Goal: Information Seeking & Learning: Learn about a topic

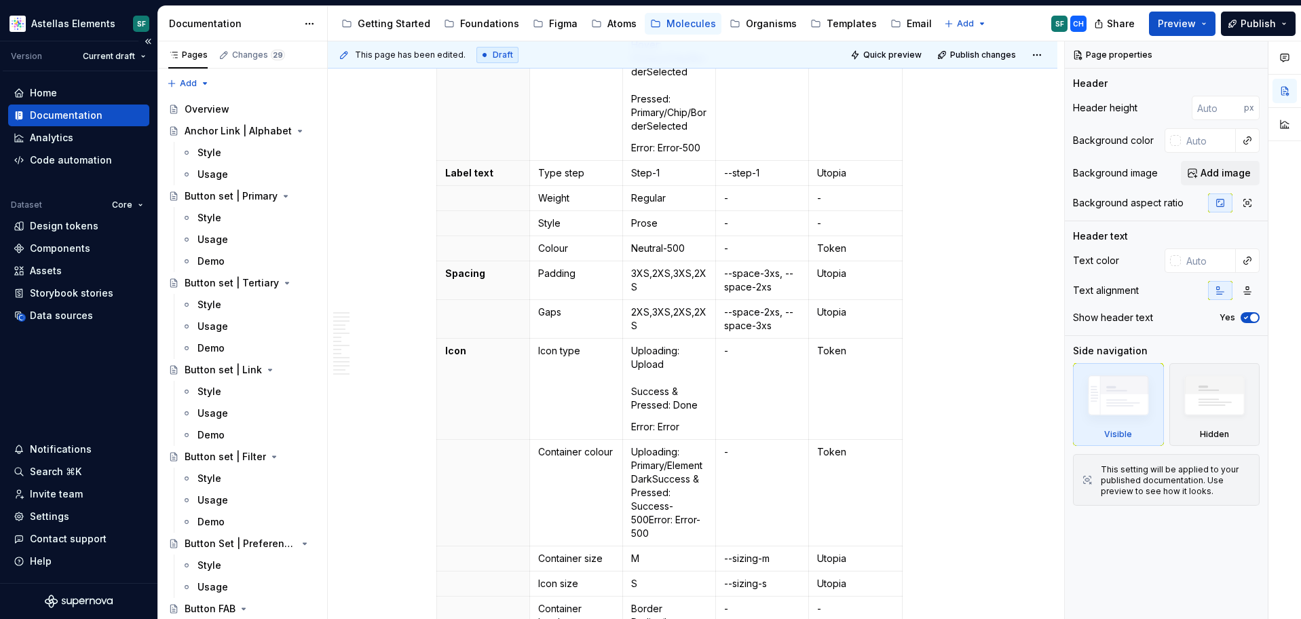
scroll to position [630, 0]
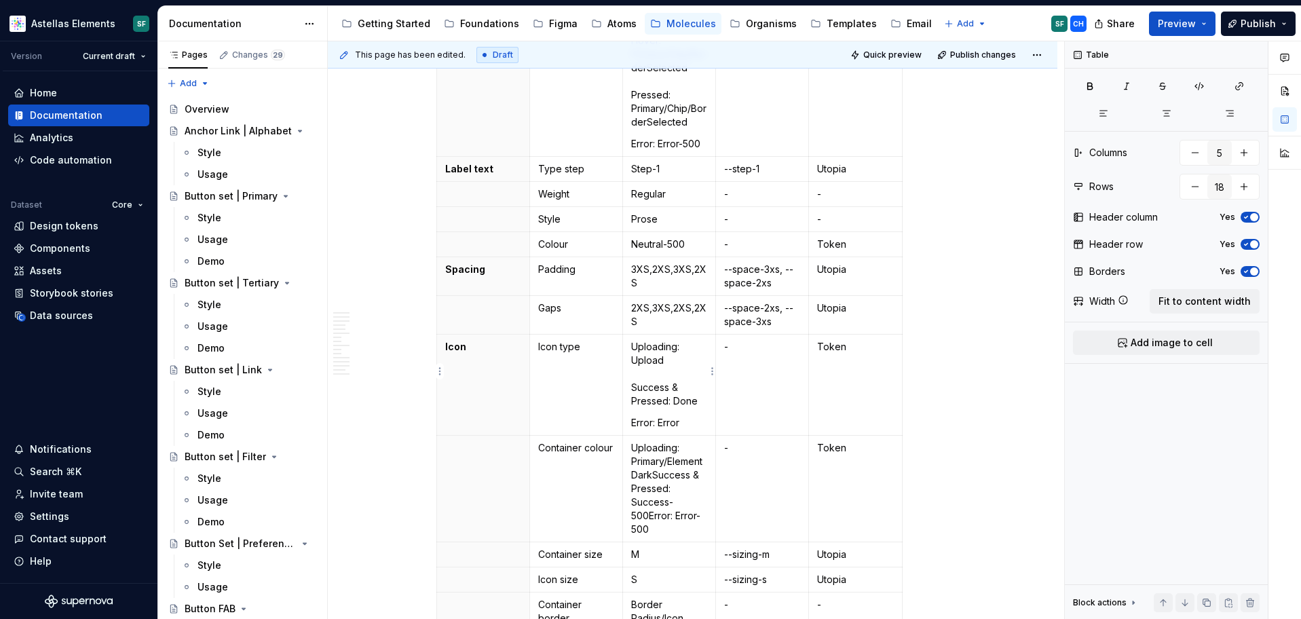
click at [637, 345] on p "Uploading: Upload Success & Pressed: Done" at bounding box center [669, 374] width 76 height 68
click at [679, 340] on p "Uploading: Upload Success & Pressed: Done" at bounding box center [669, 374] width 76 height 68
click at [681, 340] on p "Uploading: Upload Success & Pressed: Done" at bounding box center [669, 374] width 76 height 68
click at [630, 335] on td "Uploading: Upload Success & Pressed: Done Error: Error" at bounding box center [668, 385] width 93 height 101
click at [663, 341] on p "Uploading: Upload Success & Pressed: Done" at bounding box center [669, 374] width 76 height 68
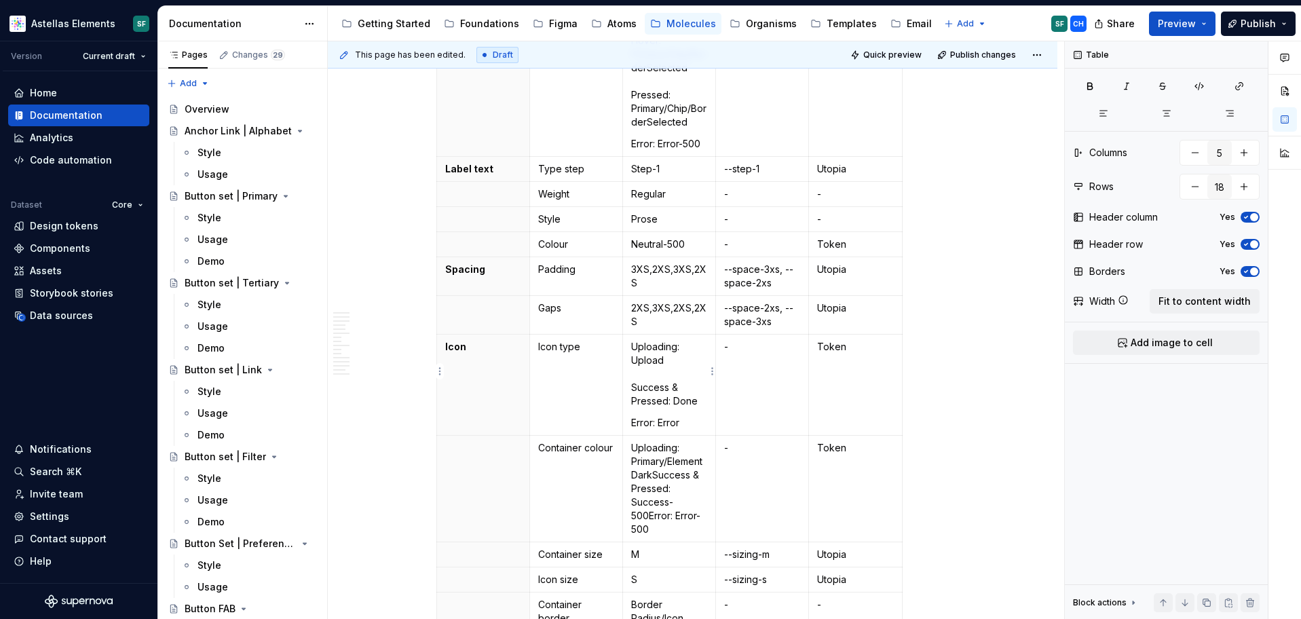
click at [680, 340] on p "Uploading: Upload Success & Pressed: Done" at bounding box center [669, 374] width 76 height 68
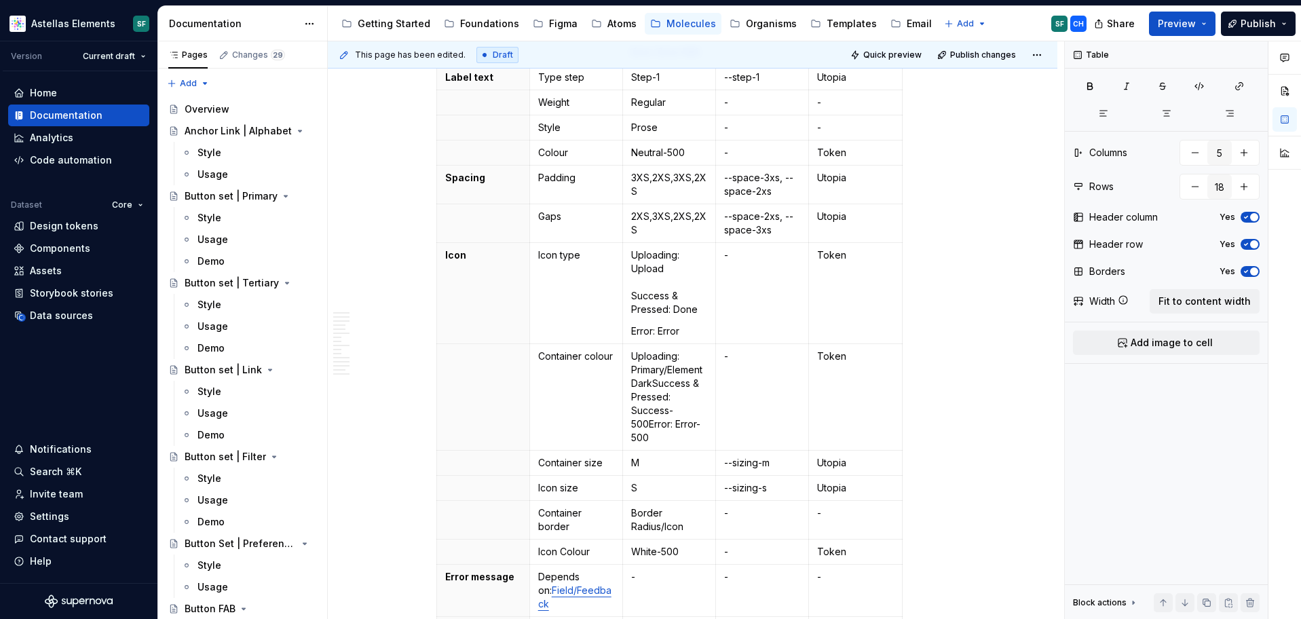
scroll to position [0, 0]
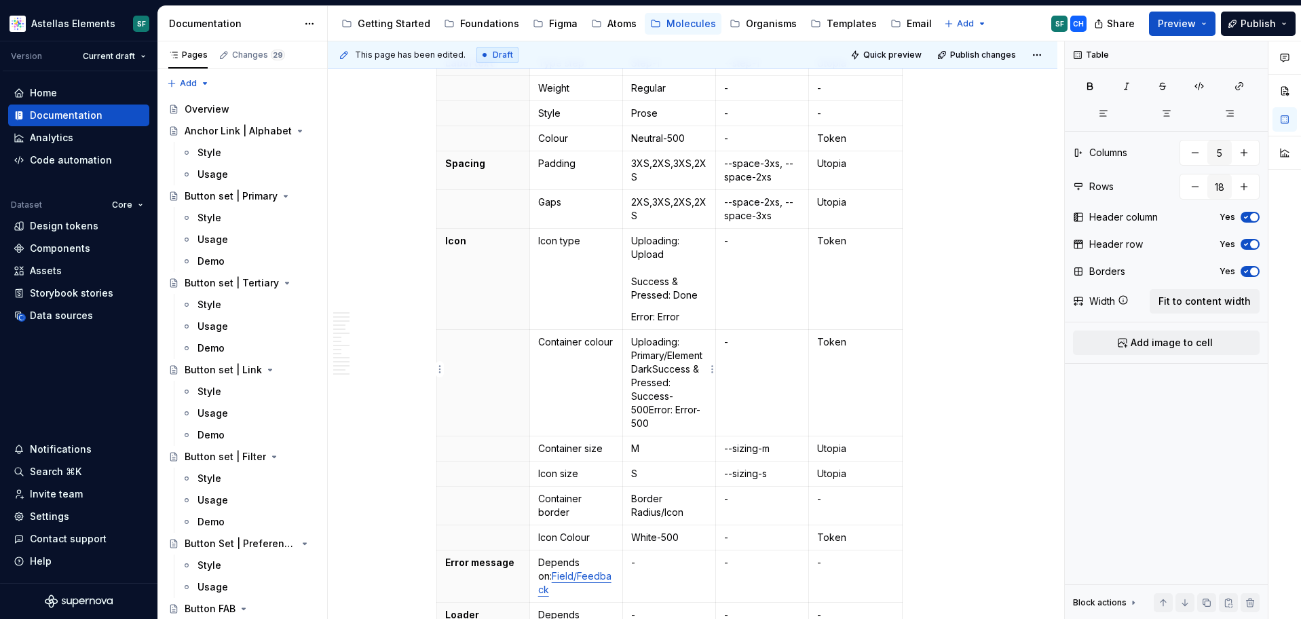
click at [637, 369] on p "Uploading: Primary/ElementDarkSuccess & Pressed: Success-500Error: Error-500" at bounding box center [669, 382] width 76 height 95
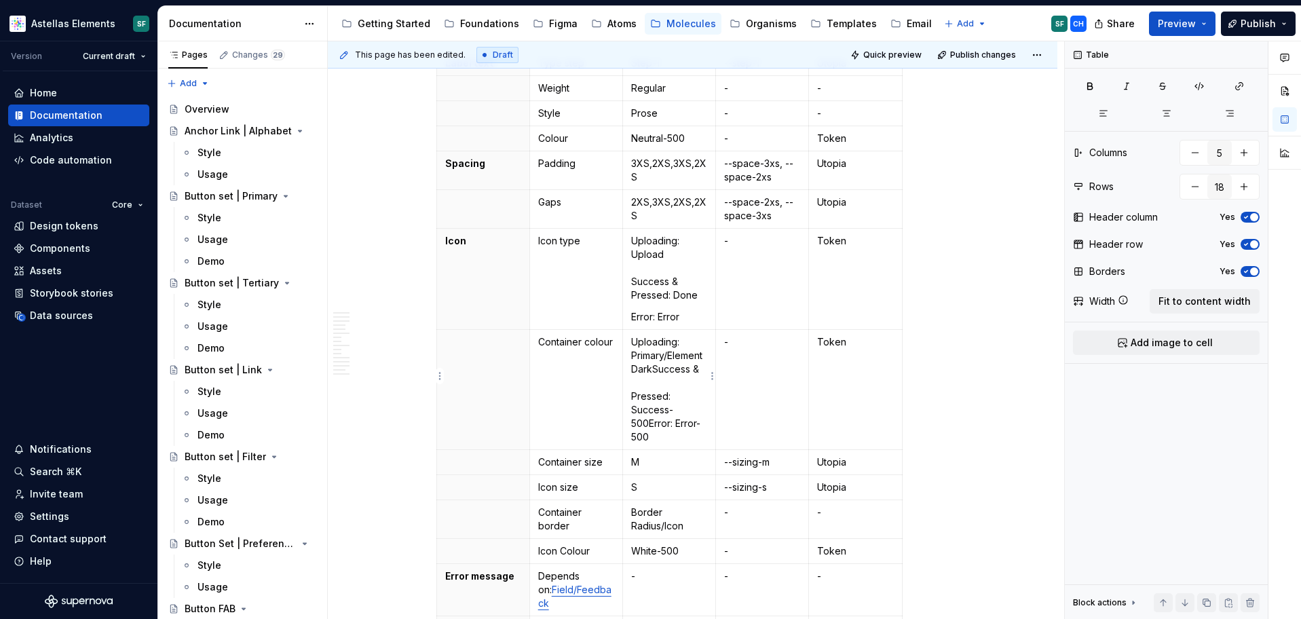
click at [635, 398] on p "Uploading: Primary/ElementDarkSuccess & Pressed: Success-500Error: Error-500" at bounding box center [669, 389] width 76 height 109
click at [652, 409] on p "Uploading: Primary/ElementDarkSuccess & Pressed: Success-500Error: Error-500" at bounding box center [669, 389] width 76 height 109
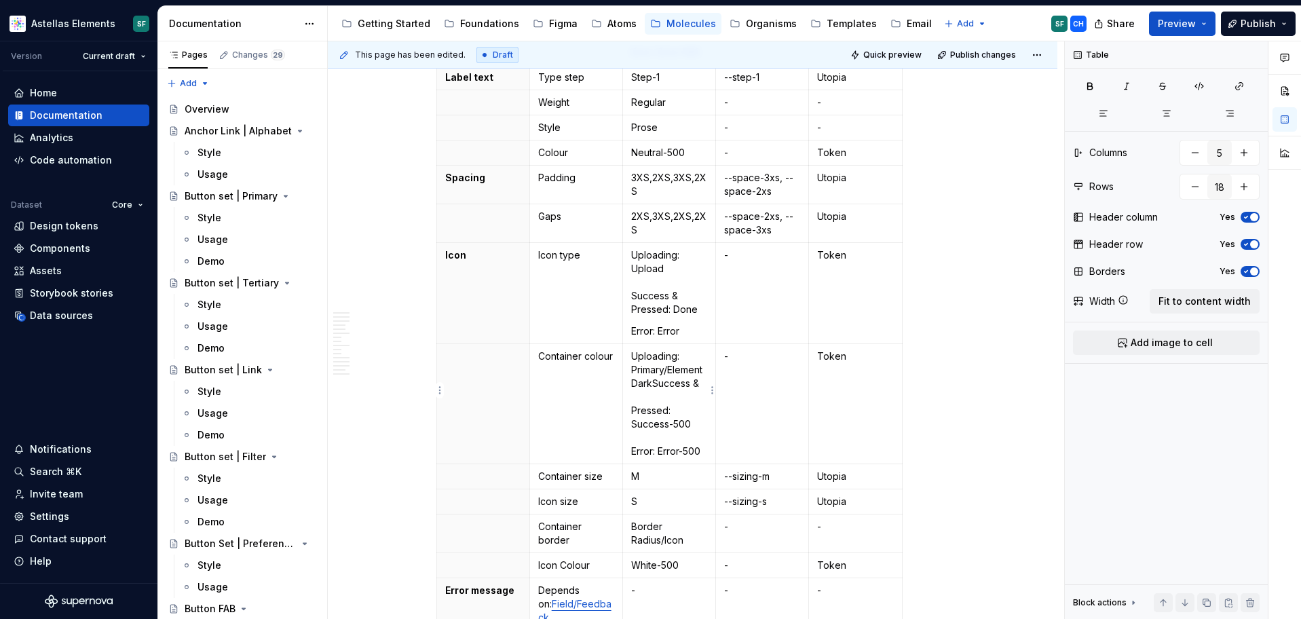
click at [656, 366] on p "Uploading: Primary/ElementDarkSuccess & Pressed: Success-500 Error: Error-500" at bounding box center [669, 404] width 76 height 109
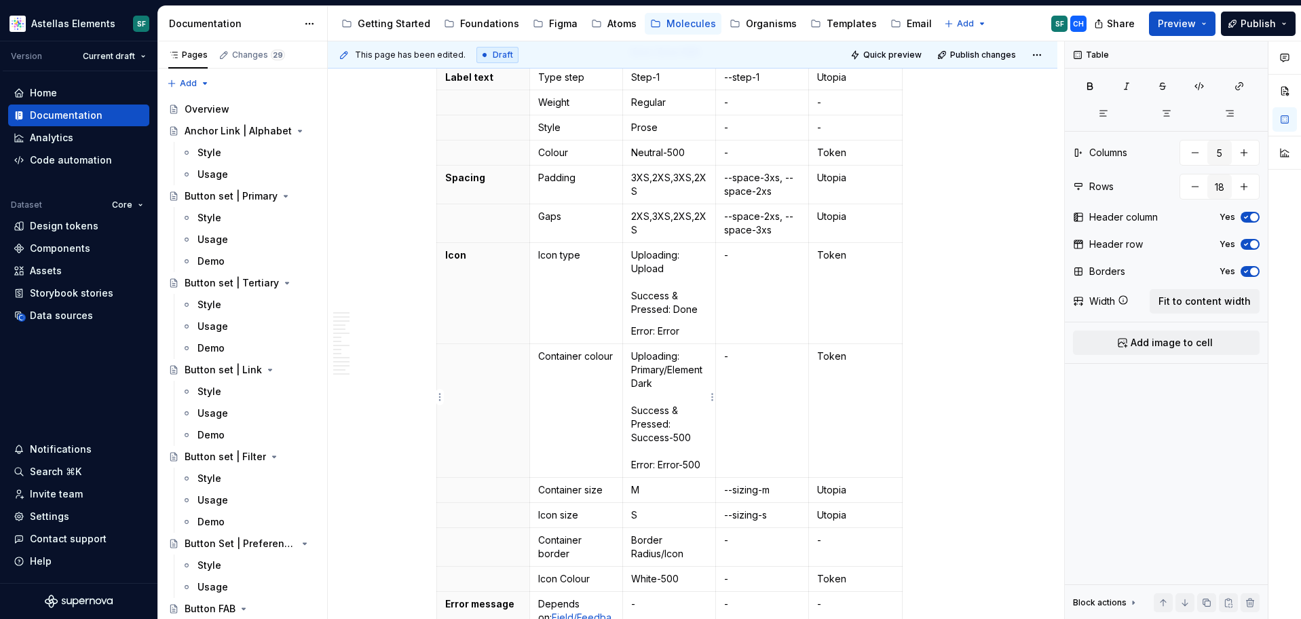
click at [656, 449] on p "Uploading: Primary/ElementDark Success & Pressed: Success-500 Error: Error-500" at bounding box center [669, 411] width 76 height 122
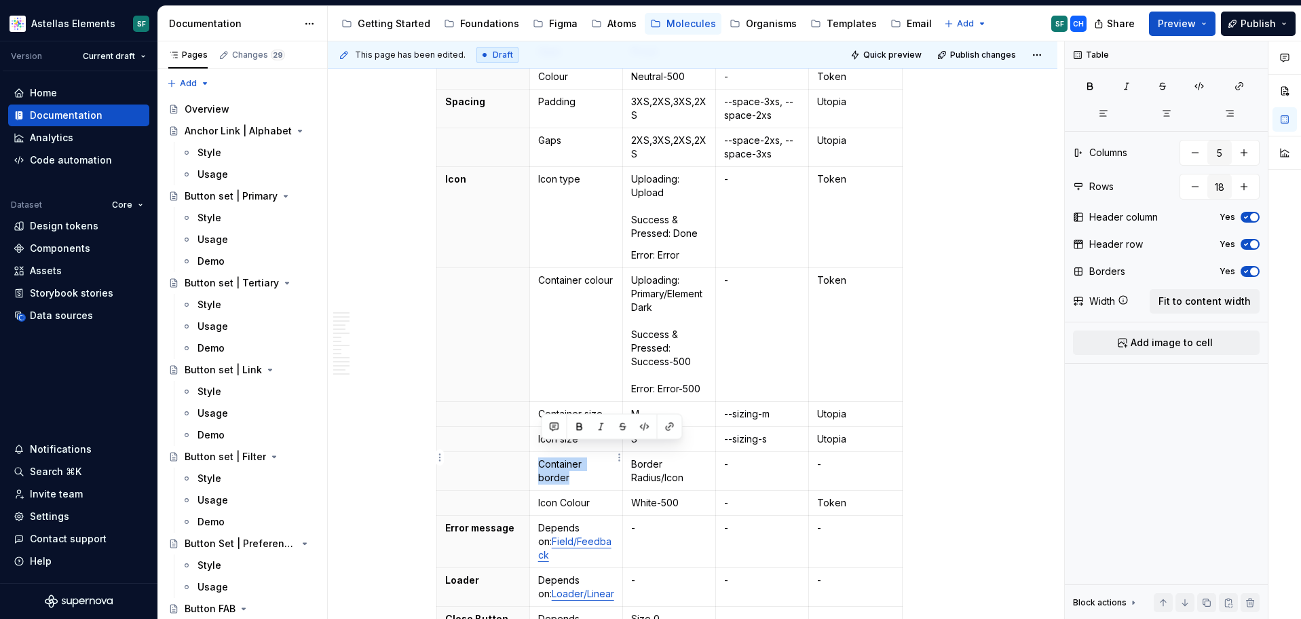
drag, startPoint x: 578, startPoint y: 466, endPoint x: 544, endPoint y: 450, distance: 37.6
click at [544, 457] on p "Container border" at bounding box center [576, 470] width 76 height 27
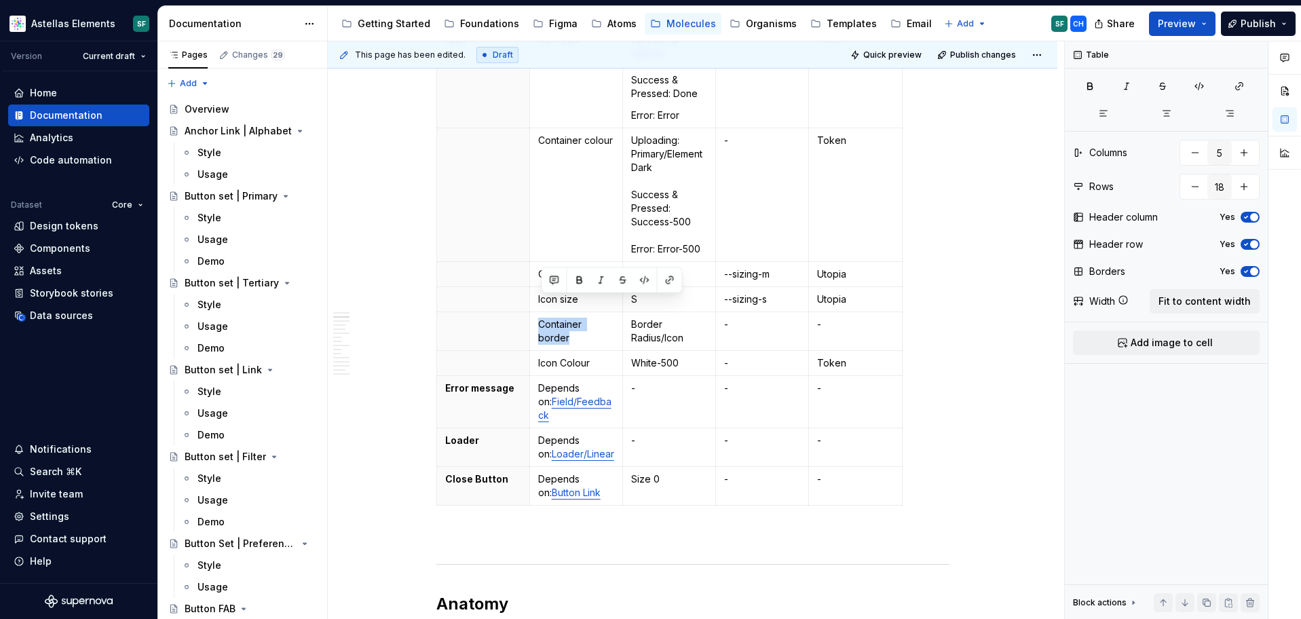
scroll to position [952, 0]
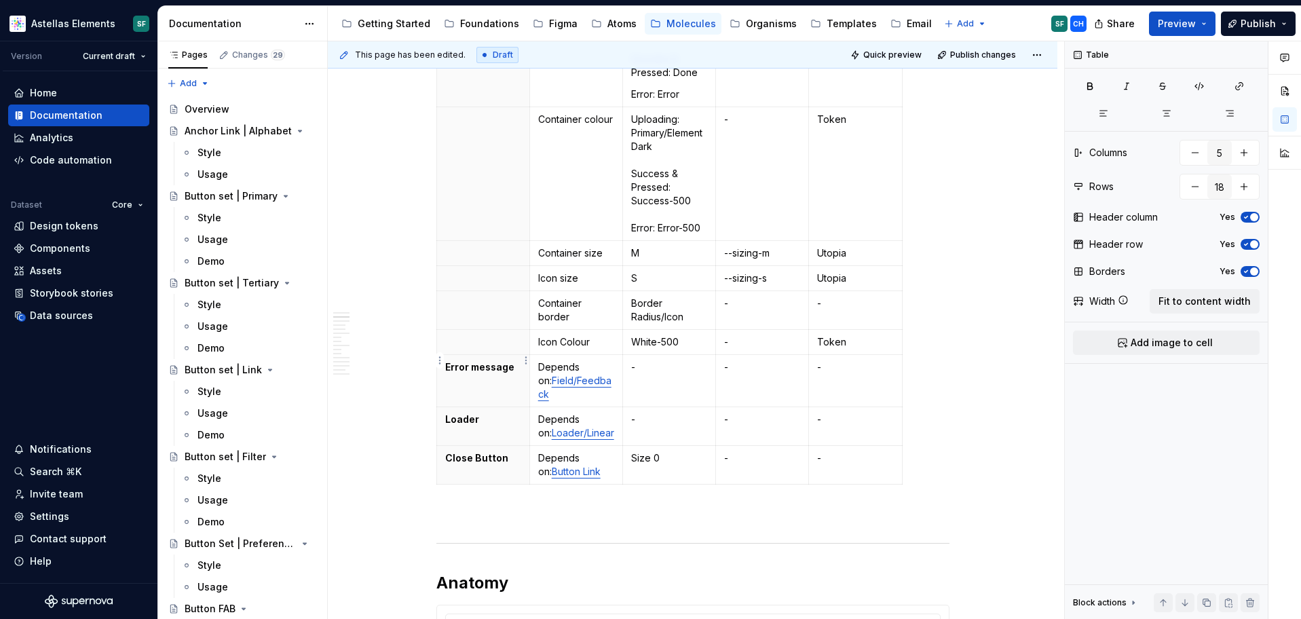
click at [497, 360] on p "Error message" at bounding box center [483, 367] width 76 height 14
drag, startPoint x: 514, startPoint y: 356, endPoint x: 448, endPoint y: 352, distance: 66.6
click at [448, 360] on p "Error message" at bounding box center [483, 367] width 76 height 14
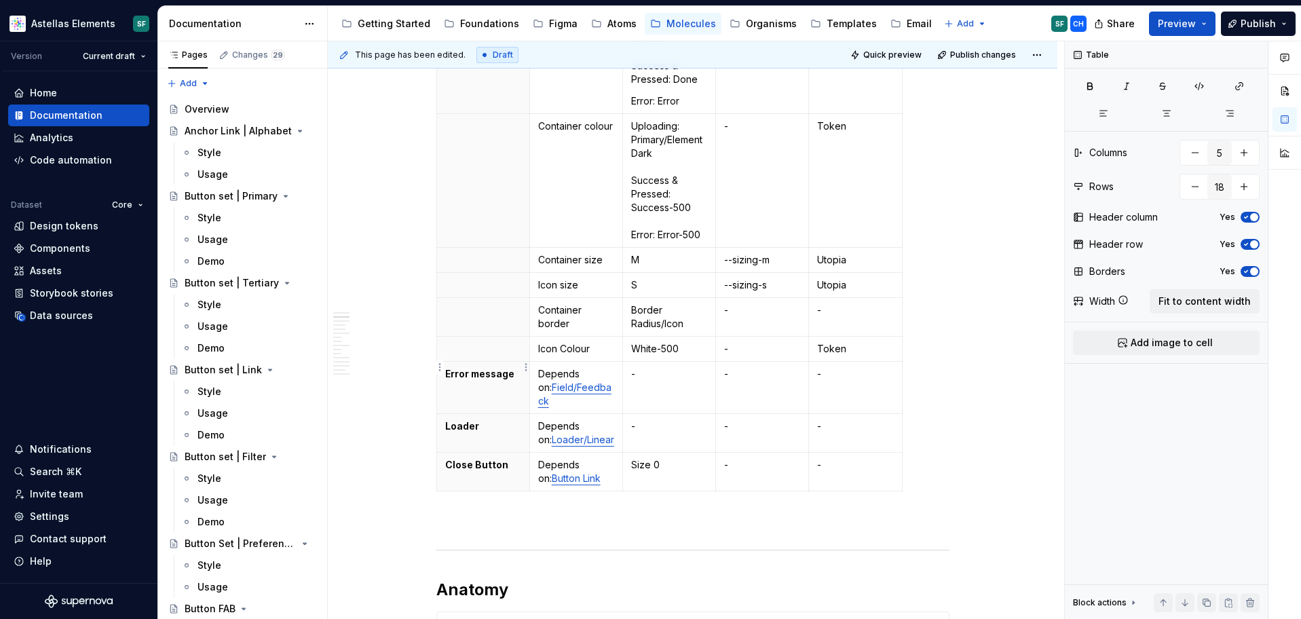
click at [463, 369] on th "Error message" at bounding box center [482, 388] width 93 height 52
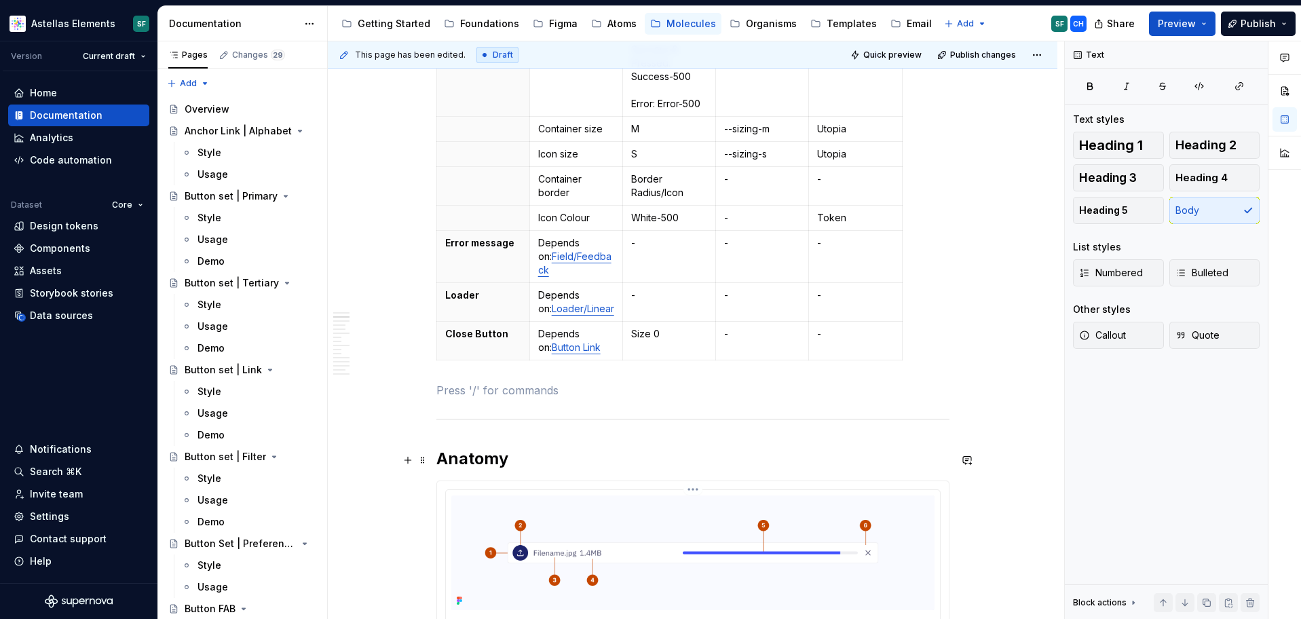
scroll to position [1148, 0]
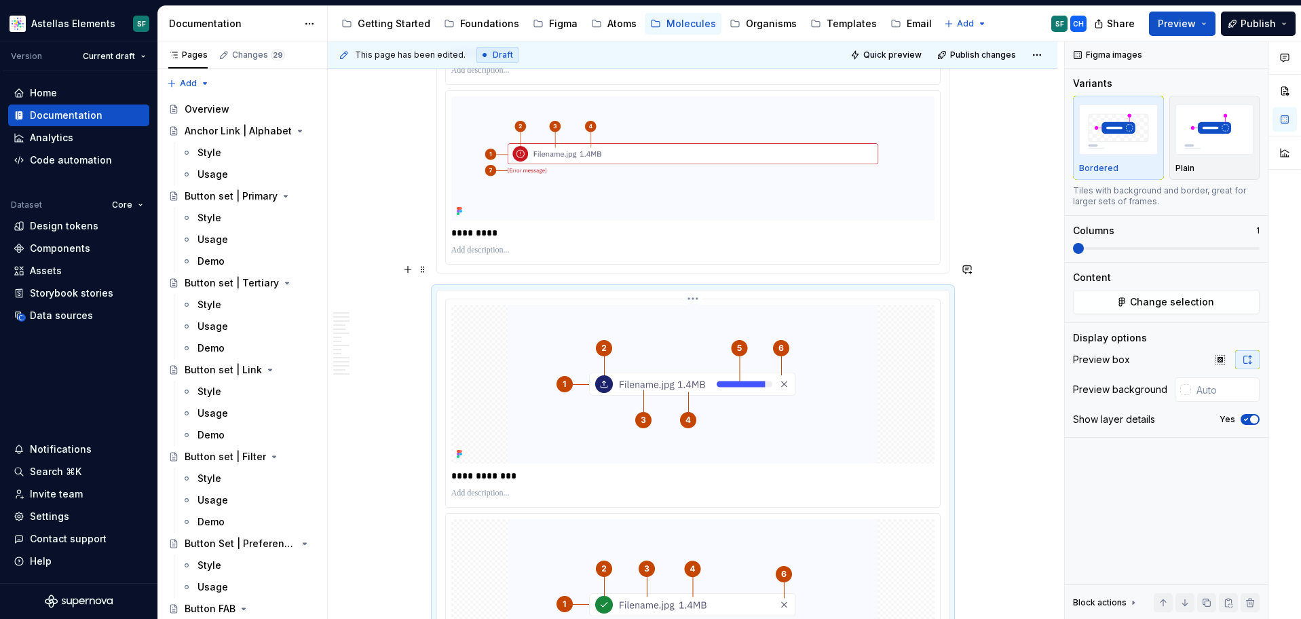
click at [563, 403] on img "To enrich screen reader interactions, please activate Accessibility in Grammarl…" at bounding box center [693, 384] width 370 height 159
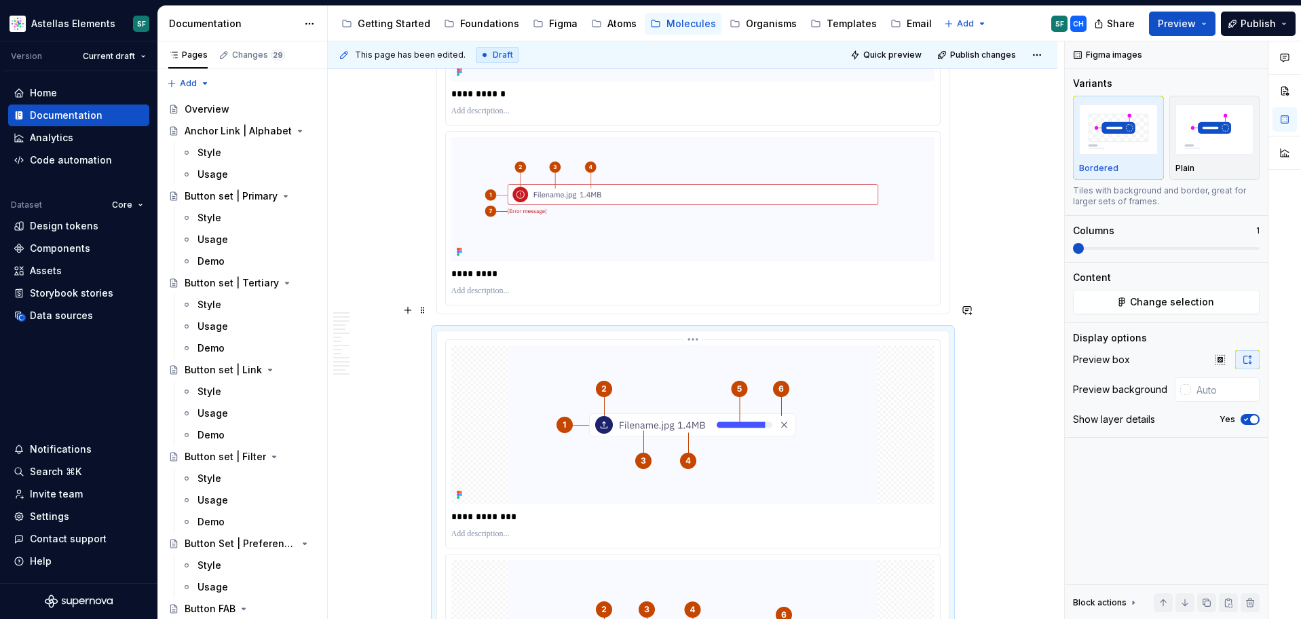
click at [623, 345] on img "To enrich screen reader interactions, please activate Accessibility in Grammarl…" at bounding box center [693, 424] width 370 height 159
click at [428, 306] on span at bounding box center [422, 310] width 11 height 19
click at [445, 429] on div "Delete" at bounding box center [481, 430] width 115 height 22
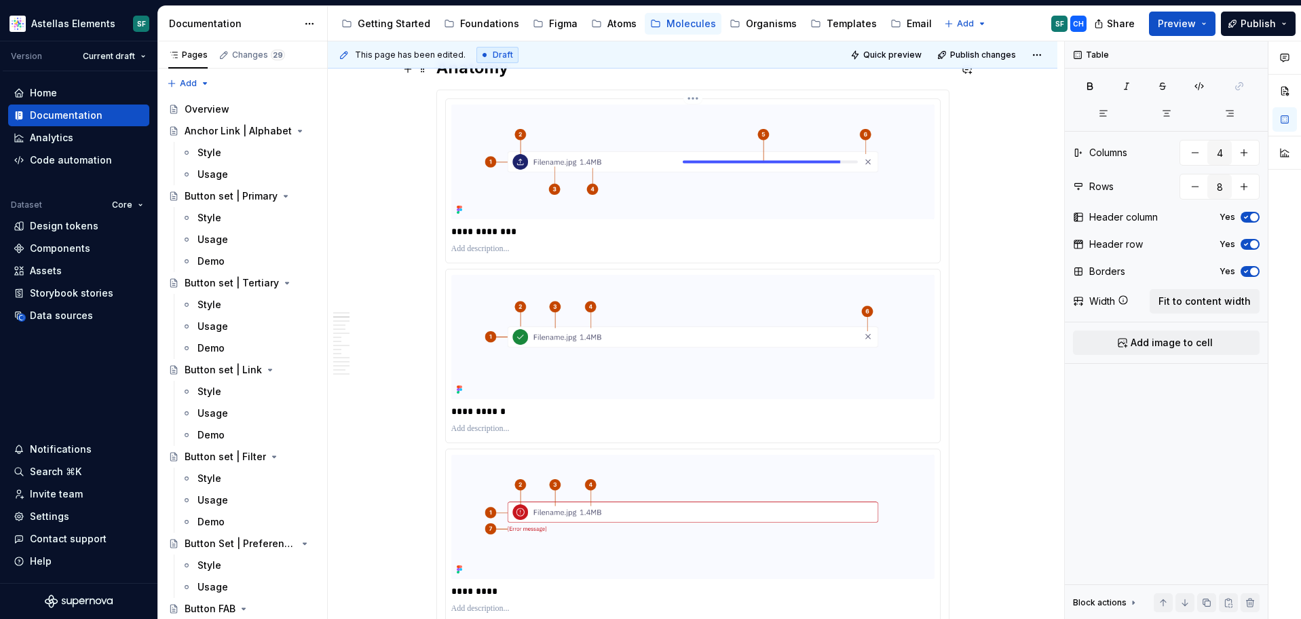
click at [469, 225] on p "**********" at bounding box center [692, 232] width 483 height 14
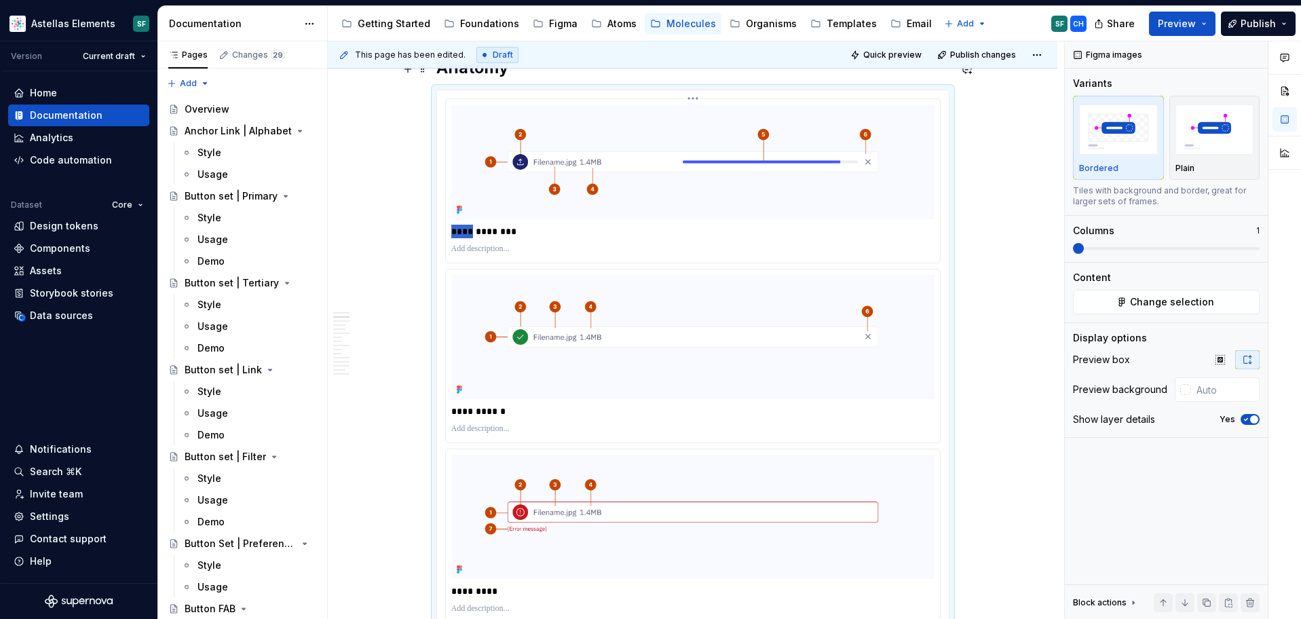
drag, startPoint x: 476, startPoint y: 204, endPoint x: 449, endPoint y: 204, distance: 27.1
click at [449, 204] on div "**********" at bounding box center [693, 181] width 494 height 164
drag, startPoint x: 478, startPoint y: 385, endPoint x: 441, endPoint y: 385, distance: 36.6
click at [441, 385] on div "**********" at bounding box center [693, 360] width 512 height 541
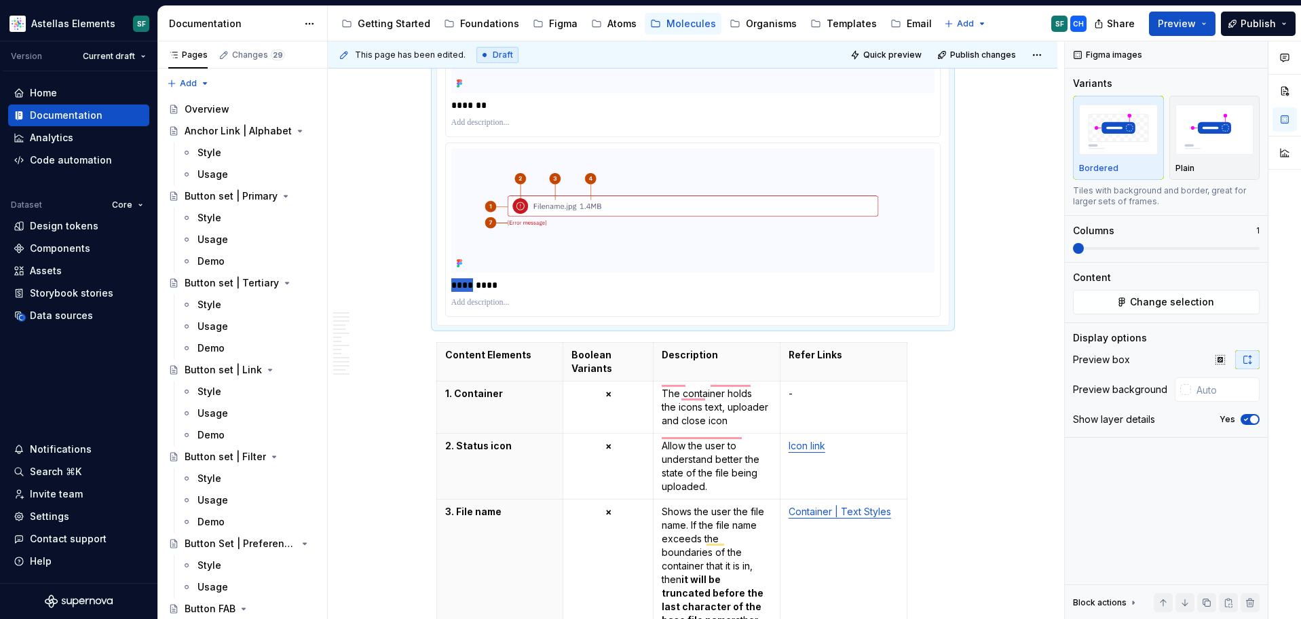
drag, startPoint x: 477, startPoint y: 561, endPoint x: 439, endPoint y: 259, distance: 305.1
click at [439, 259] on div "********* ******* *********" at bounding box center [692, 55] width 513 height 542
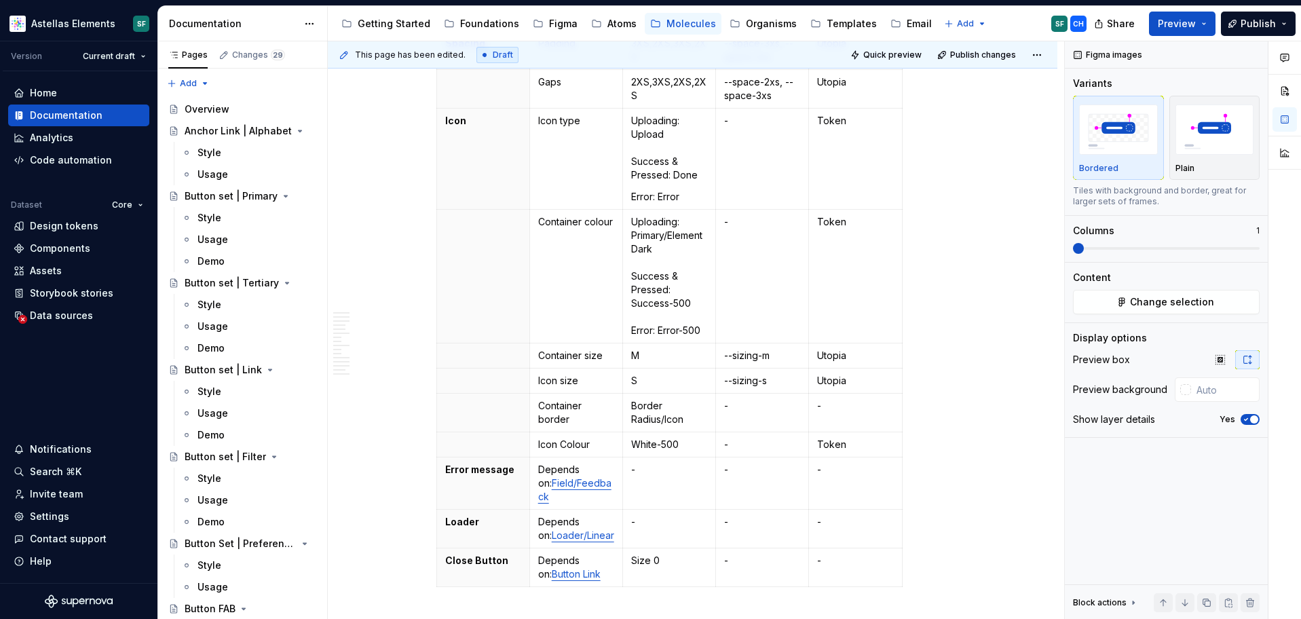
type textarea "*"
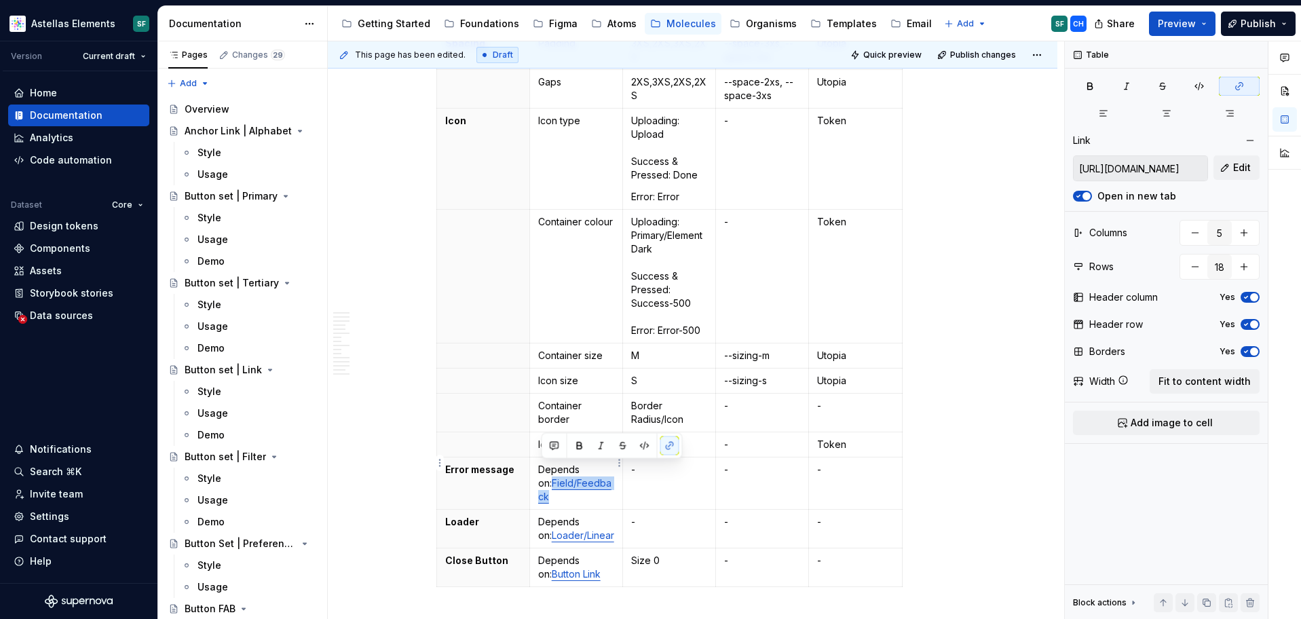
drag, startPoint x: 610, startPoint y: 470, endPoint x: 542, endPoint y: 465, distance: 68.7
click at [542, 465] on p "Depends on: Field/Feedback" at bounding box center [576, 483] width 76 height 41
copy link "Field/Feedback"
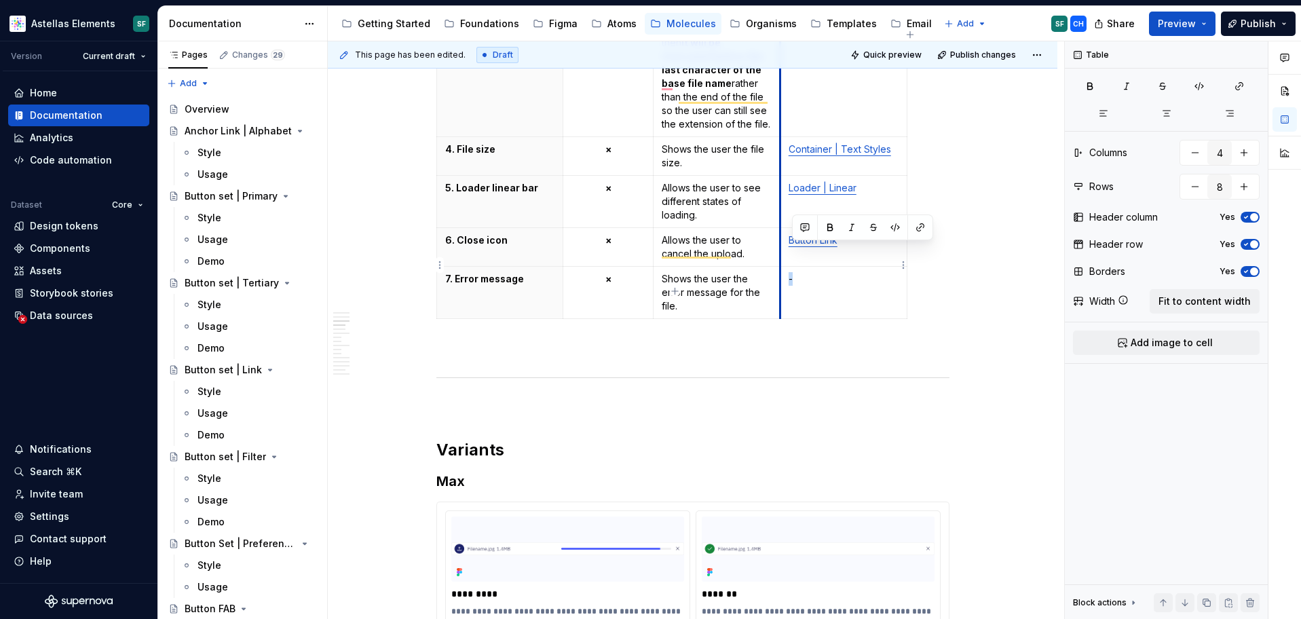
drag, startPoint x: 810, startPoint y: 250, endPoint x: 783, endPoint y: 250, distance: 26.5
click at [783, 266] on td "-" at bounding box center [843, 292] width 127 height 52
click at [795, 341] on p "To enrich screen reader interactions, please activate Accessibility in Grammarl…" at bounding box center [692, 349] width 513 height 16
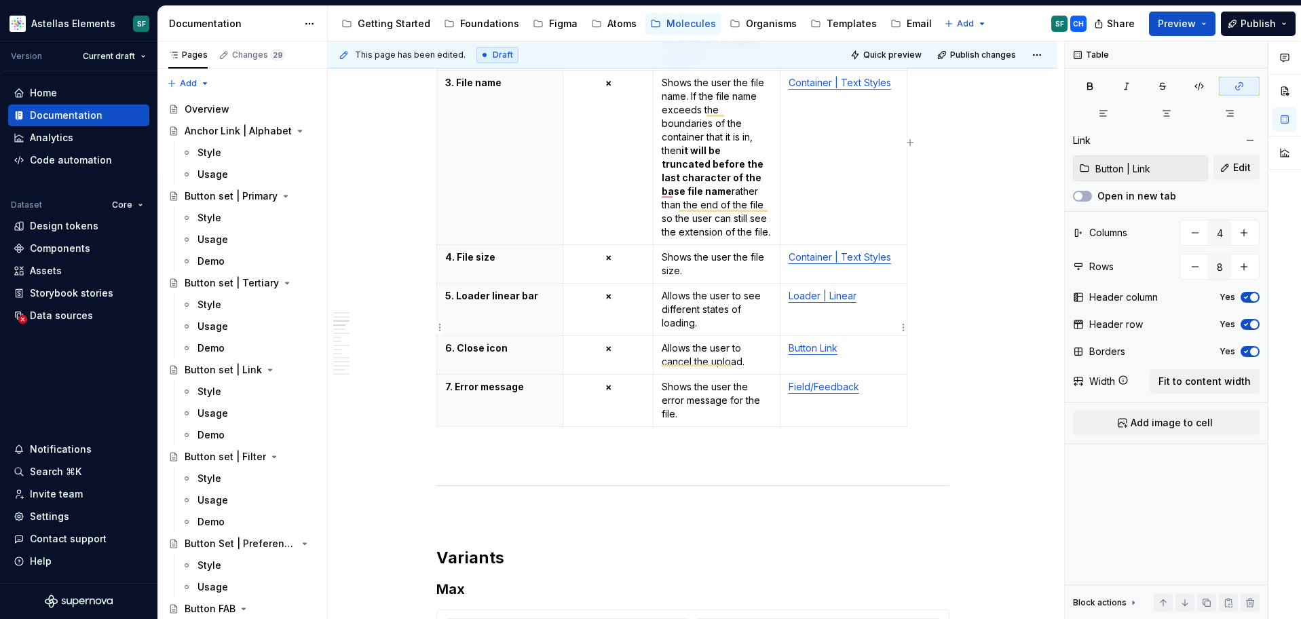
click at [824, 342] on link "Button Link" at bounding box center [813, 348] width 49 height 12
type input "Loader | Linear"
click at [823, 290] on link "Loader | Linear" at bounding box center [823, 296] width 68 height 12
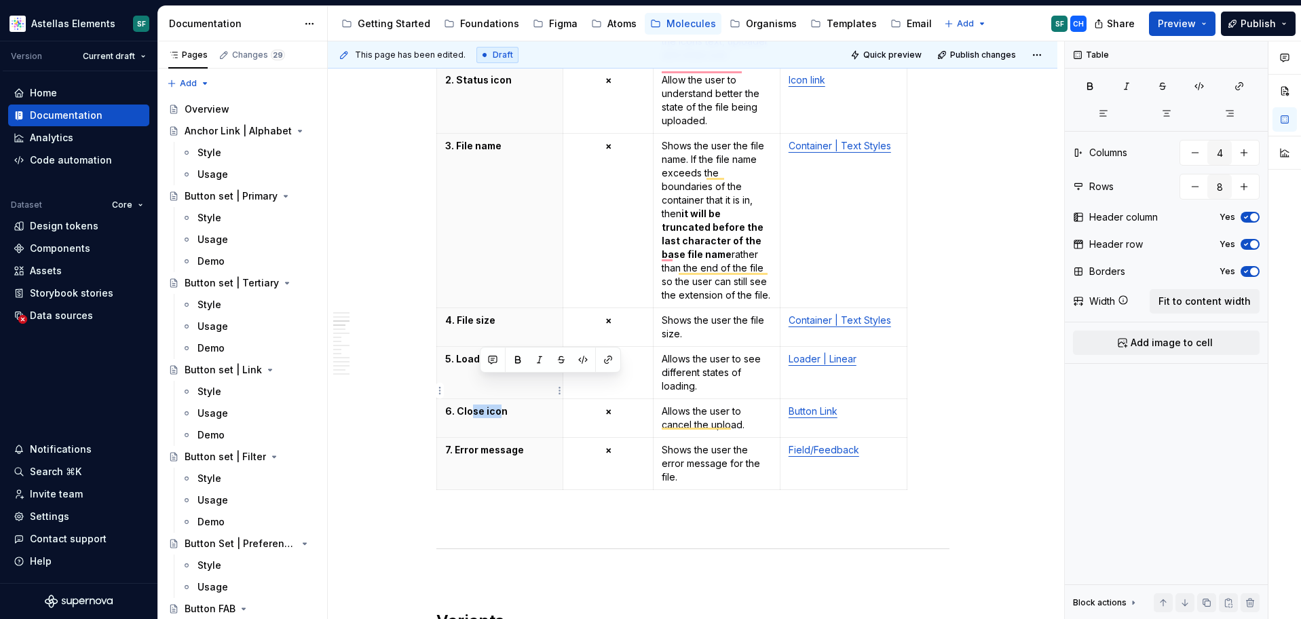
click at [474, 404] on p "6. Close icon" at bounding box center [500, 411] width 110 height 14
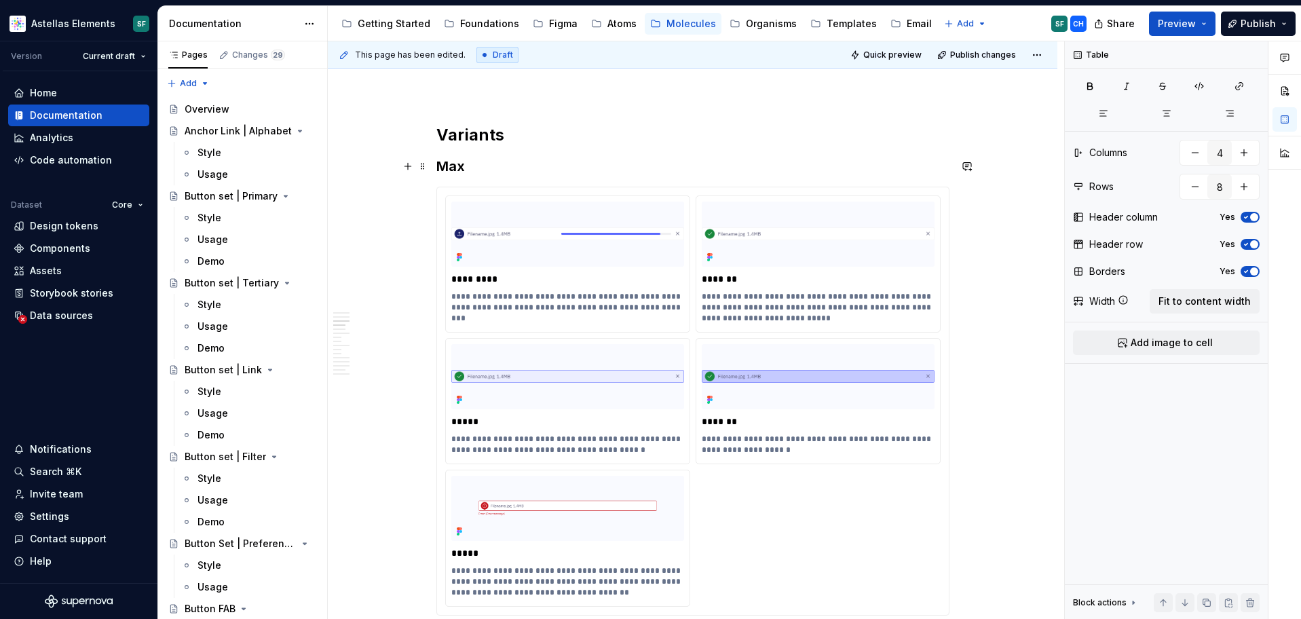
click at [584, 434] on p "**********" at bounding box center [567, 445] width 233 height 22
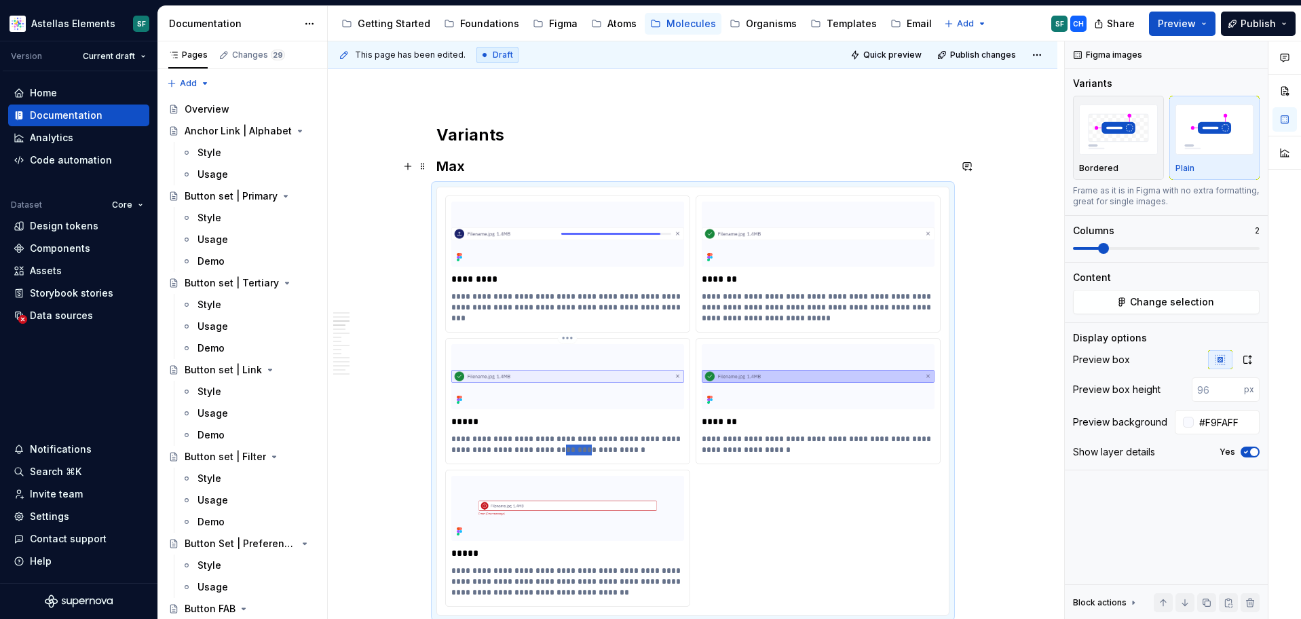
click at [584, 434] on p "**********" at bounding box center [567, 445] width 233 height 22
type textarea "*"
click at [554, 434] on p "**********" at bounding box center [567, 445] width 233 height 22
click at [619, 434] on p "**********" at bounding box center [567, 445] width 233 height 22
click at [666, 434] on p "**********" at bounding box center [567, 445] width 233 height 22
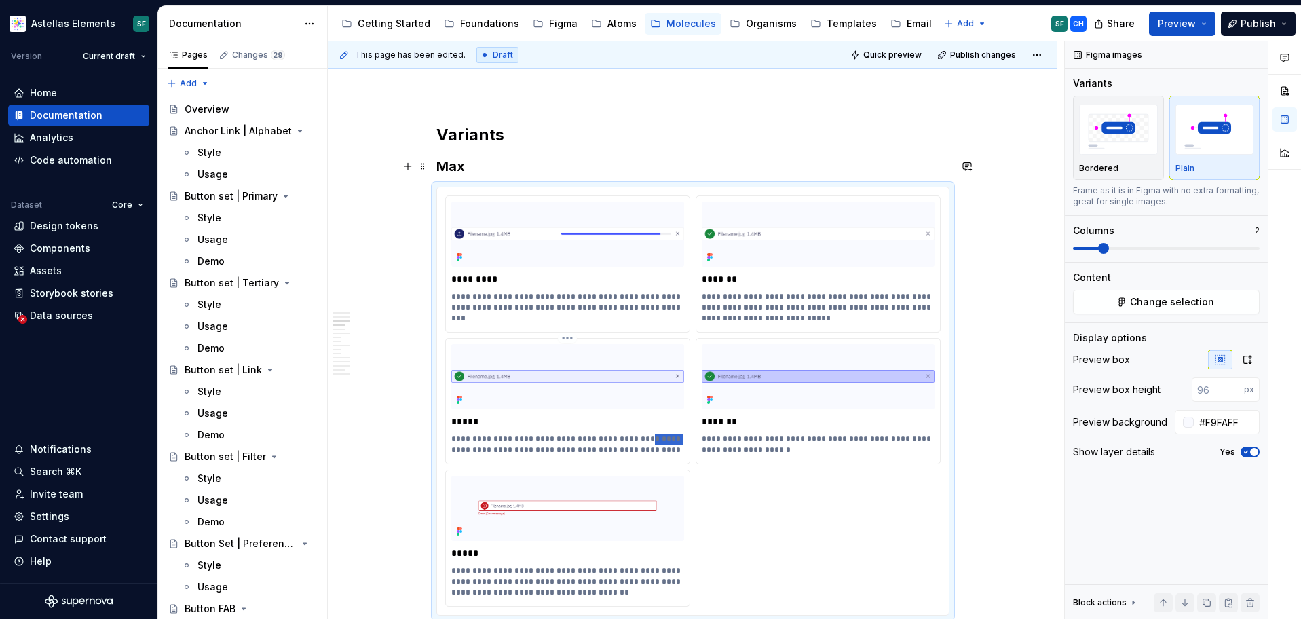
click at [666, 434] on p "**********" at bounding box center [567, 445] width 233 height 22
click at [650, 434] on p "**********" at bounding box center [567, 445] width 233 height 22
click at [810, 434] on p "**********" at bounding box center [818, 445] width 233 height 22
click at [634, 434] on p "**********" at bounding box center [567, 450] width 233 height 33
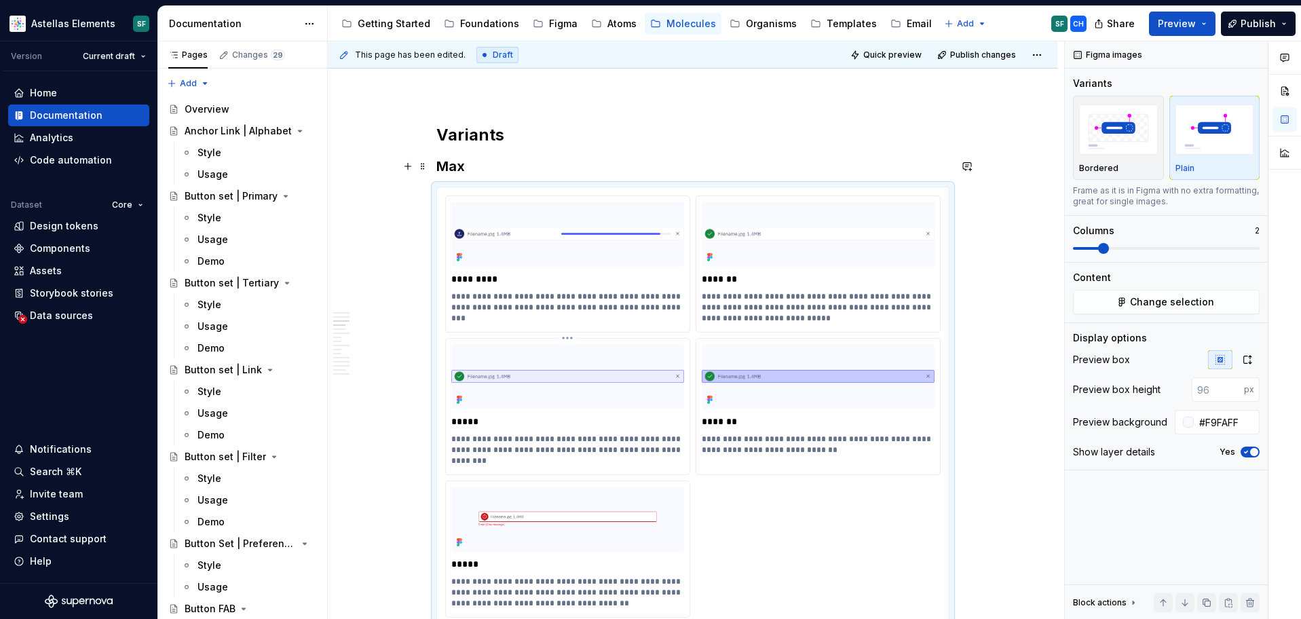
click at [631, 434] on p "**********" at bounding box center [567, 450] width 233 height 33
click at [619, 434] on p "**********" at bounding box center [567, 450] width 233 height 33
click at [628, 434] on p "**********" at bounding box center [567, 450] width 233 height 33
click at [838, 434] on p "**********" at bounding box center [818, 445] width 233 height 22
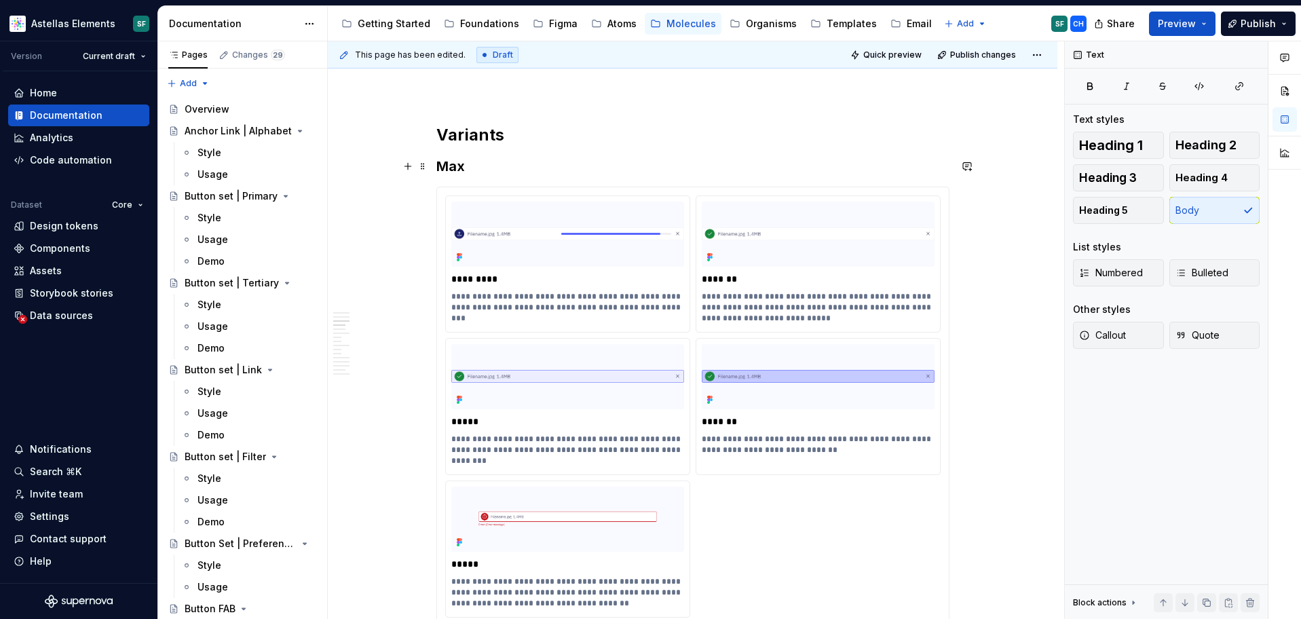
scroll to position [2645, 0]
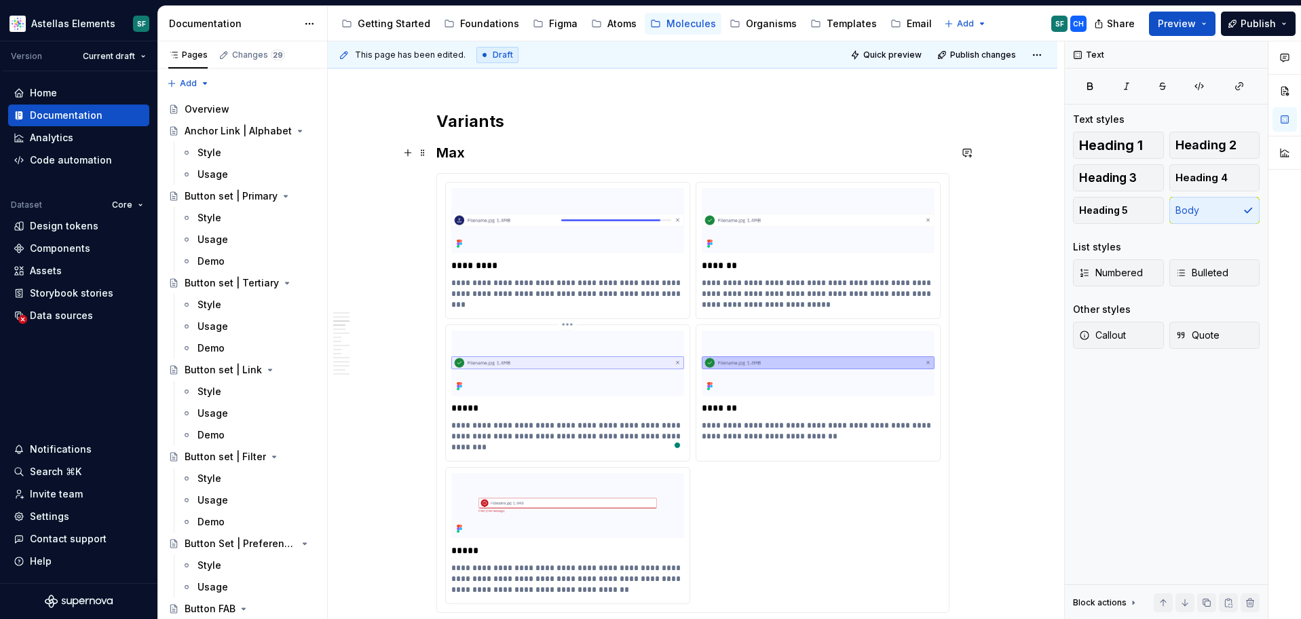
click at [599, 420] on p "**********" at bounding box center [567, 436] width 233 height 33
click at [618, 420] on p "**********" at bounding box center [567, 436] width 233 height 33
click at [625, 420] on p "**********" at bounding box center [567, 436] width 233 height 33
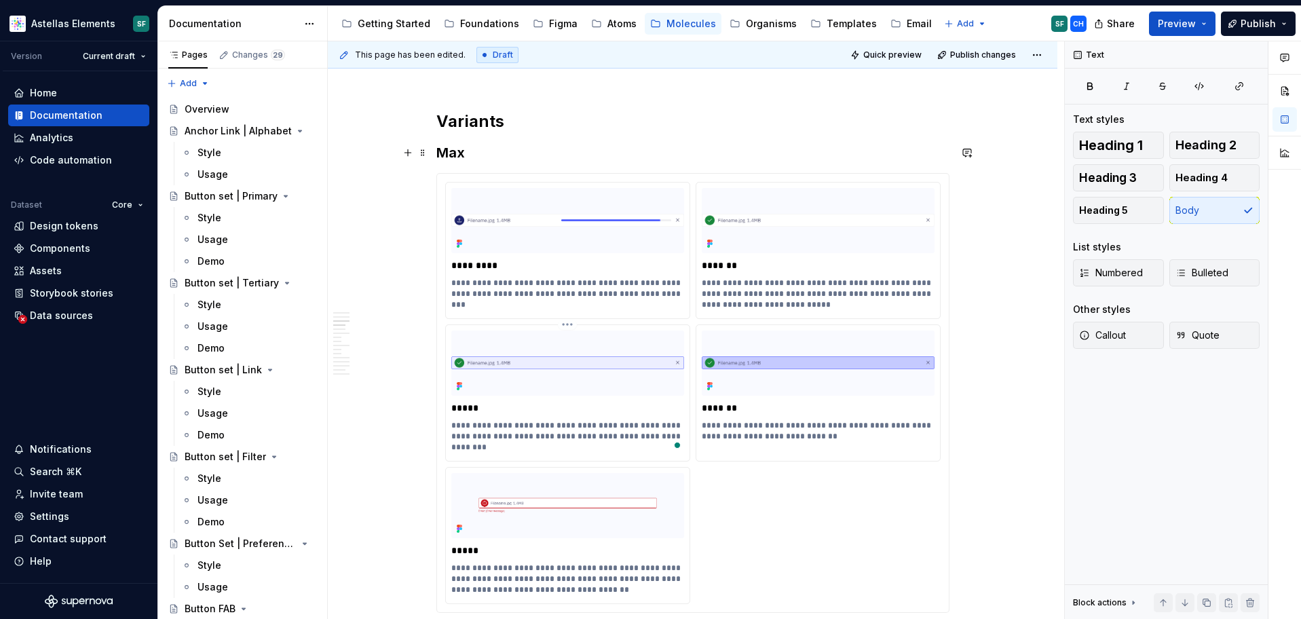
click at [625, 420] on p "**********" at bounding box center [567, 436] width 233 height 33
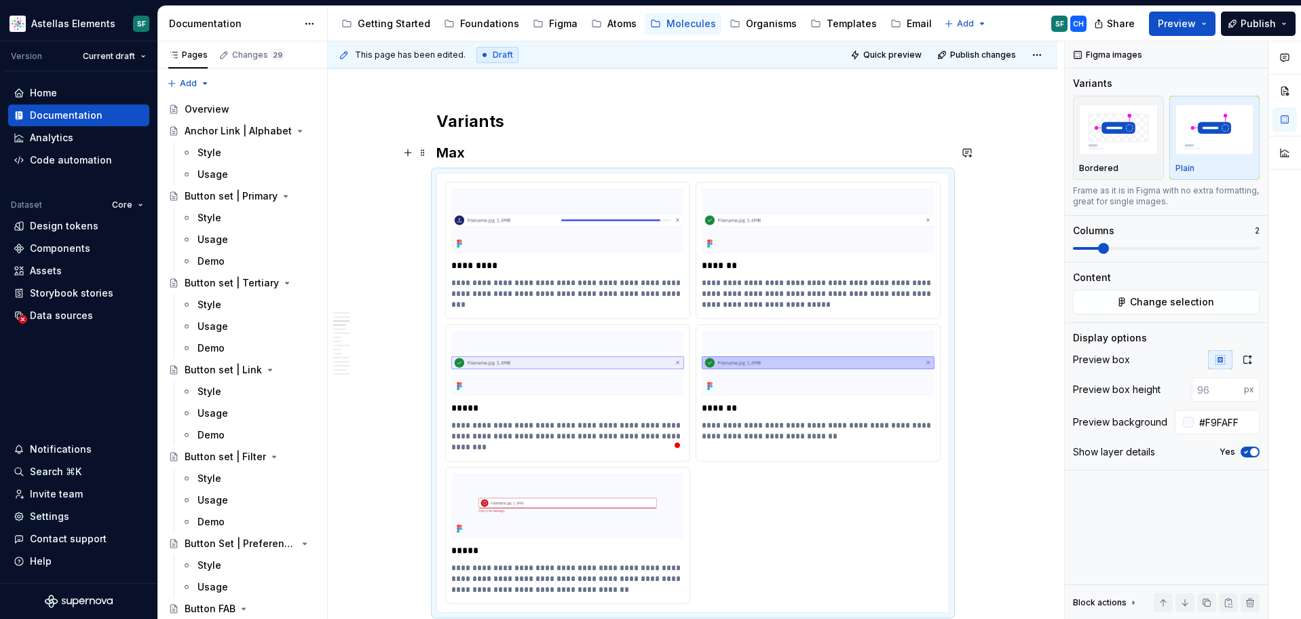
scroll to position [2694, 0]
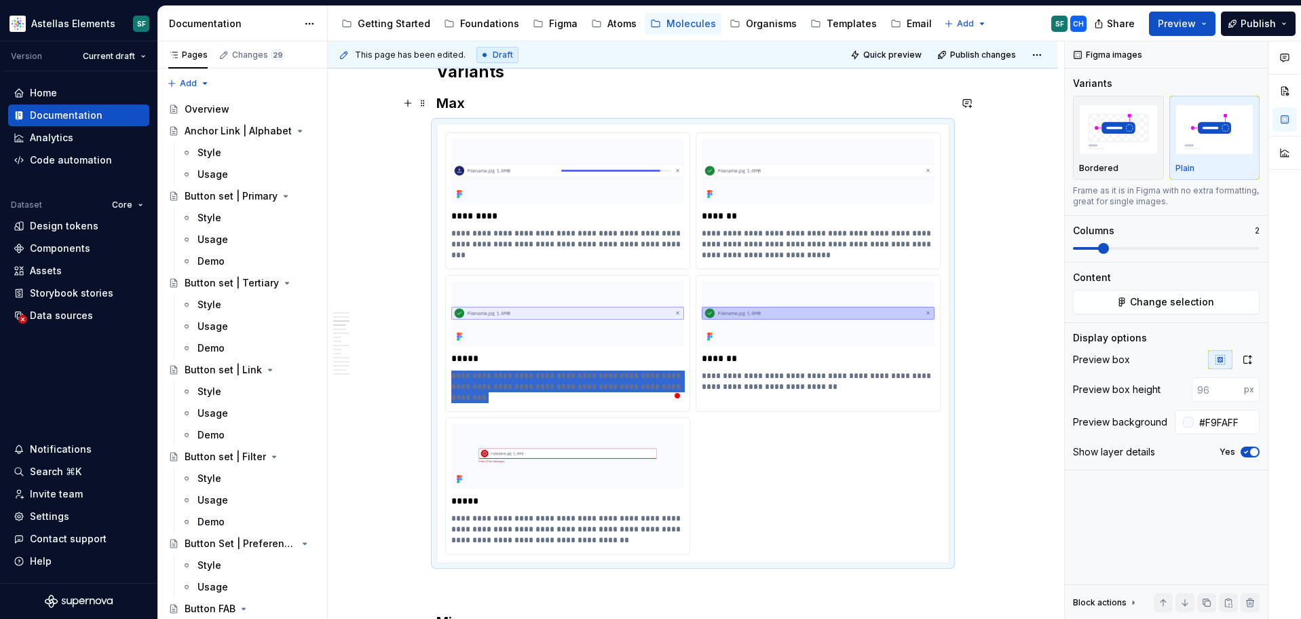
type textarea "*"
click at [626, 371] on p "**********" at bounding box center [567, 387] width 233 height 33
click at [630, 371] on p "**********" at bounding box center [567, 387] width 233 height 33
click at [825, 371] on p "**********" at bounding box center [818, 382] width 233 height 22
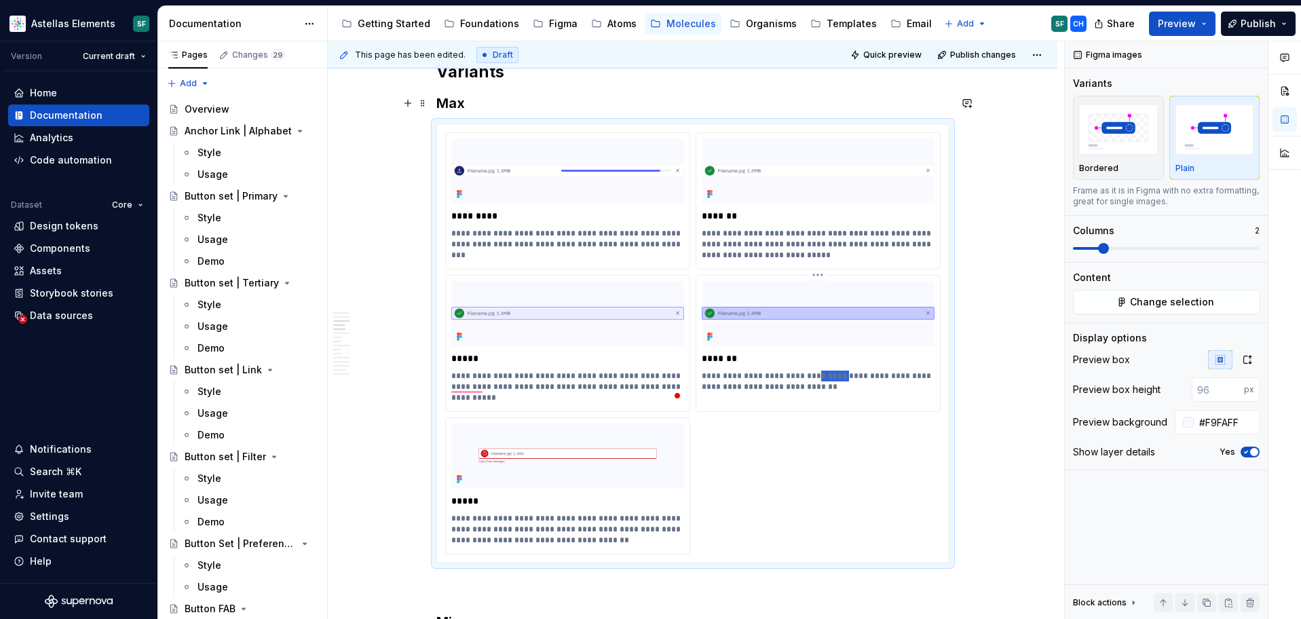
click at [825, 371] on p "**********" at bounding box center [818, 382] width 233 height 22
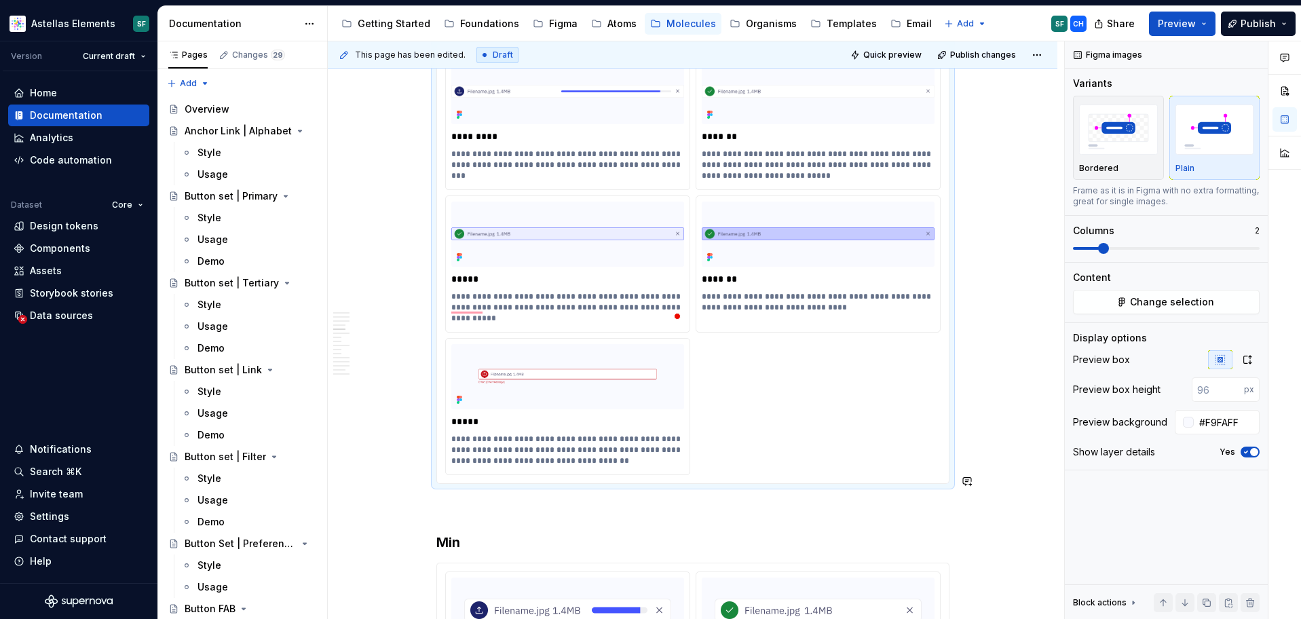
scroll to position [2815, 0]
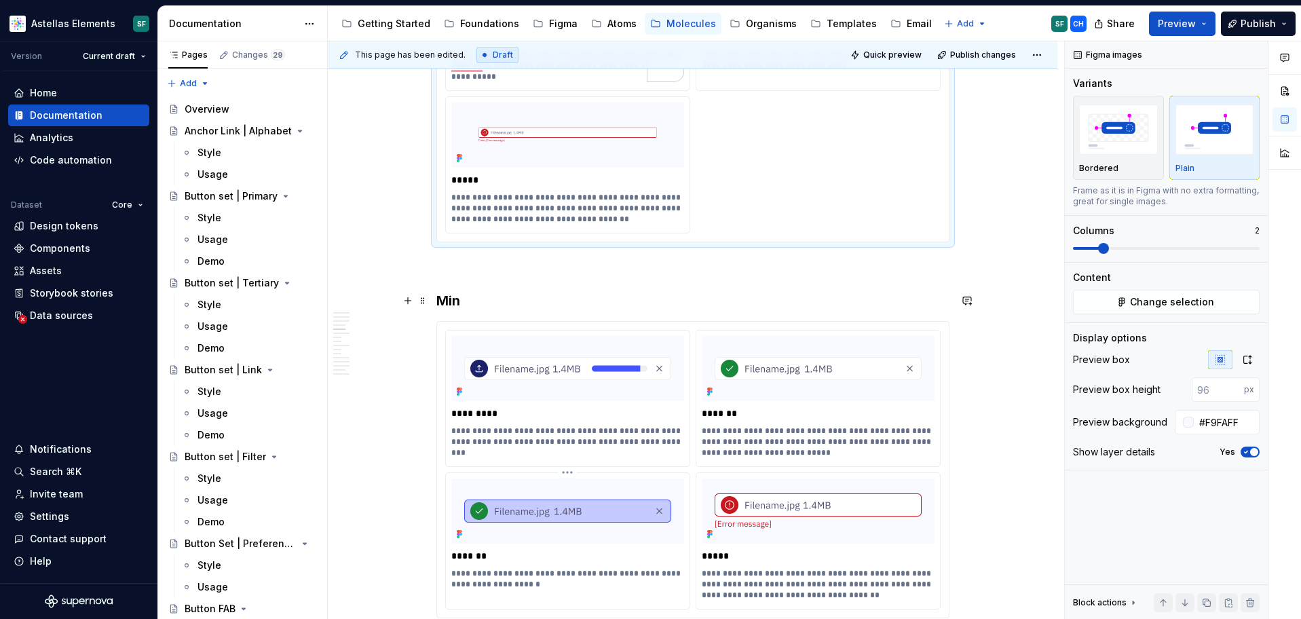
click at [562, 568] on p "**********" at bounding box center [567, 579] width 233 height 22
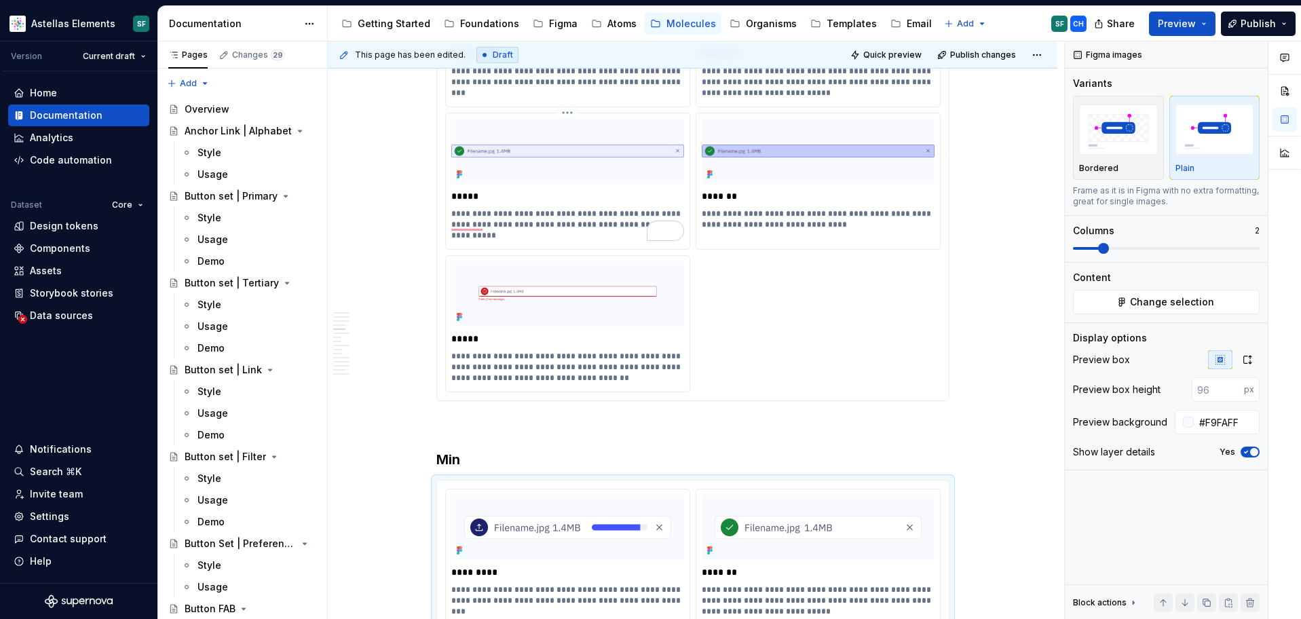
click at [609, 208] on p "**********" at bounding box center [567, 224] width 233 height 33
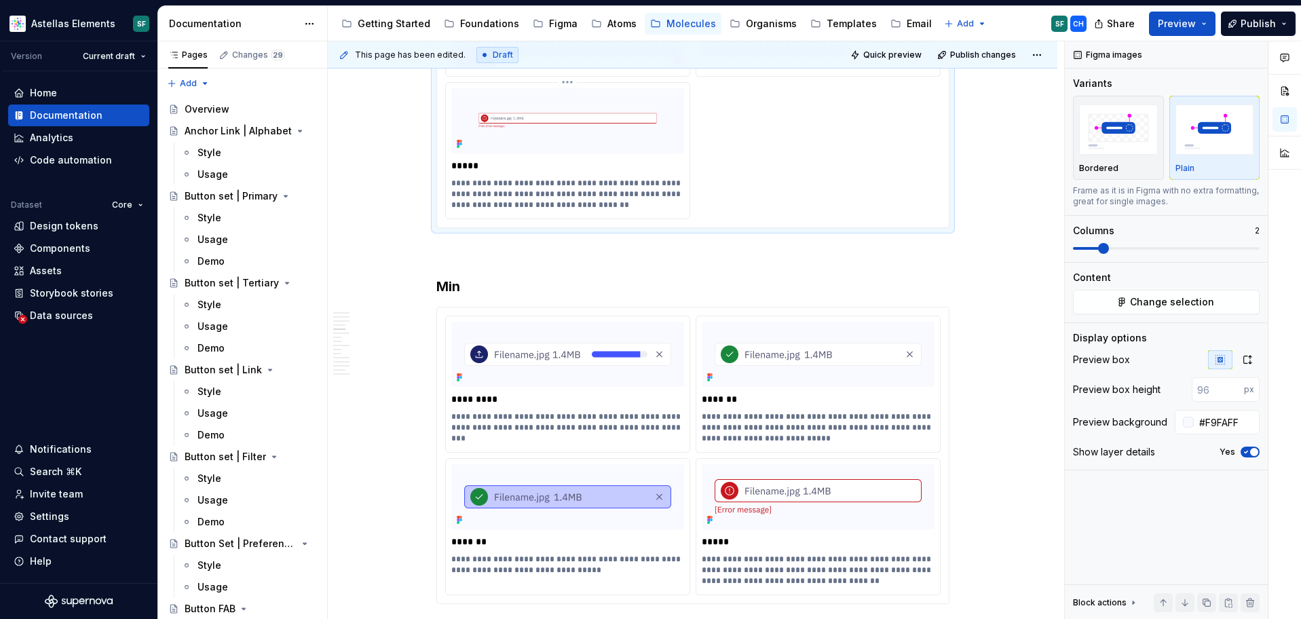
click at [647, 178] on p "**********" at bounding box center [567, 194] width 233 height 33
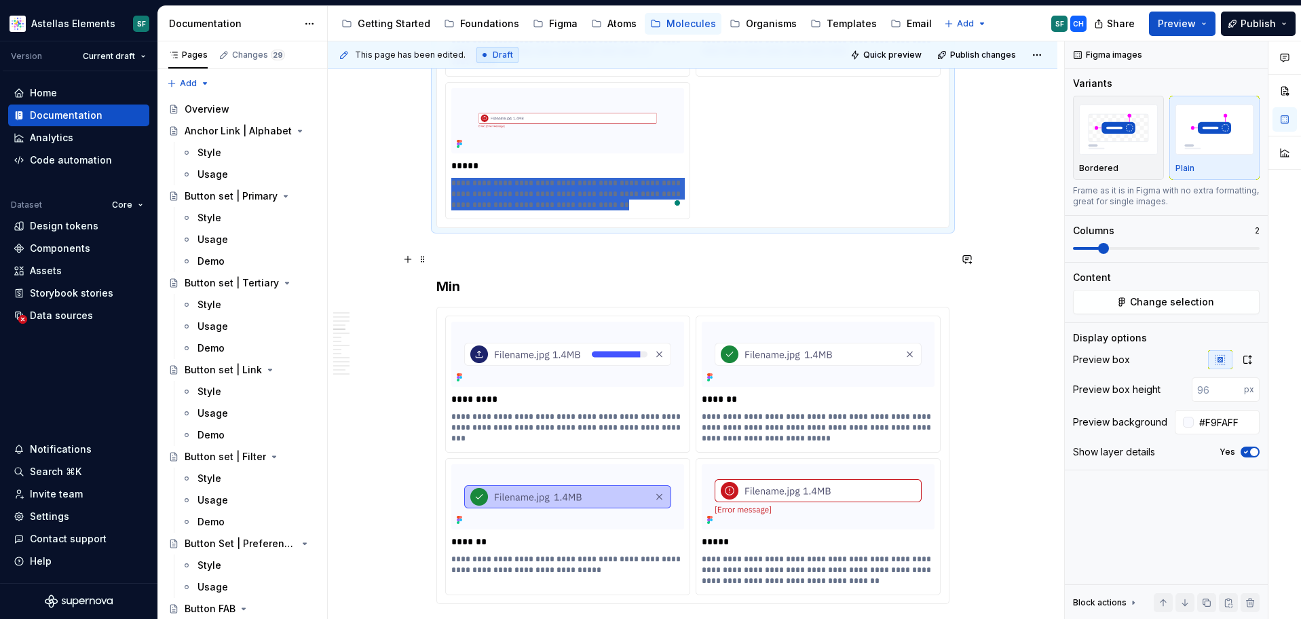
click at [530, 277] on h3 "Min" at bounding box center [692, 286] width 513 height 19
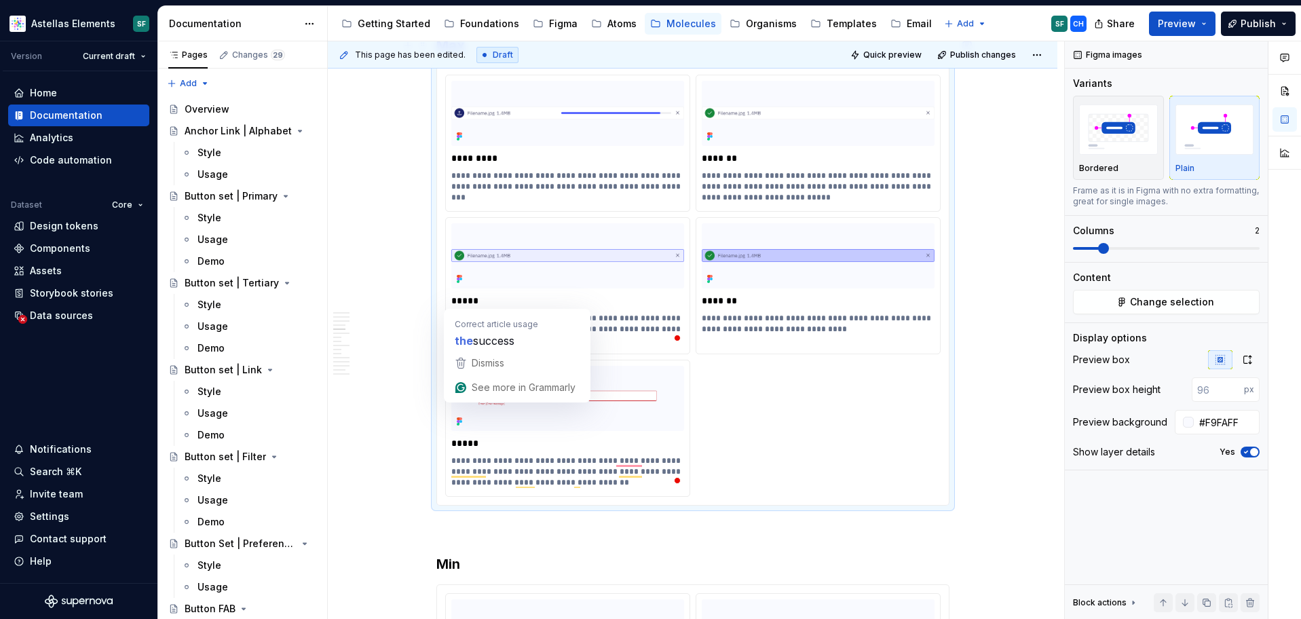
click at [827, 402] on div "**********" at bounding box center [692, 286] width 495 height 422
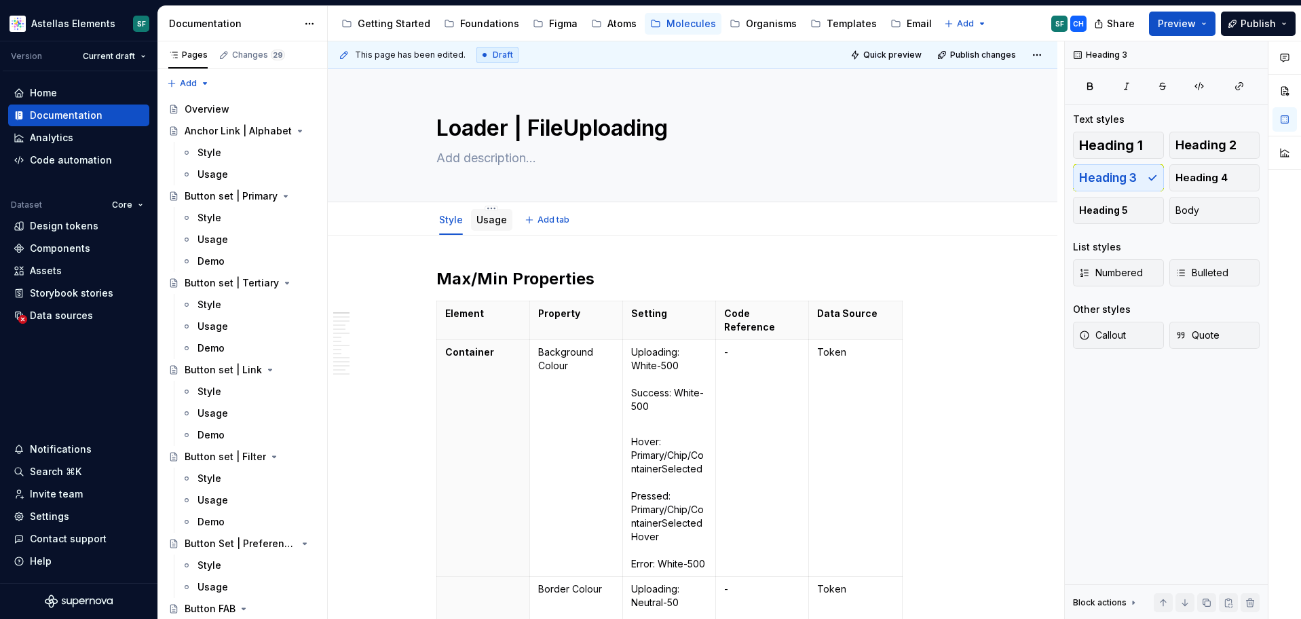
click at [494, 219] on link "Usage" at bounding box center [491, 220] width 31 height 12
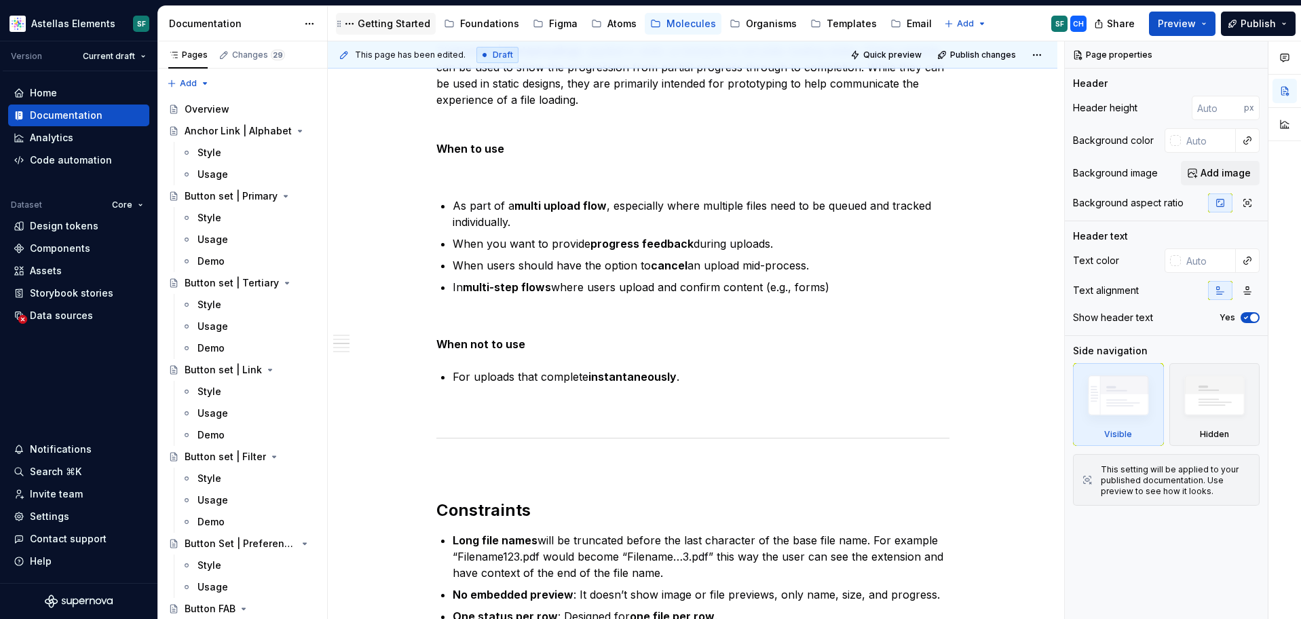
click at [398, 21] on div "Getting Started" at bounding box center [394, 24] width 73 height 14
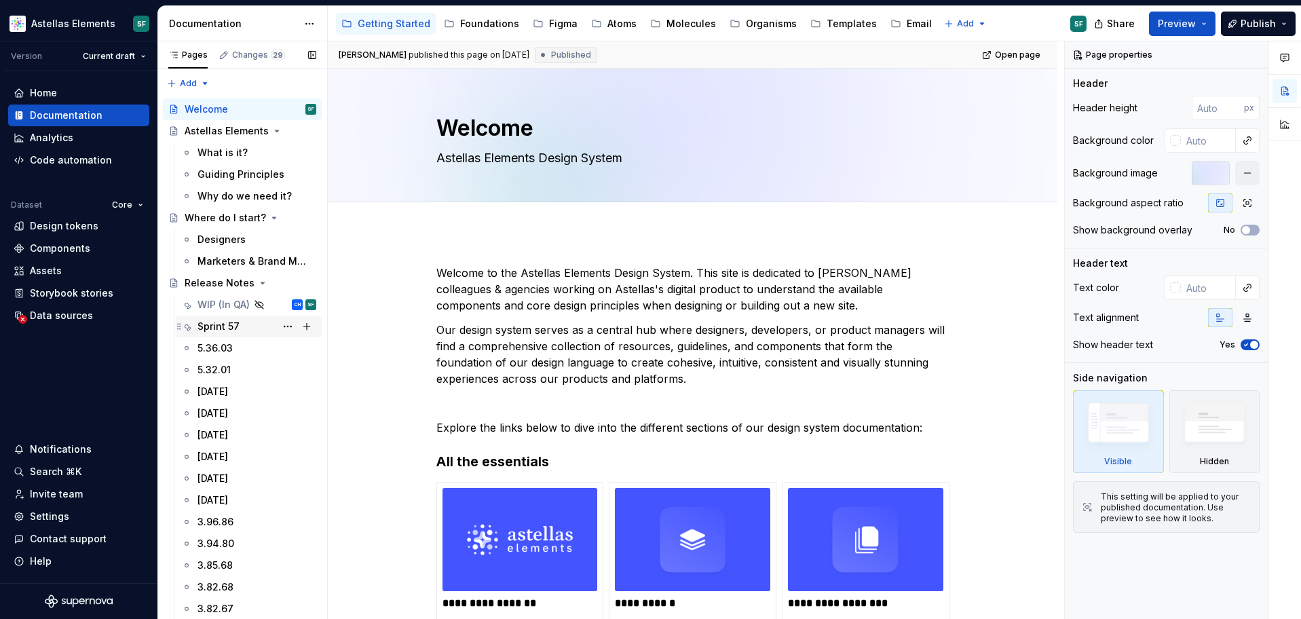
click at [242, 327] on div "Sprint 57 SF SF" at bounding box center [256, 326] width 119 height 19
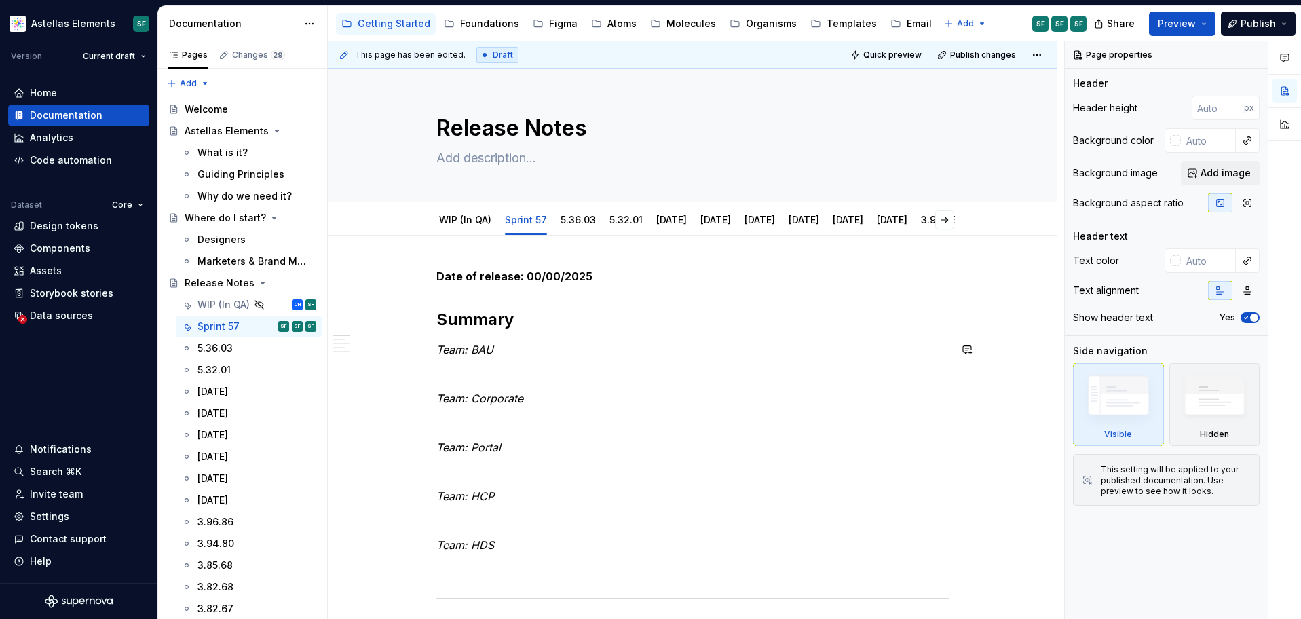
click at [500, 367] on p at bounding box center [692, 374] width 513 height 16
click at [509, 351] on p "Team: BAU" at bounding box center [692, 349] width 513 height 16
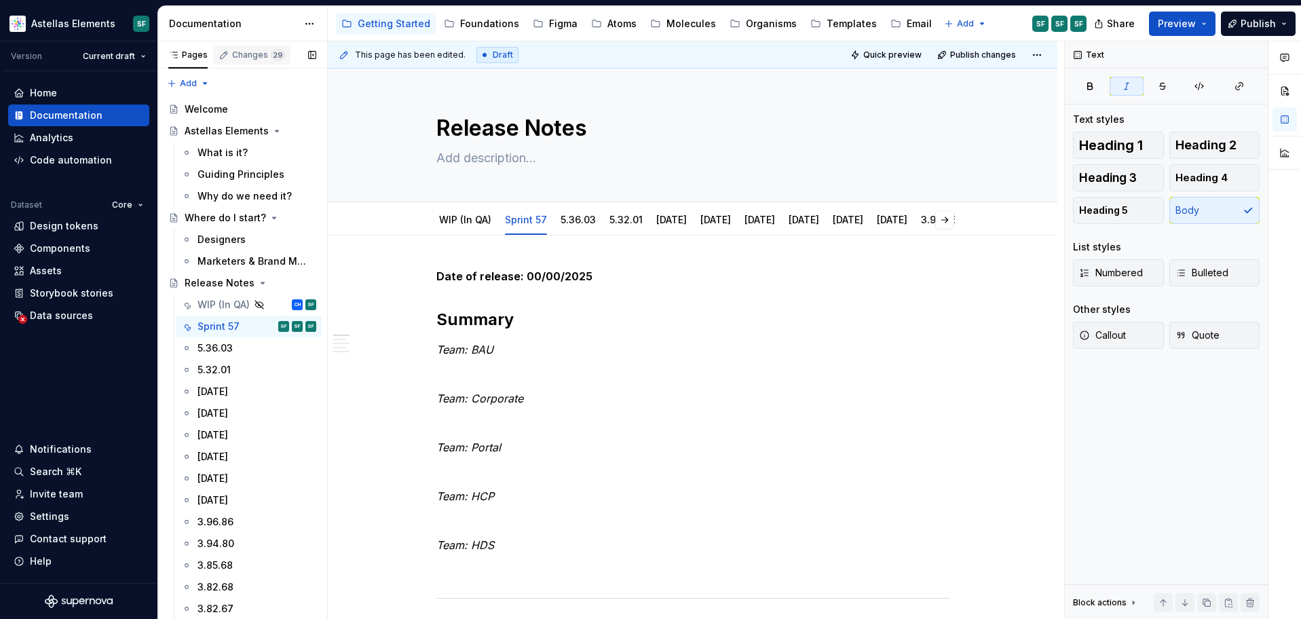
type textarea "*"
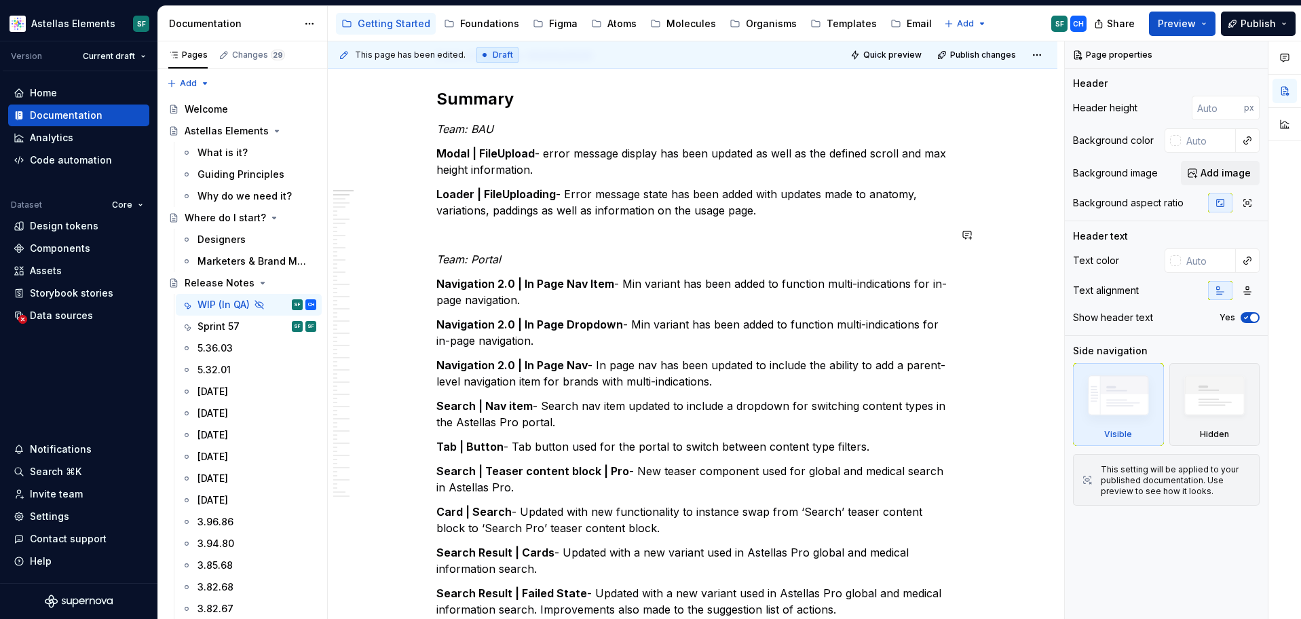
scroll to position [117, 0]
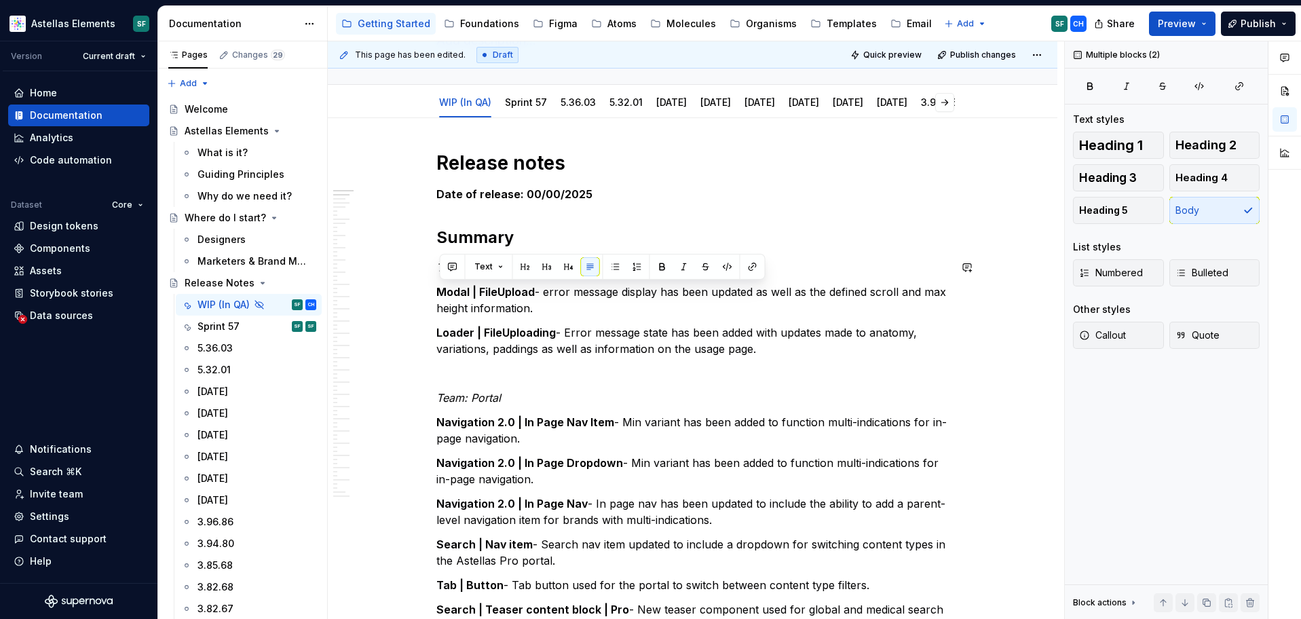
drag, startPoint x: 720, startPoint y: 350, endPoint x: 185, endPoint y: 3, distance: 638.0
click at [461, 331] on strong "Loader | FileUploading" at bounding box center [495, 333] width 119 height 14
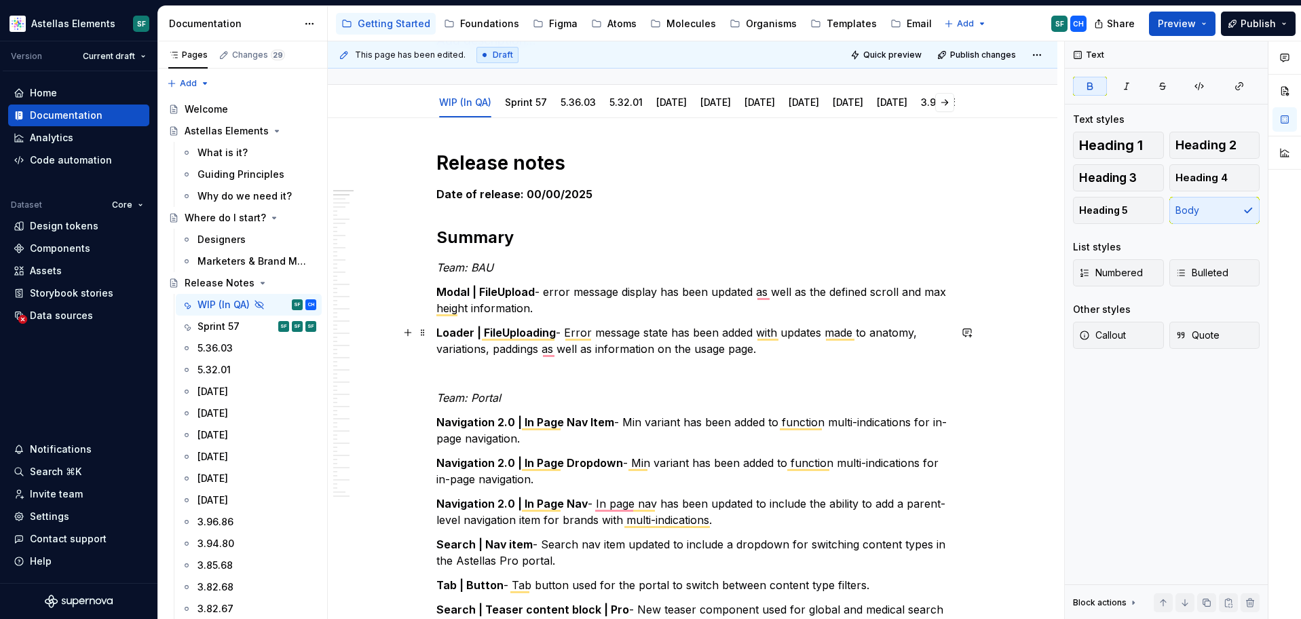
scroll to position [159, 0]
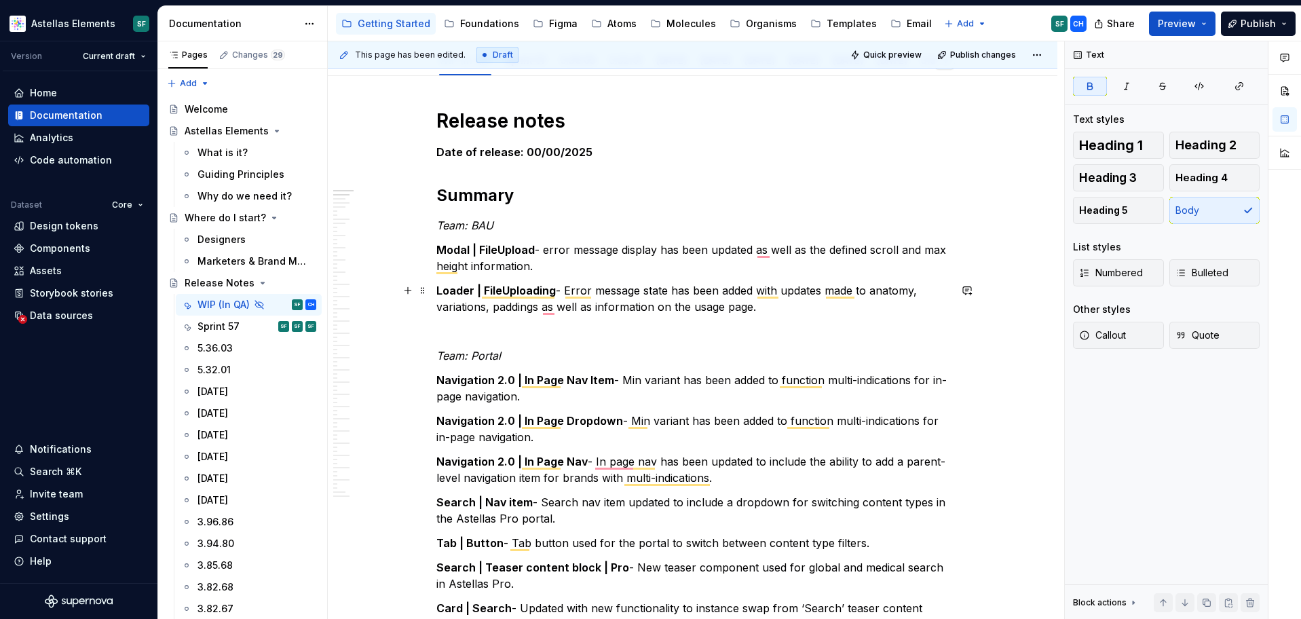
click at [656, 295] on p "Loader | FileUploading - Error message state has been added with updates made t…" at bounding box center [692, 298] width 513 height 33
click at [765, 311] on p "Loader | FileUploading - Error message state has been added with updates made t…" at bounding box center [692, 298] width 513 height 33
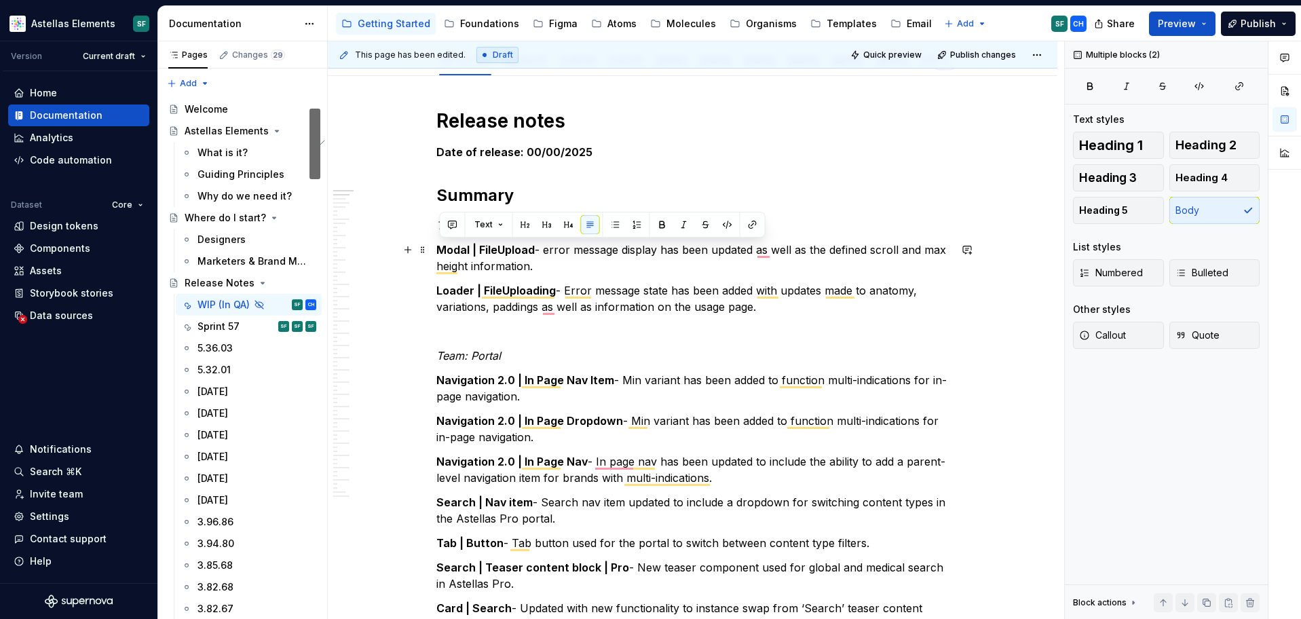
drag, startPoint x: 772, startPoint y: 309, endPoint x: 433, endPoint y: 251, distance: 343.7
click at [433, 251] on html "Astellas Elements SF Version Current draft Home Documentation Analytics Code au…" at bounding box center [650, 309] width 1301 height 619
copy div "Modal | FileUpload - error message display has been updated as well as the defi…"
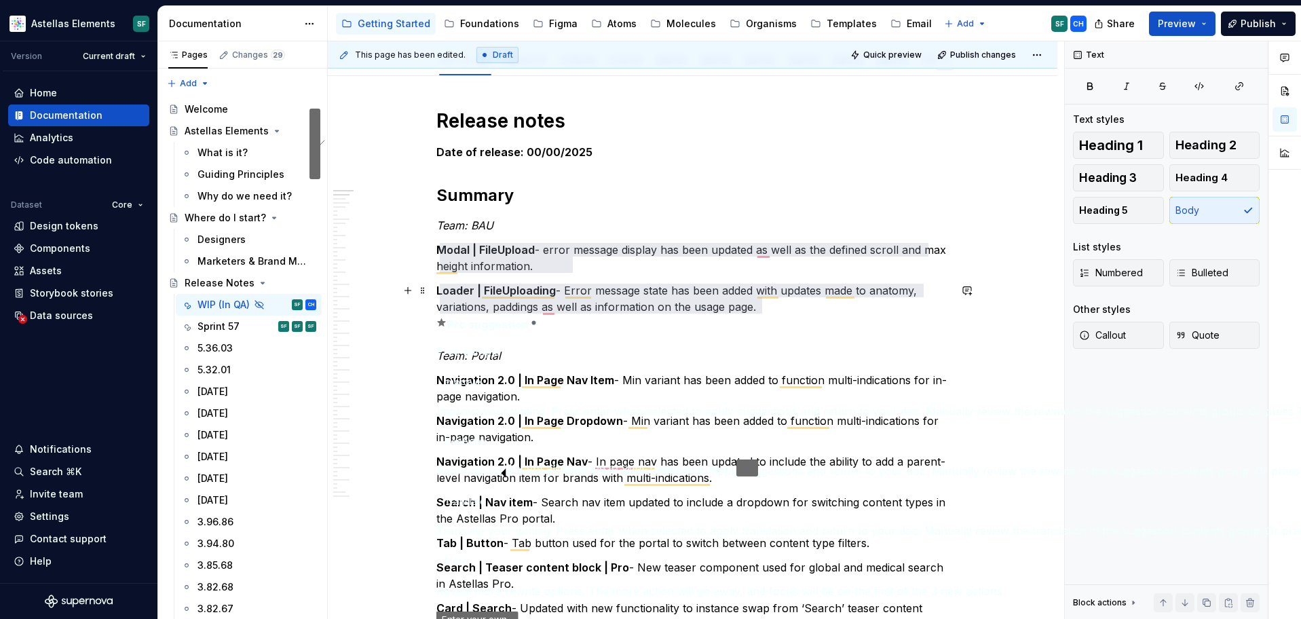
click at [609, 297] on p "Loader | FileUploading - Error message state has been added with updates made t…" at bounding box center [692, 298] width 513 height 33
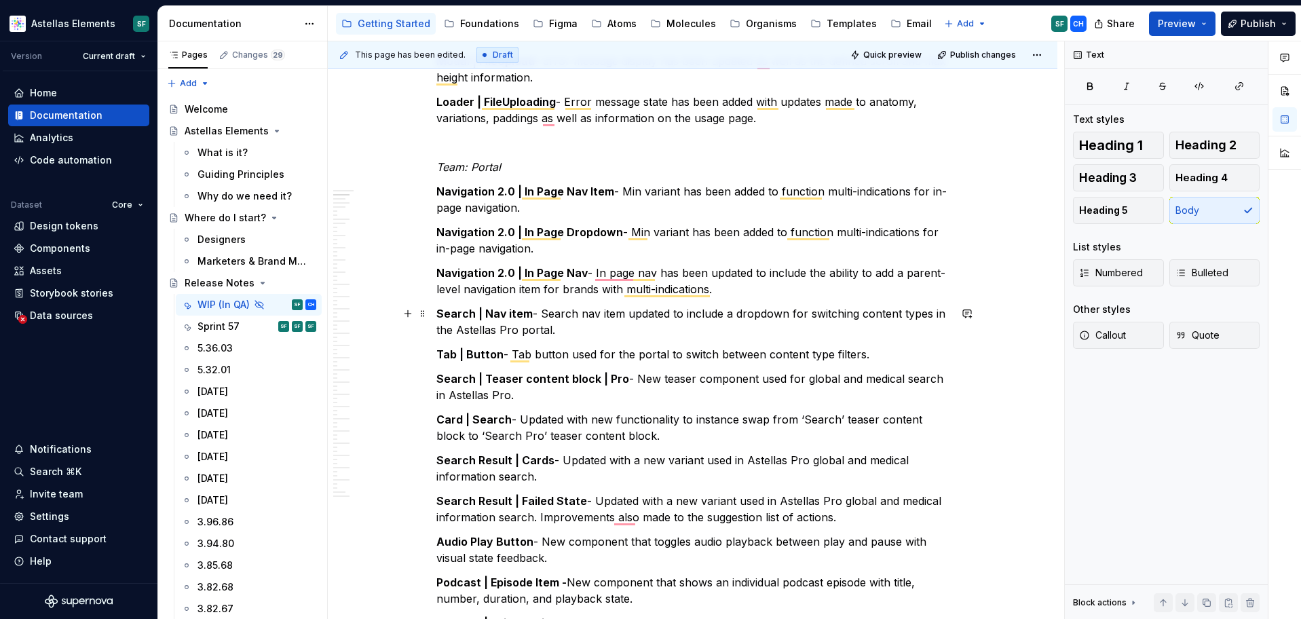
scroll to position [247, 0]
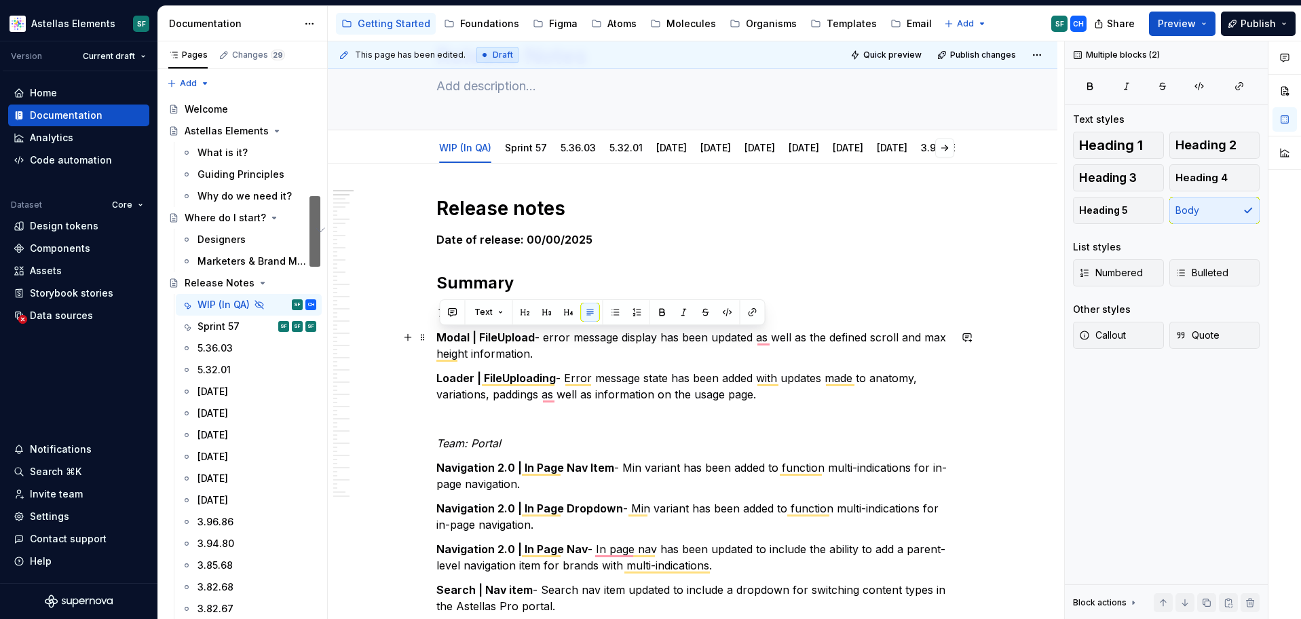
drag, startPoint x: 767, startPoint y: 401, endPoint x: 441, endPoint y: 333, distance: 332.9
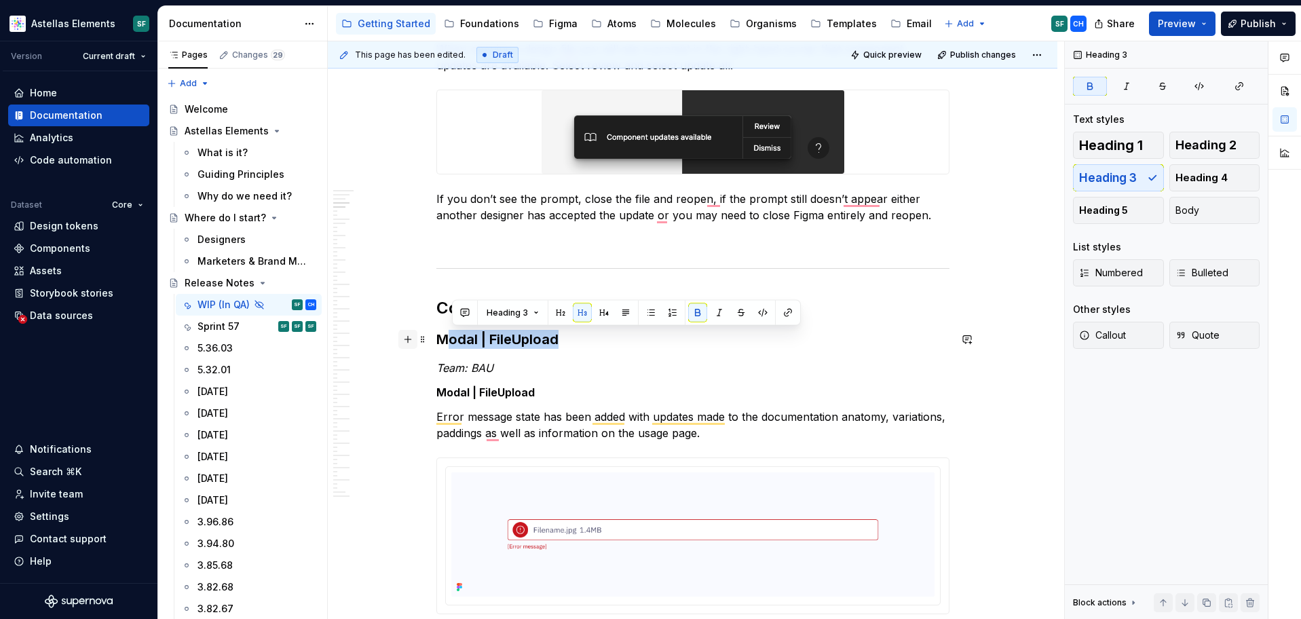
drag, startPoint x: 576, startPoint y: 343, endPoint x: 417, endPoint y: 341, distance: 158.8
click at [449, 343] on strong "Modal | FileUpload" at bounding box center [497, 339] width 122 height 16
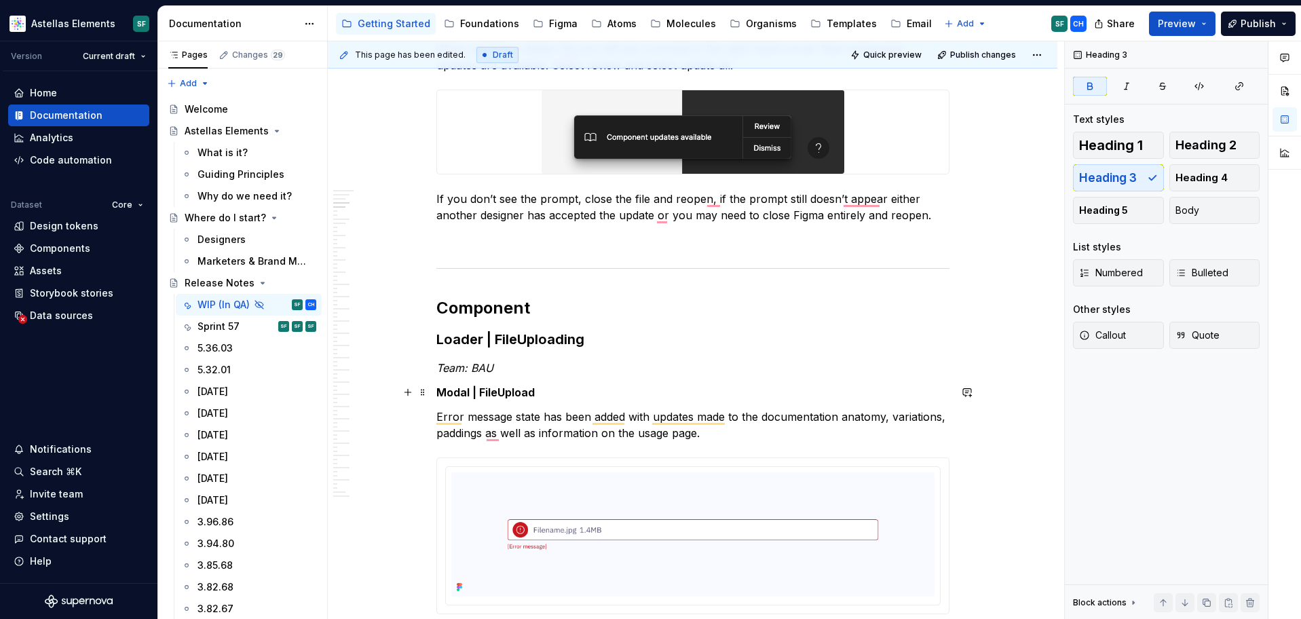
click at [614, 394] on p "Modal | FileUpload" at bounding box center [692, 392] width 513 height 16
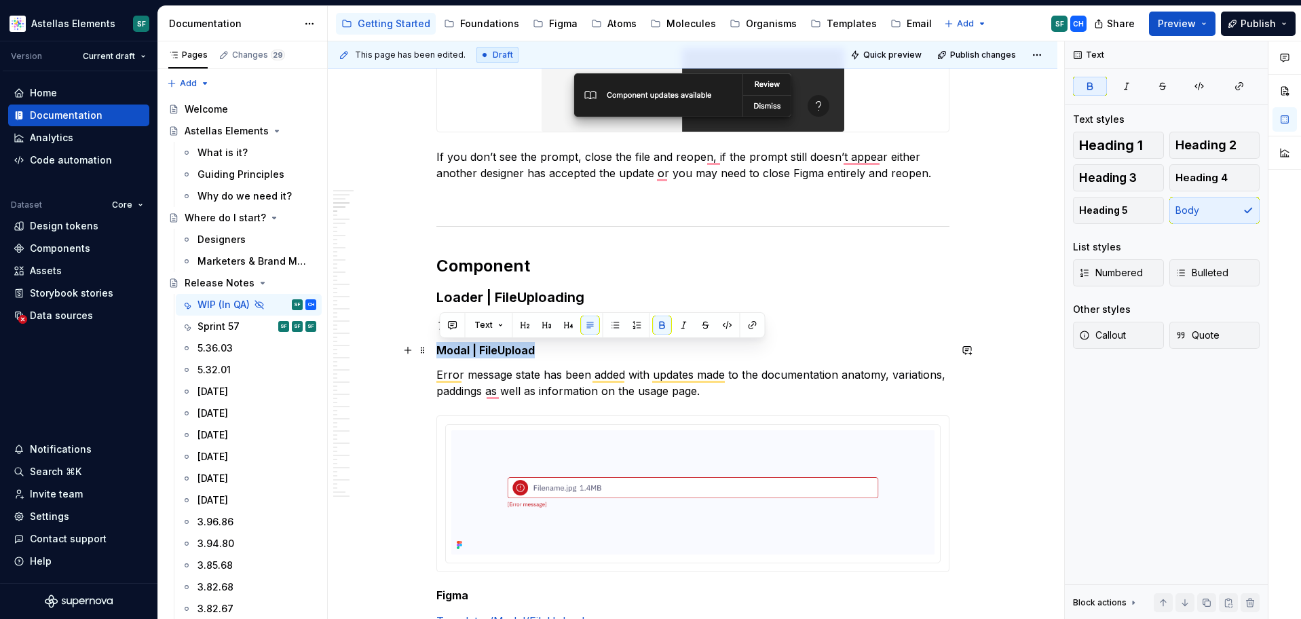
drag, startPoint x: 553, startPoint y: 345, endPoint x: 436, endPoint y: 348, distance: 117.4
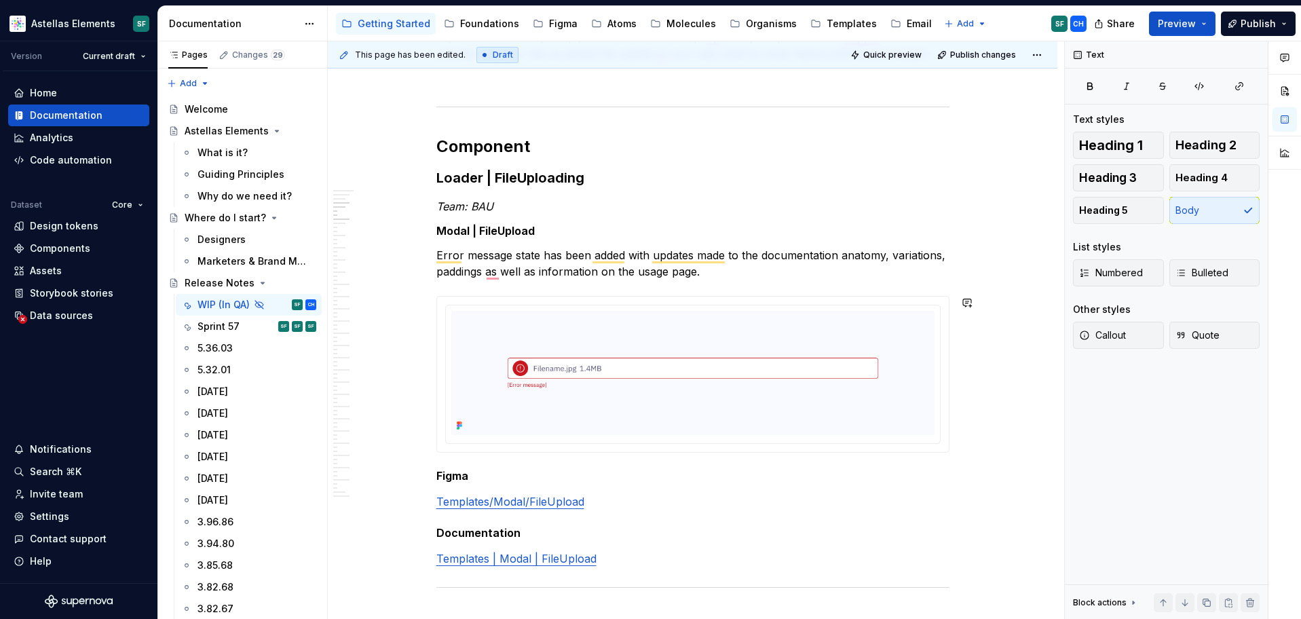
click at [628, 272] on p "Error message state has been added with updates made to the documentation anato…" at bounding box center [692, 263] width 513 height 33
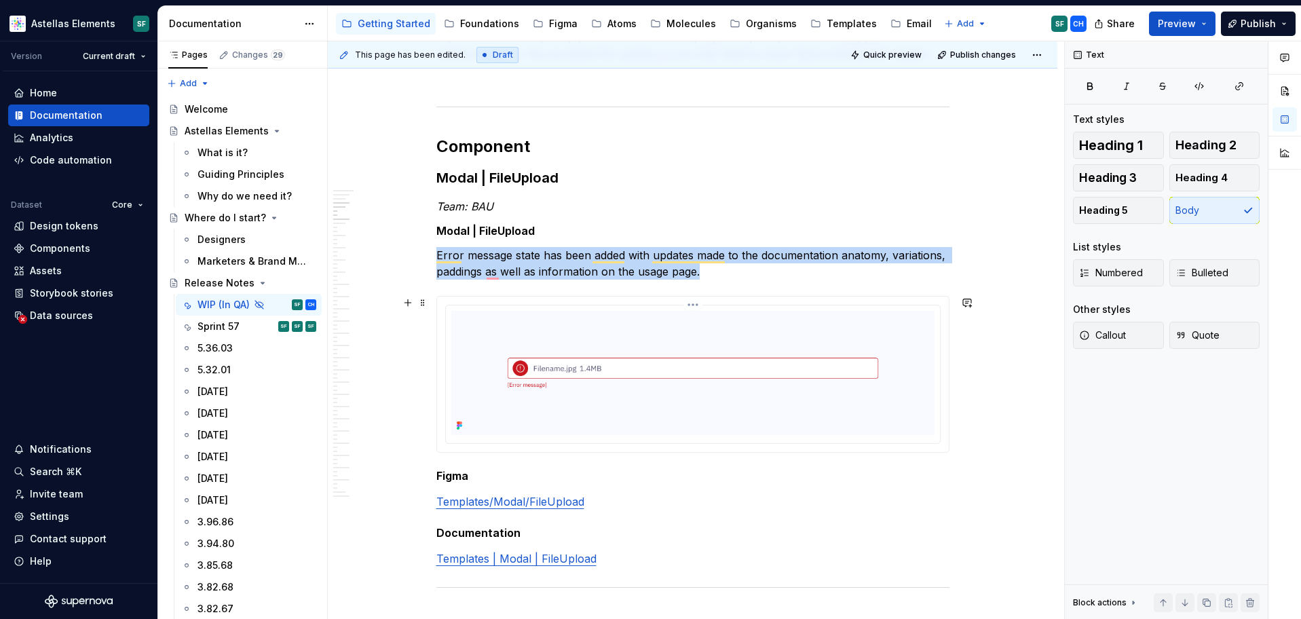
click at [597, 335] on img "To enrich screen reader interactions, please activate Accessibility in Grammarl…" at bounding box center [692, 373] width 483 height 124
drag, startPoint x: 711, startPoint y: 271, endPoint x: 437, endPoint y: 253, distance: 274.1
copy p "Error message state has been added with updates made to the documentation anato…"
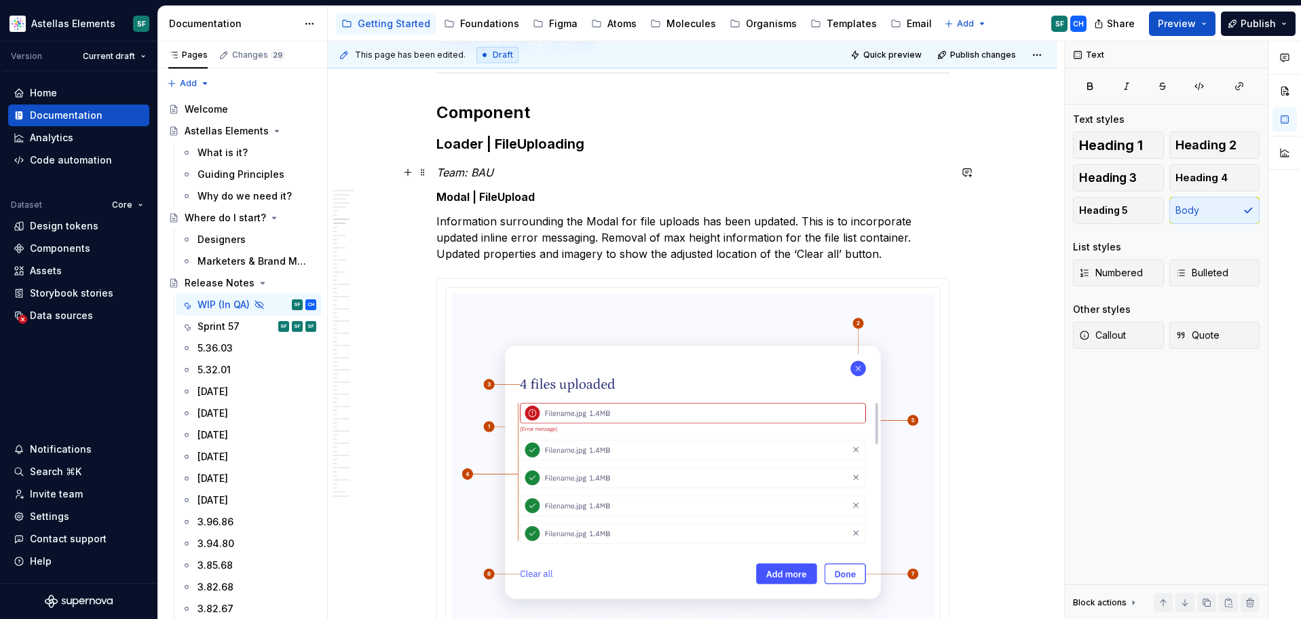
click at [508, 172] on p "Team: BAU" at bounding box center [692, 172] width 513 height 16
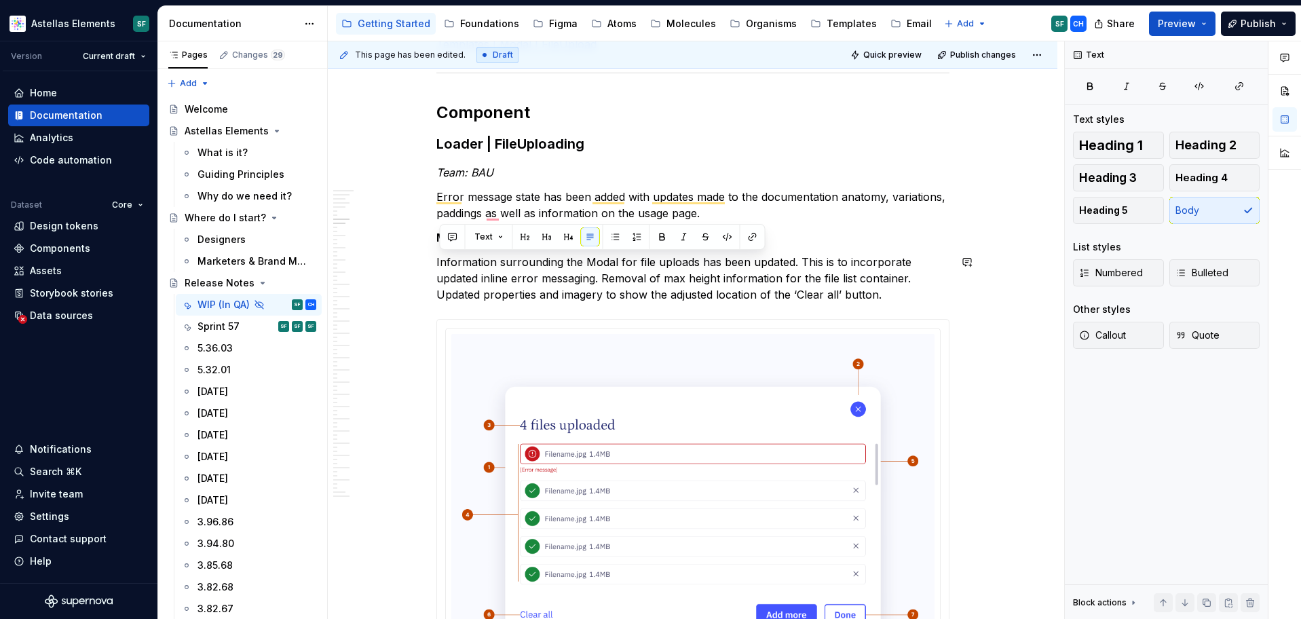
drag, startPoint x: 905, startPoint y: 294, endPoint x: 436, endPoint y: 250, distance: 470.3
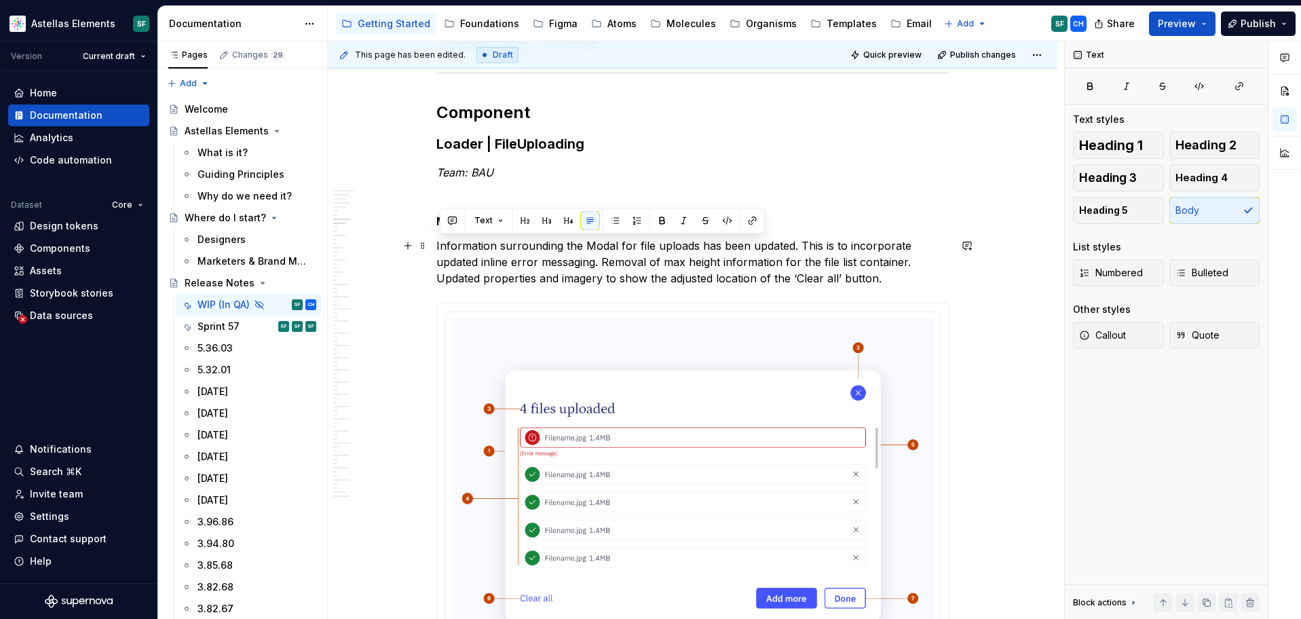
click at [545, 281] on p "Information surrounding the Modal for file uploads has been updated. This is to…" at bounding box center [692, 262] width 513 height 49
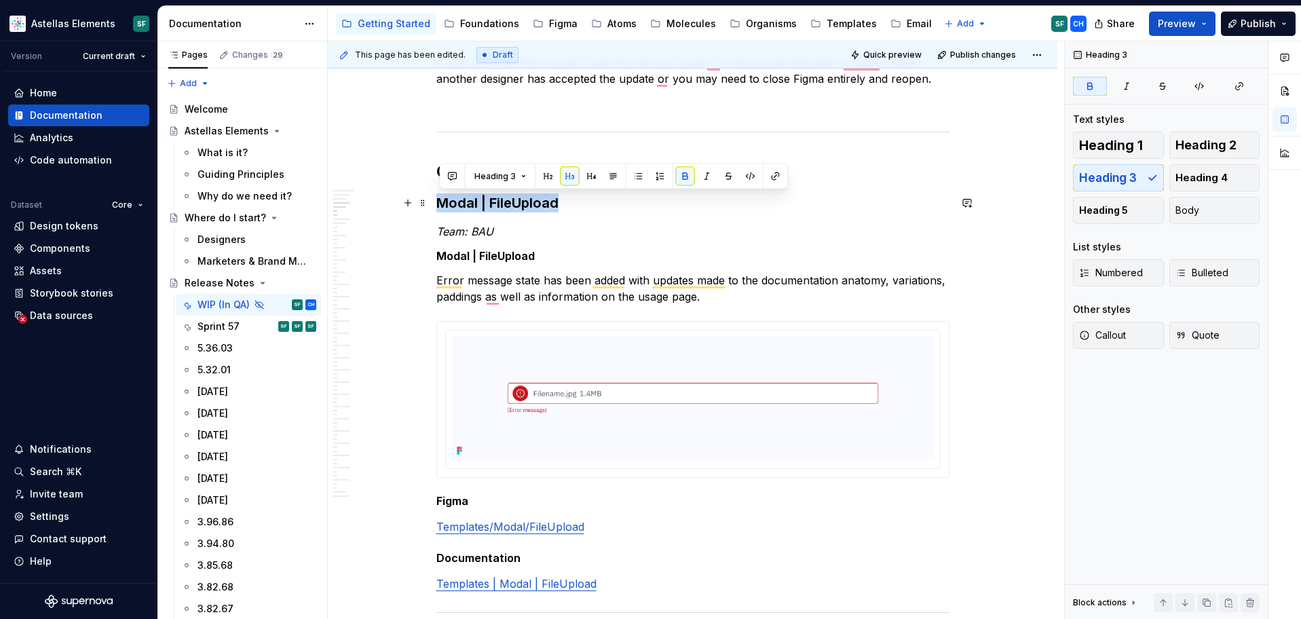
drag, startPoint x: 559, startPoint y: 207, endPoint x: 440, endPoint y: 204, distance: 118.8
click at [440, 204] on h3 "Modal | FileUpload" at bounding box center [692, 202] width 513 height 19
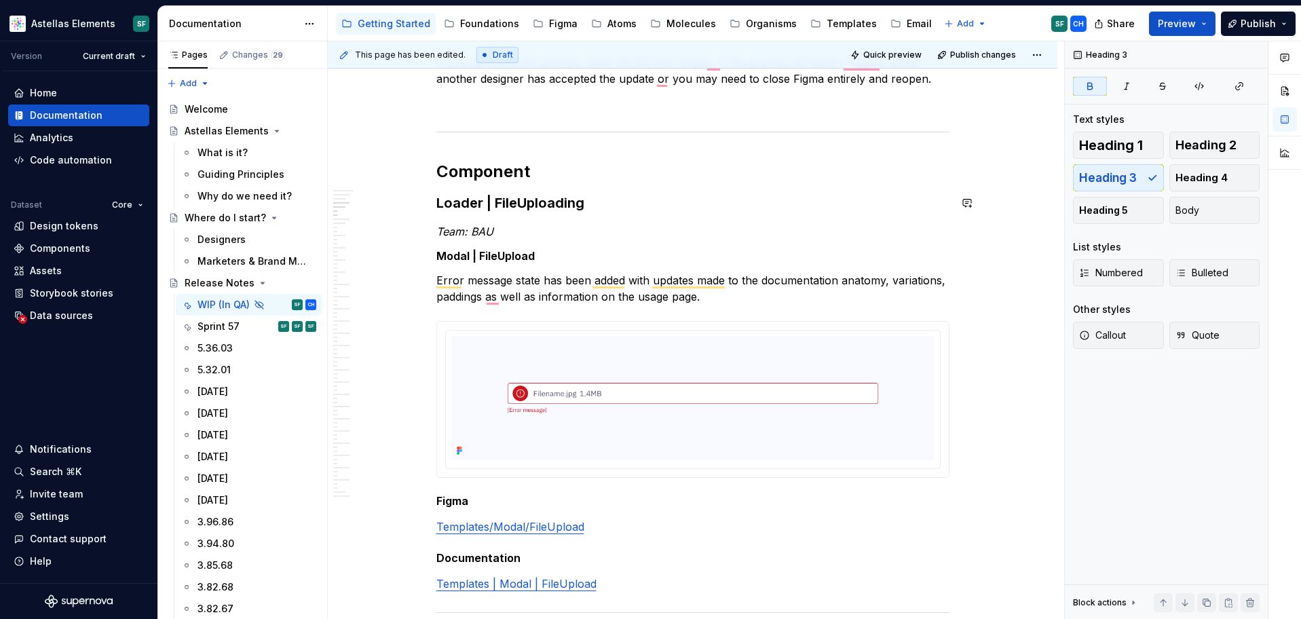
type textarea "*"
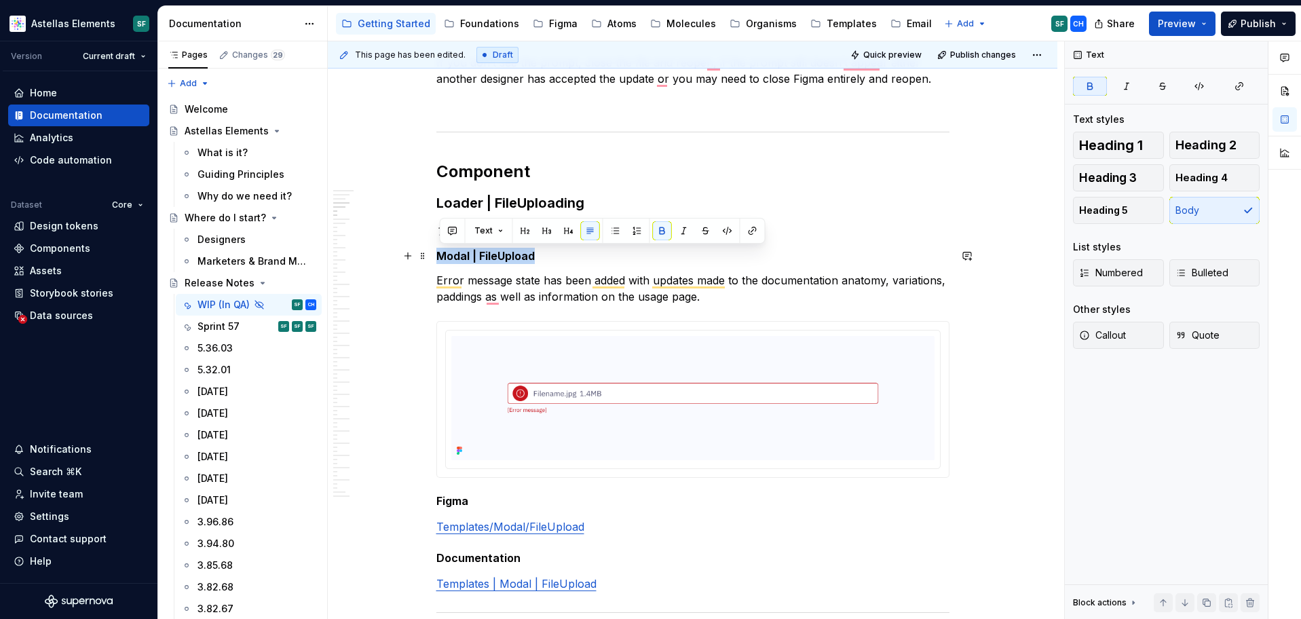
drag, startPoint x: 539, startPoint y: 258, endPoint x: 436, endPoint y: 254, distance: 102.6
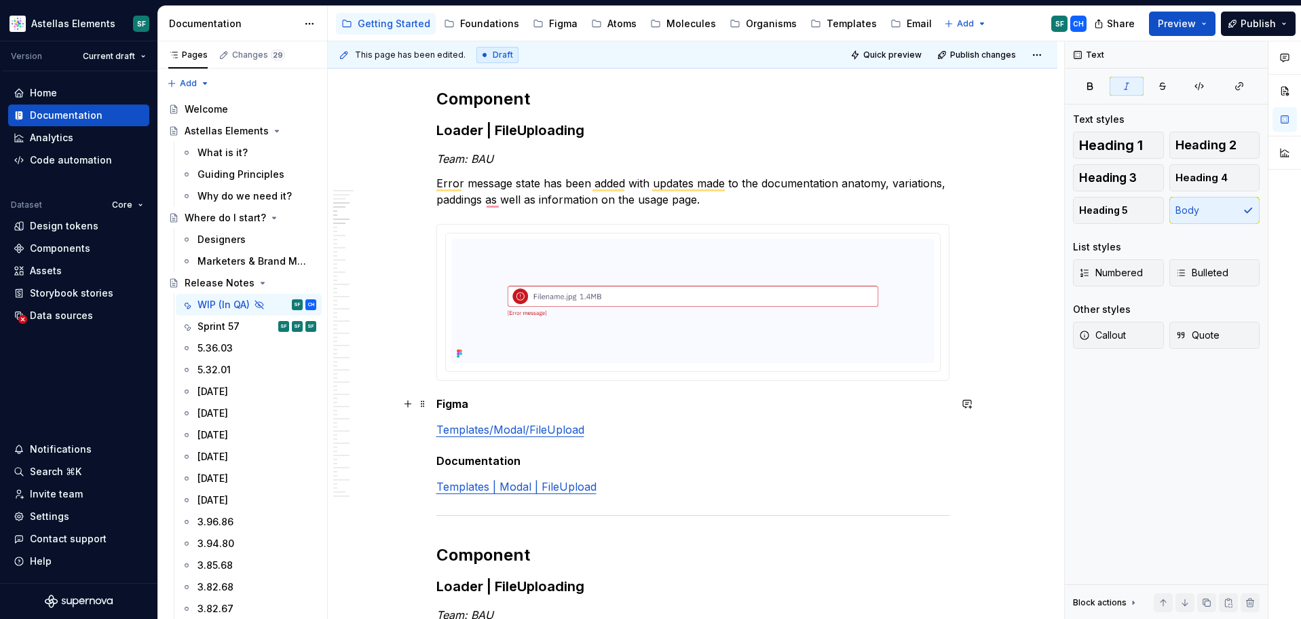
click at [439, 401] on h5 "Figma" at bounding box center [692, 404] width 513 height 14
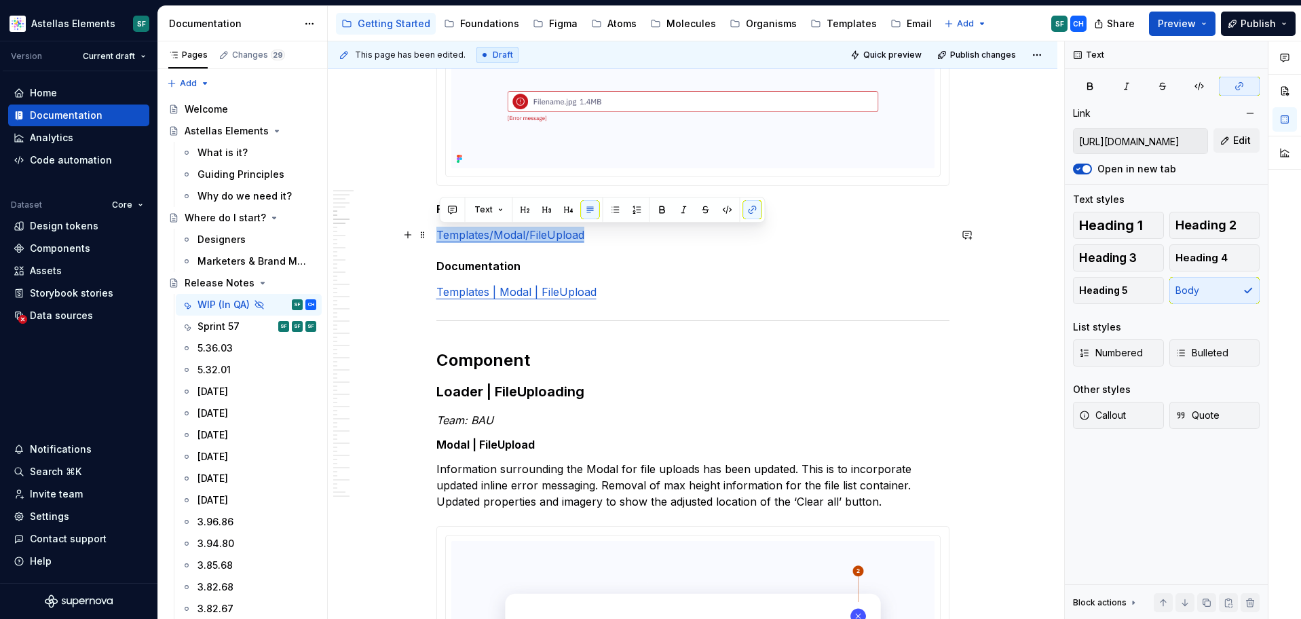
drag, startPoint x: 603, startPoint y: 233, endPoint x: 438, endPoint y: 233, distance: 165.6
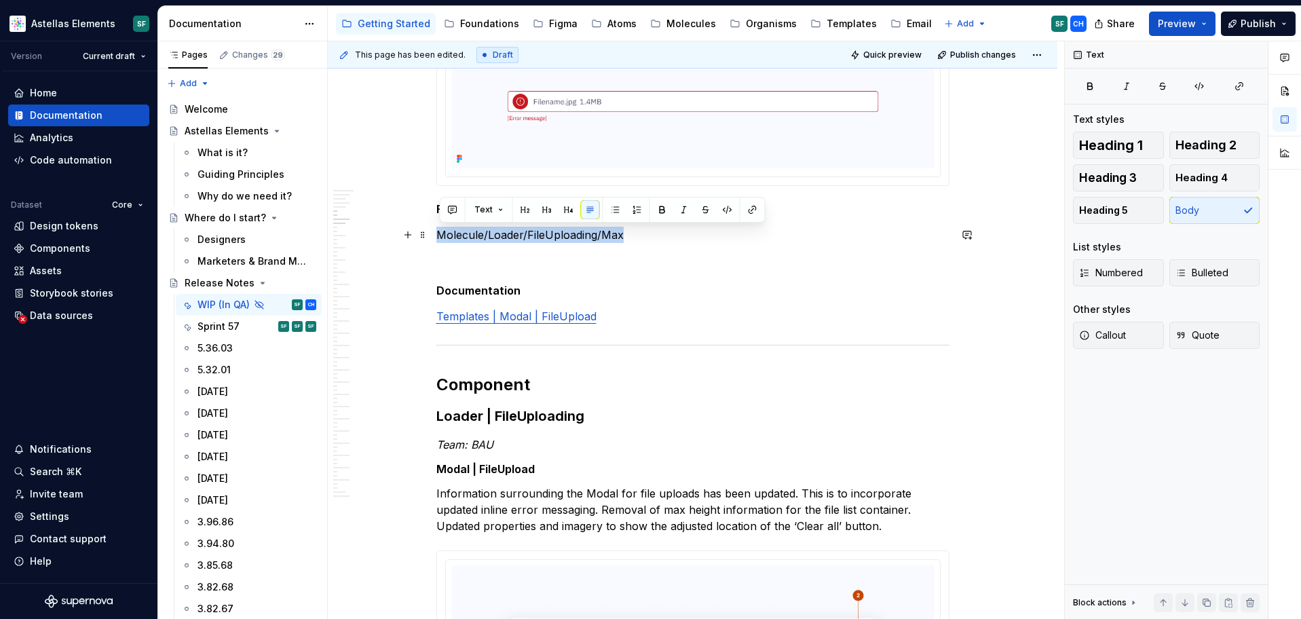
drag, startPoint x: 639, startPoint y: 237, endPoint x: 435, endPoint y: 235, distance: 203.6
copy p "Molecule/Loader/FileUploading/Max"
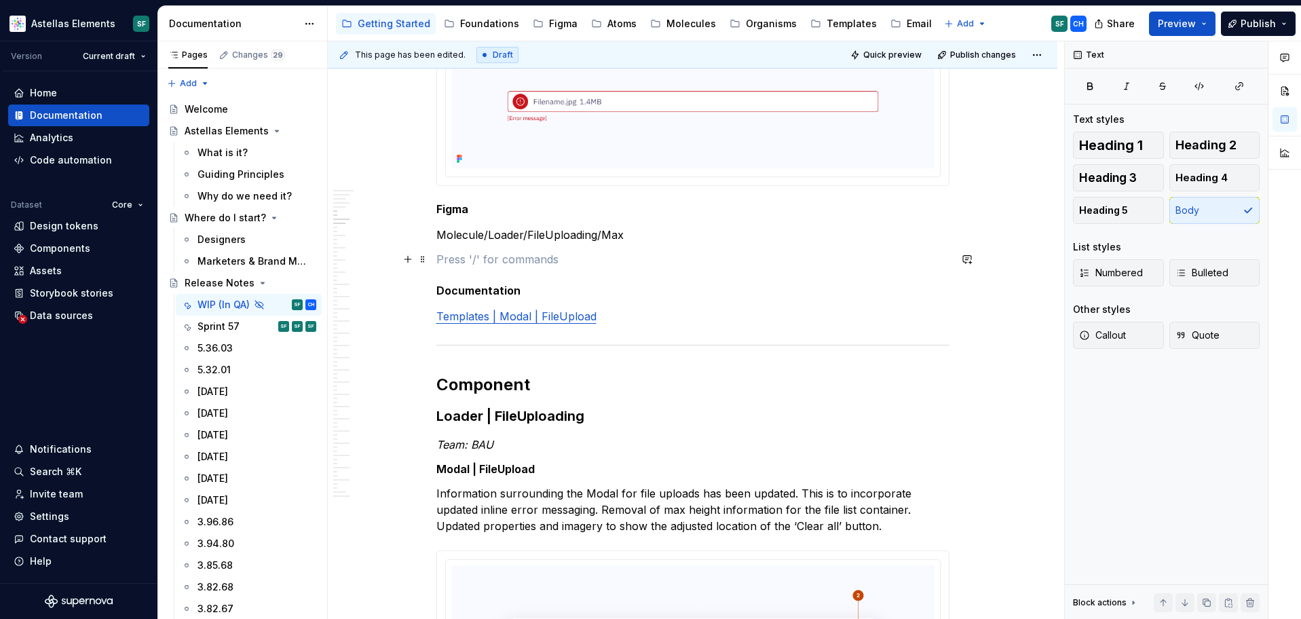
click at [527, 263] on p "To enrich screen reader interactions, please activate Accessibility in Grammarl…" at bounding box center [692, 259] width 513 height 16
click at [552, 240] on p "Molecule/Loader/FileUploading/Max" at bounding box center [692, 235] width 513 height 16
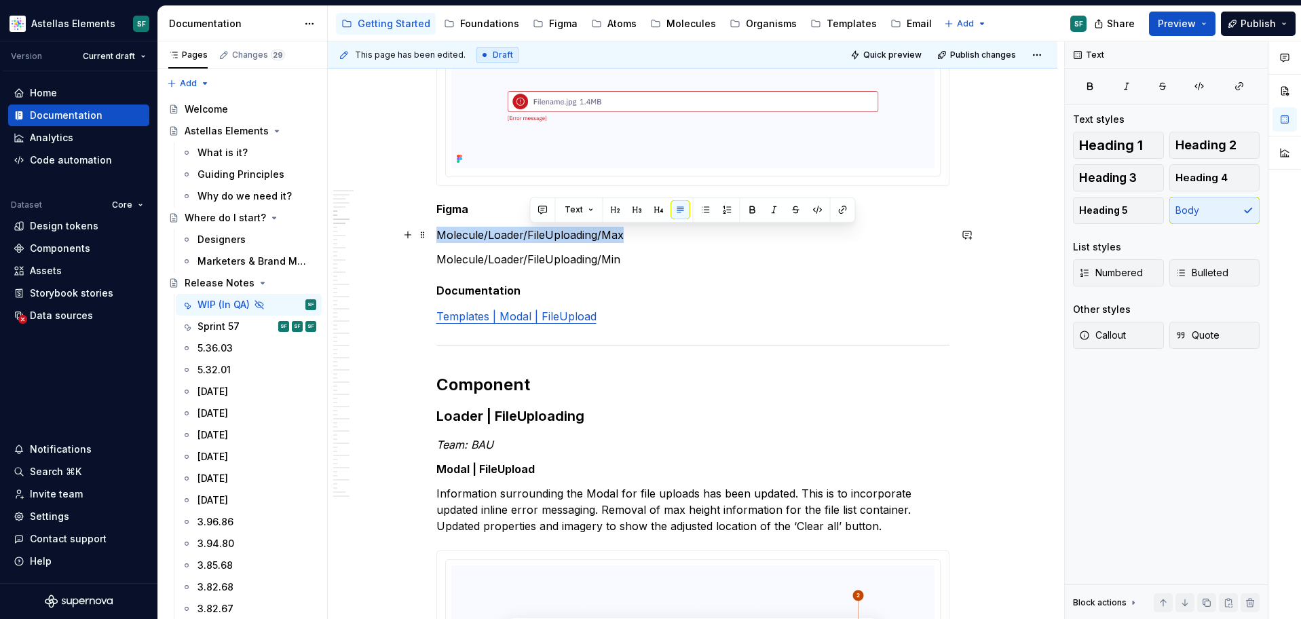
click at [552, 240] on p "Molecule/Loader/FileUploading/Max" at bounding box center [692, 235] width 513 height 16
click at [1172, 86] on icon "button" at bounding box center [1239, 86] width 7 height 7
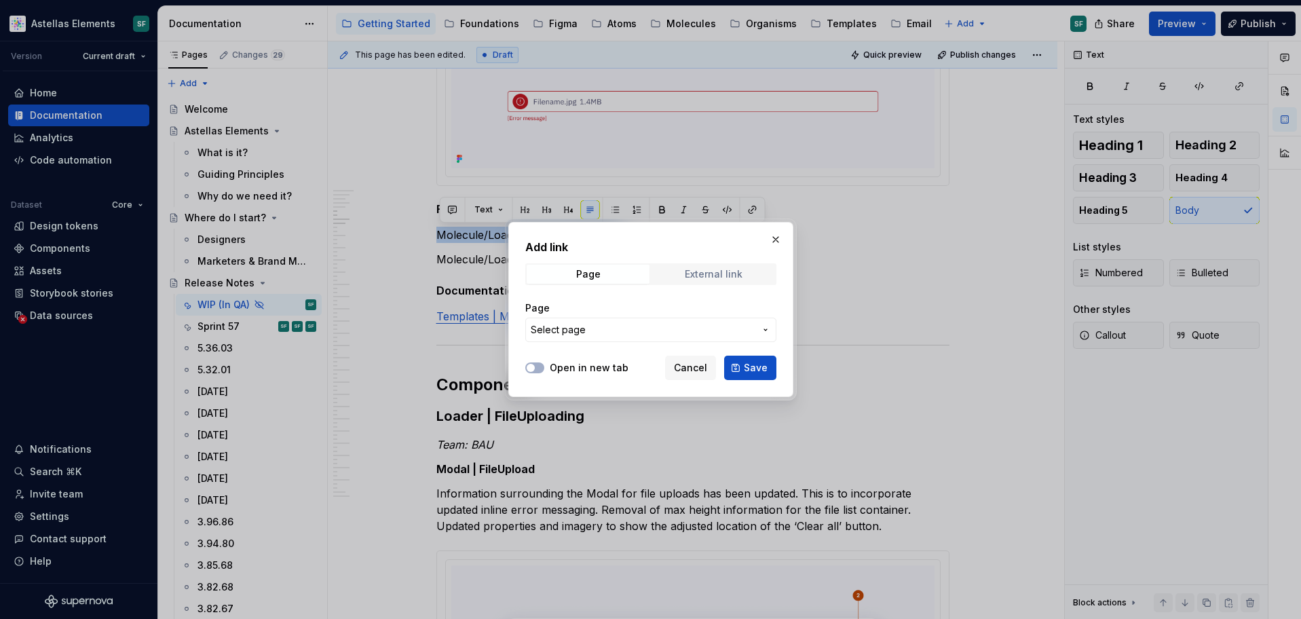
click at [698, 274] on div "External link" at bounding box center [714, 274] width 58 height 11
click at [637, 340] on input "URL" at bounding box center [650, 330] width 251 height 24
paste input "https://www.figma.com/design/DMEKQoBKa10KFSCqrJ3TfO/DS-Molecules?m=auto&node-id…"
type input "https://www.figma.com/design/DMEKQoBKa10KFSCqrJ3TfO/DS-Molecules?m=auto&node-id…"
click at [539, 364] on button "Open in new tab" at bounding box center [534, 367] width 19 height 11
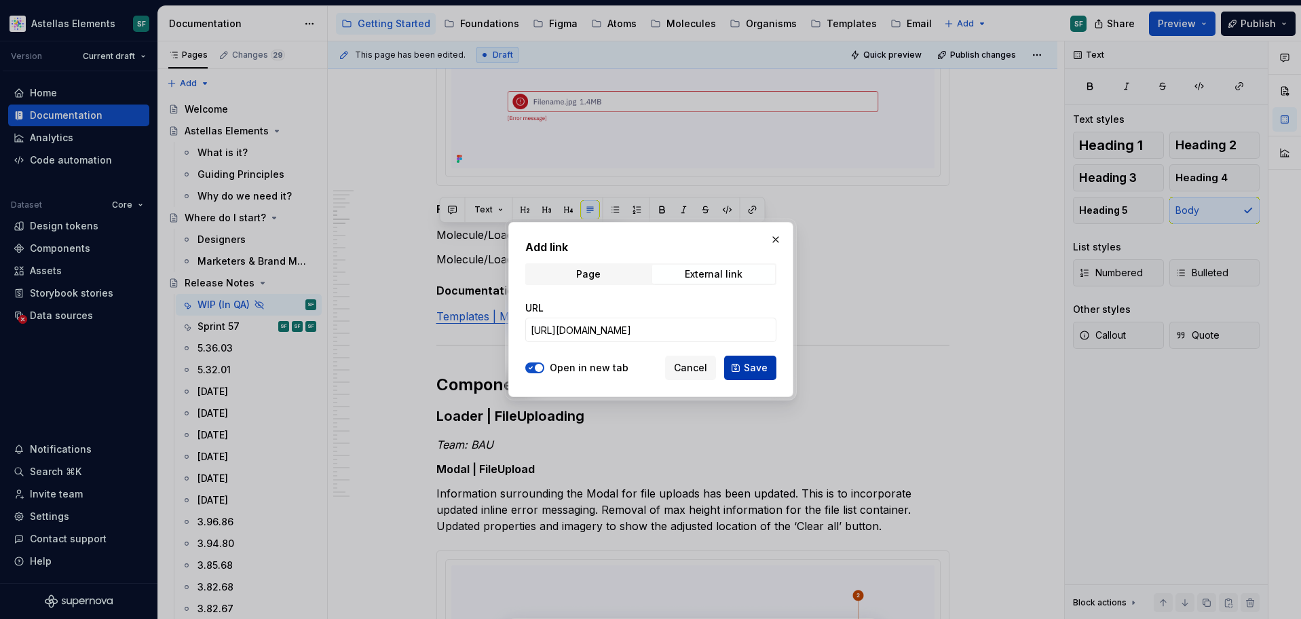
click at [738, 371] on button "Save" at bounding box center [750, 368] width 52 height 24
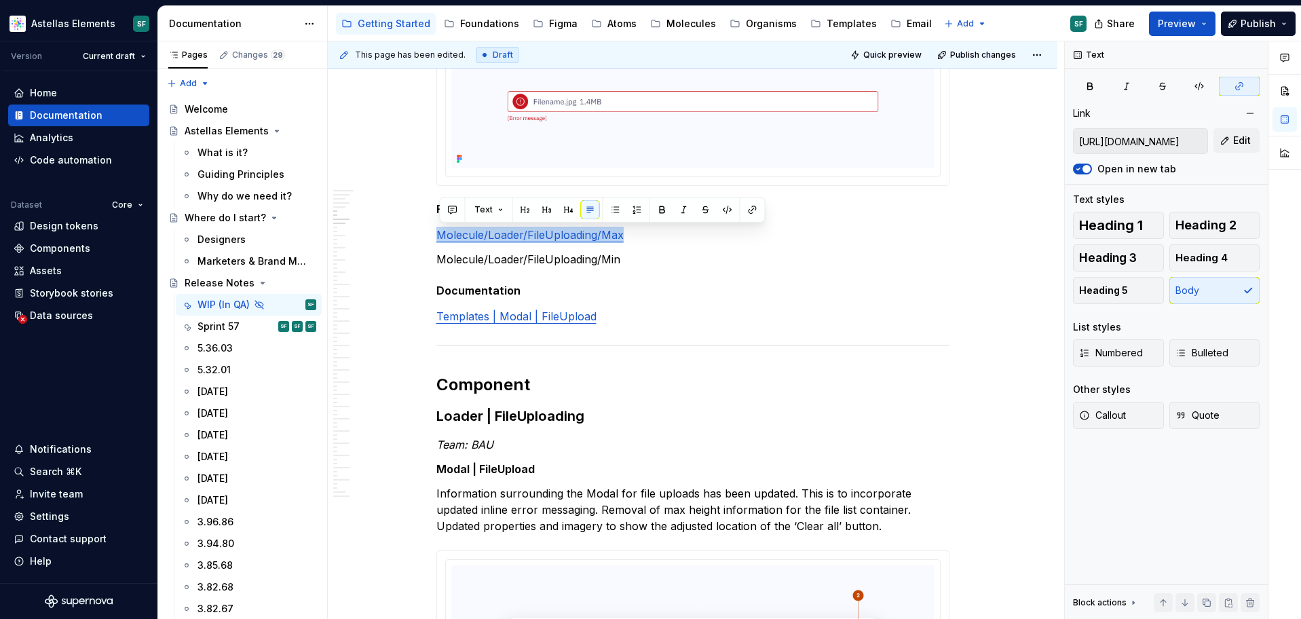
click at [588, 261] on p "Molecule/Loader/FileUploading/Min" at bounding box center [692, 259] width 513 height 16
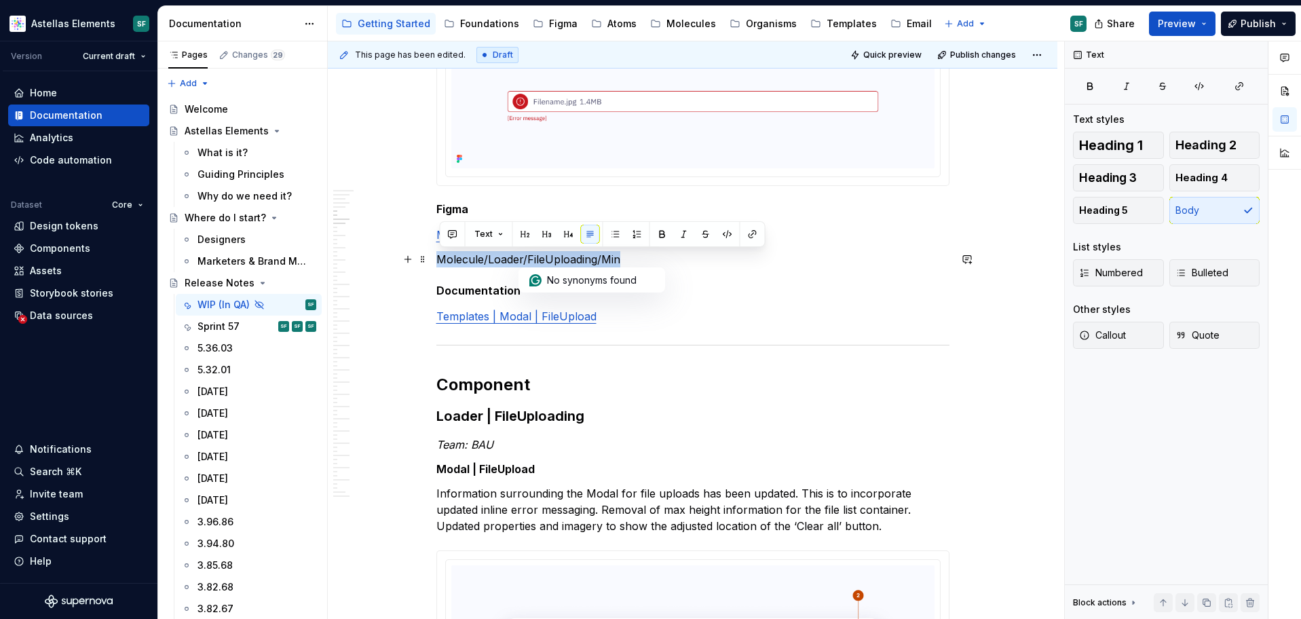
click at [588, 261] on p "Molecule/Loader/FileUploading/Min" at bounding box center [692, 259] width 513 height 16
click at [1172, 86] on button "button" at bounding box center [1239, 86] width 41 height 19
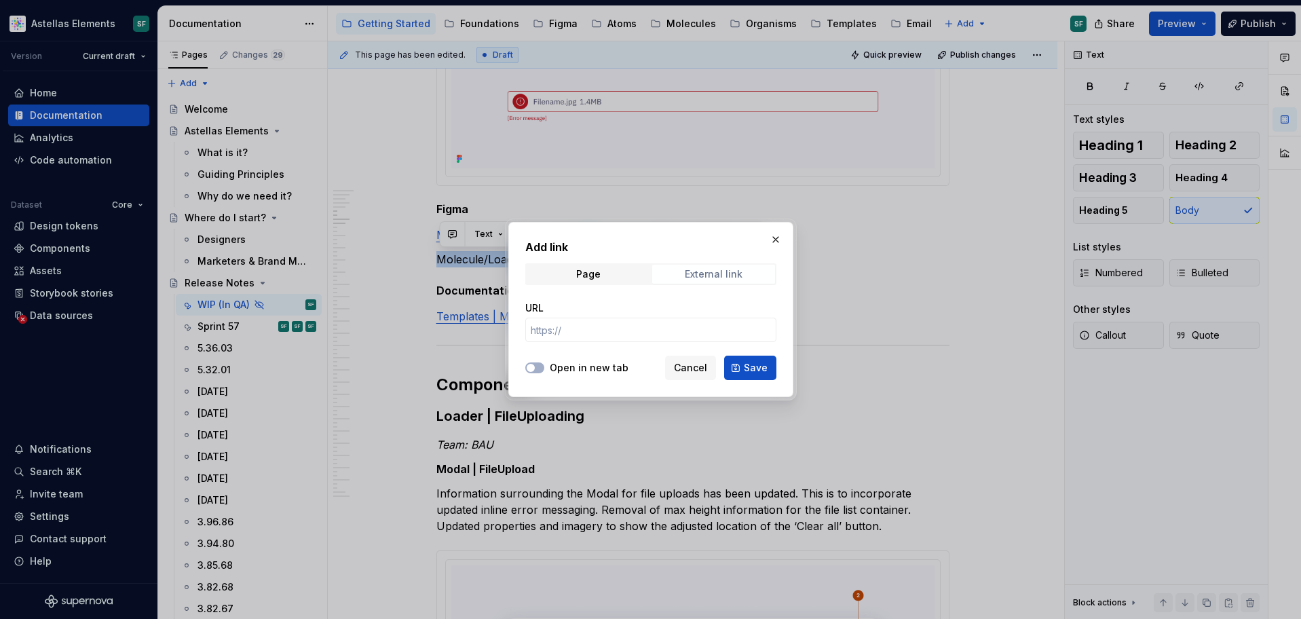
click at [704, 271] on div "External link" at bounding box center [714, 274] width 58 height 11
click at [573, 324] on input "URL" at bounding box center [650, 330] width 251 height 24
paste input "https://www.figma.com/design/DMEKQoBKa10KFSCqrJ3TfO/DS-Molecules?m=auto&node-id…"
type input "https://www.figma.com/design/DMEKQoBKa10KFSCqrJ3TfO/DS-Molecules?m=auto&node-id…"
click at [544, 355] on div "Open in new tab Cancel Save" at bounding box center [650, 365] width 251 height 30
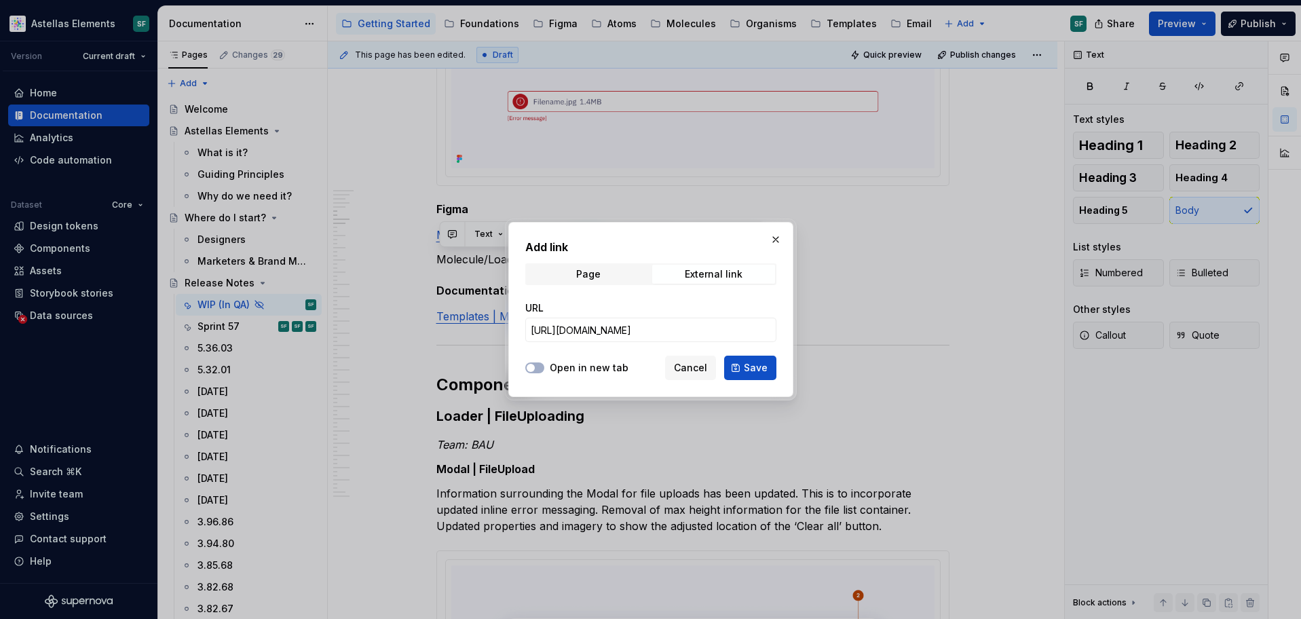
click at [544, 360] on div "Open in new tab Cancel Save" at bounding box center [650, 365] width 251 height 30
click at [541, 366] on button "Open in new tab" at bounding box center [534, 367] width 19 height 11
click at [754, 365] on span "Save" at bounding box center [756, 368] width 24 height 14
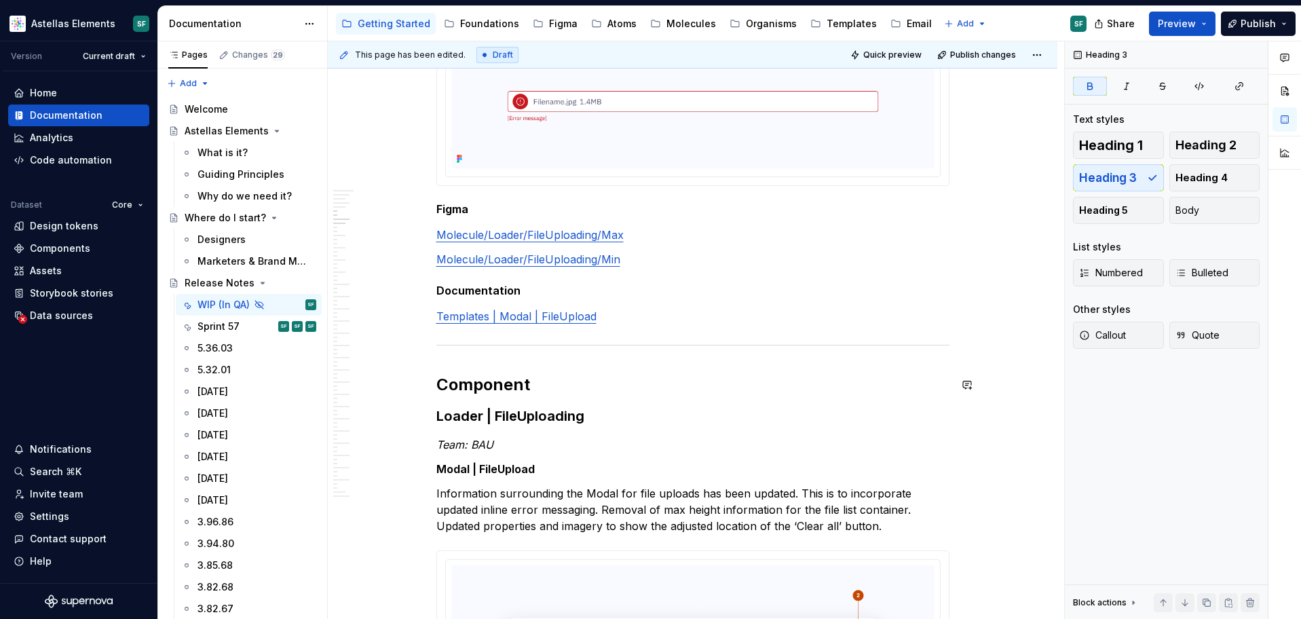
click at [563, 309] on link "Templates | Modal | FileUpload" at bounding box center [516, 316] width 160 height 14
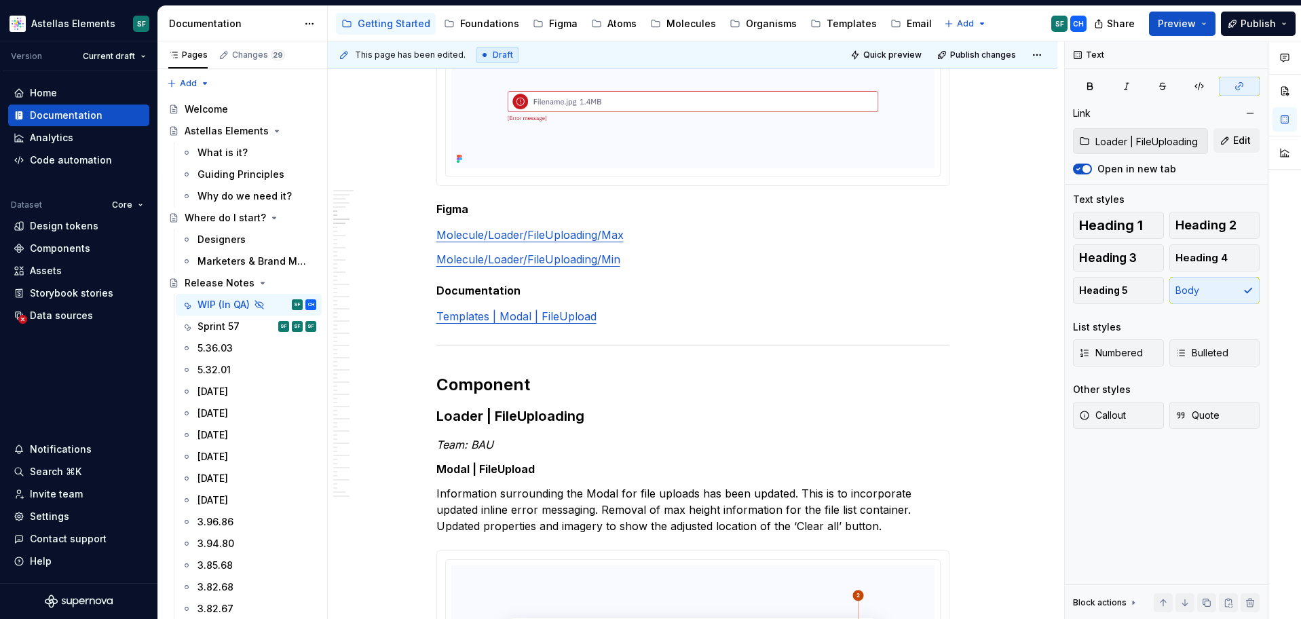
type textarea "*"
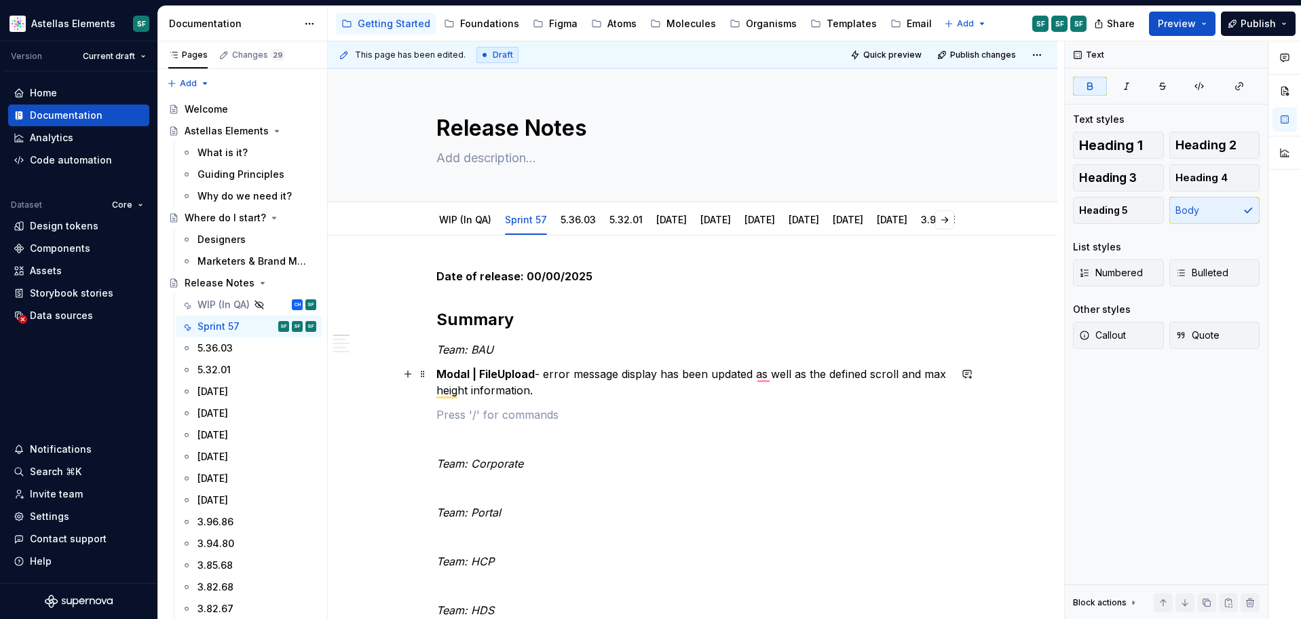
click at [439, 373] on strong "Modal | FileUpload" at bounding box center [485, 374] width 98 height 14
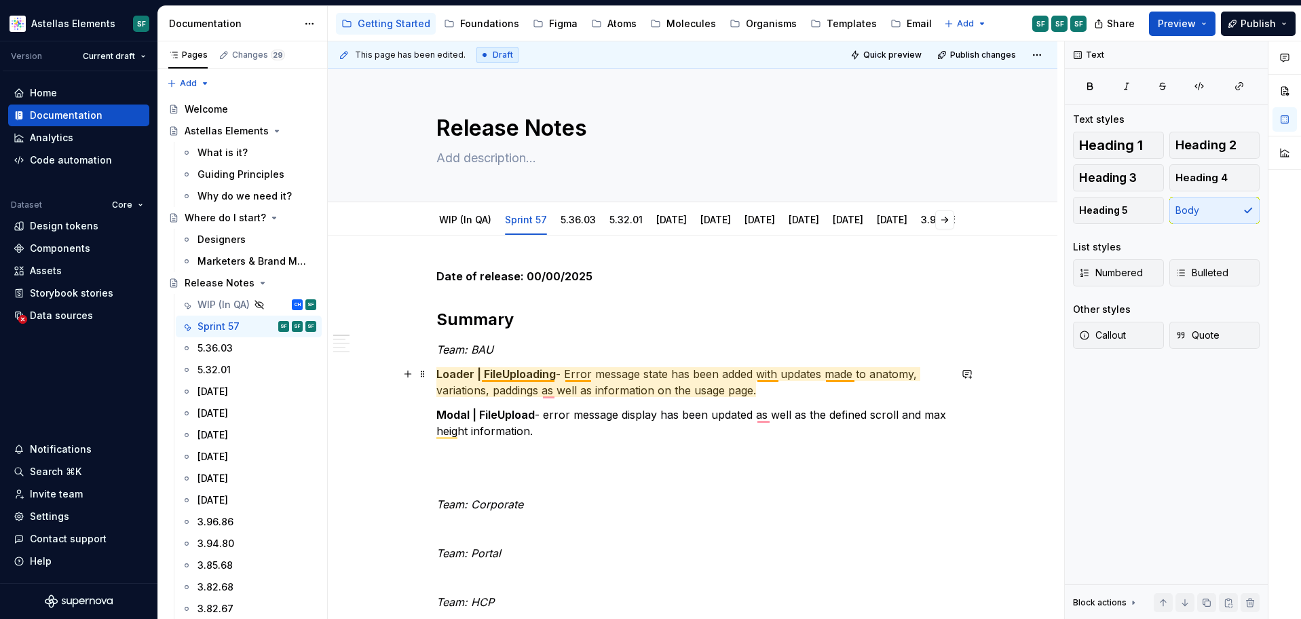
drag, startPoint x: 525, startPoint y: 373, endPoint x: 538, endPoint y: 378, distance: 13.7
click at [525, 373] on strong "Loader | FileUploading" at bounding box center [495, 374] width 119 height 14
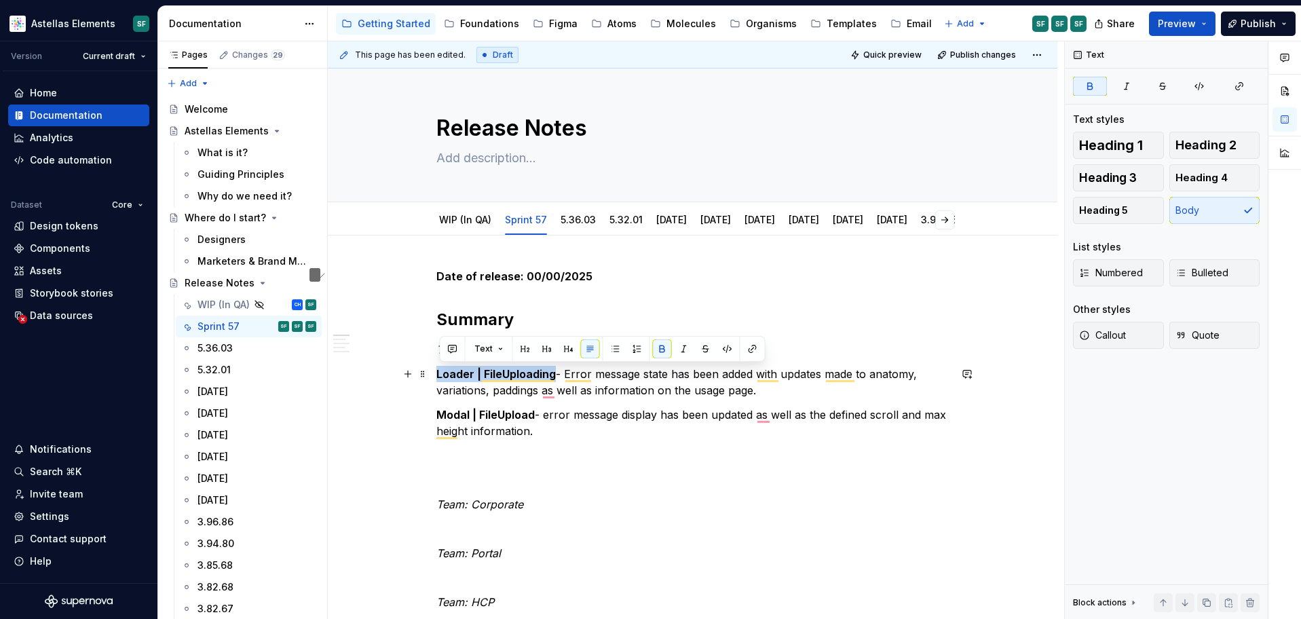
drag, startPoint x: 557, startPoint y: 373, endPoint x: 437, endPoint y: 369, distance: 120.2
copy strong "Loader | FileUploading"
click at [690, 23] on div "Molecules" at bounding box center [691, 24] width 50 height 14
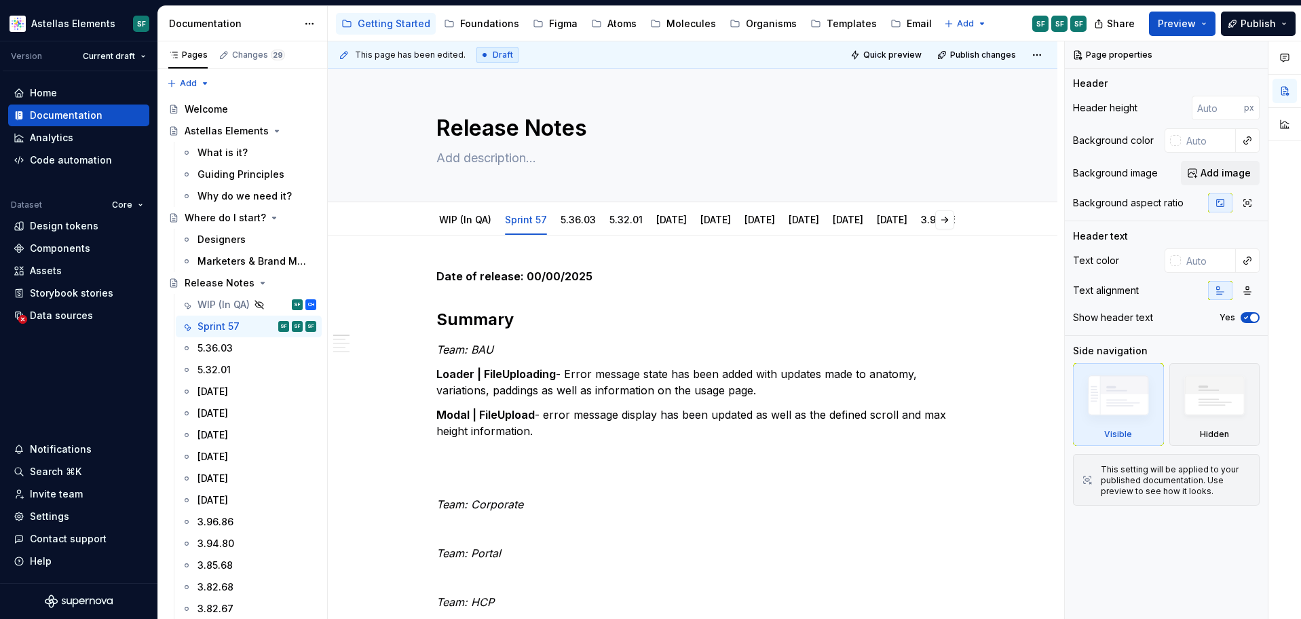
click at [578, 426] on p "Modal | FileUpload - error message display has been updated as well as the defi…" at bounding box center [692, 423] width 513 height 33
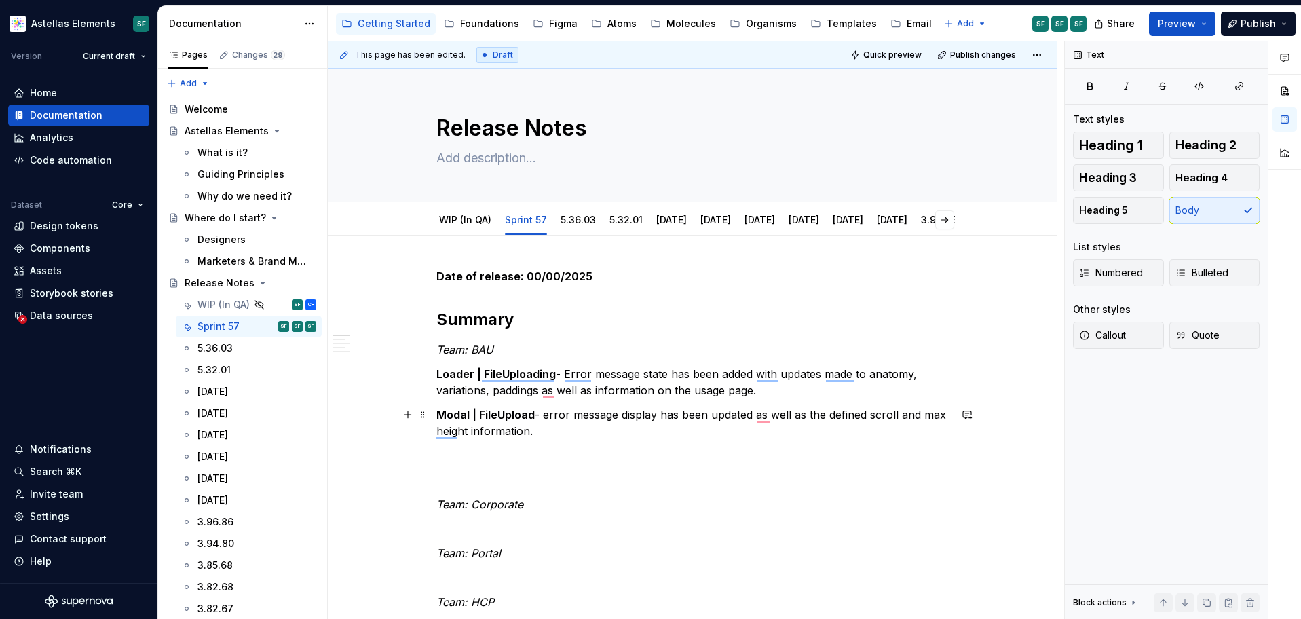
click at [588, 436] on p "Modal | FileUpload - error message display has been updated as well as the defi…" at bounding box center [692, 423] width 513 height 33
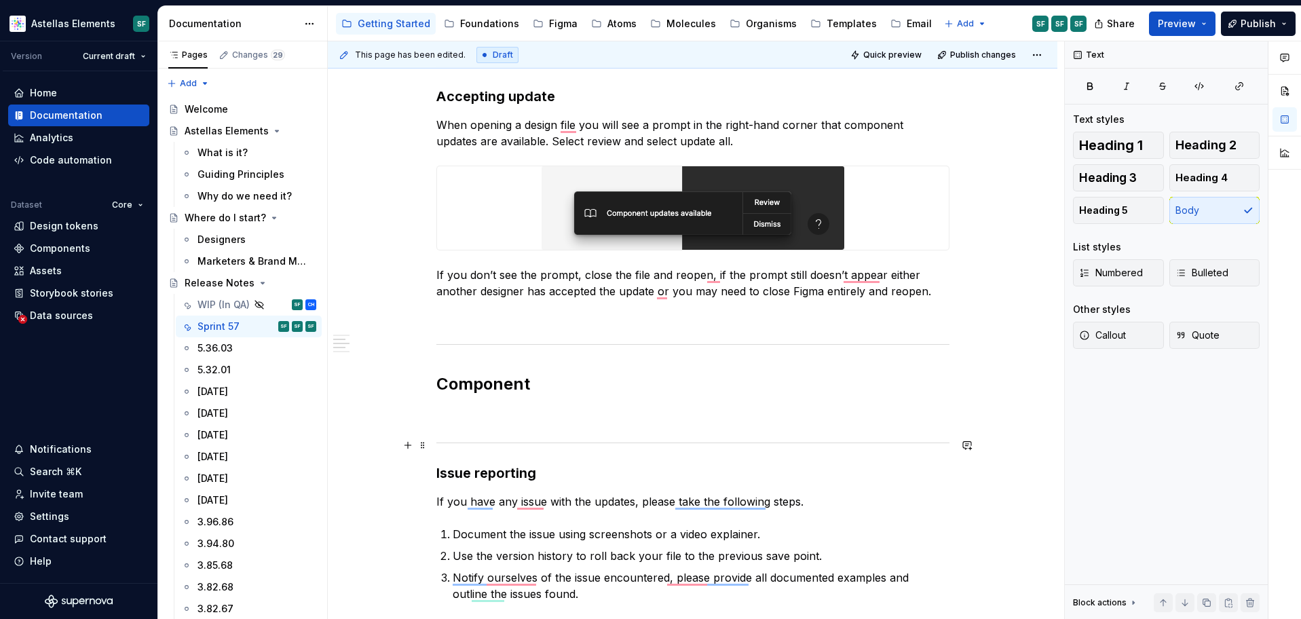
scroll to position [652, 0]
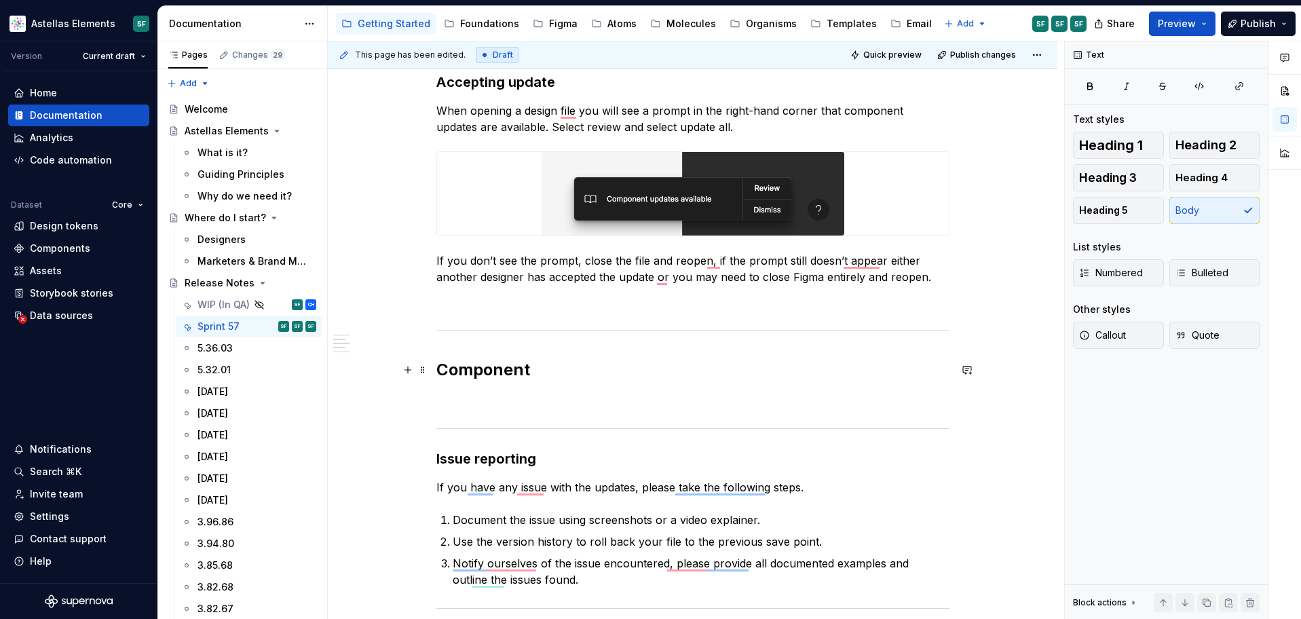
click at [564, 370] on h2 "Component" at bounding box center [692, 370] width 513 height 22
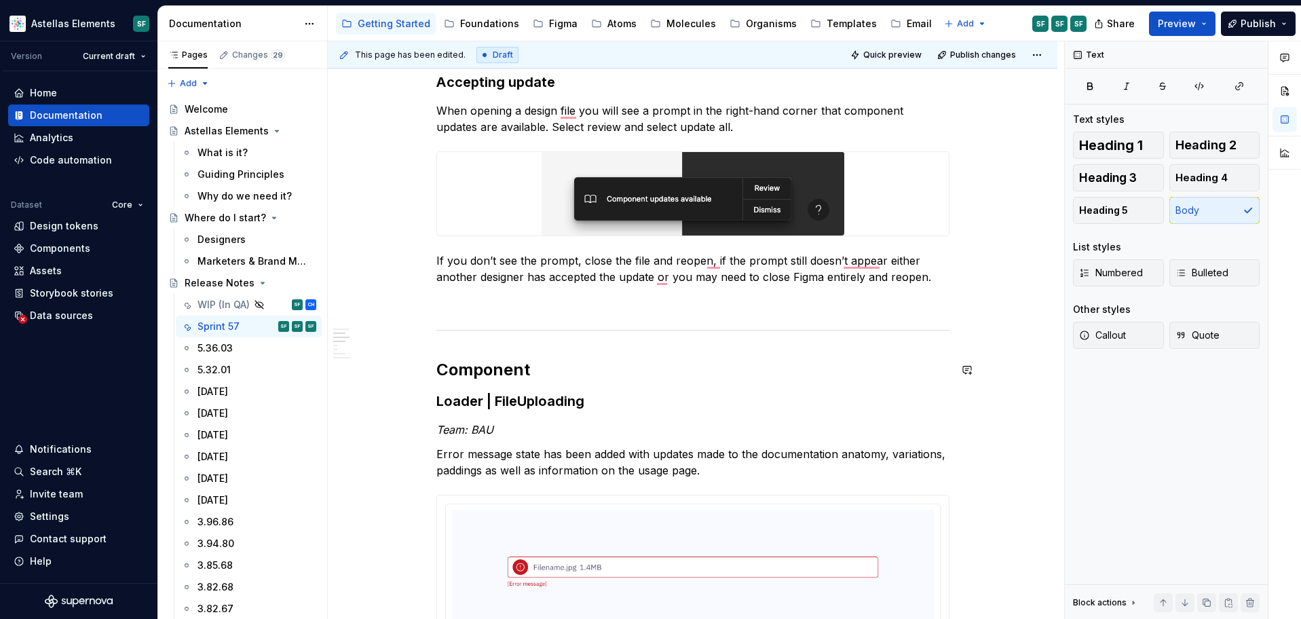
type textarea "*"
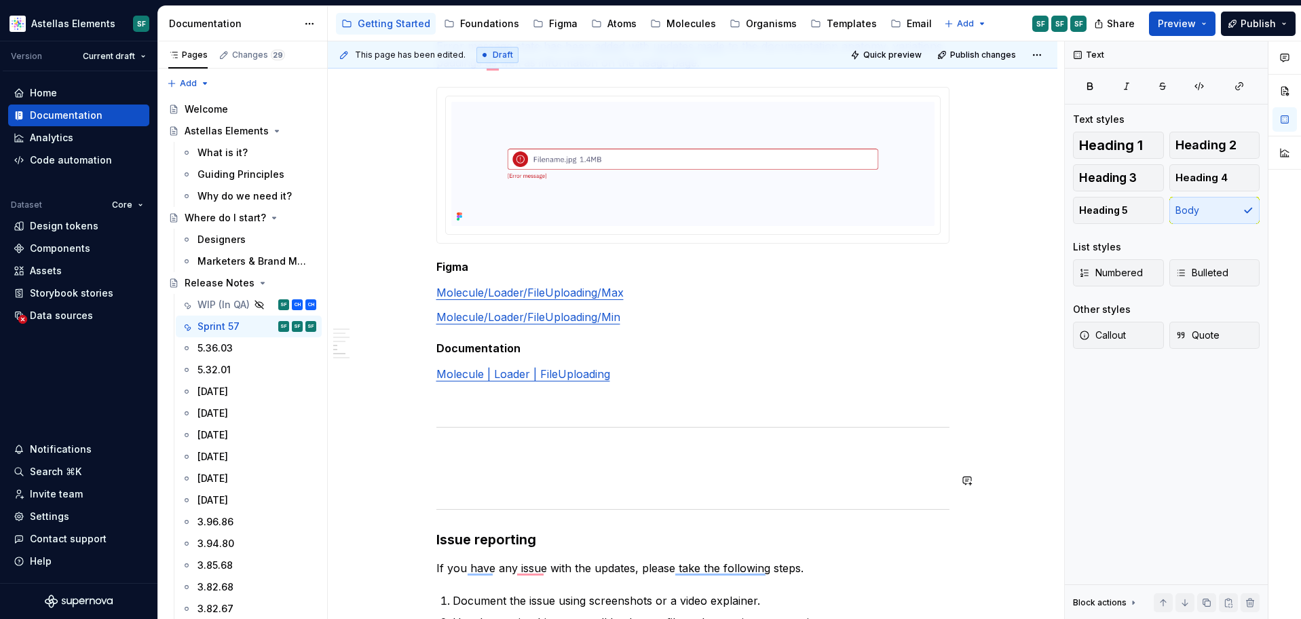
scroll to position [1070, 0]
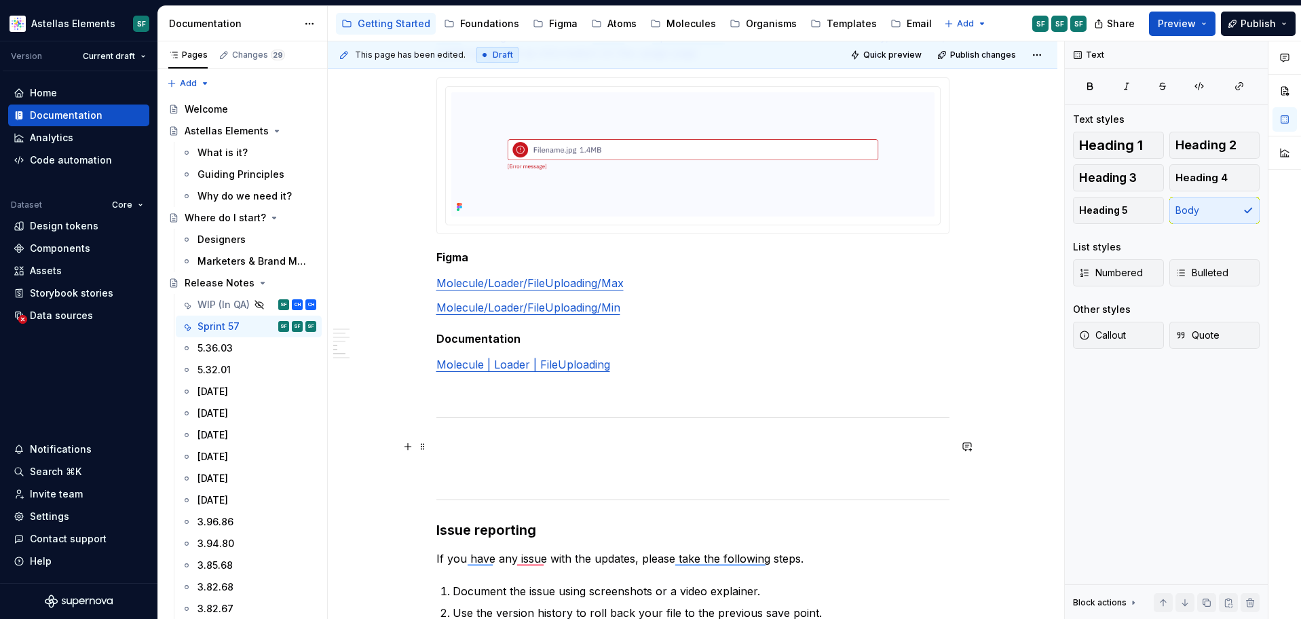
click at [584, 439] on p "To enrich screen reader interactions, please activate Accessibility in Grammarl…" at bounding box center [692, 446] width 513 height 16
click at [597, 394] on p "To enrich screen reader interactions, please activate Accessibility in Grammarl…" at bounding box center [692, 389] width 513 height 16
click at [563, 439] on p "To enrich screen reader interactions, please activate Accessibility in Grammarl…" at bounding box center [692, 446] width 513 height 16
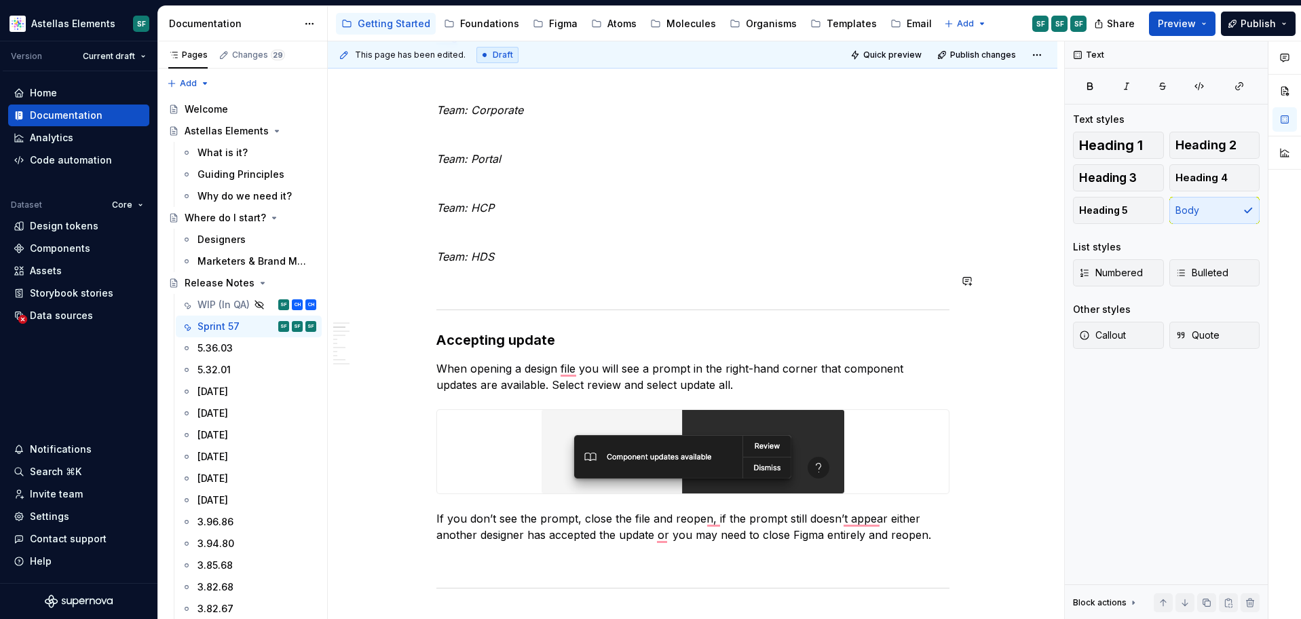
scroll to position [0, 0]
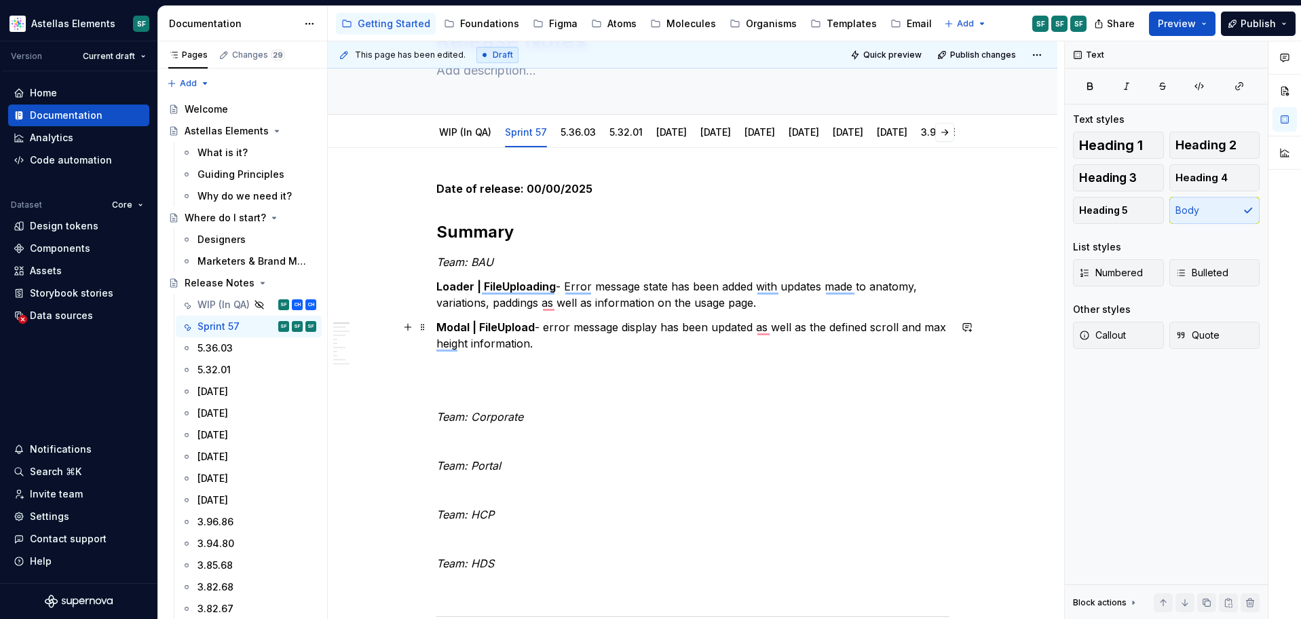
click at [556, 327] on p "Modal | FileUpload - error message display has been updated as well as the defi…" at bounding box center [692, 335] width 513 height 33
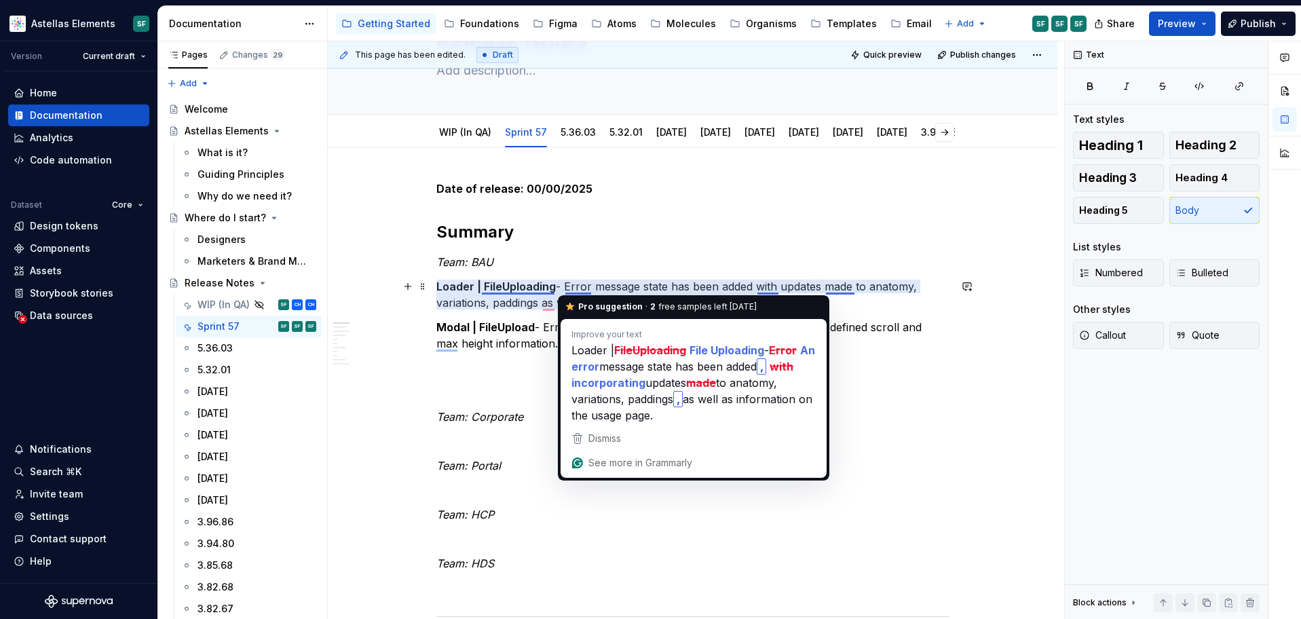
click at [573, 285] on p "Loader | FileUploading - Error message state has been added with updates made t…" at bounding box center [692, 294] width 513 height 33
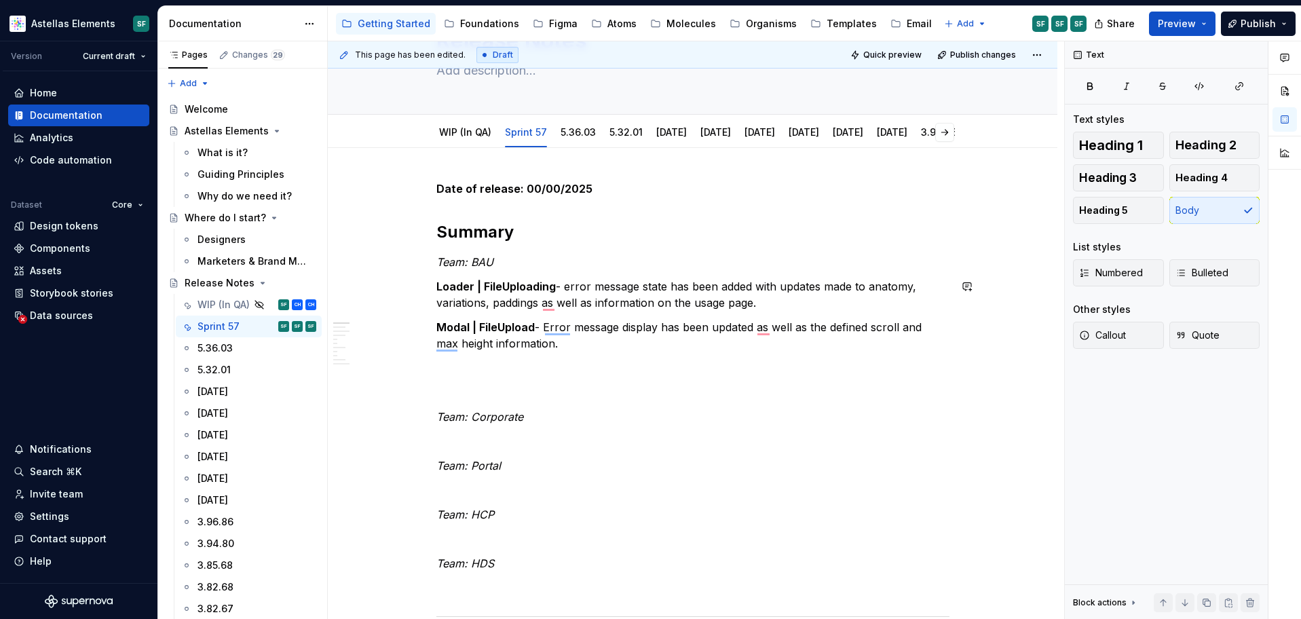
click at [555, 320] on p "Modal | FileUpload - Error message display has been updated as well as the defi…" at bounding box center [692, 335] width 513 height 33
click at [630, 350] on p "Modal | FileUpload - error message display has been updated as well as the defi…" at bounding box center [692, 335] width 513 height 33
click at [516, 384] on p "To enrich screen reader interactions, please activate Accessibility in Grammarl…" at bounding box center [692, 392] width 513 height 16
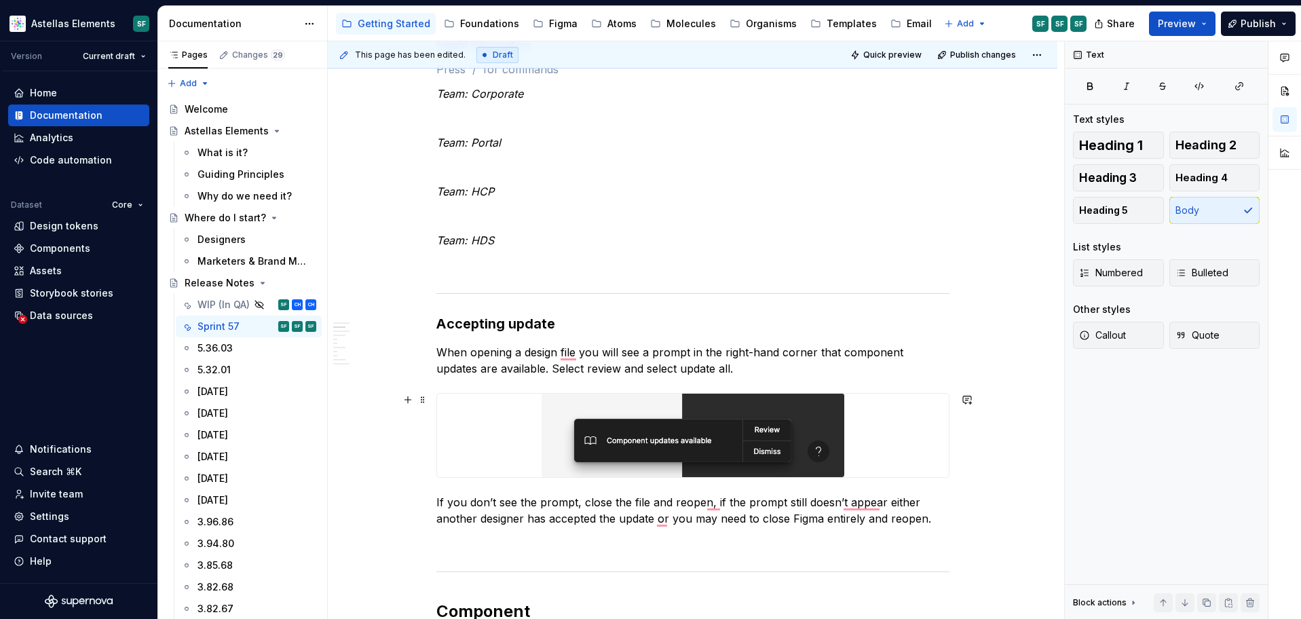
scroll to position [341, 0]
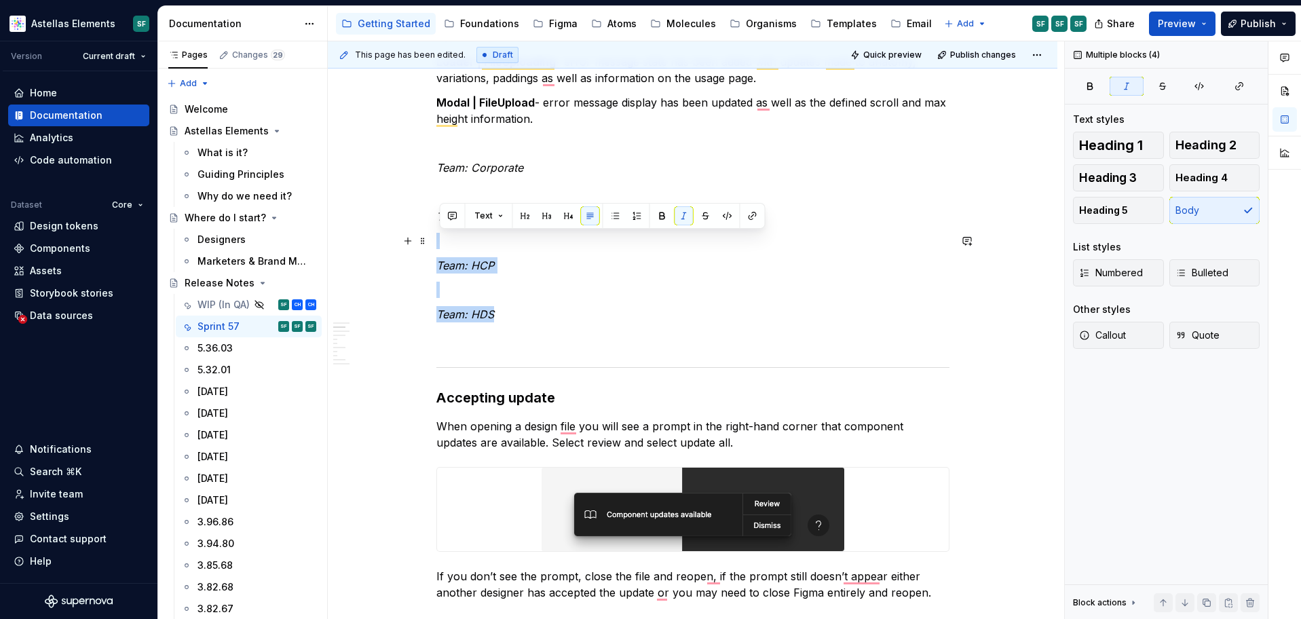
drag, startPoint x: 508, startPoint y: 319, endPoint x: 431, endPoint y: 244, distance: 107.5
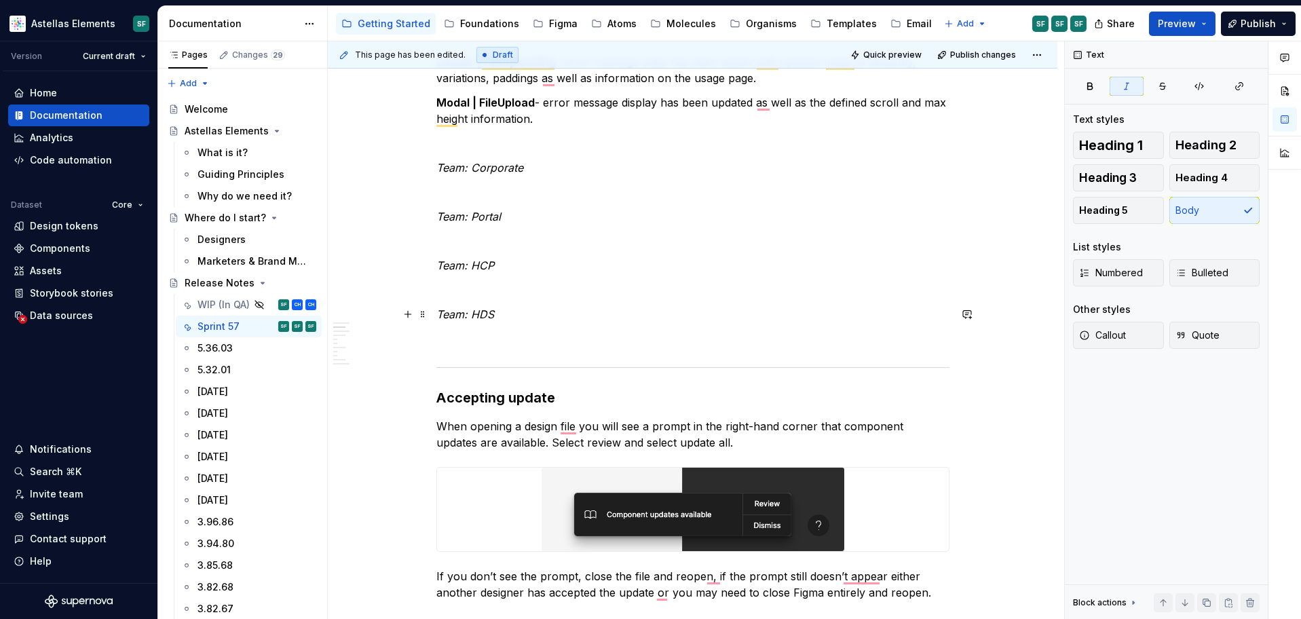
click at [481, 307] on p "Team: HDS" at bounding box center [692, 314] width 513 height 16
drag, startPoint x: 512, startPoint y: 315, endPoint x: 442, endPoint y: 290, distance: 74.1
click at [512, 314] on p "Team: HDS" at bounding box center [692, 314] width 513 height 16
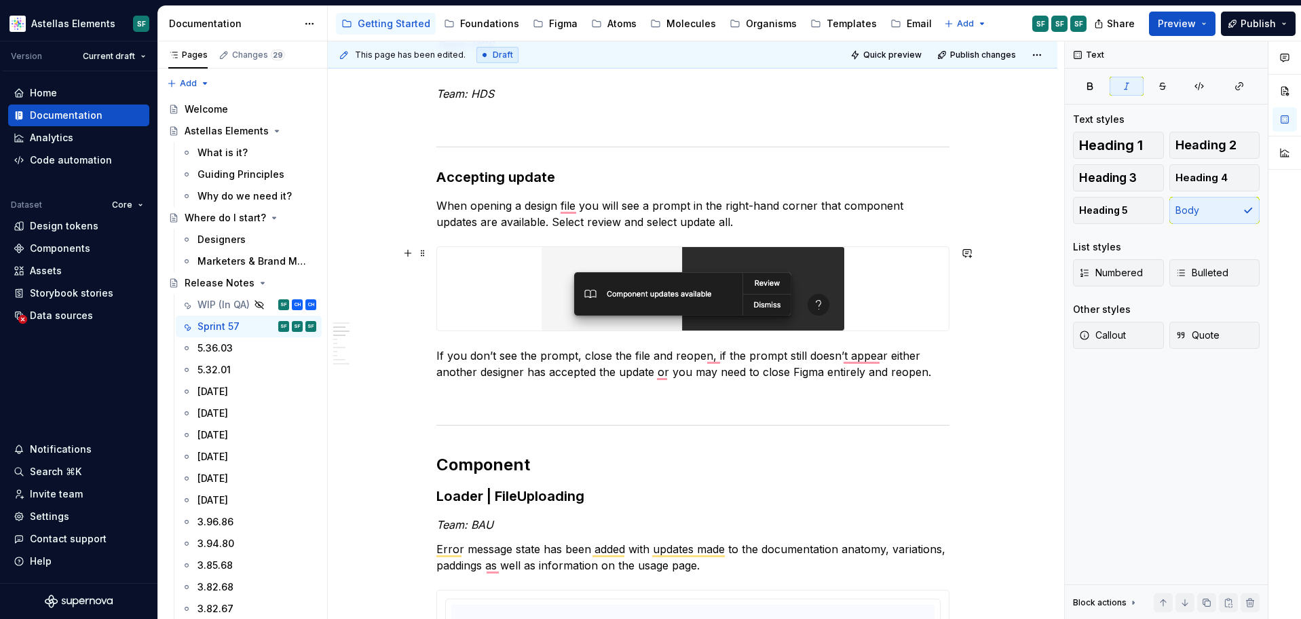
scroll to position [767, 0]
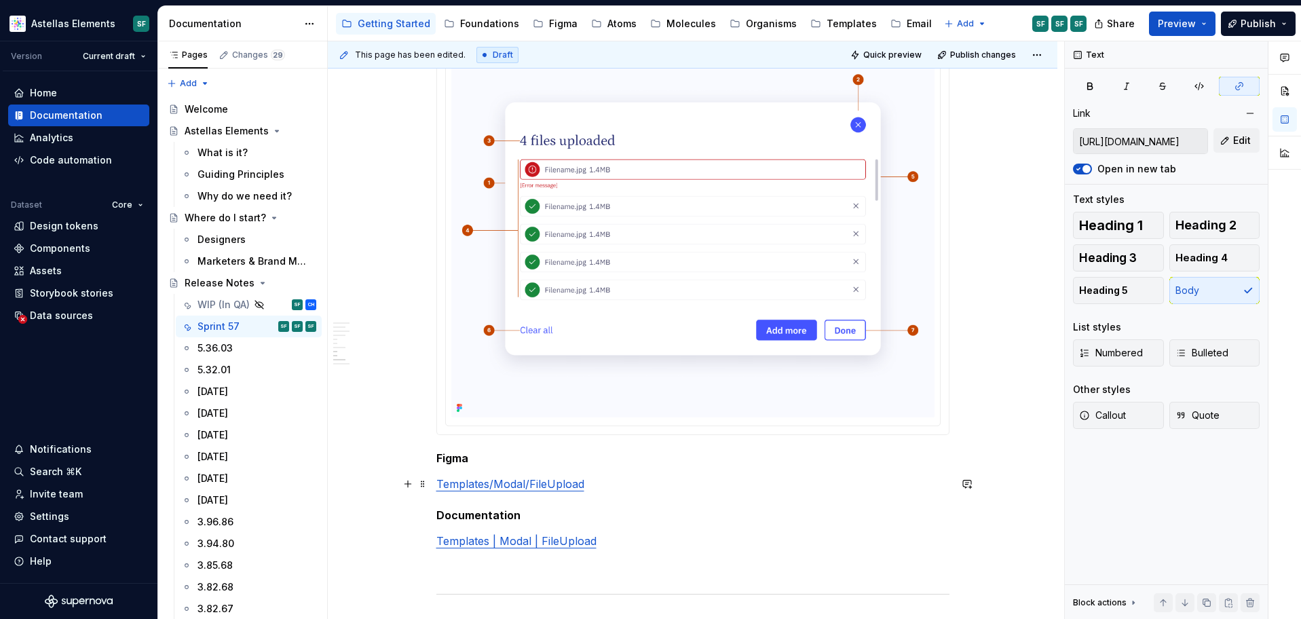
click at [559, 484] on link "Templates/Modal/FileUpload" at bounding box center [510, 484] width 148 height 14
click at [1116, 148] on input "https://www.figma.com/design/nO2ZNloY1M9VPO3Iy4AMRl/DS-Templates?m=auto&node-id…" at bounding box center [1141, 141] width 134 height 24
type textarea "*"
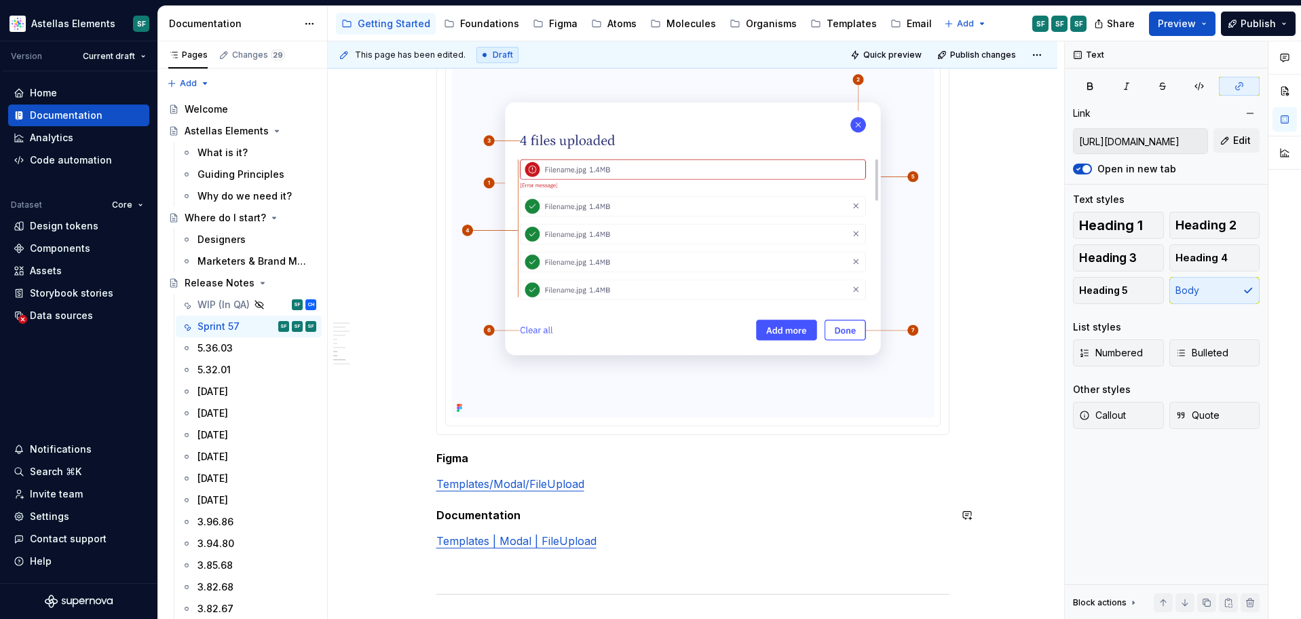
type input "Modal | FileUpload"
click at [552, 544] on link "Templates | Modal | FileUpload" at bounding box center [516, 541] width 160 height 14
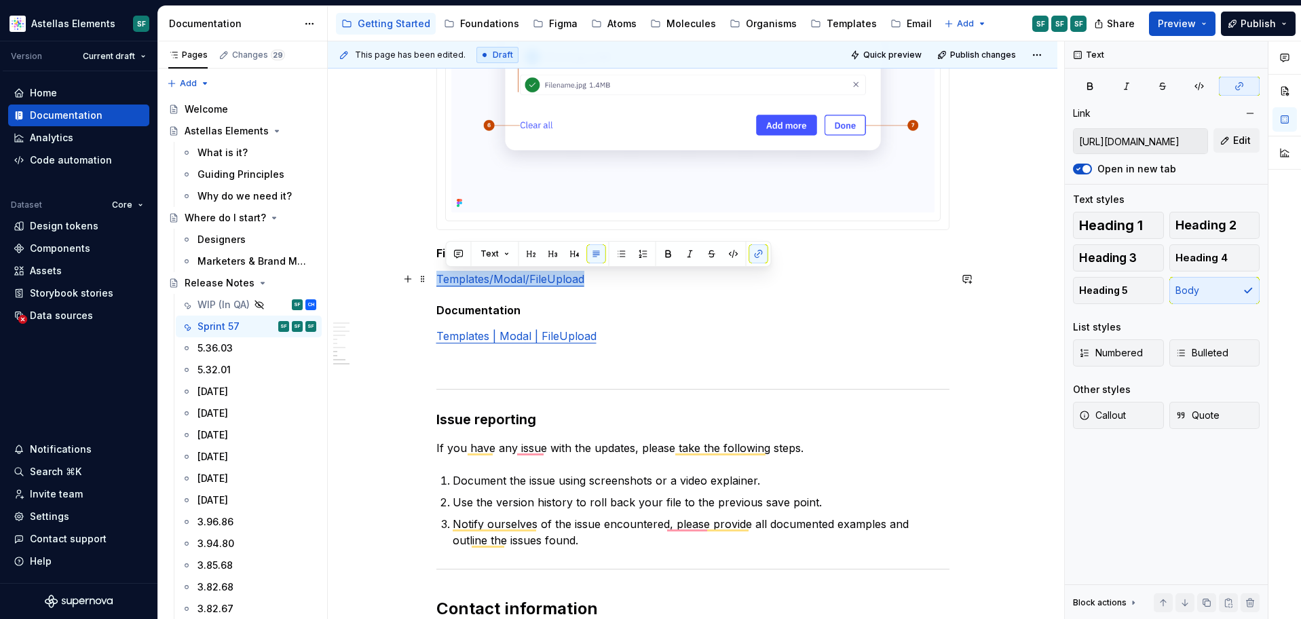
drag, startPoint x: 601, startPoint y: 280, endPoint x: 441, endPoint y: 280, distance: 159.5
click at [441, 280] on p "Templates/Modal/FileUpload" at bounding box center [692, 279] width 513 height 16
click at [445, 280] on link "Templates/Modal/FileUpload" at bounding box center [510, 279] width 148 height 14
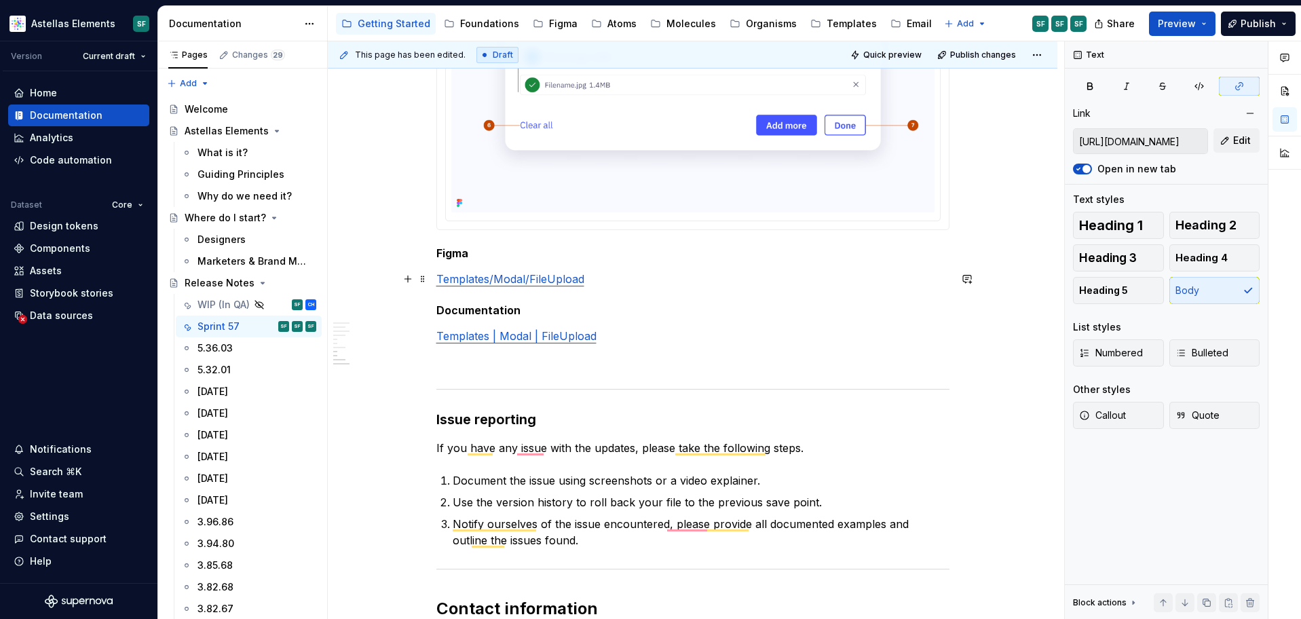
click at [582, 278] on link "Templates/Modal/FileUpload" at bounding box center [510, 279] width 148 height 14
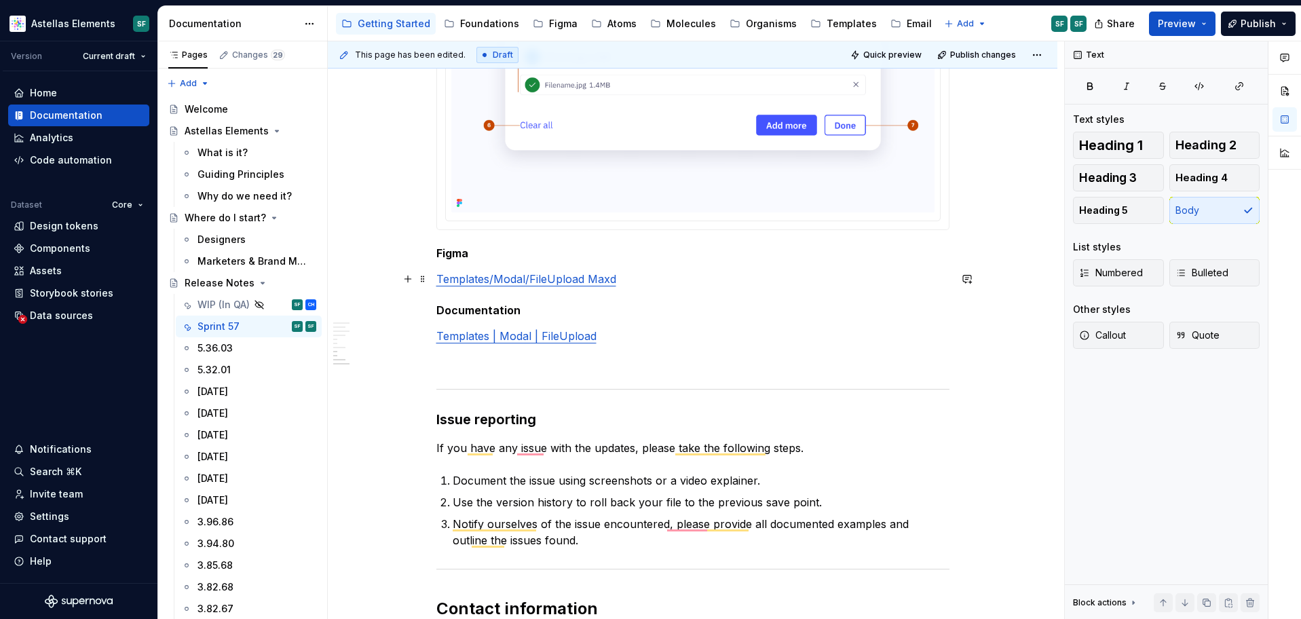
click at [643, 274] on p "Templates/Modal/FileUpload Maxd" at bounding box center [692, 279] width 513 height 16
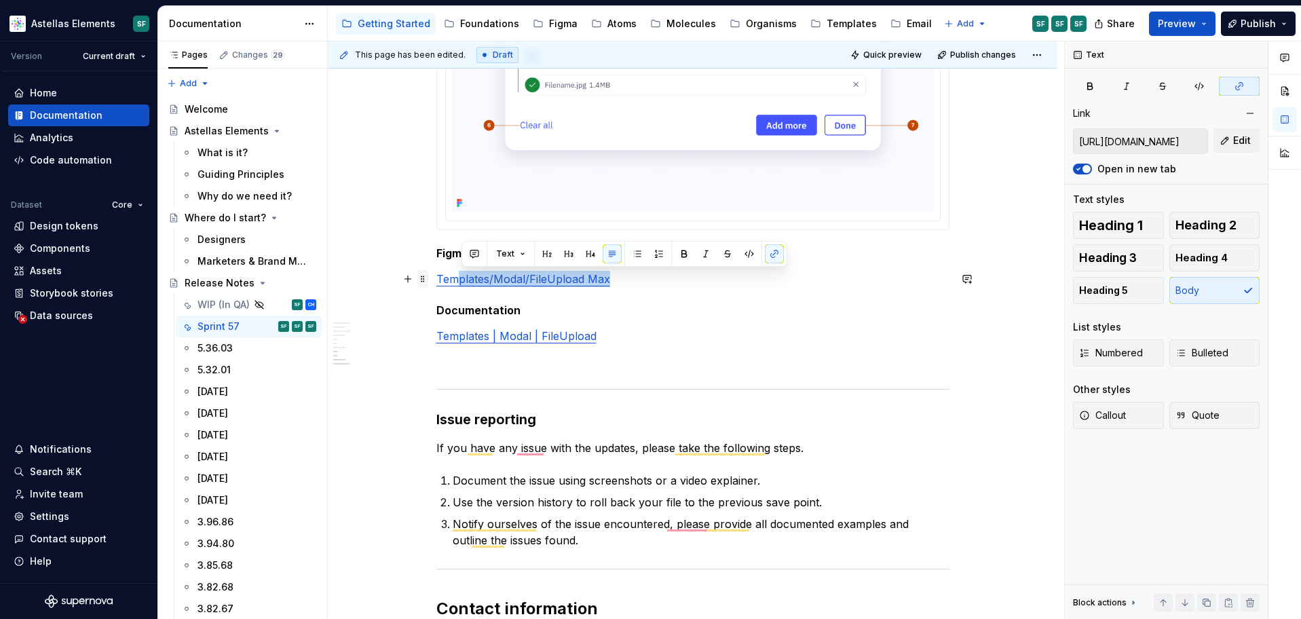
drag, startPoint x: 619, startPoint y: 279, endPoint x: 430, endPoint y: 278, distance: 188.7
click at [468, 275] on link "Templates/Modal/FileUpload Max" at bounding box center [523, 279] width 174 height 14
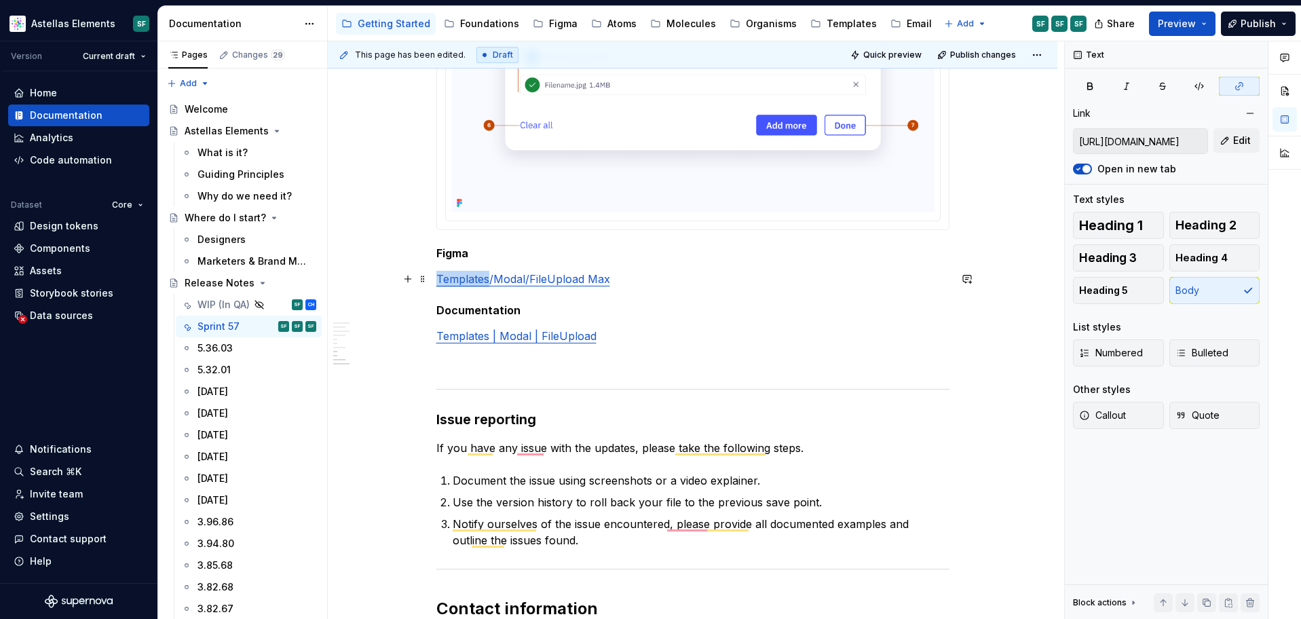
click at [468, 275] on link "Templates/Modal/FileUpload Max" at bounding box center [523, 279] width 174 height 14
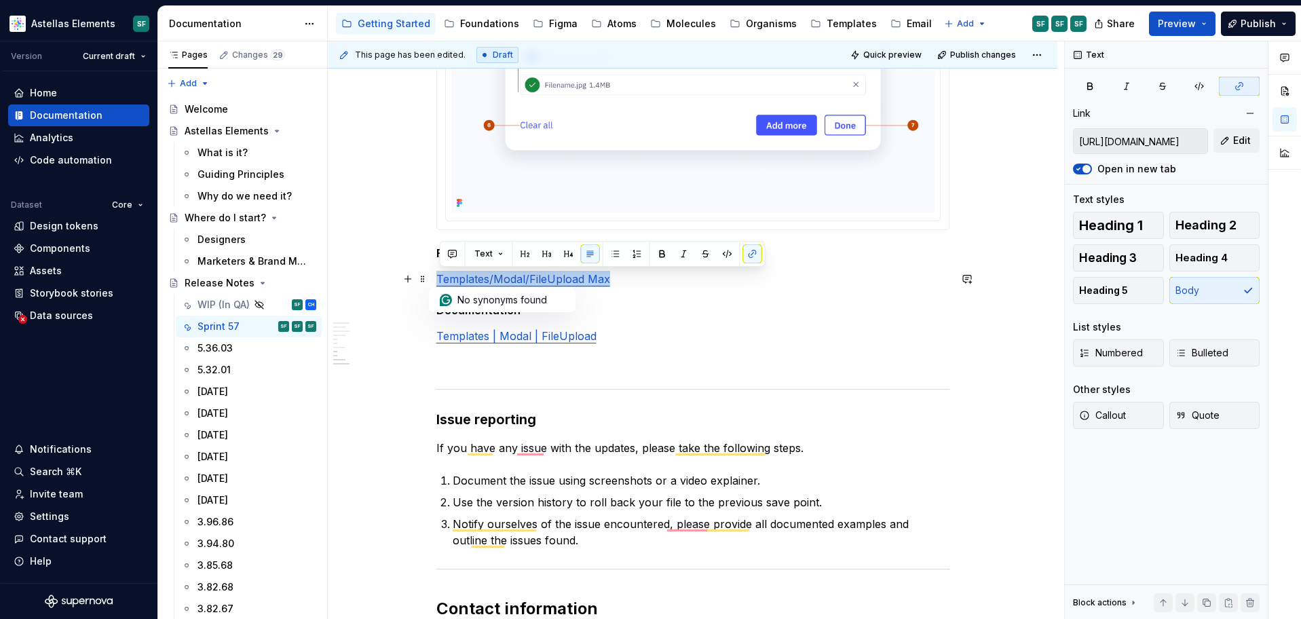
click at [468, 275] on link "Templates/Modal/FileUpload Max" at bounding box center [523, 279] width 174 height 14
copy link "Templates/Modal/FileUpload Max"
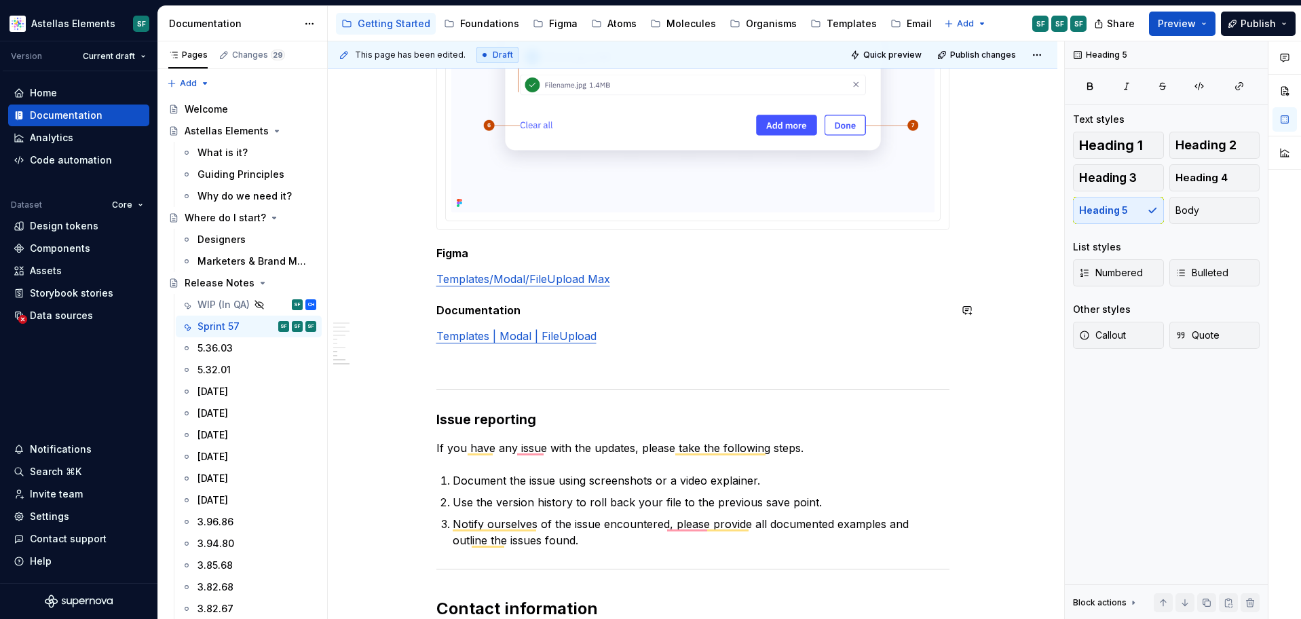
click at [665, 280] on p "Templates/Modal/FileUpload Max" at bounding box center [692, 279] width 513 height 16
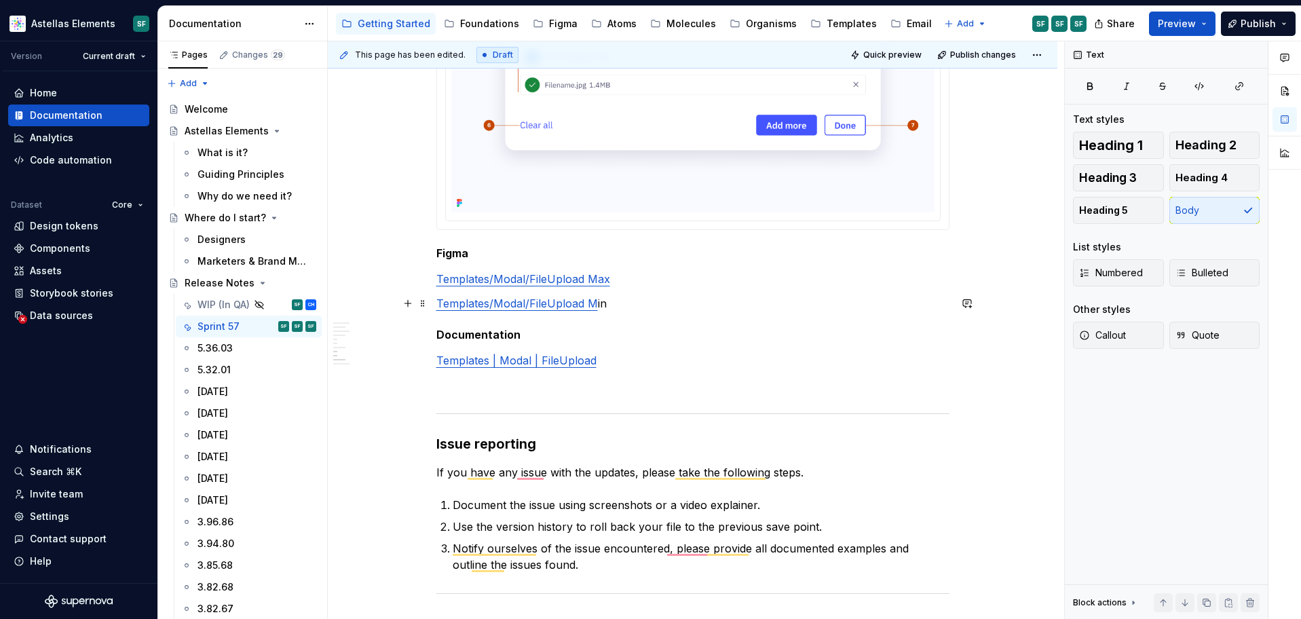
click at [573, 305] on link "Templates/Modal/FileUpload M" at bounding box center [517, 304] width 162 height 14
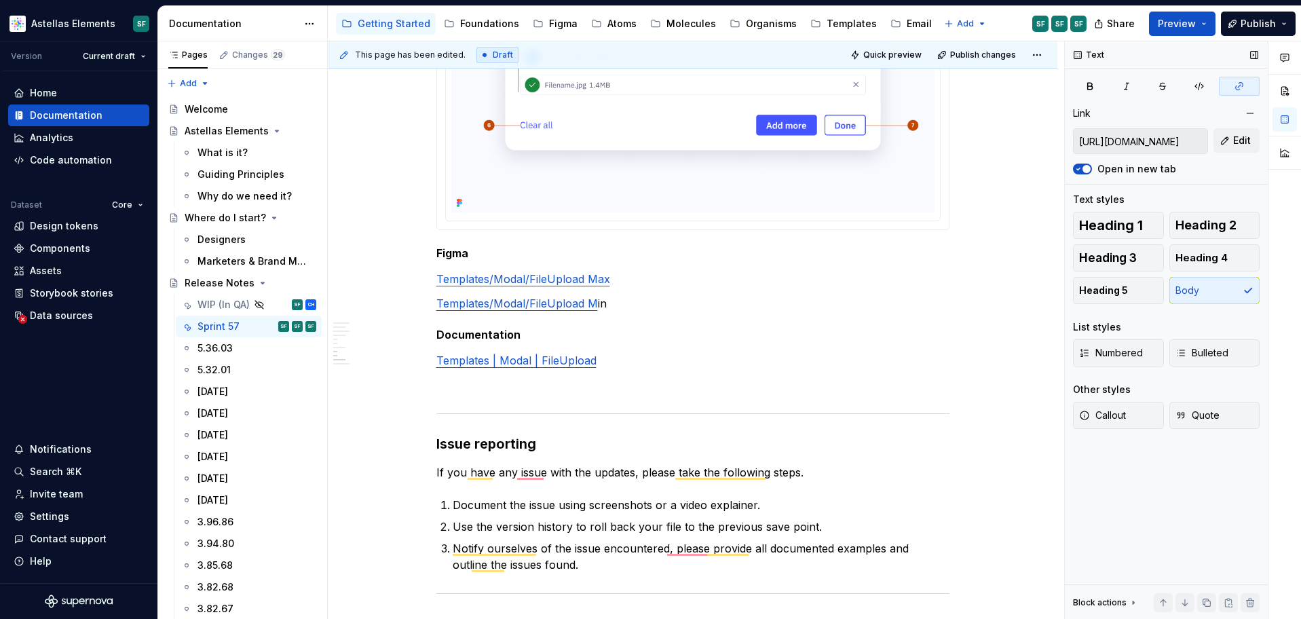
click at [1235, 88] on icon "button" at bounding box center [1239, 86] width 11 height 11
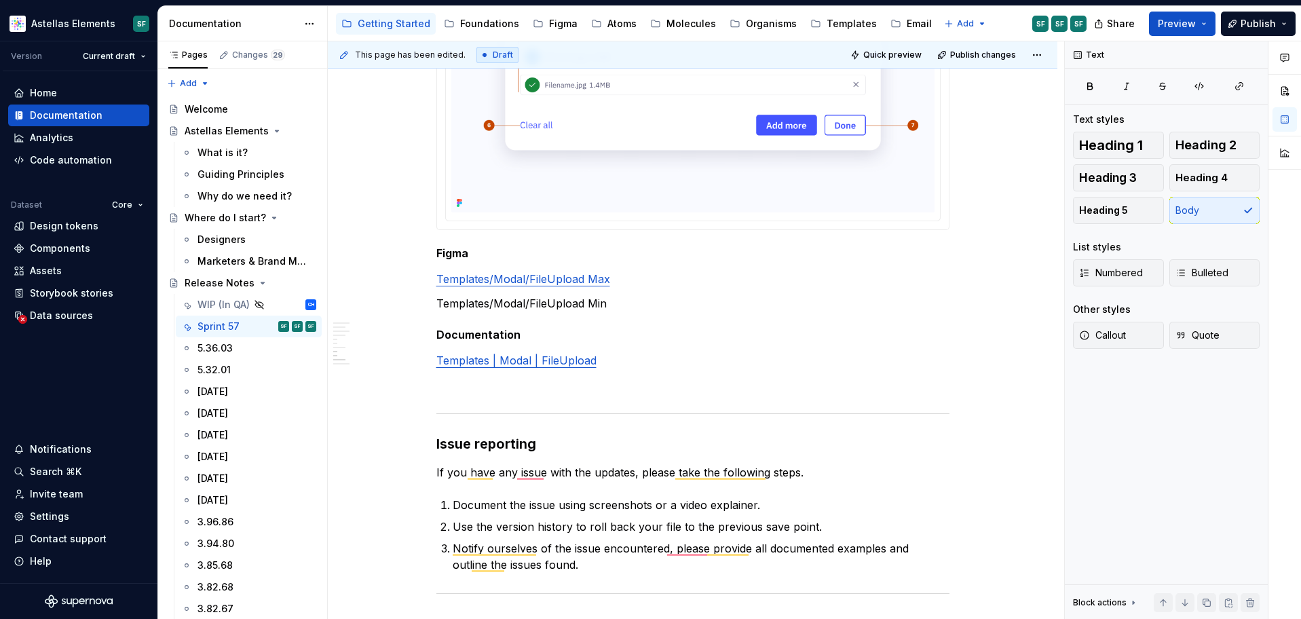
type textarea "*"
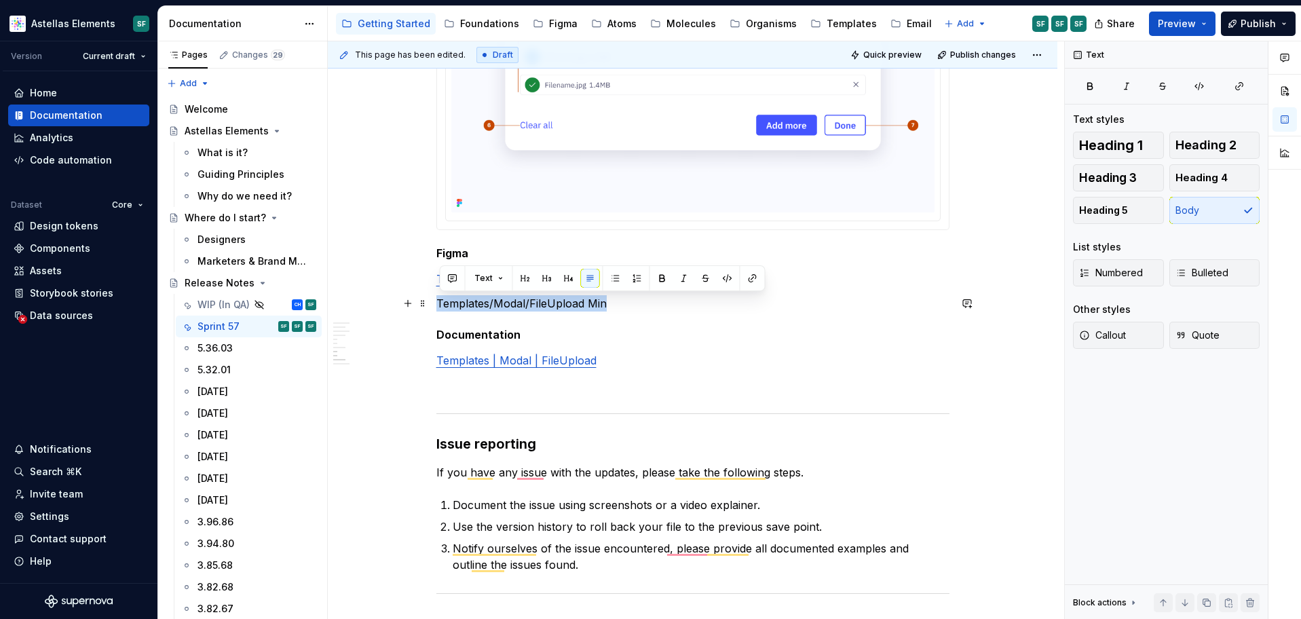
drag, startPoint x: 612, startPoint y: 303, endPoint x: 437, endPoint y: 306, distance: 175.1
click at [1245, 83] on button "button" at bounding box center [1239, 86] width 41 height 19
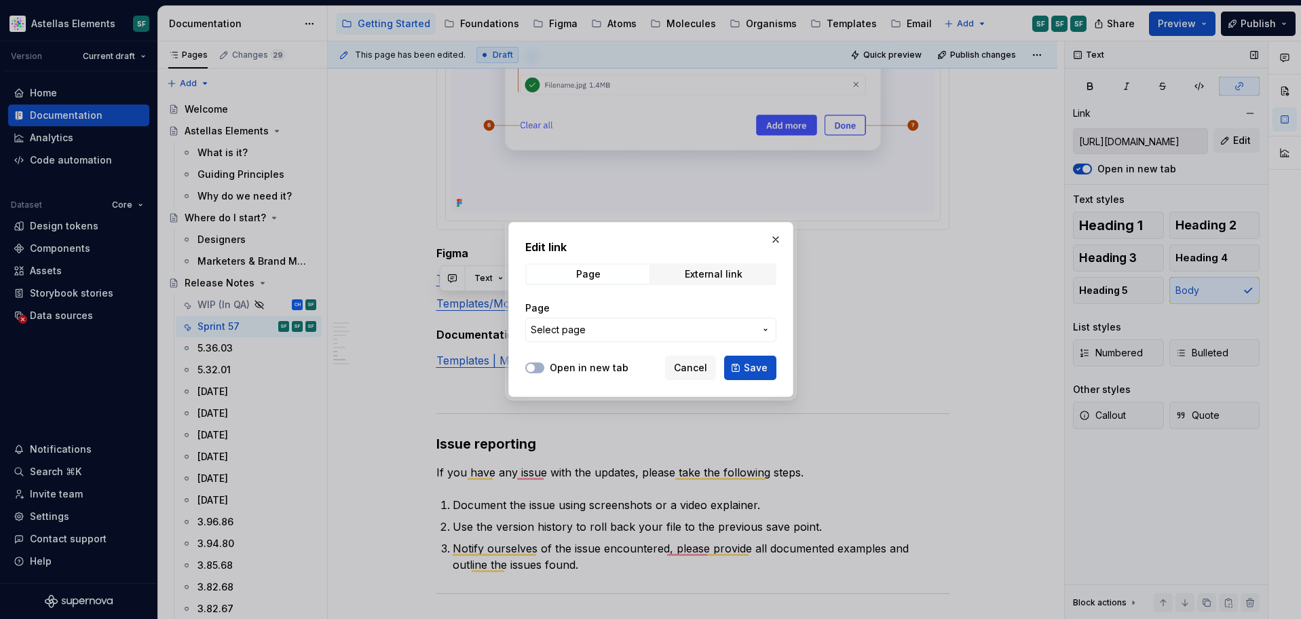
click at [527, 265] on button "Page" at bounding box center [588, 274] width 123 height 19
click at [701, 276] on div "External link" at bounding box center [714, 274] width 58 height 11
click at [736, 366] on button "Save" at bounding box center [750, 368] width 52 height 24
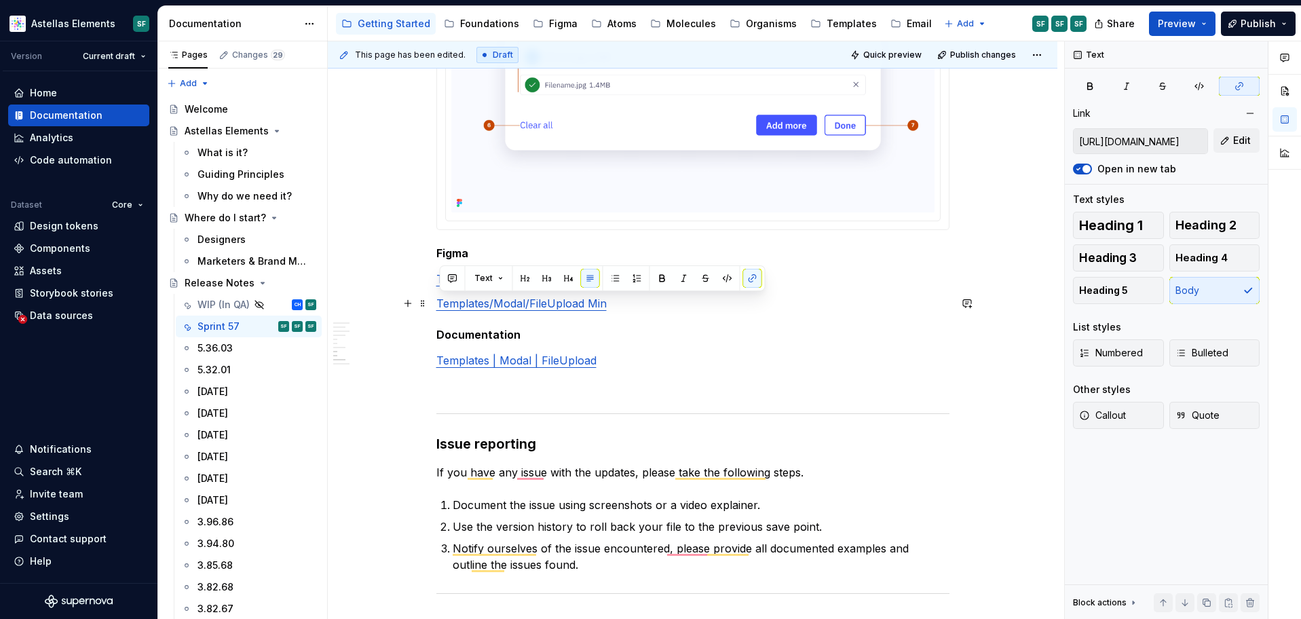
click at [563, 305] on link "Templates/Modal/FileUpload Min" at bounding box center [521, 304] width 170 height 14
click at [1114, 139] on input "https://www.figma.com/design/nO2ZNloY1M9VPO3Iy4AMRl/DS-Templates?m=auto&node-id…" at bounding box center [1141, 141] width 134 height 24
click at [1241, 140] on span "Edit" at bounding box center [1242, 141] width 18 height 14
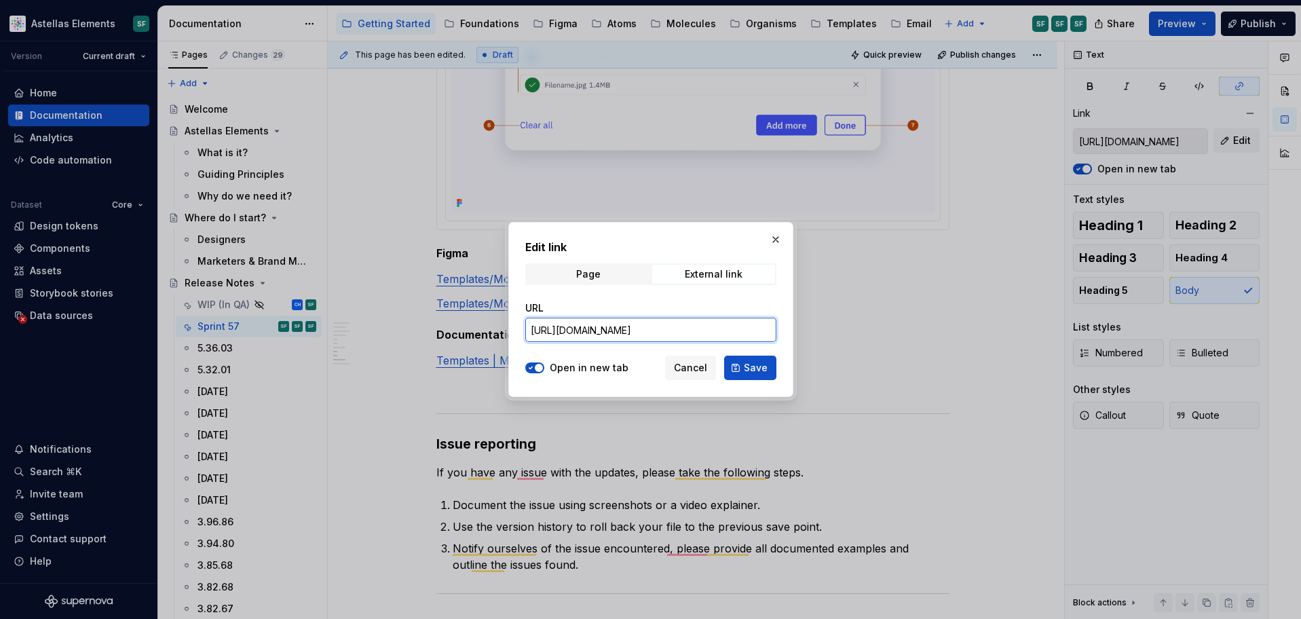
click at [668, 327] on input "https://www.figma.com/design/nO2ZNloY1M9VPO3Iy4AMRl/DS-Templates?m=auto&node-id…" at bounding box center [650, 330] width 251 height 24
click at [761, 364] on span "Save" at bounding box center [756, 368] width 24 height 14
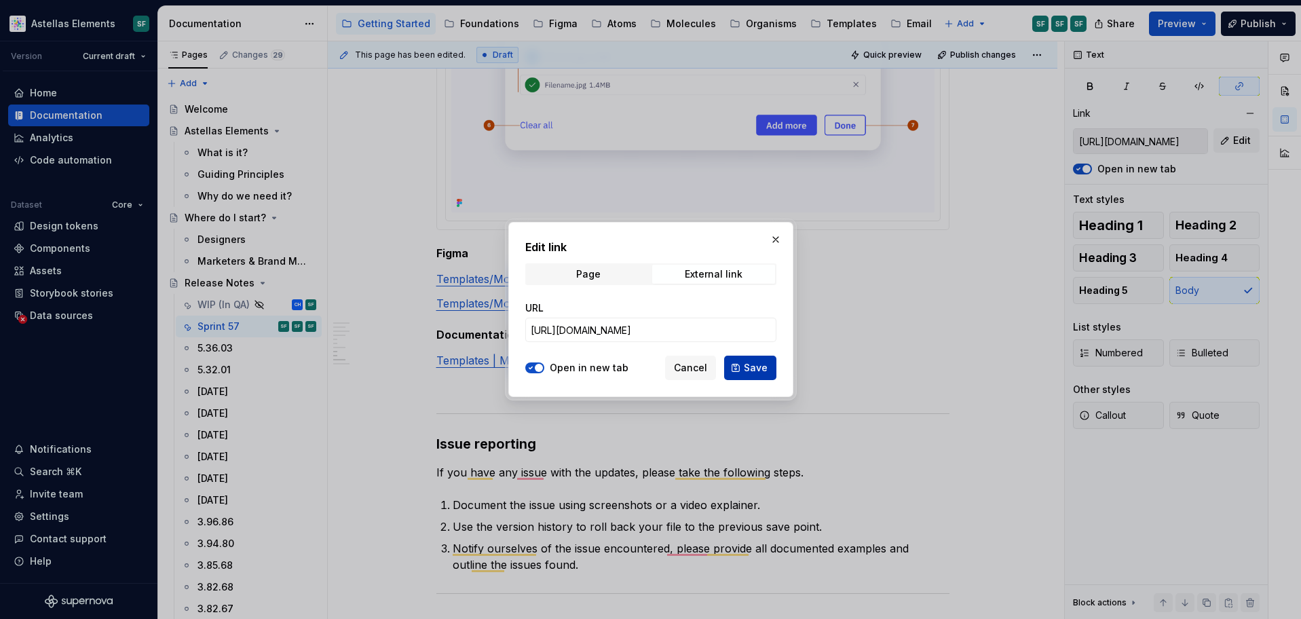
scroll to position [0, 0]
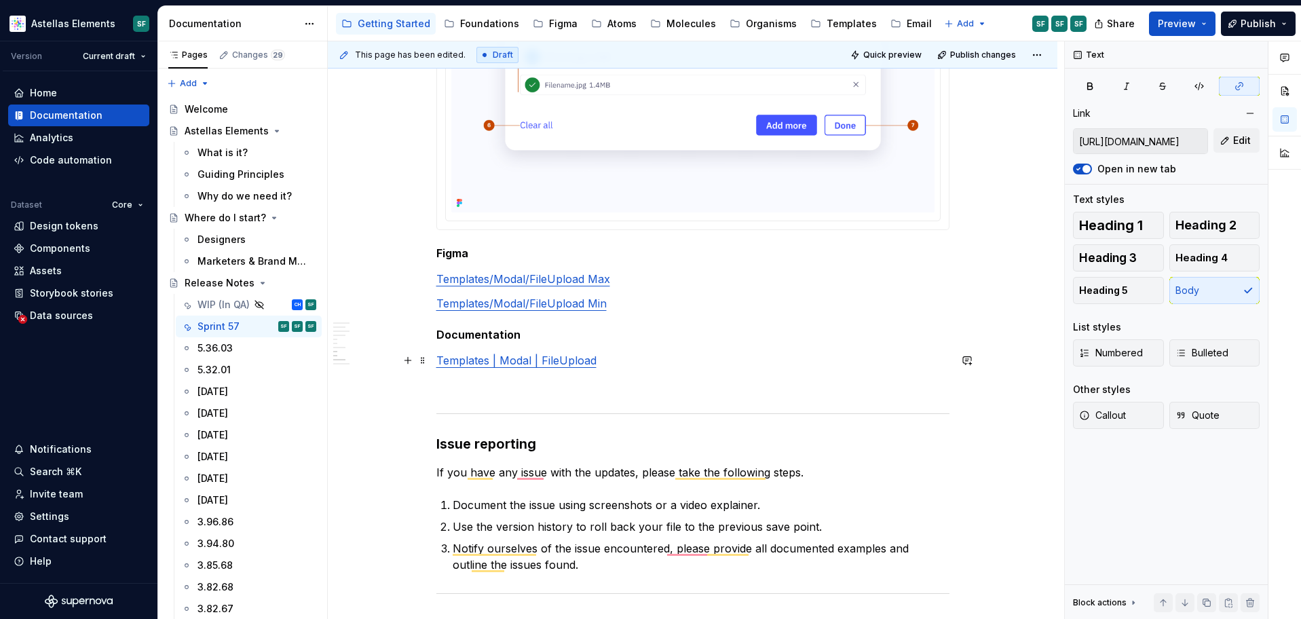
click at [684, 358] on p "Templates | Modal | FileUpload" at bounding box center [692, 360] width 513 height 16
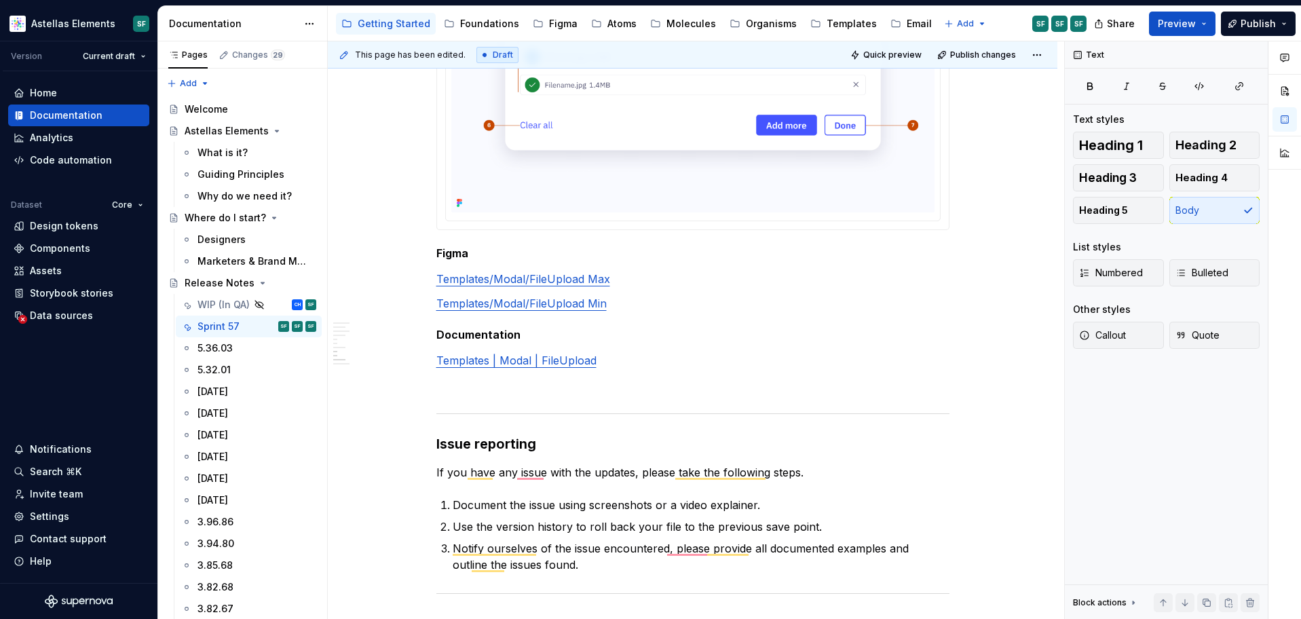
type textarea "*"
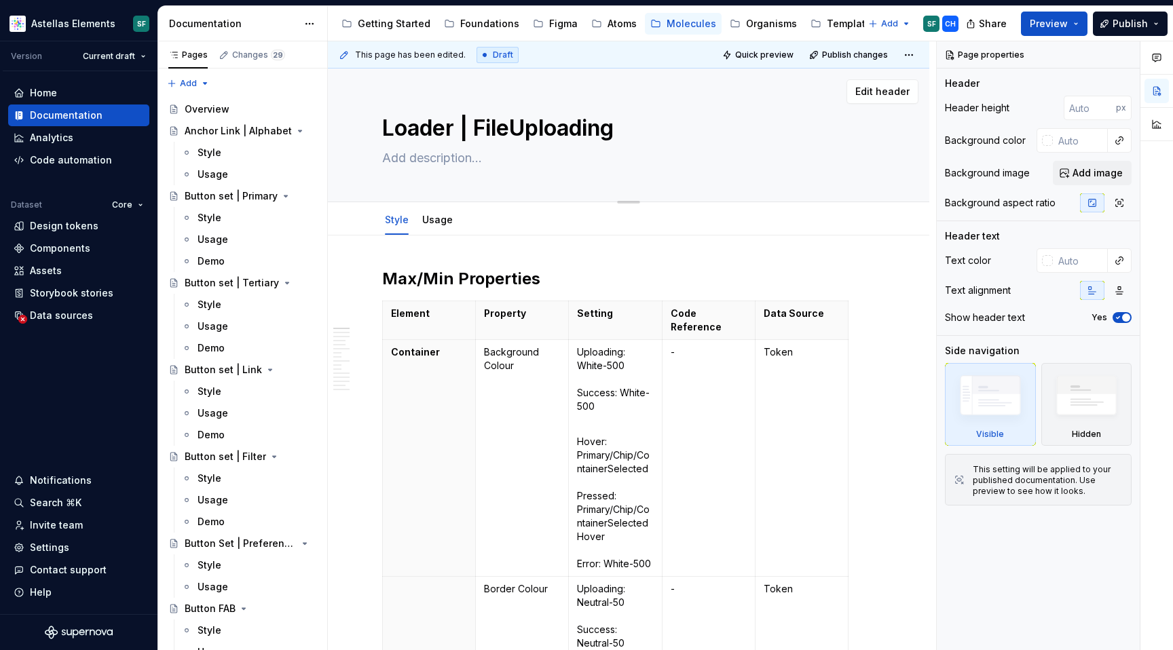
click at [580, 130] on textarea "Loader | FileUploading" at bounding box center [625, 128] width 493 height 33
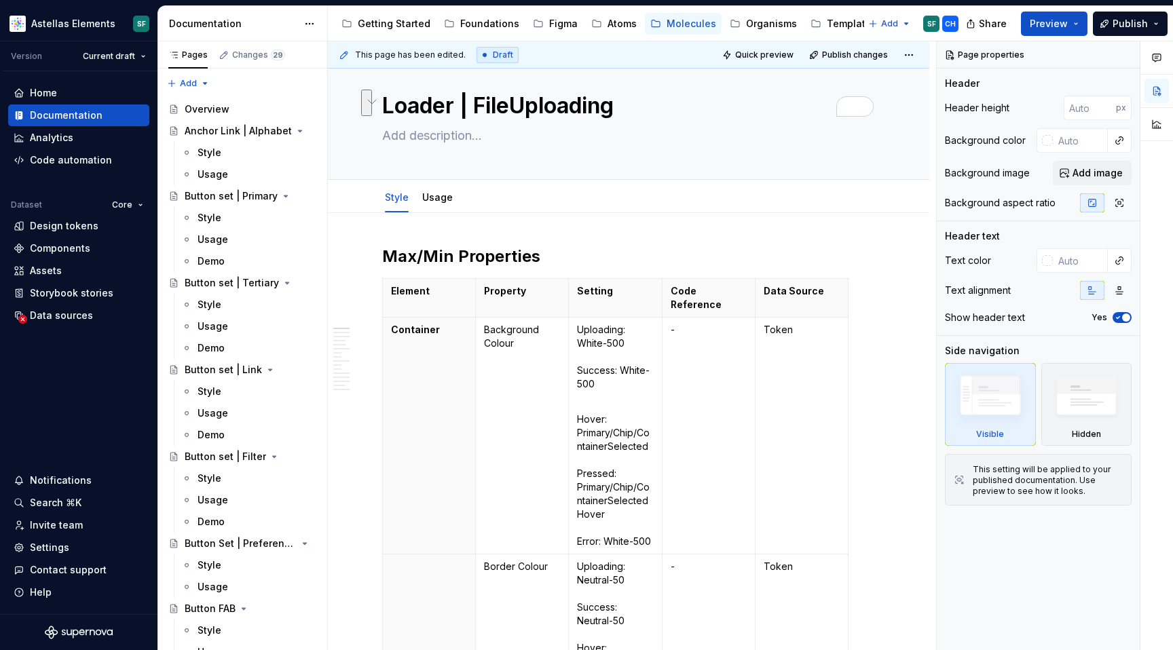
type textarea "*"
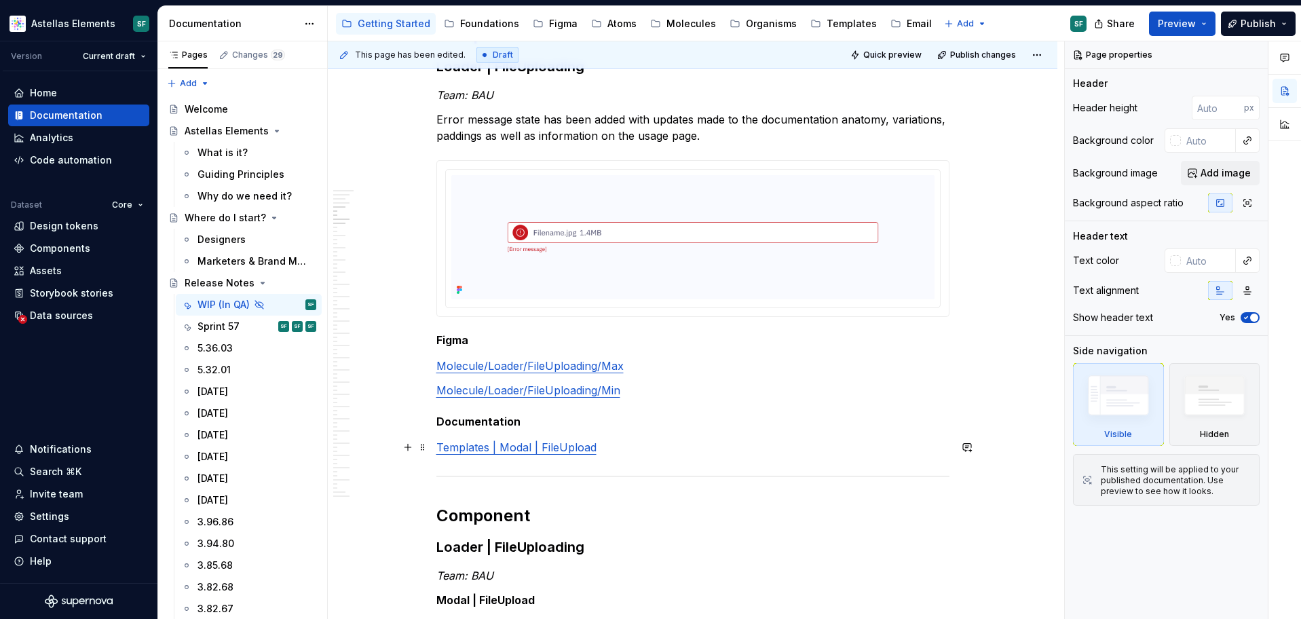
scroll to position [1507, 0]
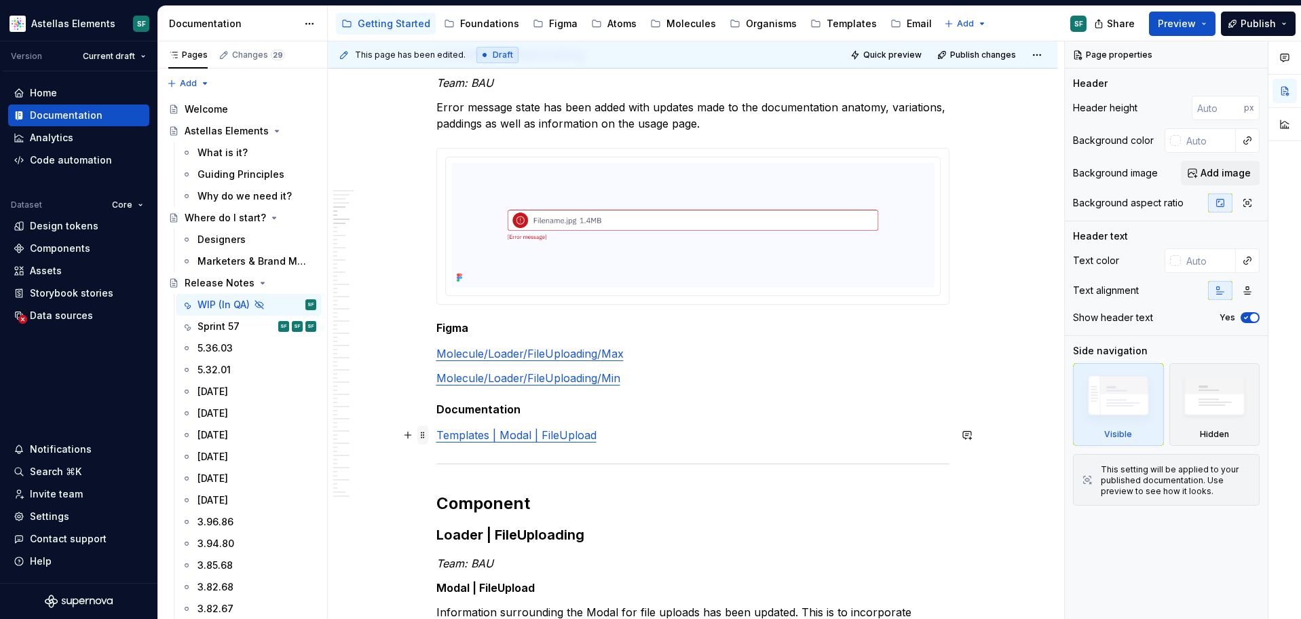
drag, startPoint x: 602, startPoint y: 436, endPoint x: 430, endPoint y: 434, distance: 171.7
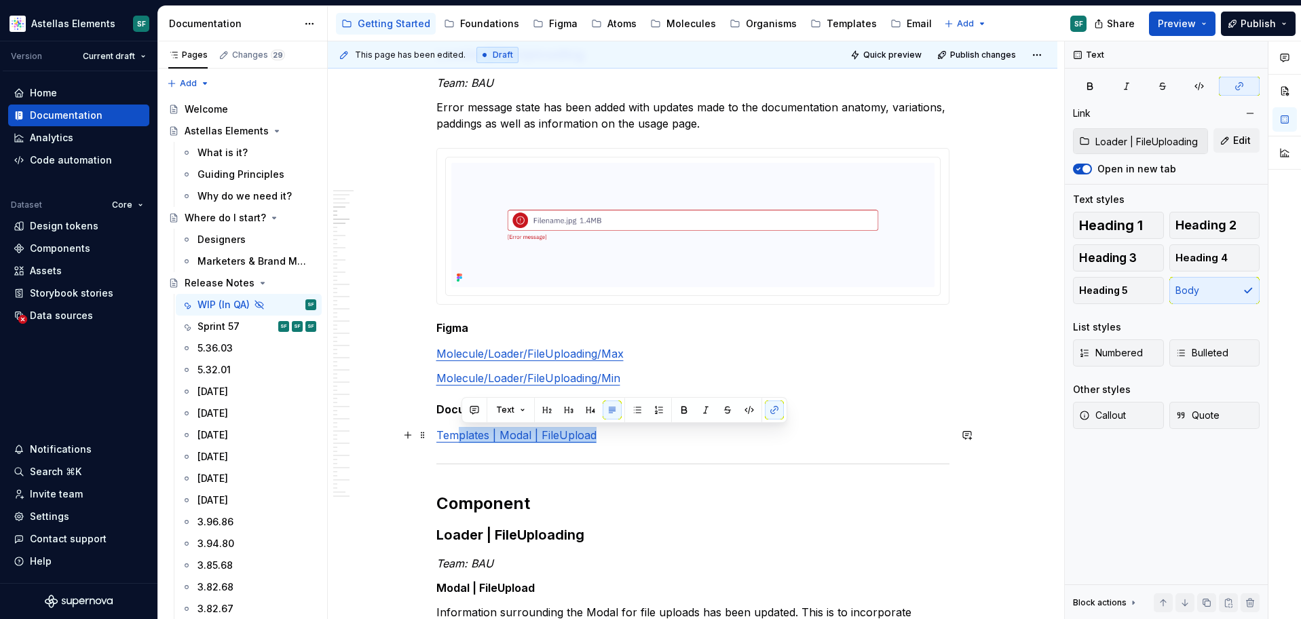
type textarea "*"
click at [618, 432] on p "Templates | Modal | FileUpload" at bounding box center [692, 435] width 513 height 16
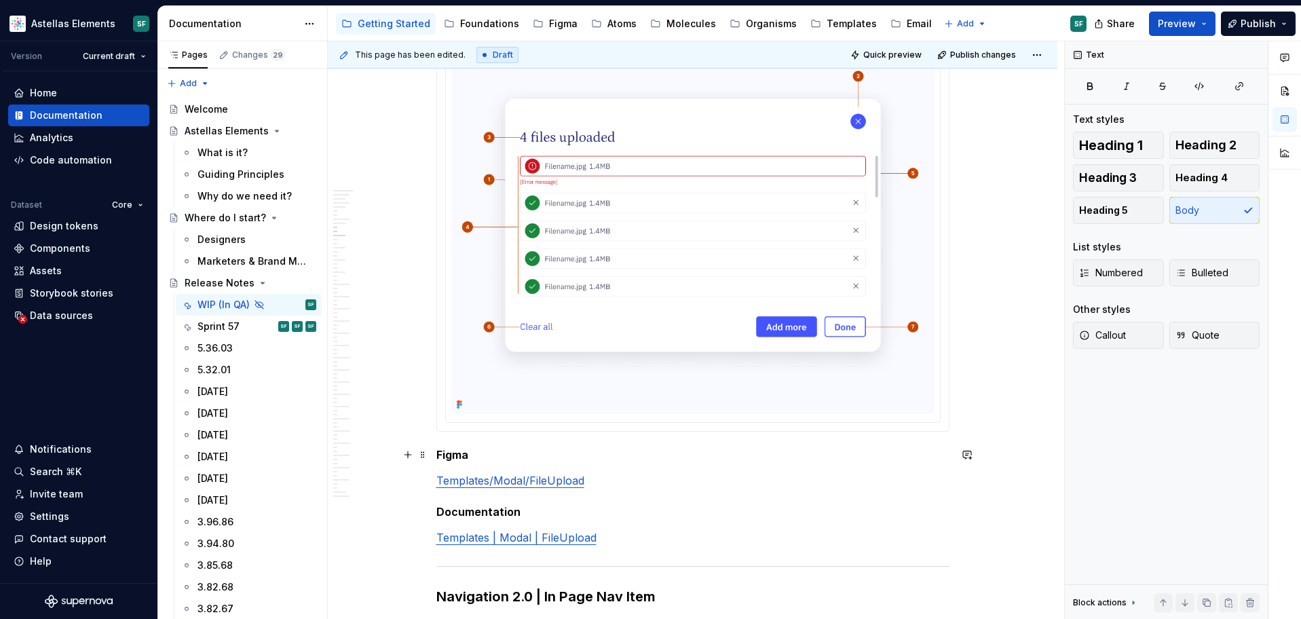
scroll to position [2145, 0]
click at [614, 512] on h5 "Documentation" at bounding box center [692, 512] width 513 height 14
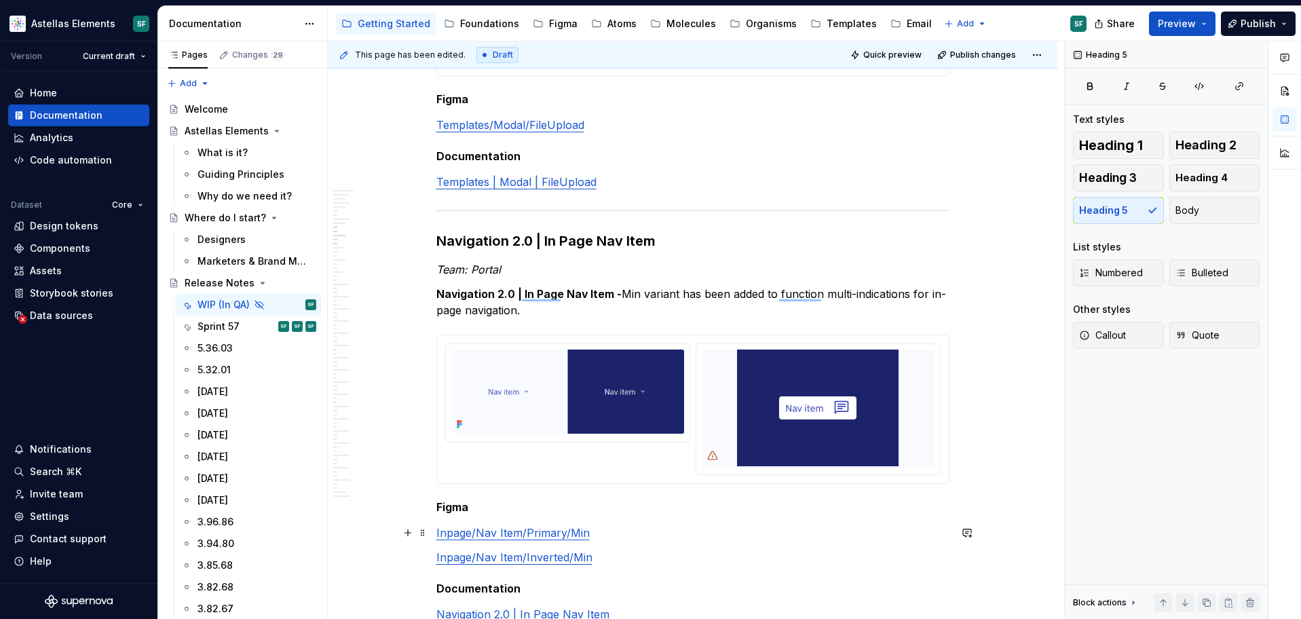
scroll to position [0, 0]
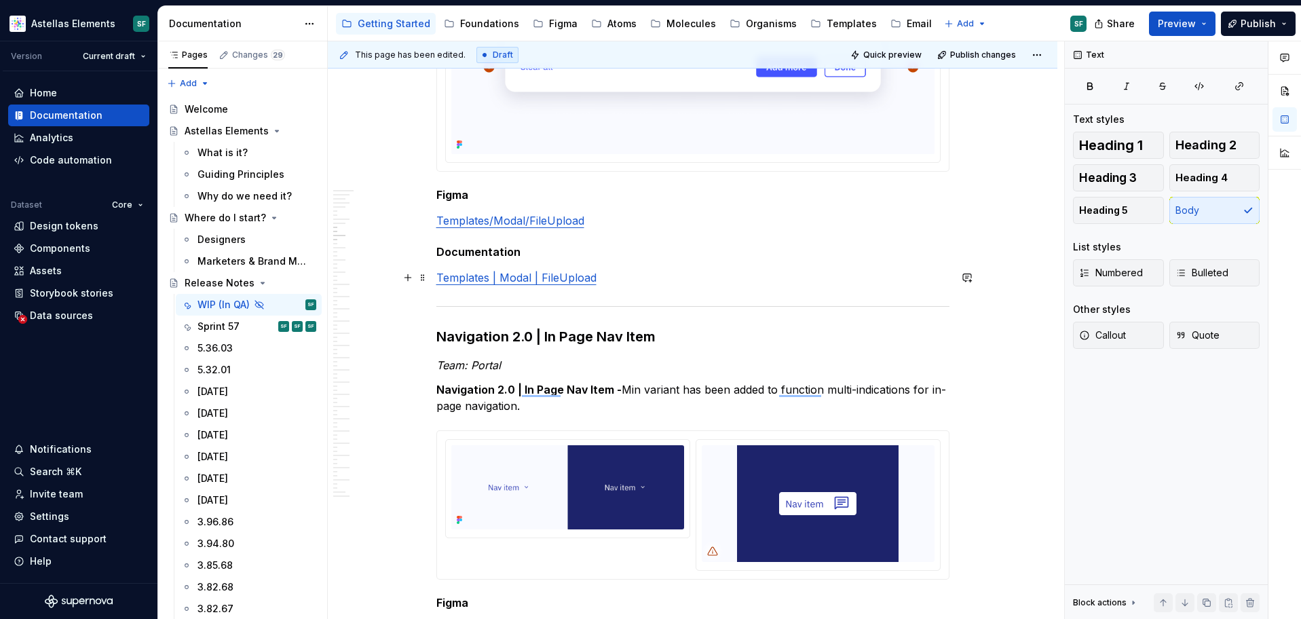
click at [624, 284] on p "Templates | Modal | FileUpload" at bounding box center [692, 277] width 513 height 16
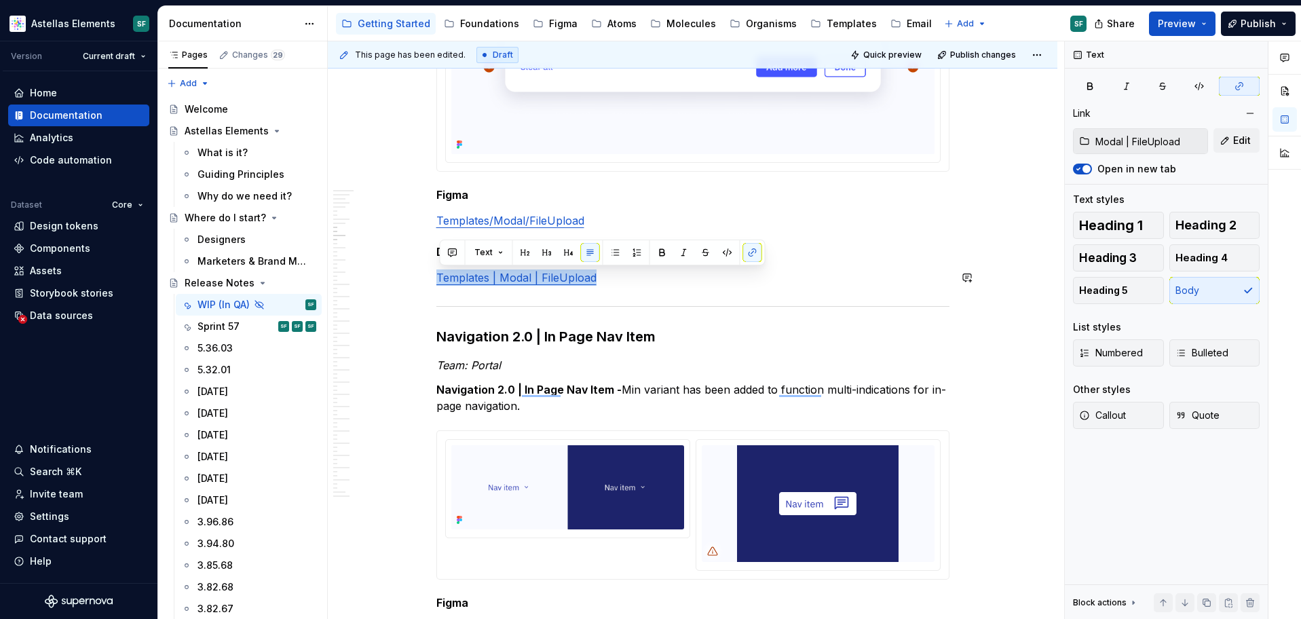
paste div "To enrich screen reader interactions, please activate Accessibility in Grammarl…"
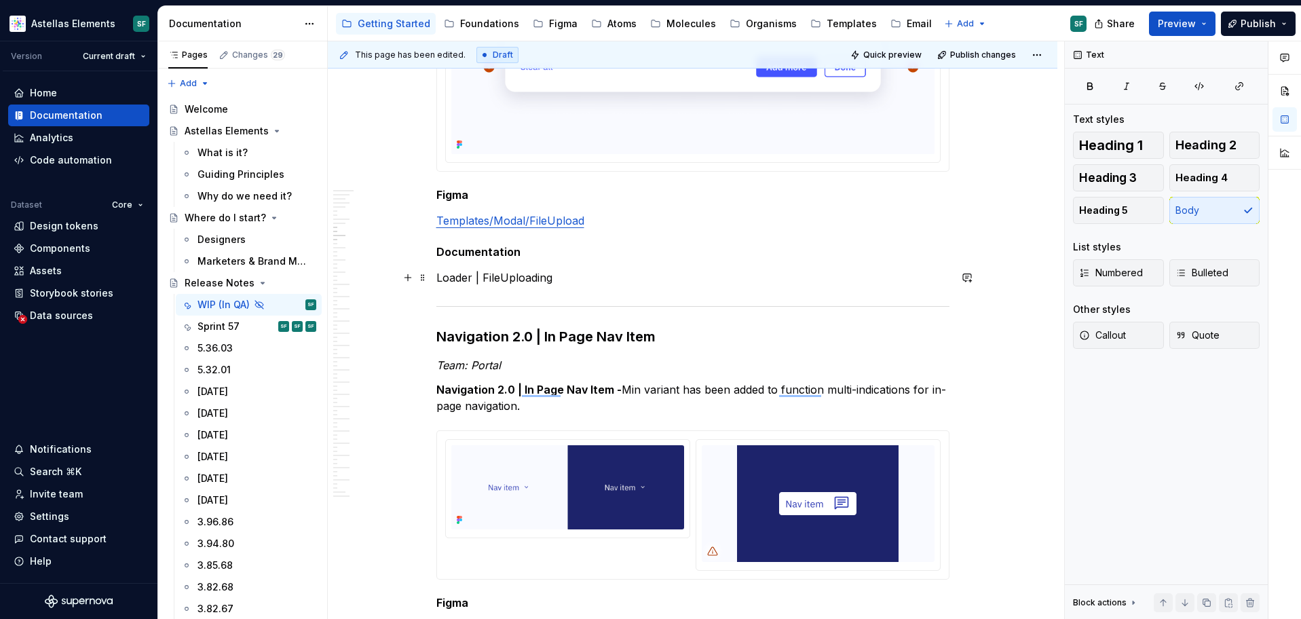
click at [439, 279] on p "Loader | FileUploading" at bounding box center [692, 277] width 513 height 16
click at [519, 271] on p "Molecule | Loader | FileUploading" at bounding box center [692, 277] width 513 height 16
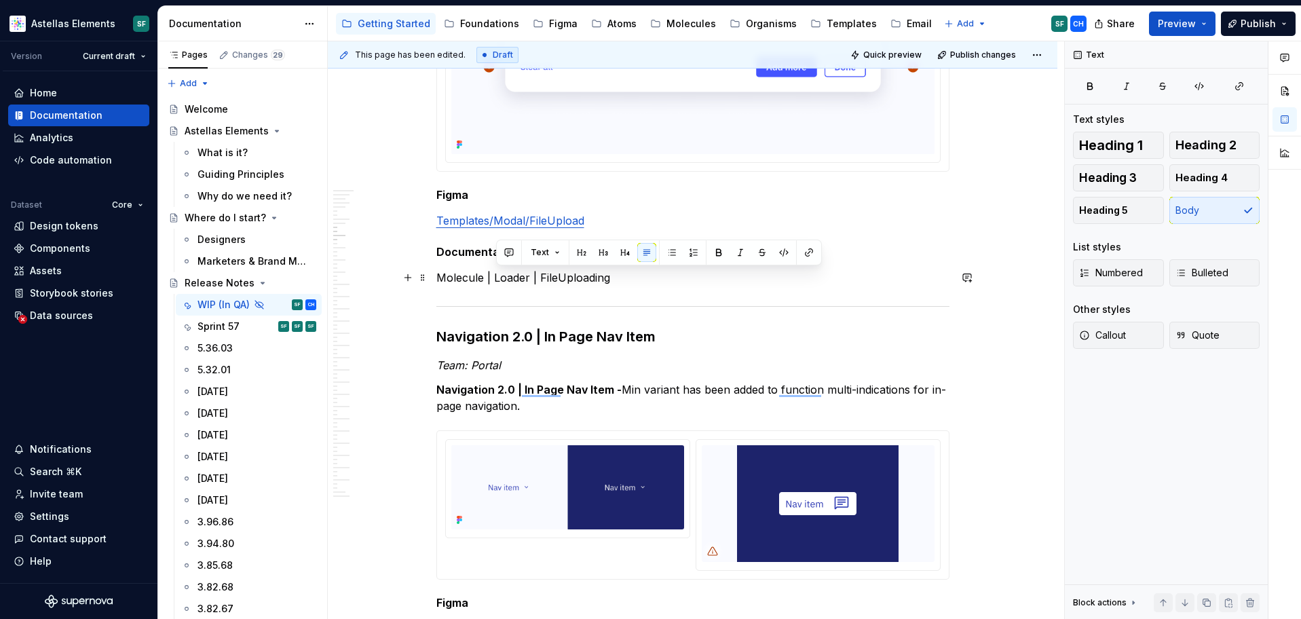
click at [519, 271] on p "Molecule | Loader | FileUploading" at bounding box center [692, 277] width 513 height 16
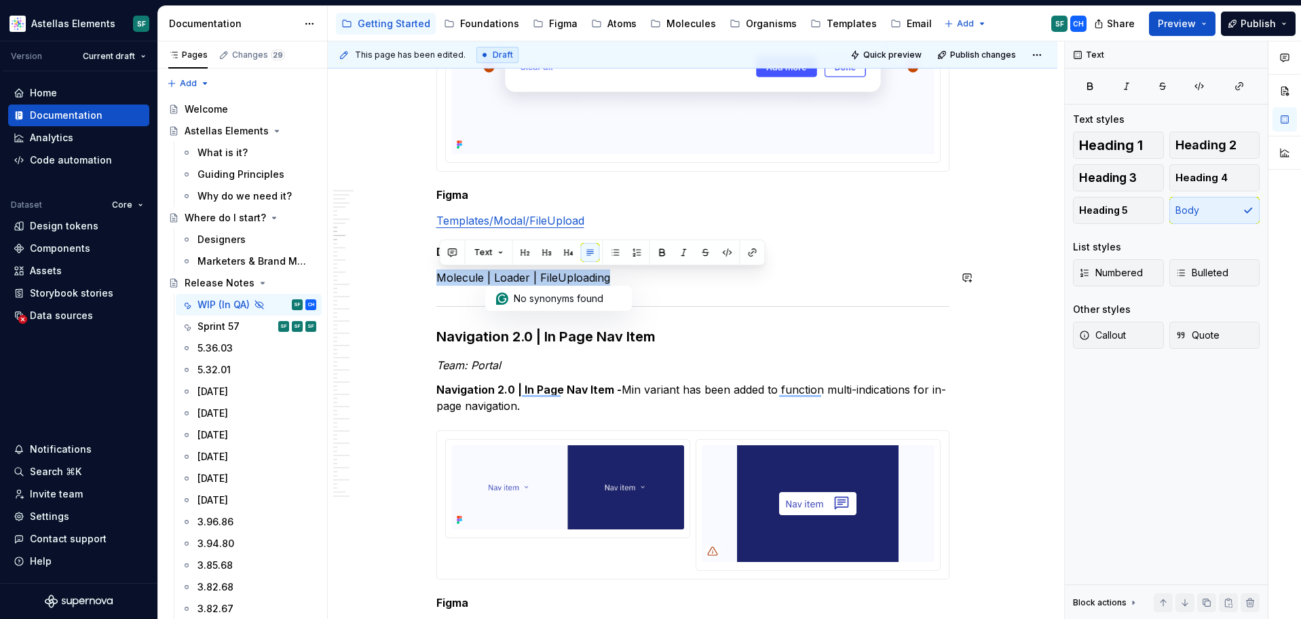
copy p "Molecule | Loader | FileUploading"
click at [769, 276] on p "Molecule | Loader | FileUploading" at bounding box center [692, 277] width 513 height 16
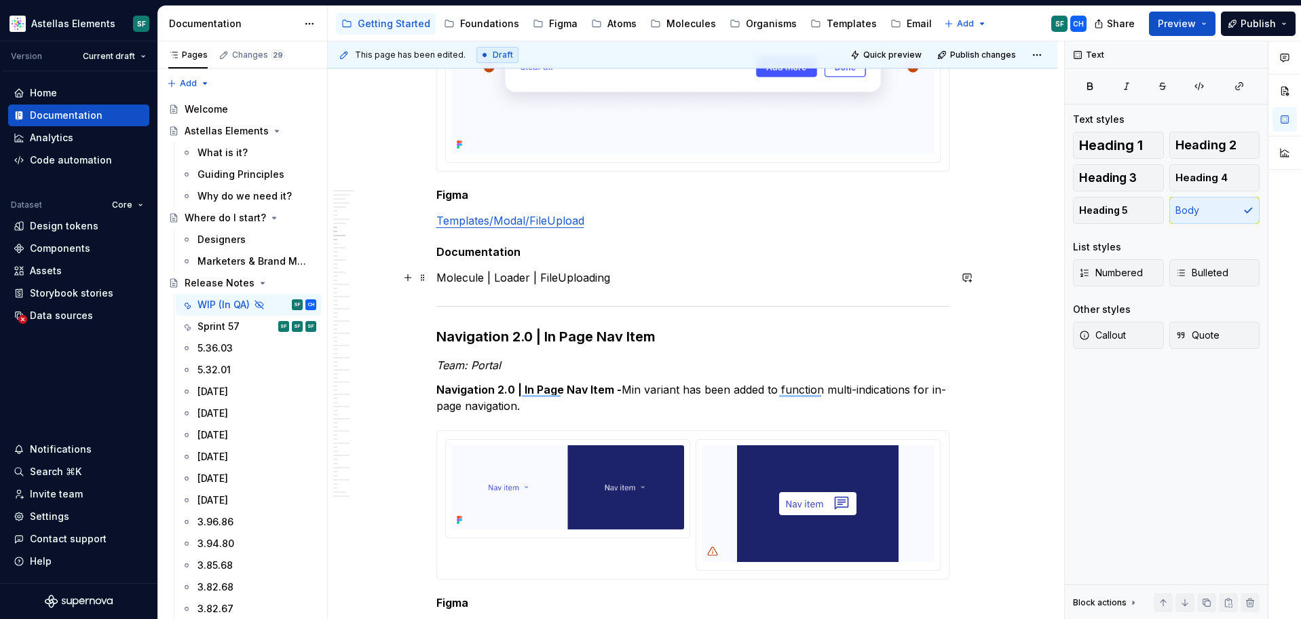
click at [599, 279] on p "Molecule | Loader | FileUploading" at bounding box center [692, 277] width 513 height 16
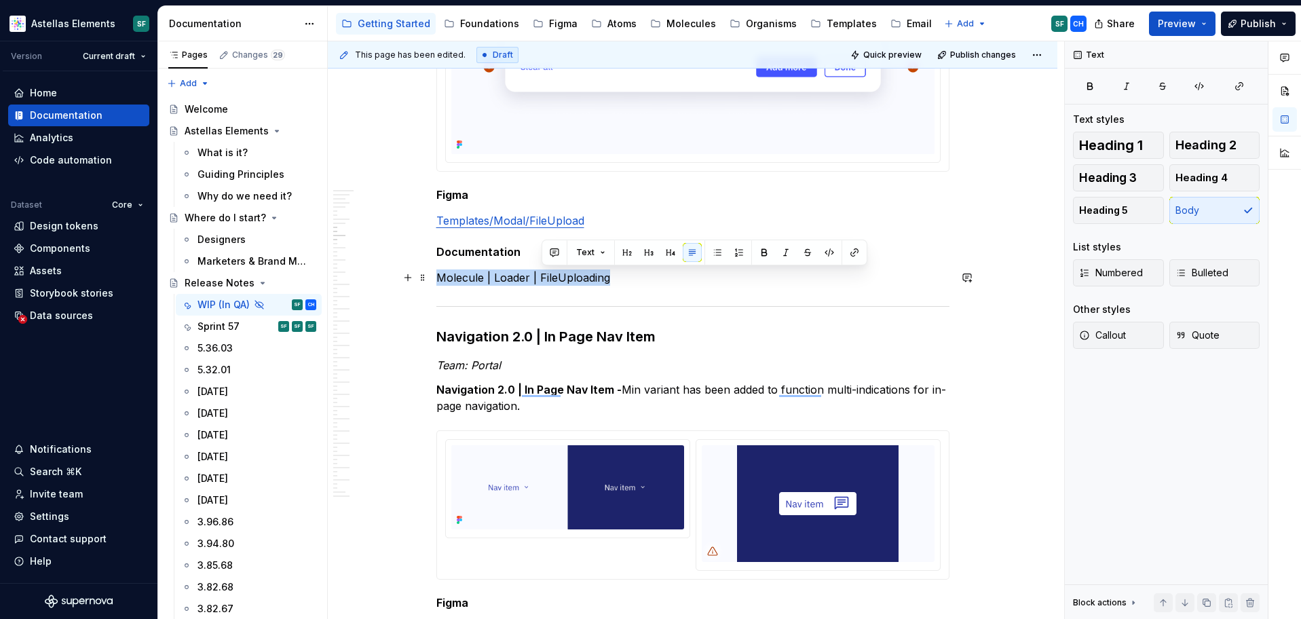
click at [599, 279] on p "Molecule | Loader | FileUploading" at bounding box center [692, 277] width 513 height 16
click at [1239, 90] on icon "button" at bounding box center [1239, 86] width 7 height 7
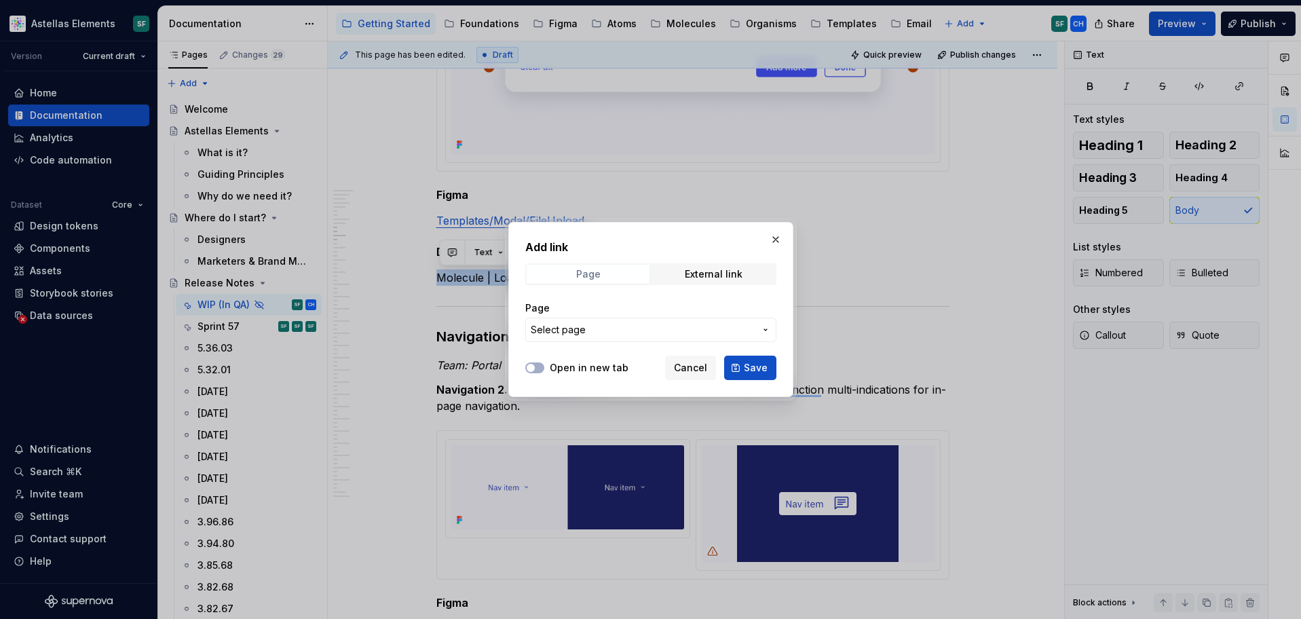
click at [606, 274] on span "Page" at bounding box center [588, 274] width 123 height 19
click at [591, 272] on div "Page" at bounding box center [588, 274] width 24 height 11
click at [559, 329] on span "Select page" at bounding box center [558, 330] width 55 height 14
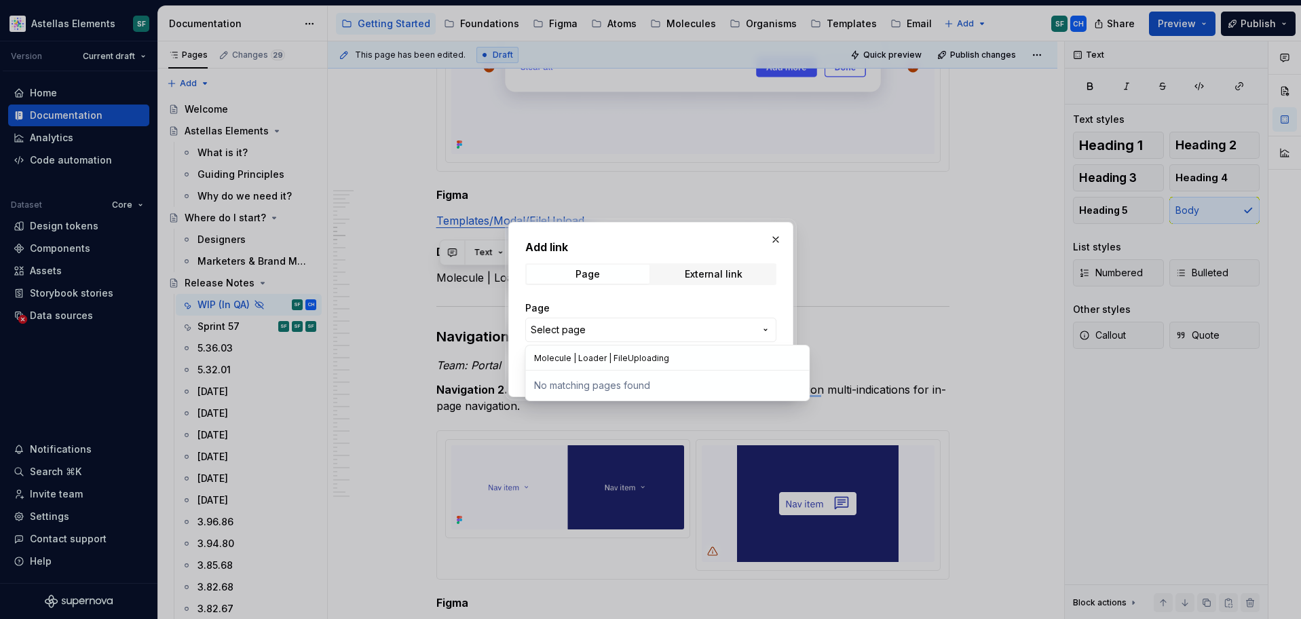
drag, startPoint x: 576, startPoint y: 358, endPoint x: 523, endPoint y: 358, distance: 52.9
click at [523, 358] on body "Astellas Elements SF Version Current draft Home Documentation Analytics Code au…" at bounding box center [650, 309] width 1301 height 619
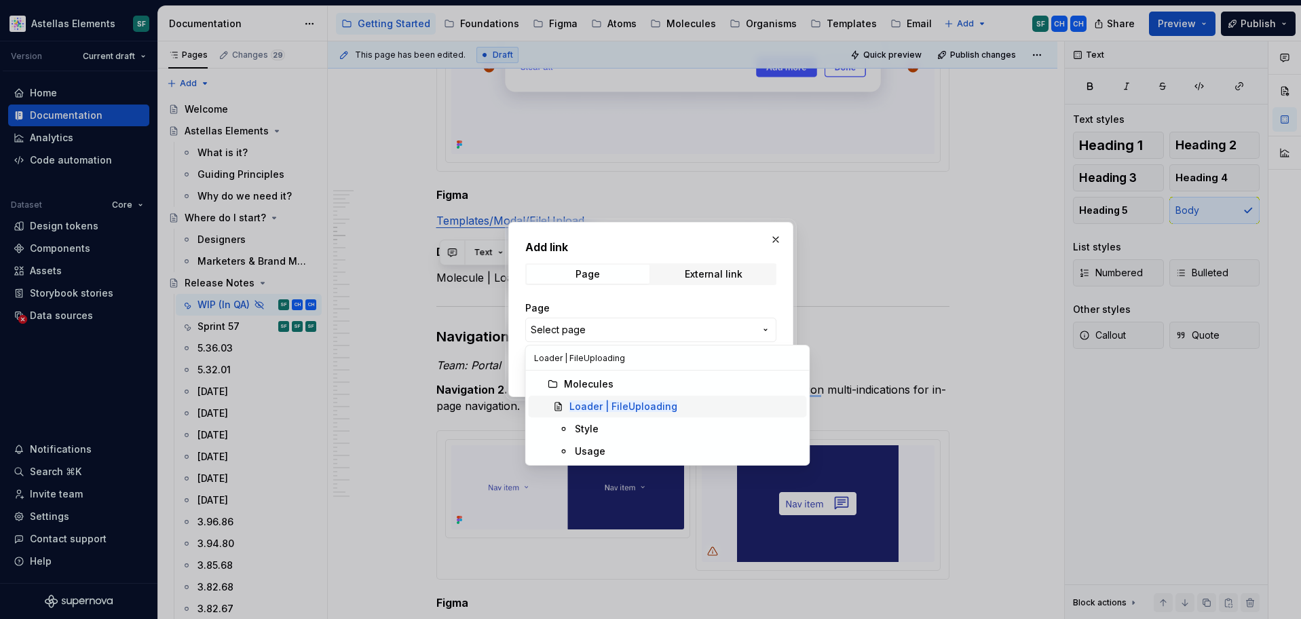
type input "Loader | FileUploading"
click at [606, 410] on mark "Loader | FileUploading" at bounding box center [623, 406] width 108 height 12
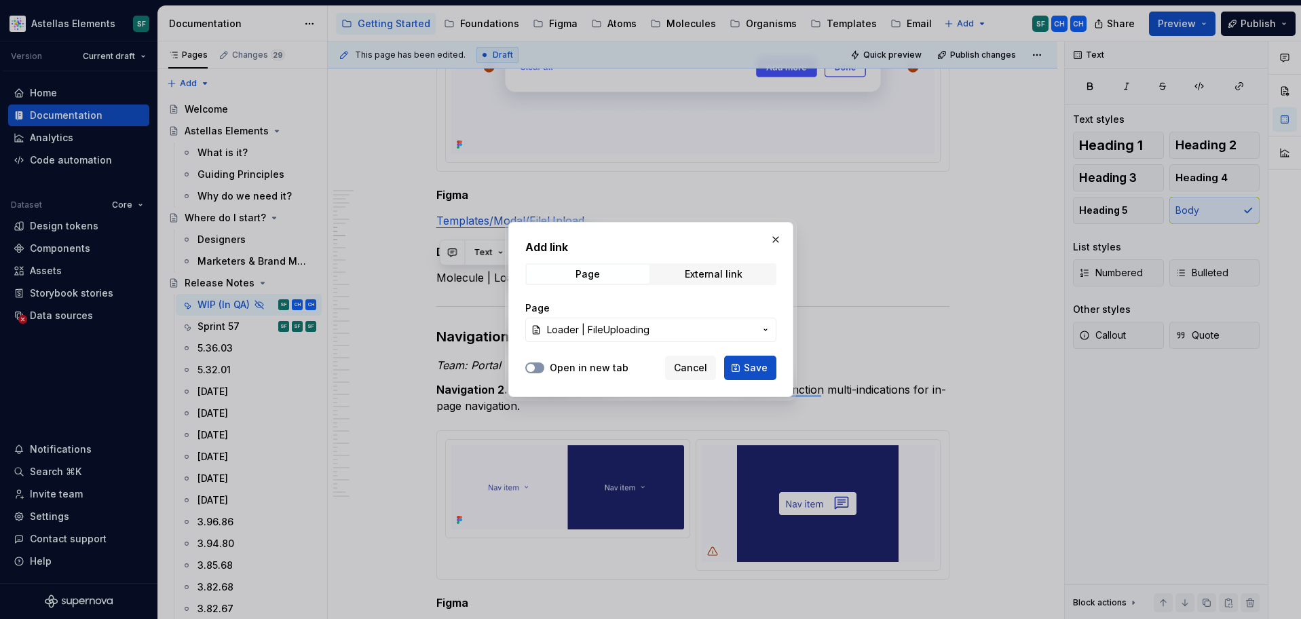
click at [531, 370] on span "button" at bounding box center [531, 368] width 8 height 8
click at [757, 367] on span "Save" at bounding box center [756, 368] width 24 height 14
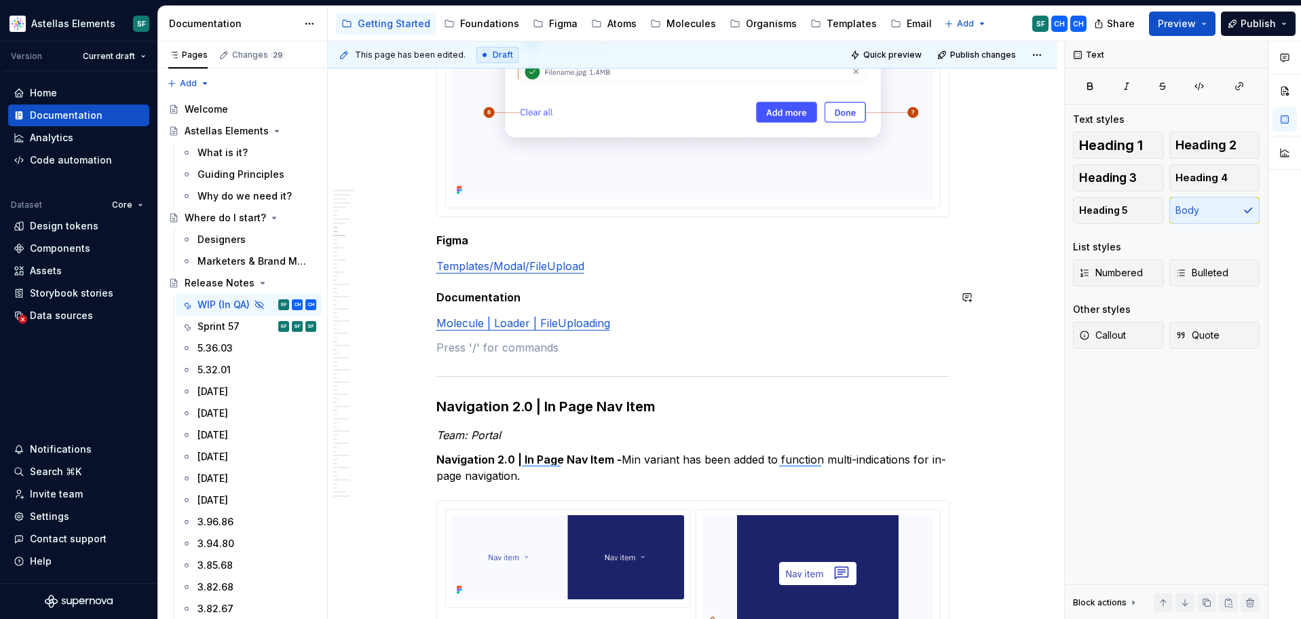
scroll to position [2175, 0]
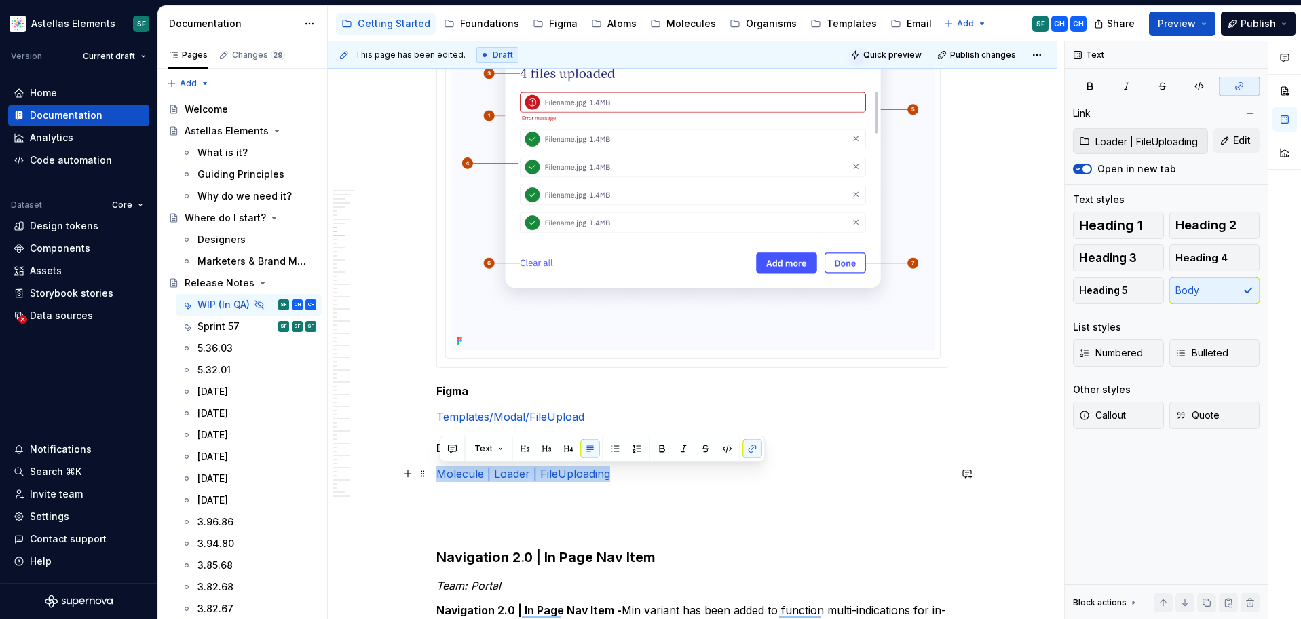
drag, startPoint x: 616, startPoint y: 470, endPoint x: 437, endPoint y: 475, distance: 178.6
copy link "Molecule | Loader | FileUploading"
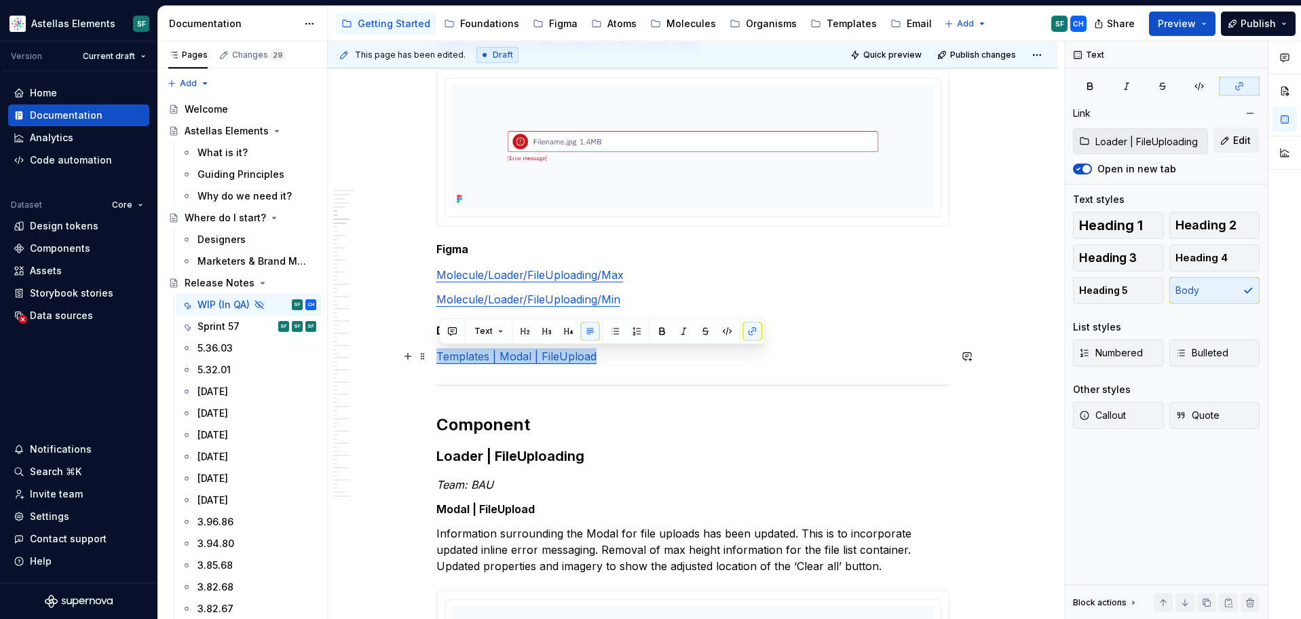
drag, startPoint x: 607, startPoint y: 363, endPoint x: 441, endPoint y: 352, distance: 166.6
click at [441, 352] on p "Templates | Modal | FileUpload" at bounding box center [692, 356] width 513 height 16
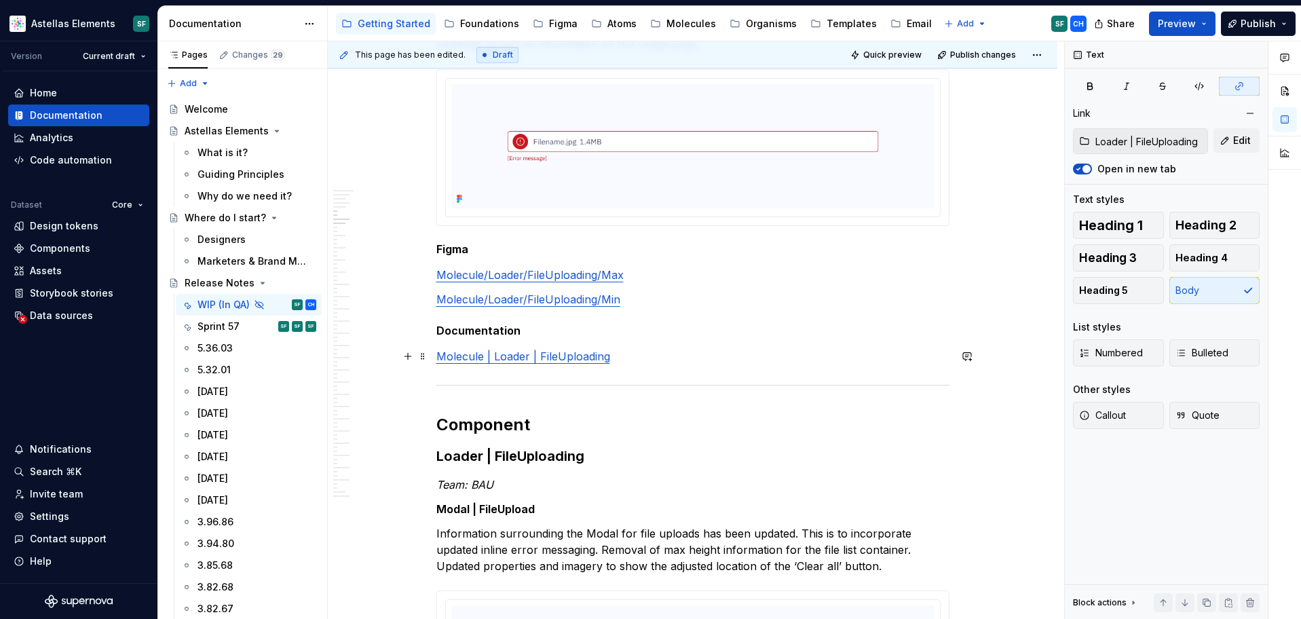
click at [570, 353] on link "Molecule | Loader | FileUploading" at bounding box center [523, 357] width 174 height 14
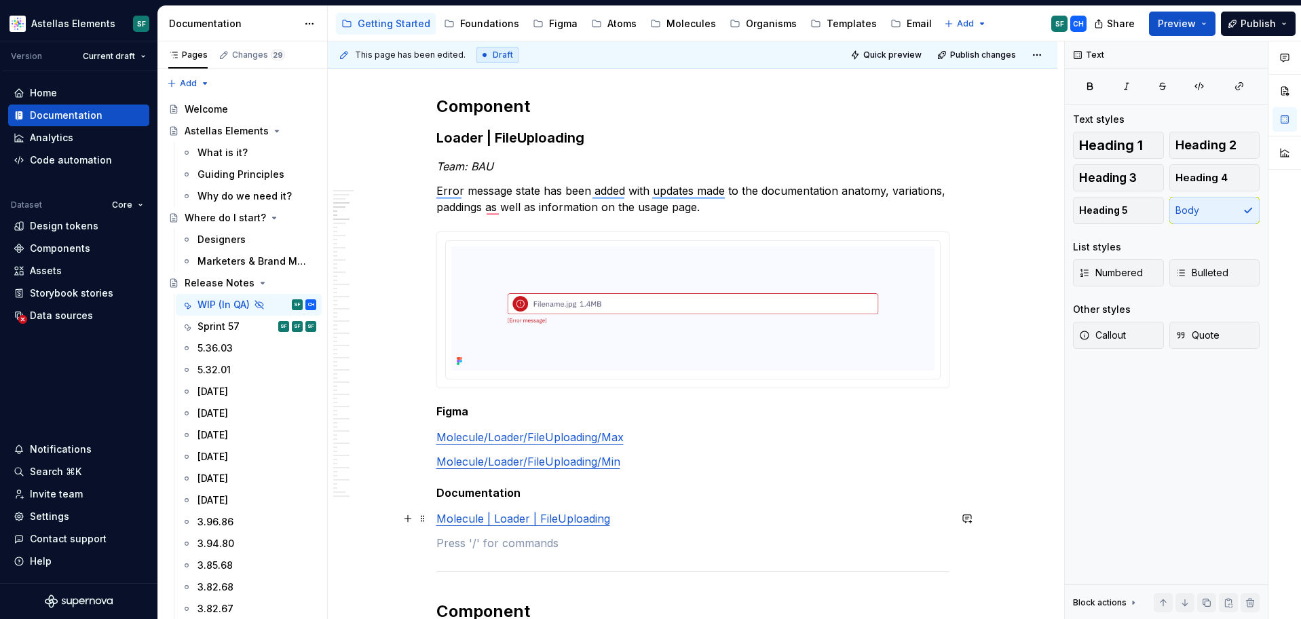
click at [622, 520] on p "Molecule | Loader | FileUploading" at bounding box center [692, 518] width 513 height 16
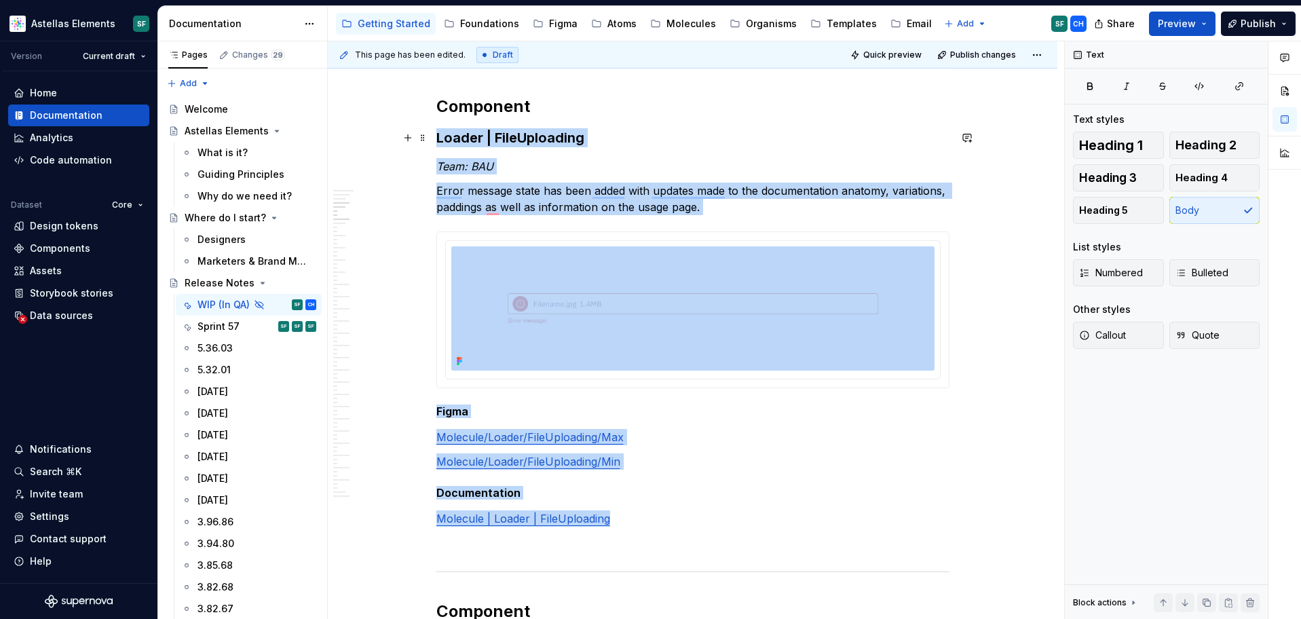
click at [441, 134] on strong "Loader | FileUploading" at bounding box center [510, 138] width 148 height 16
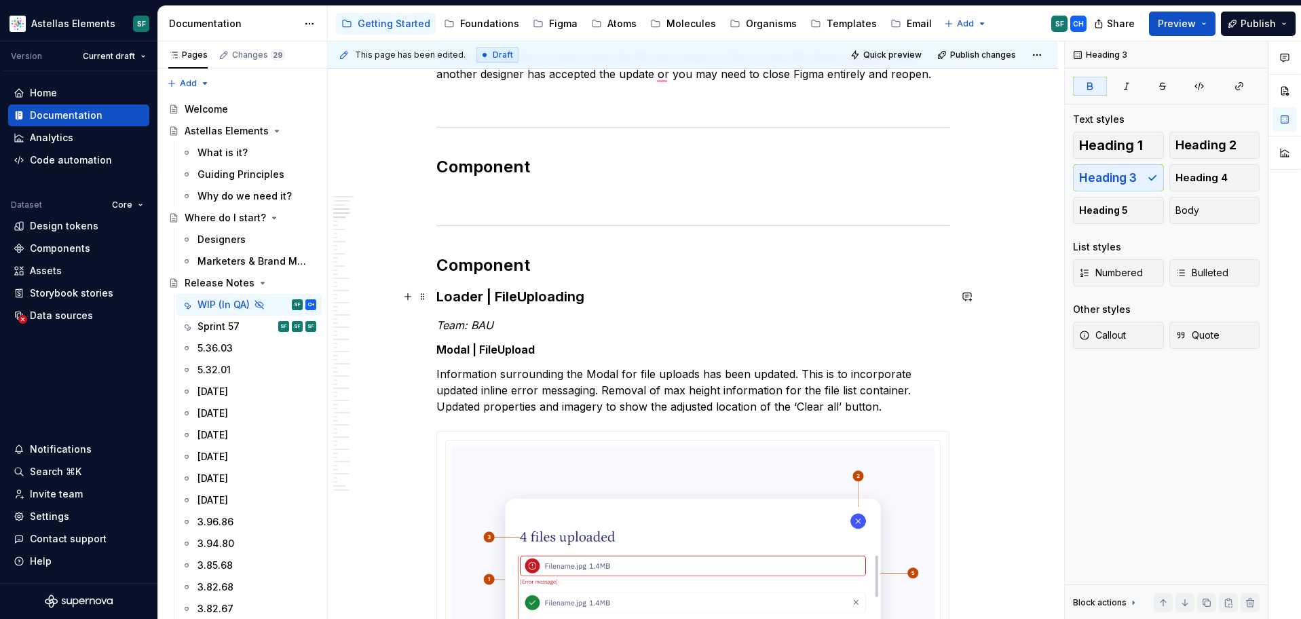
click at [575, 293] on strong "Loader | FileUploading" at bounding box center [510, 296] width 148 height 16
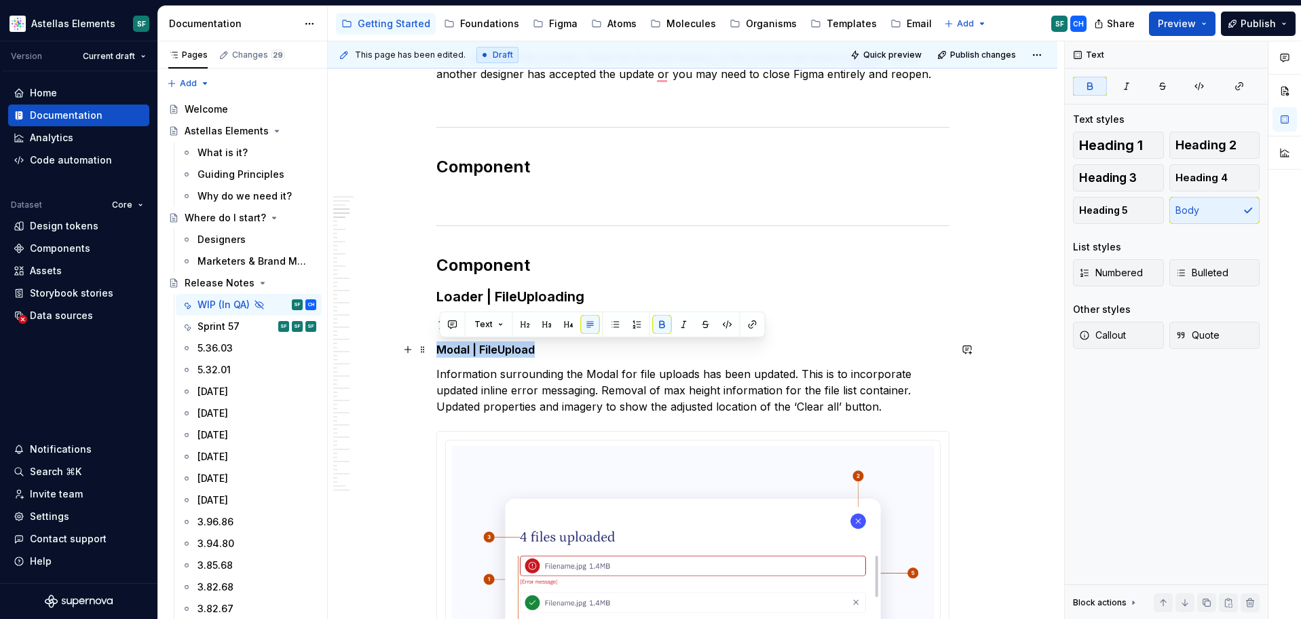
drag, startPoint x: 545, startPoint y: 350, endPoint x: 436, endPoint y: 349, distance: 108.6
copy strong "Modal | FileUpload"
click at [591, 293] on h3 "Loader | FileUploading" at bounding box center [692, 296] width 513 height 19
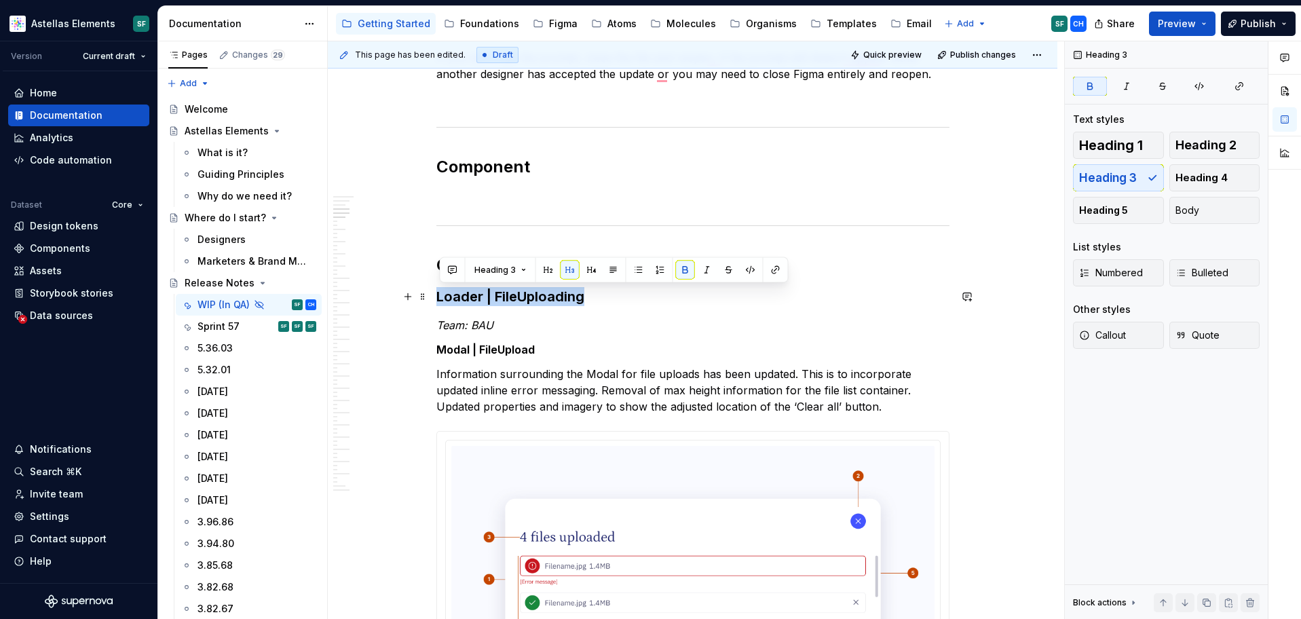
drag, startPoint x: 603, startPoint y: 293, endPoint x: 436, endPoint y: 293, distance: 167.0
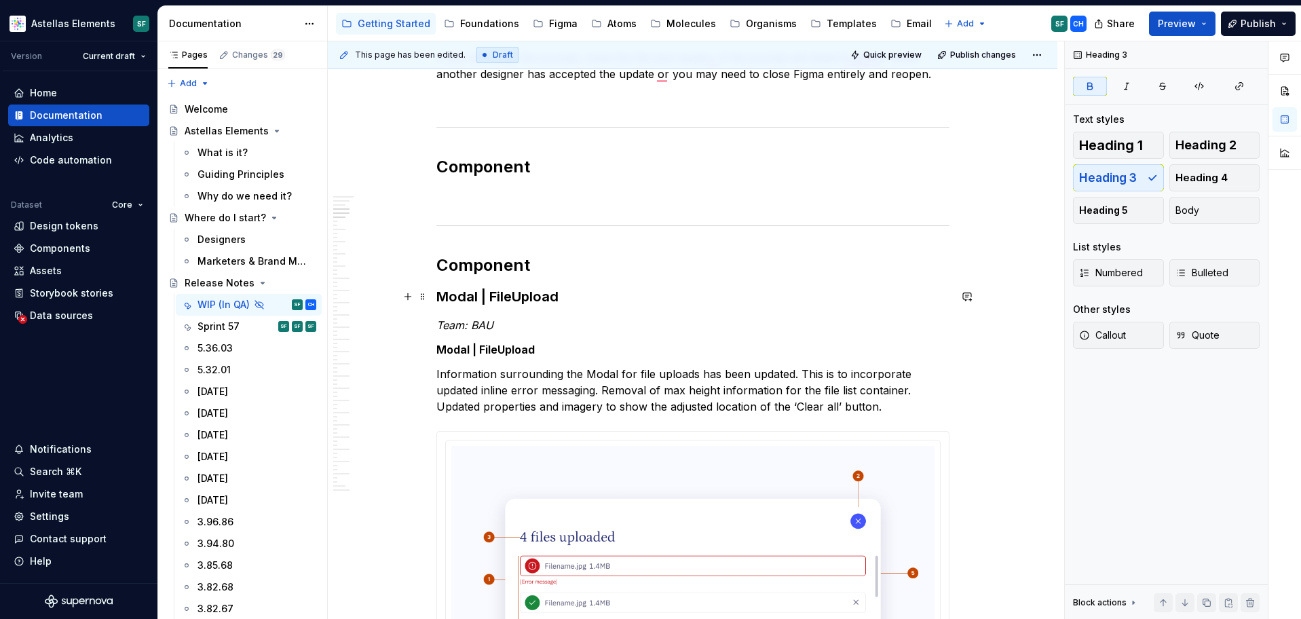
click at [535, 295] on strong "Modal | FileUpload" at bounding box center [497, 296] width 122 height 16
click at [514, 267] on h2 "Component" at bounding box center [692, 266] width 513 height 22
click at [524, 292] on strong "Modal | FileUpload" at bounding box center [497, 296] width 122 height 16
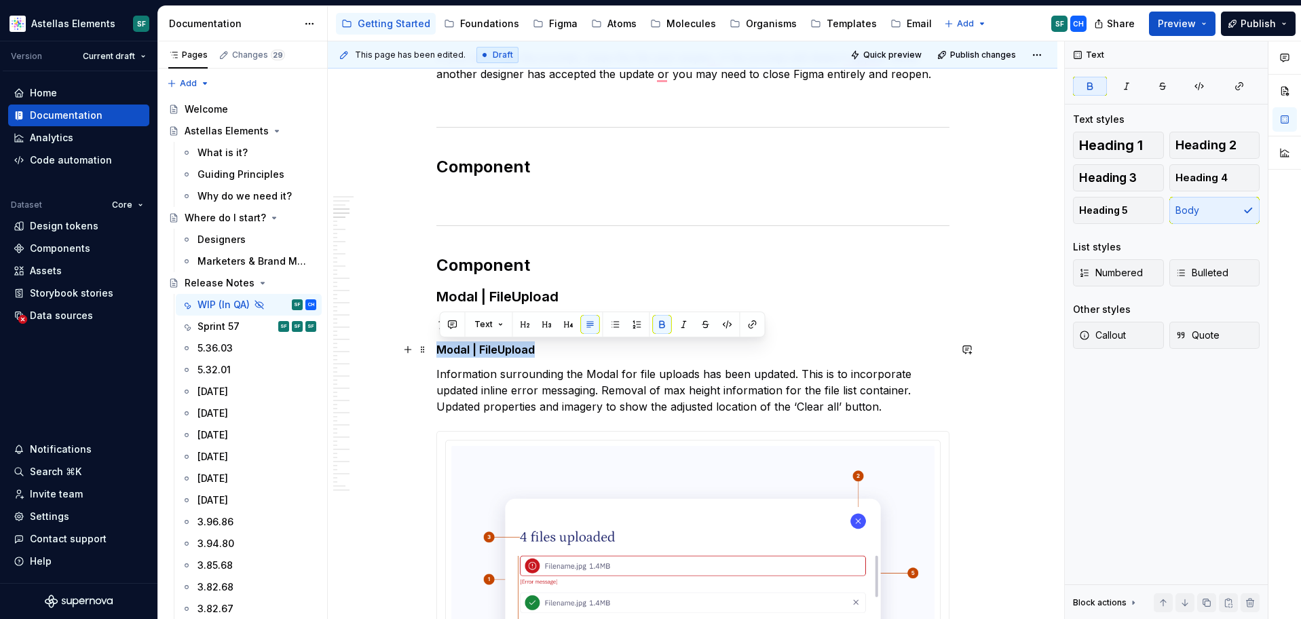
drag, startPoint x: 540, startPoint y: 345, endPoint x: 432, endPoint y: 343, distance: 107.9
click at [432, 343] on html "Astellas Elements SF Version Current draft Home Documentation Analytics Code au…" at bounding box center [650, 309] width 1301 height 619
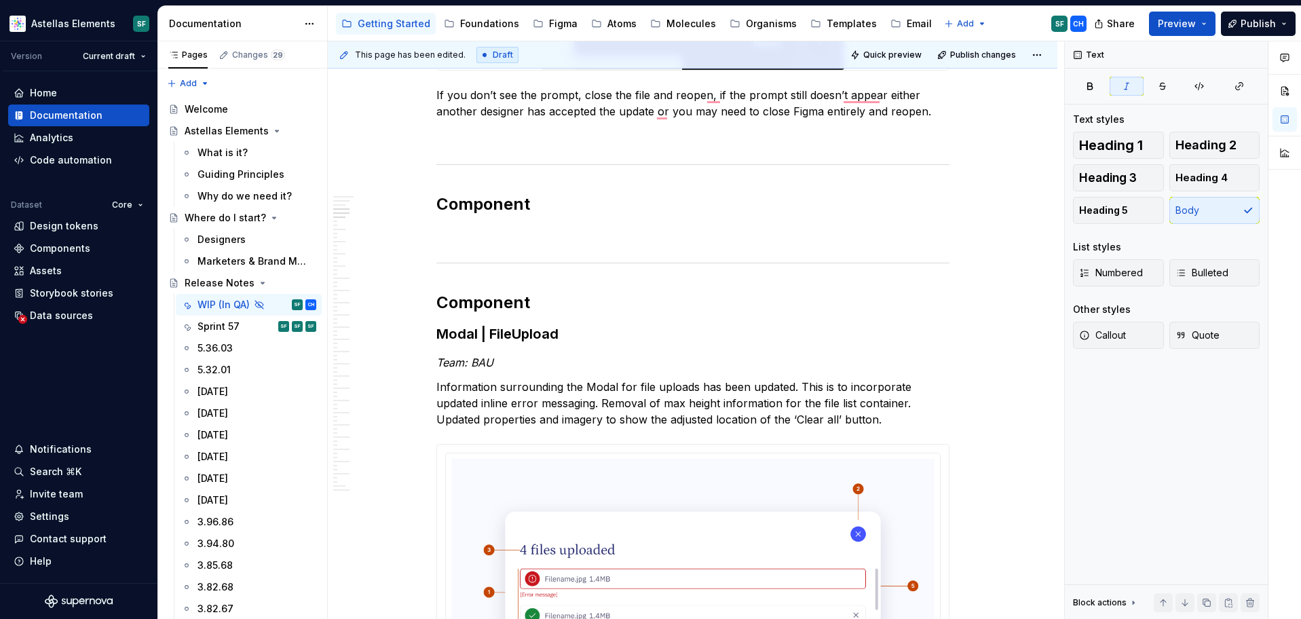
scroll to position [1325, 0]
click at [542, 301] on h2 "Component" at bounding box center [692, 303] width 513 height 22
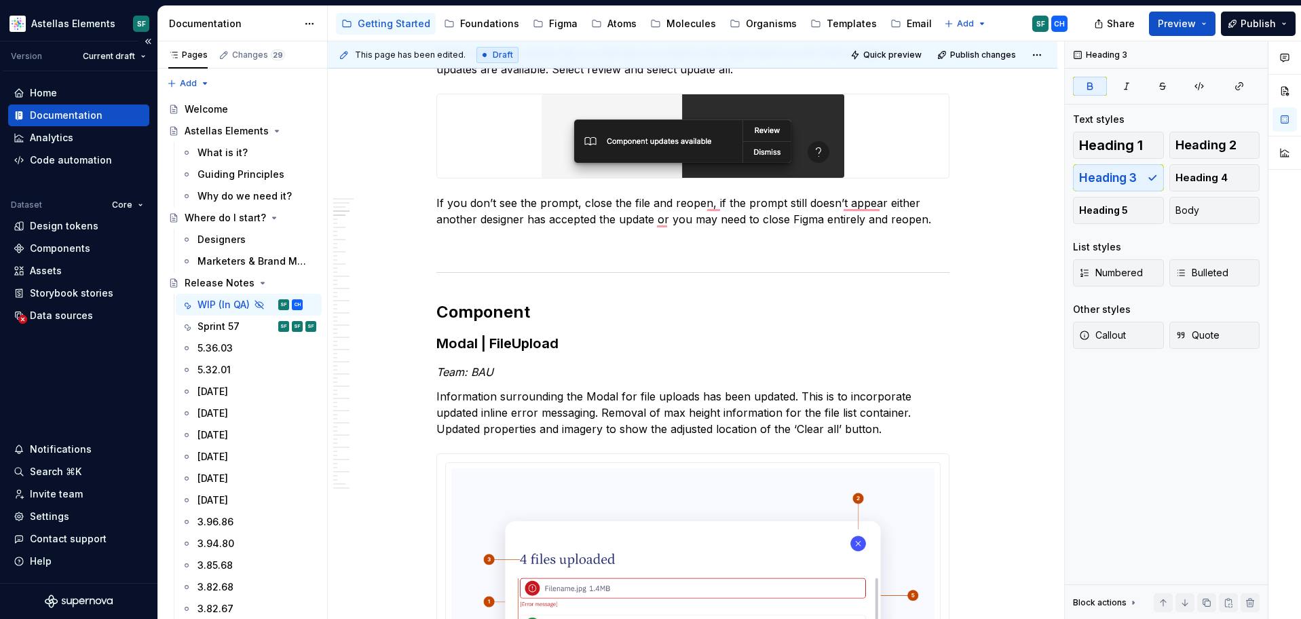
scroll to position [1218, 0]
click at [441, 340] on strong "Modal | FileUpload" at bounding box center [497, 343] width 122 height 16
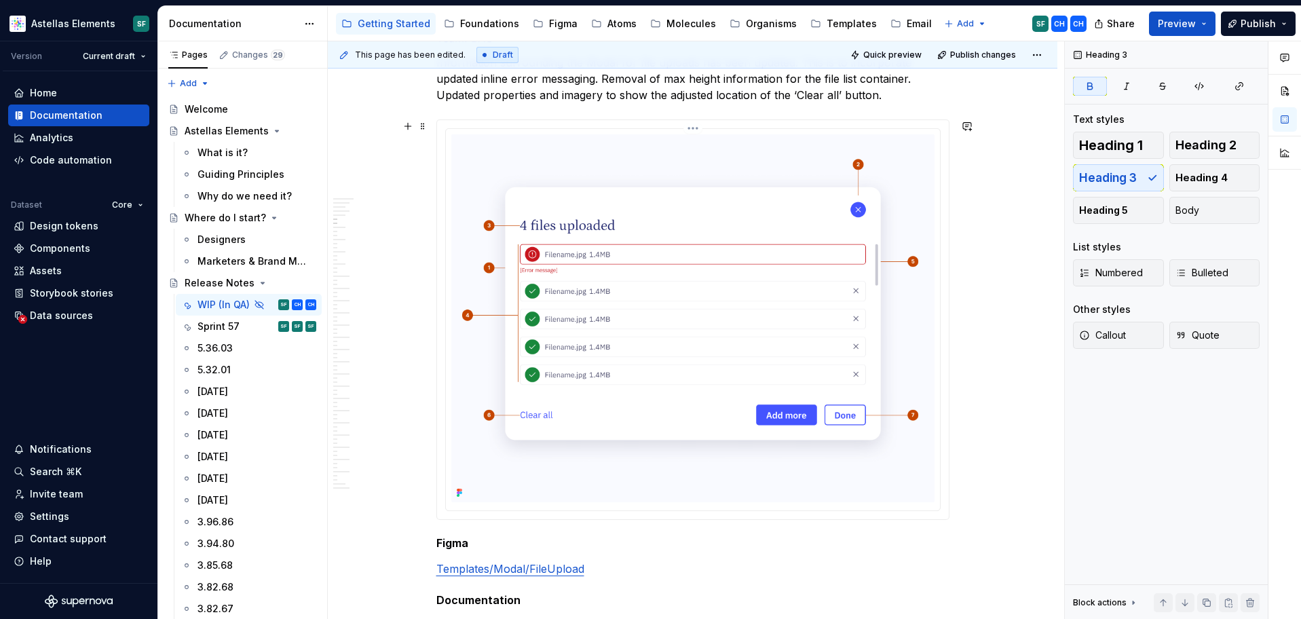
scroll to position [1590, 0]
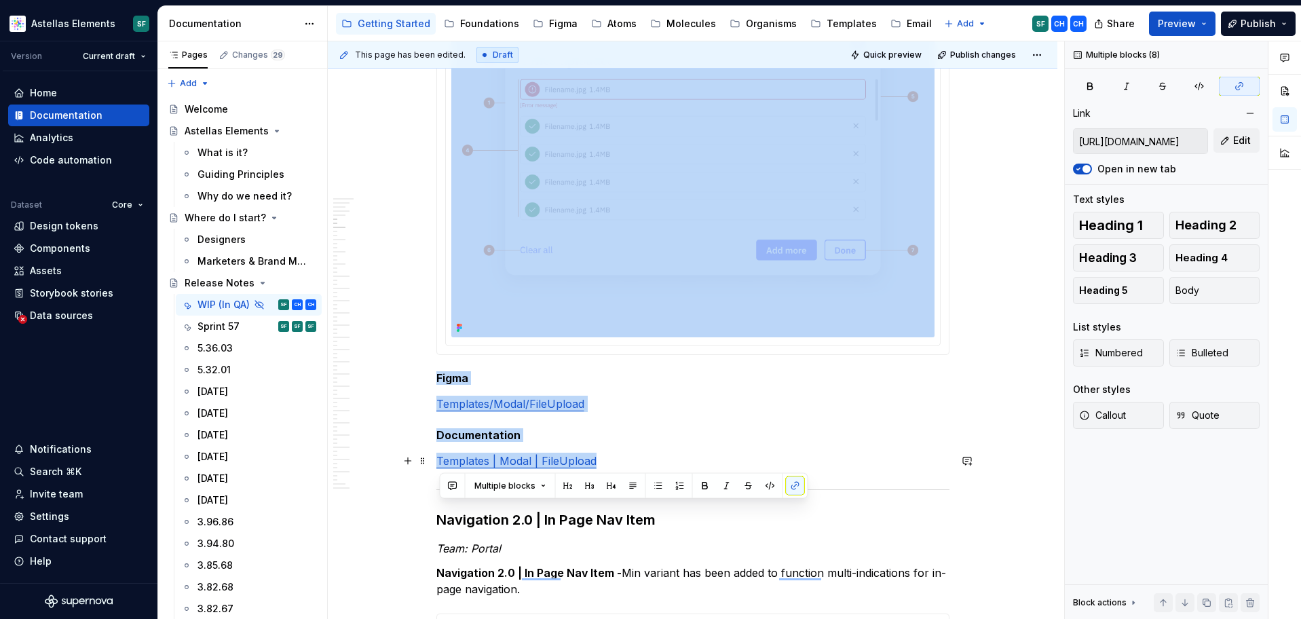
click at [620, 456] on p "Templates | Modal | FileUpload" at bounding box center [692, 461] width 513 height 16
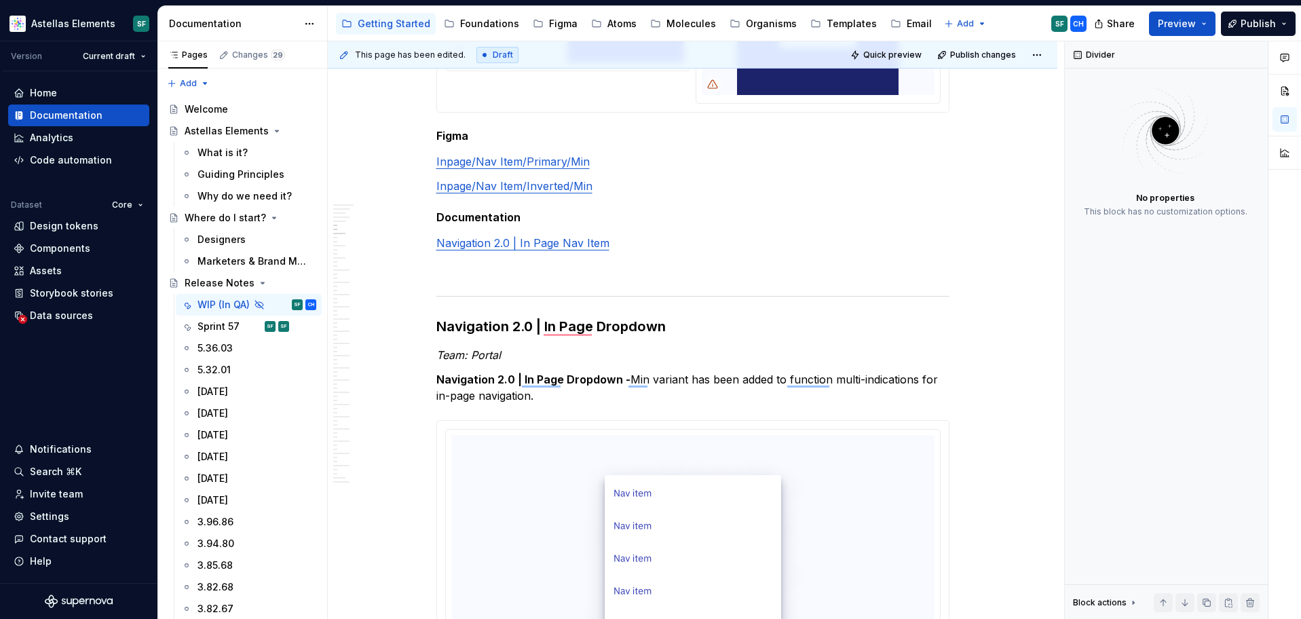
type textarea "*"
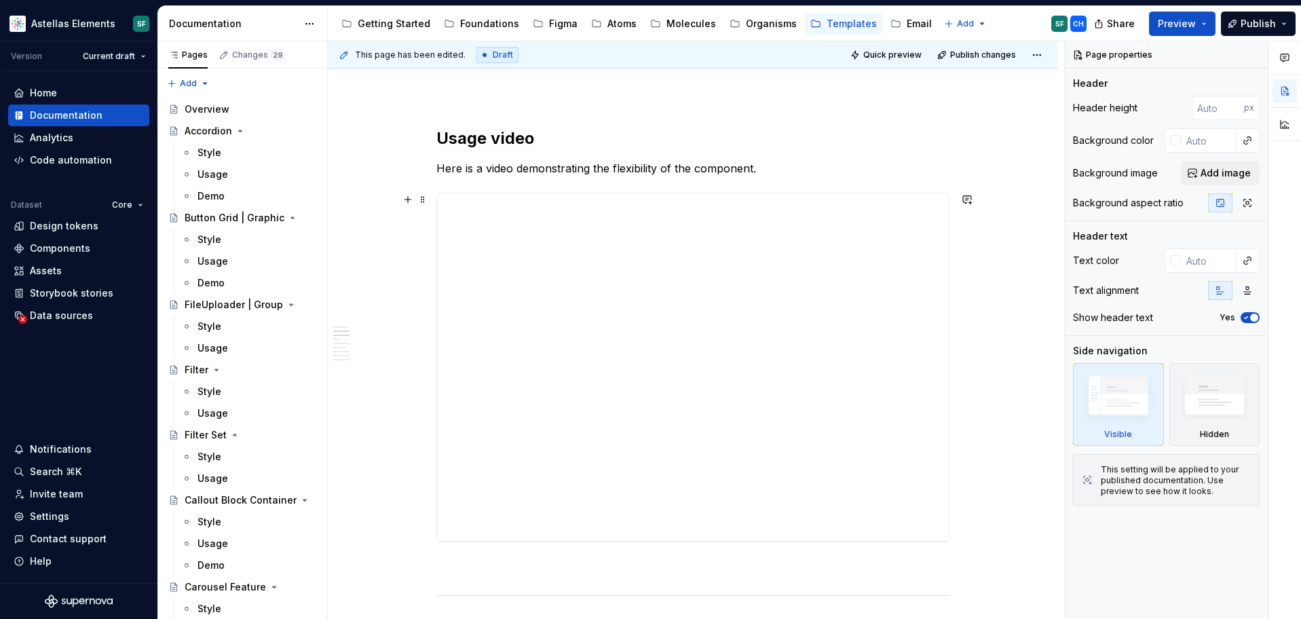
scroll to position [428, 0]
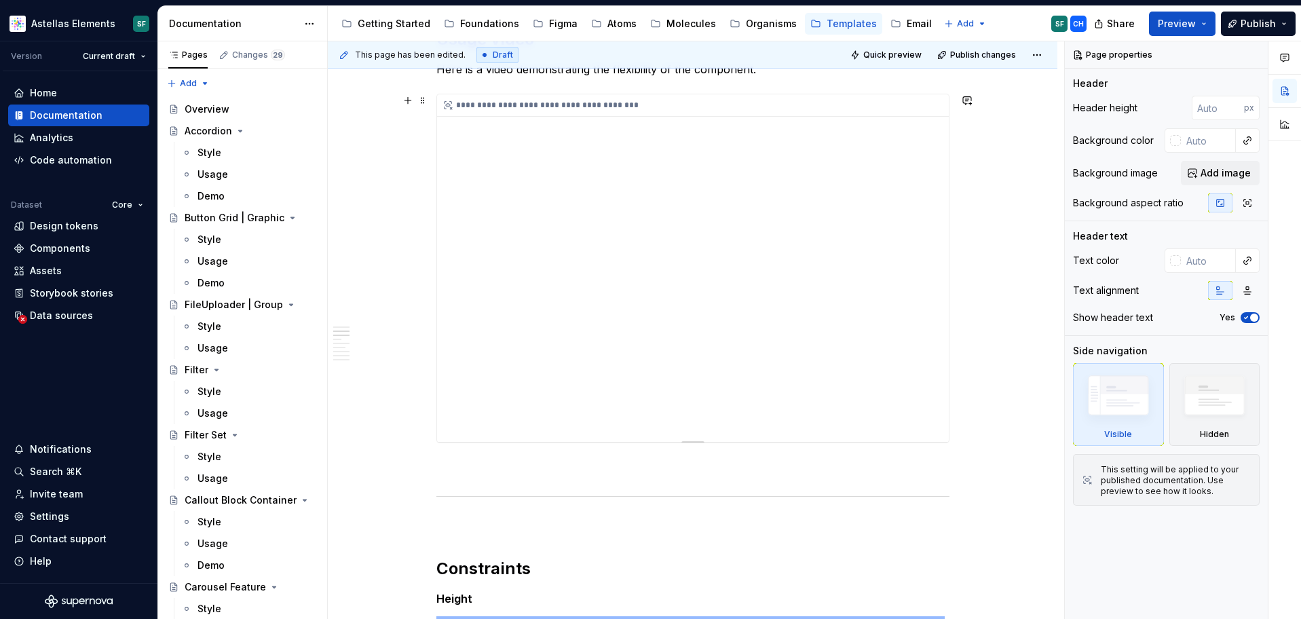
click at [581, 326] on div "**********" at bounding box center [693, 267] width 512 height 347
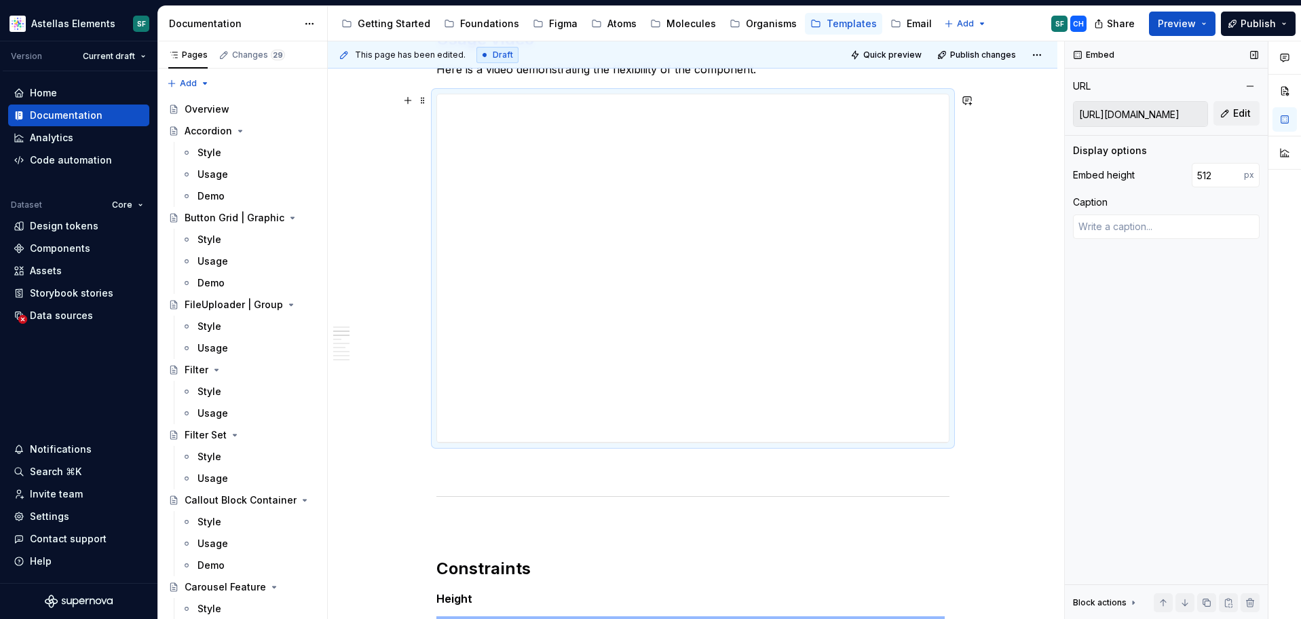
click at [1104, 117] on input "[URL][DOMAIN_NAME]" at bounding box center [1141, 114] width 134 height 24
click at [600, 346] on div "**********" at bounding box center [693, 267] width 512 height 347
click at [1105, 107] on input "[URL][DOMAIN_NAME]" at bounding box center [1141, 114] width 134 height 24
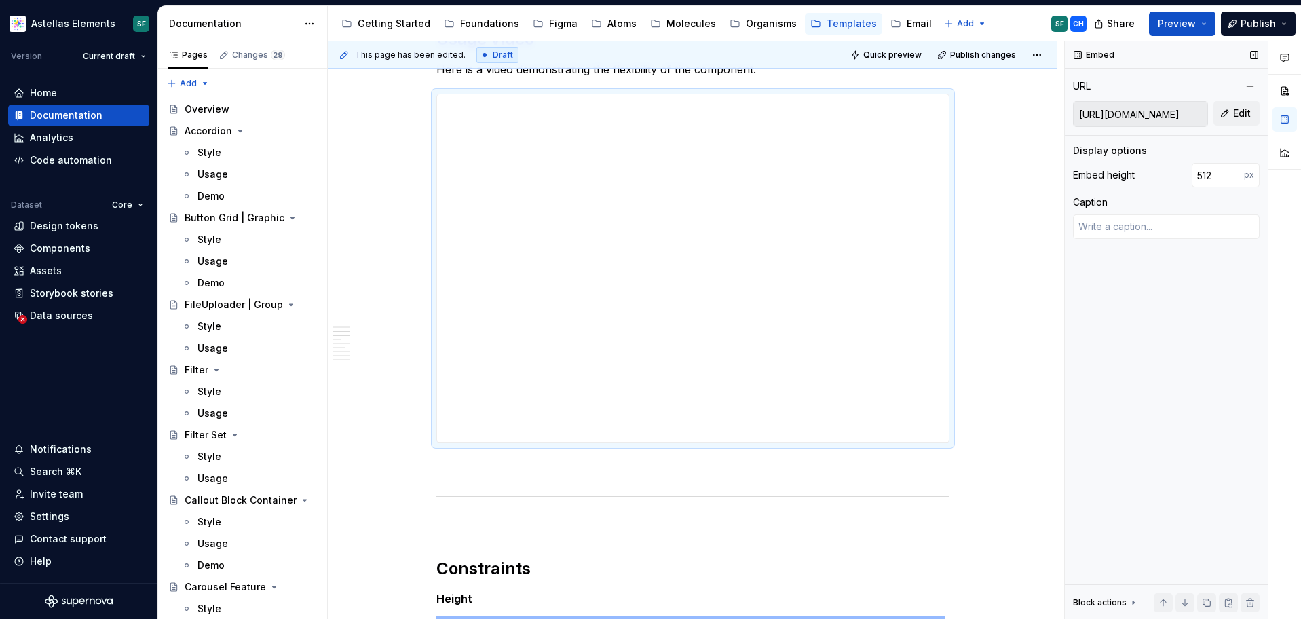
click at [1105, 107] on input "[URL][DOMAIN_NAME]" at bounding box center [1141, 114] width 134 height 24
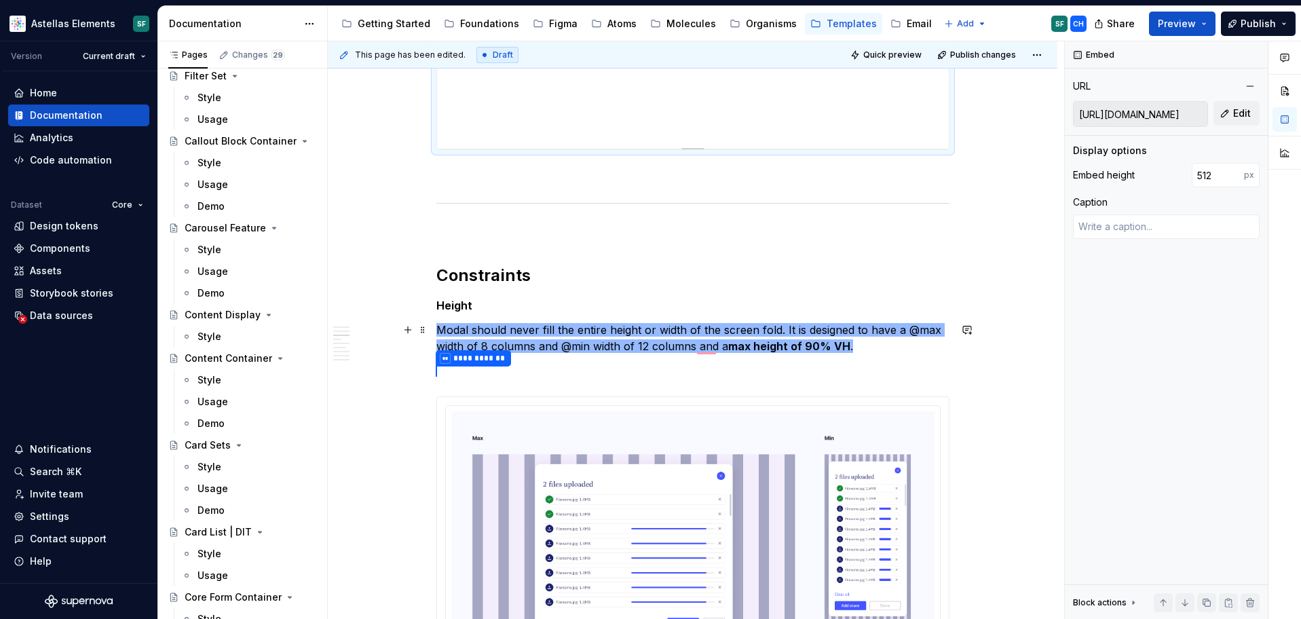
scroll to position [835, 0]
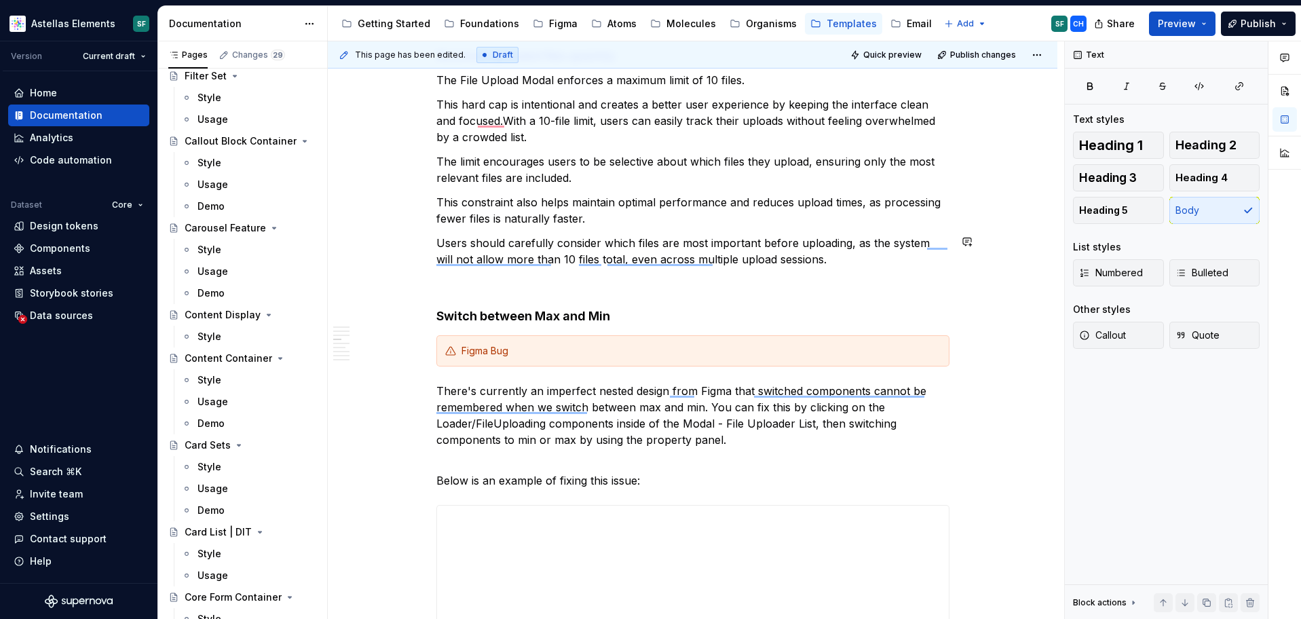
scroll to position [1754, 0]
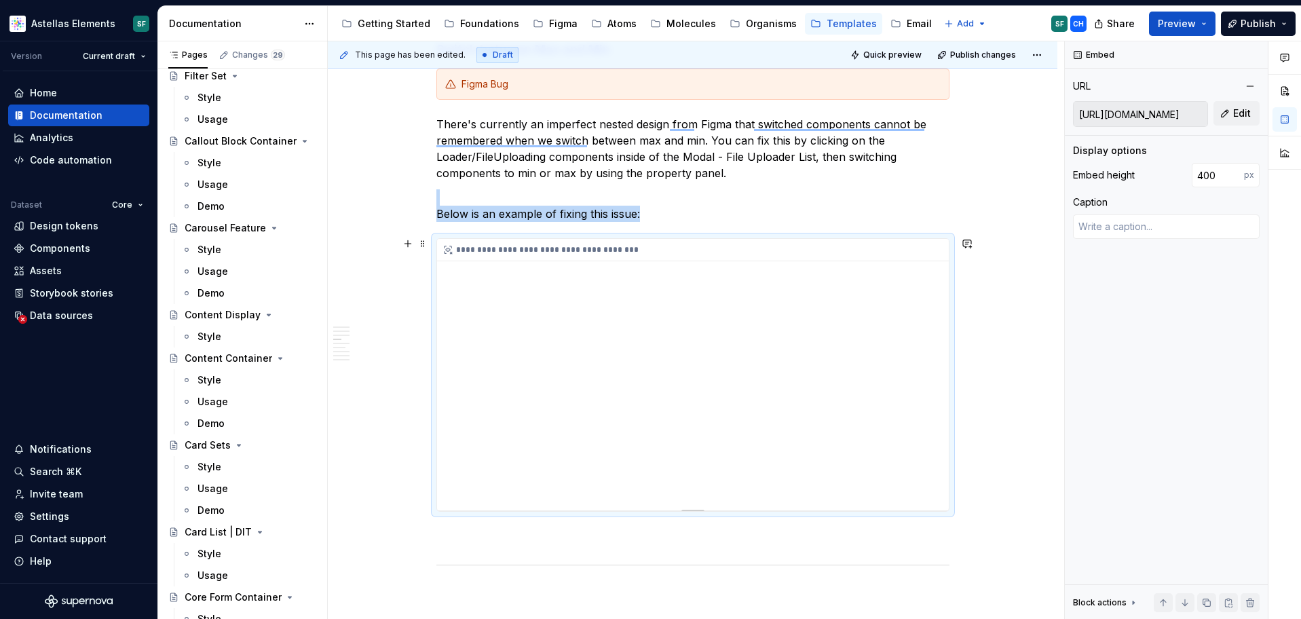
click at [564, 326] on div "**********" at bounding box center [693, 374] width 512 height 271
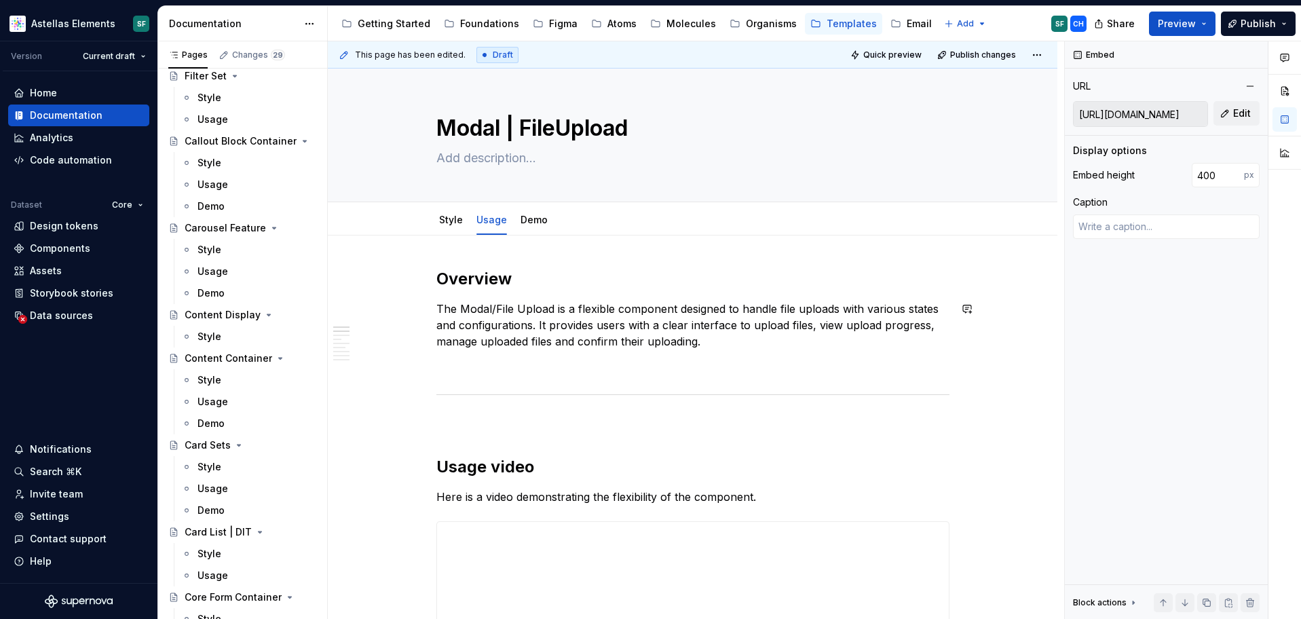
scroll to position [359, 0]
click at [461, 227] on div "Style" at bounding box center [451, 220] width 24 height 16
click at [449, 223] on link "Style" at bounding box center [451, 220] width 24 height 12
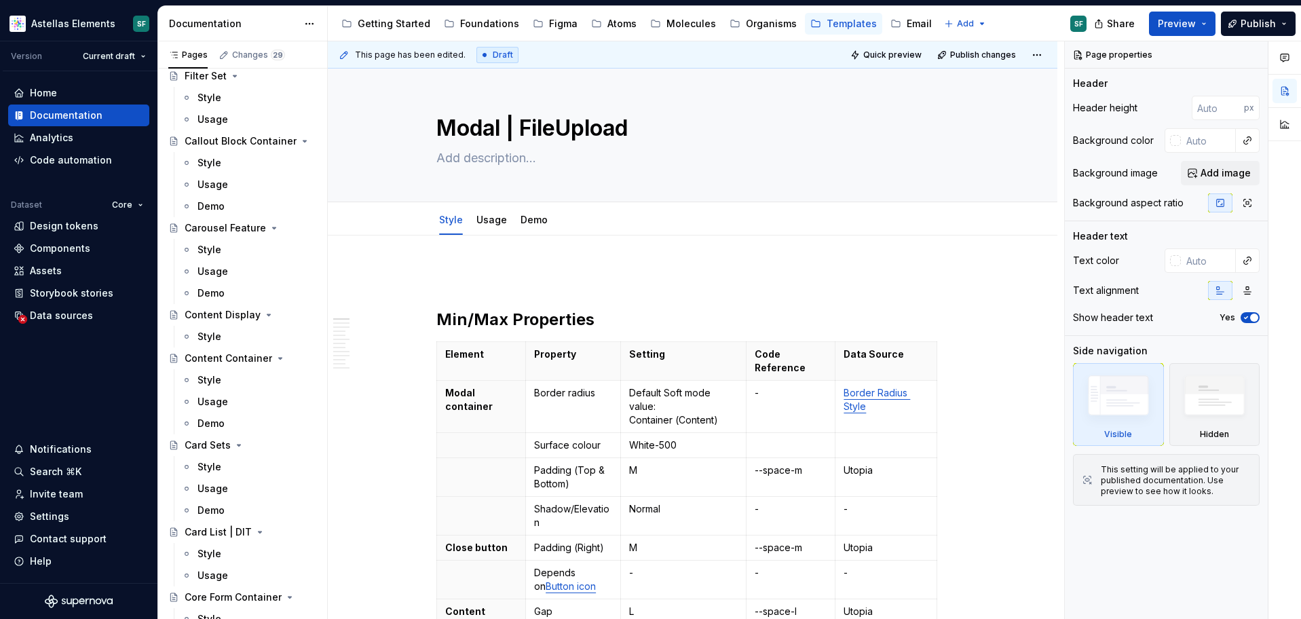
scroll to position [359, 0]
type textarea "*"
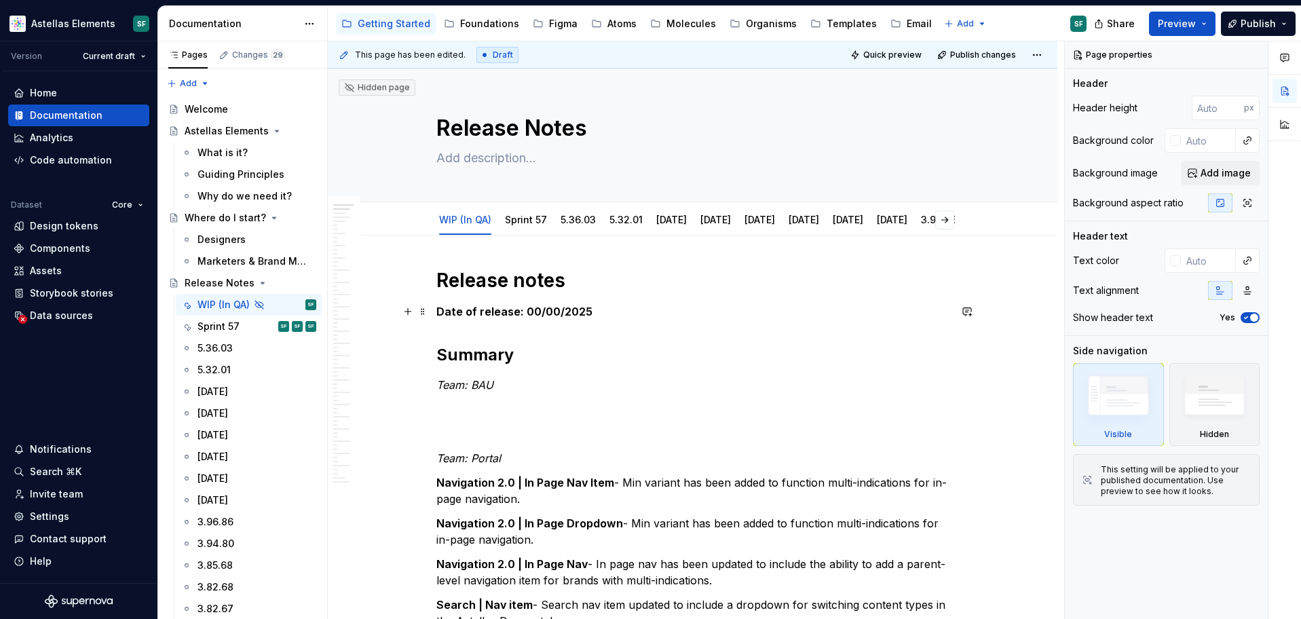
click at [519, 307] on strong "Date of release: 00/00/2025" at bounding box center [514, 312] width 156 height 14
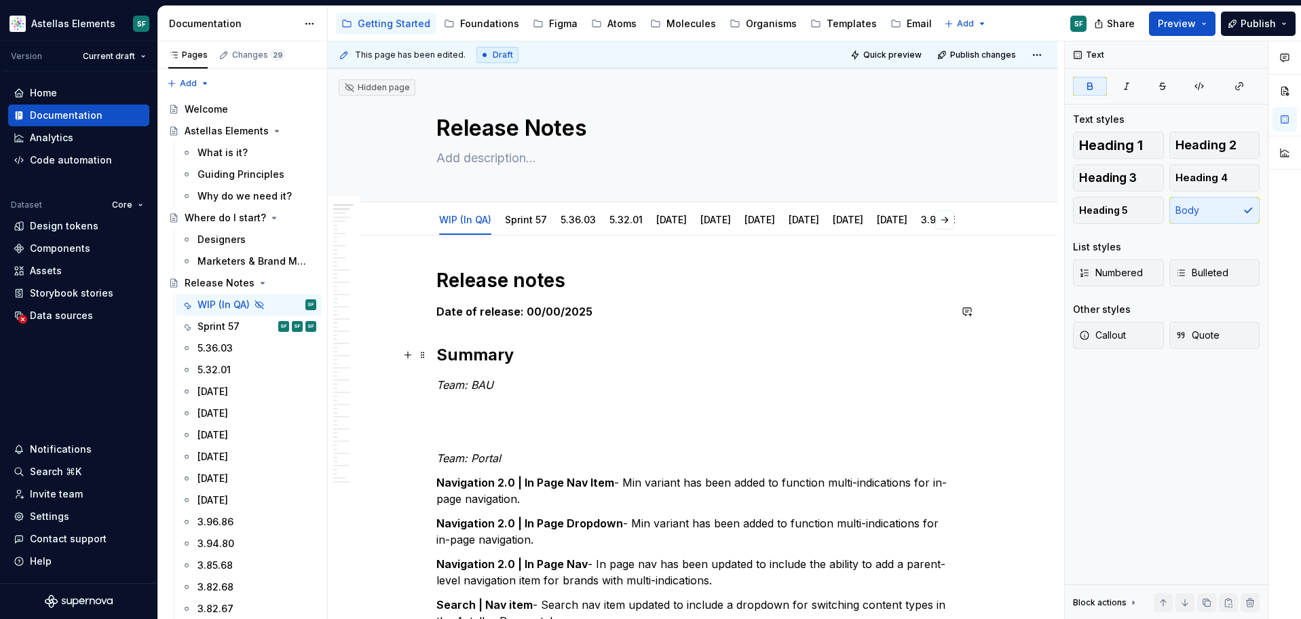
scroll to position [128, 0]
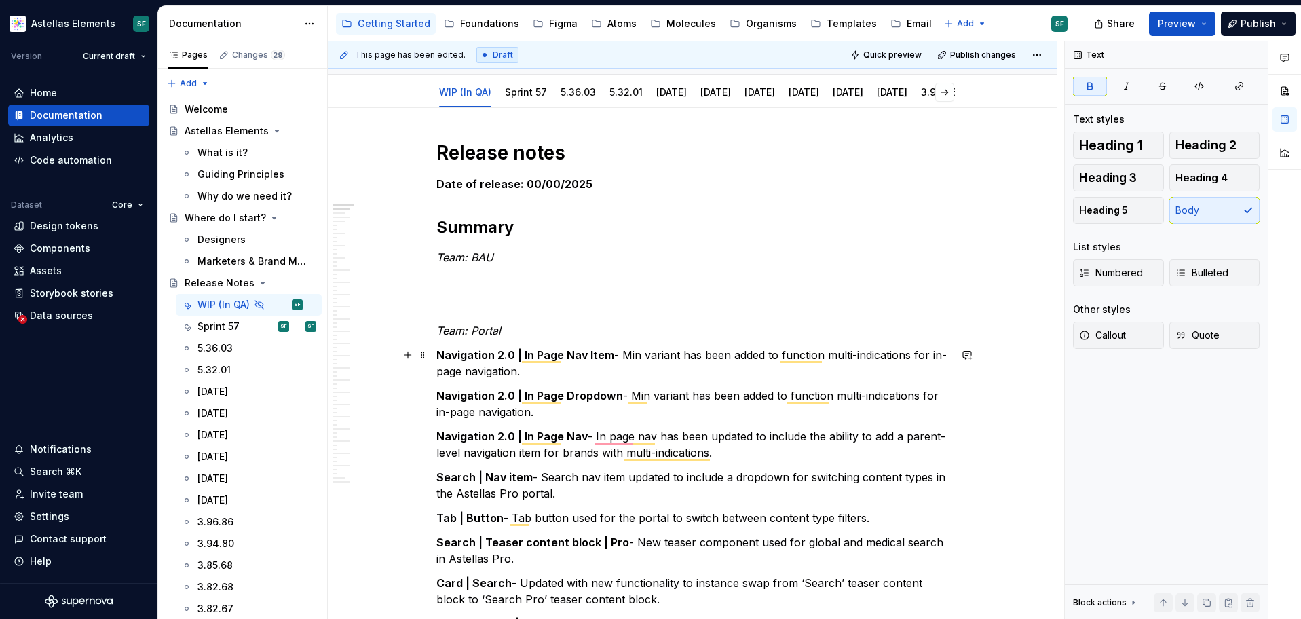
type textarea "*"
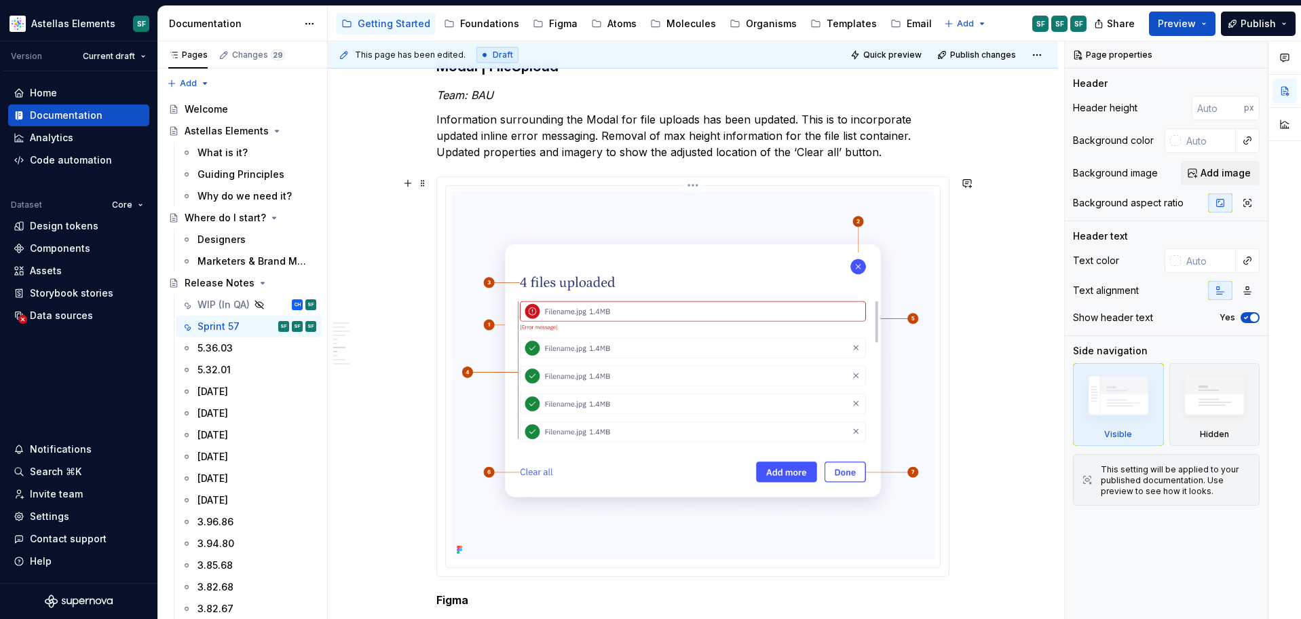
scroll to position [1655, 0]
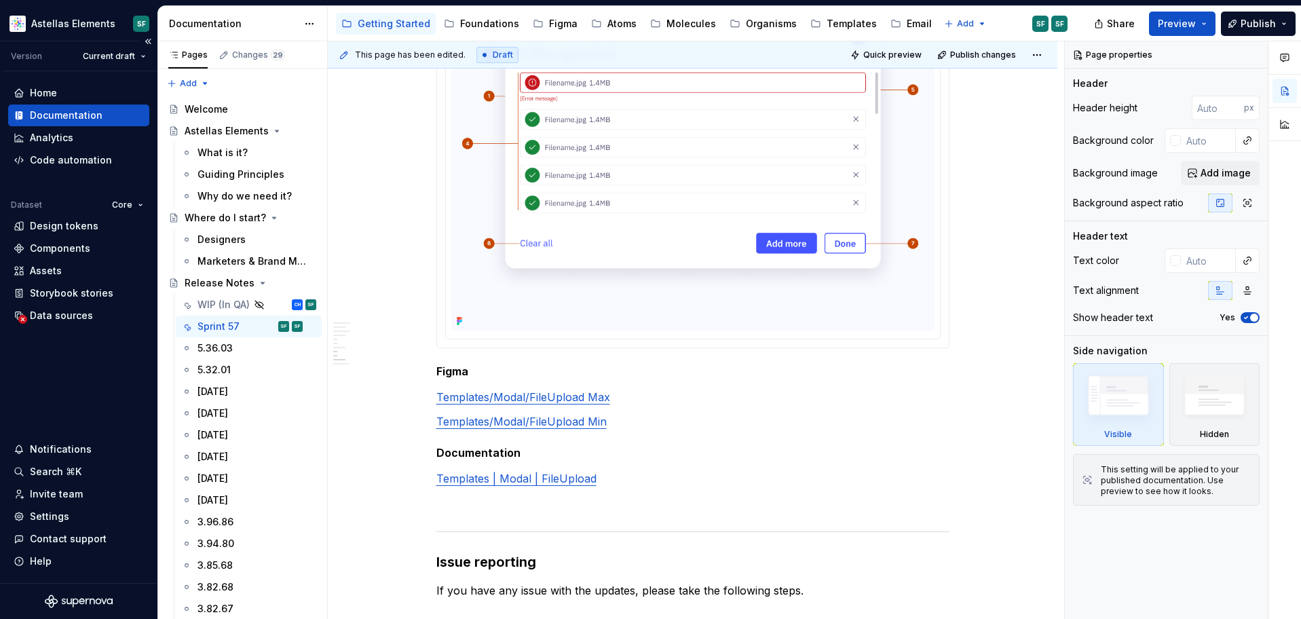
type textarea "*"
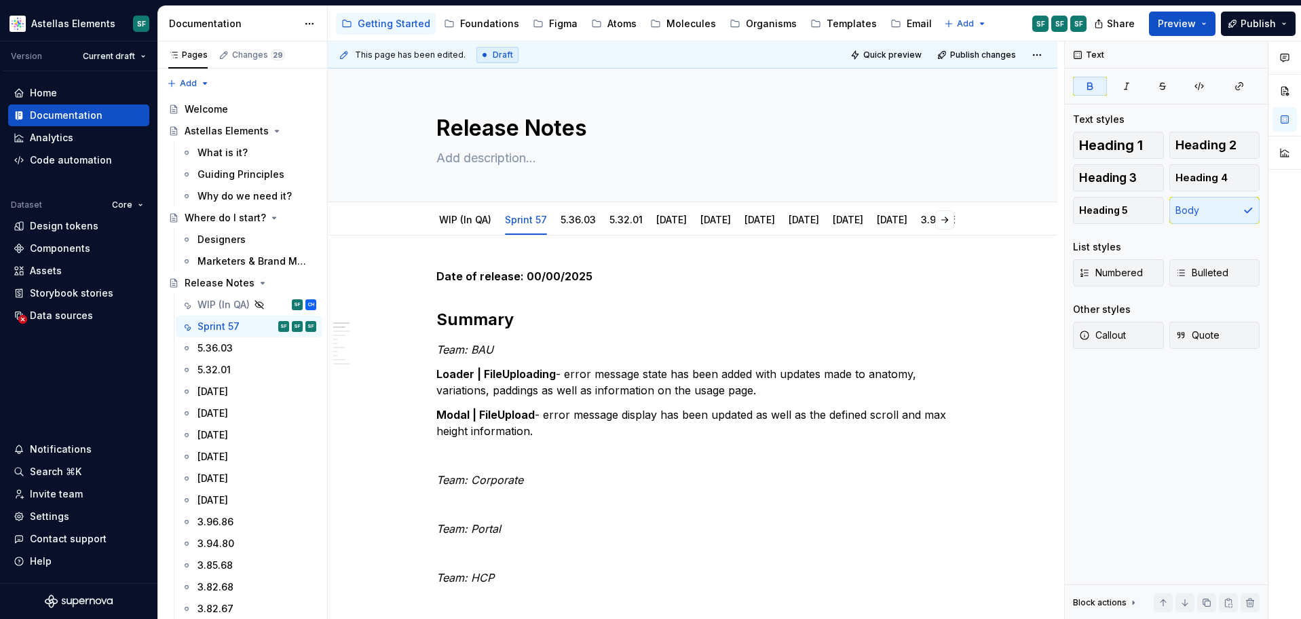
scroll to position [212, 0]
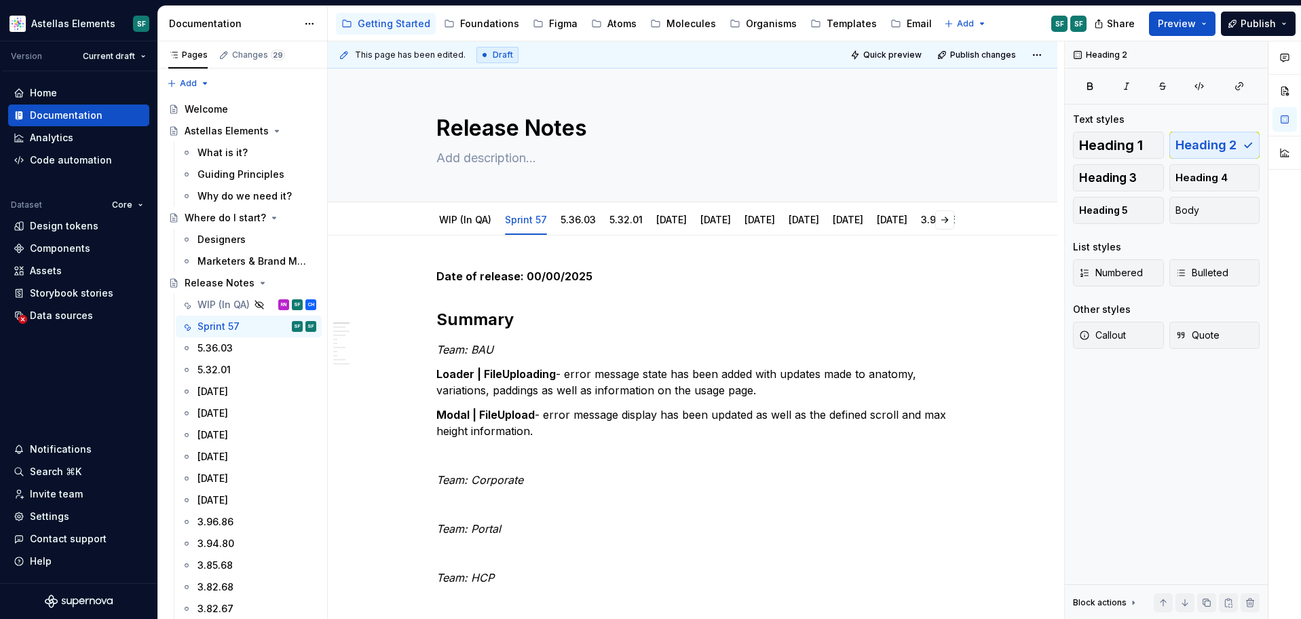
type textarea "*"
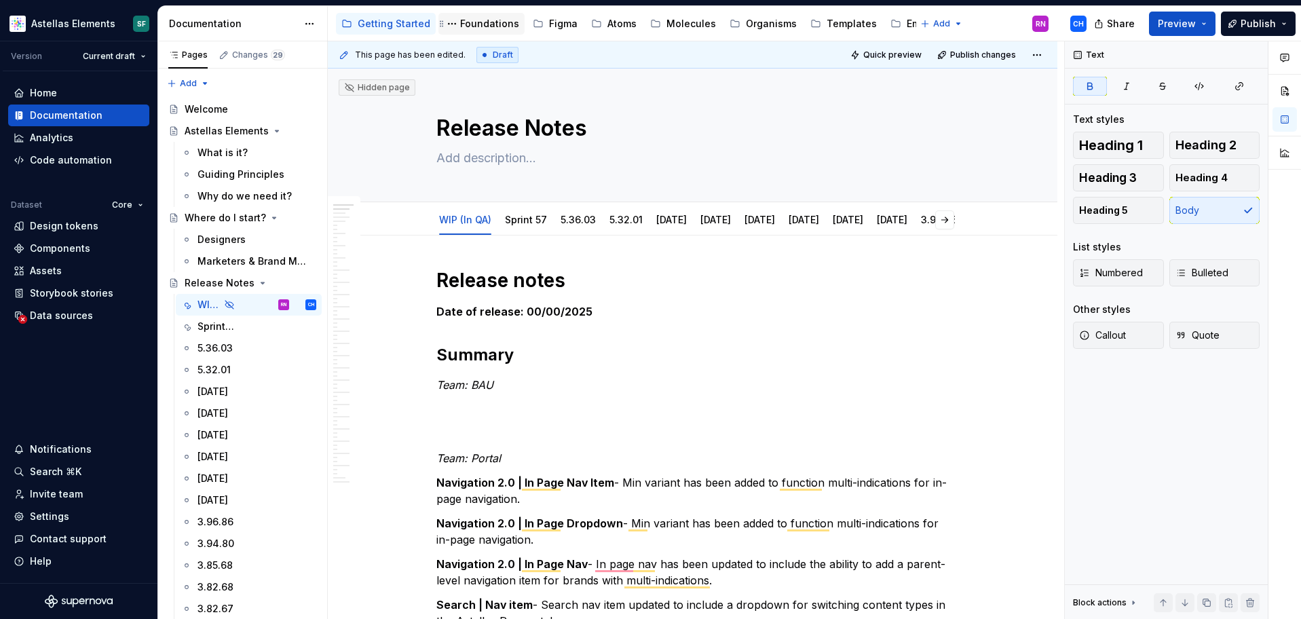
type textarea "*"
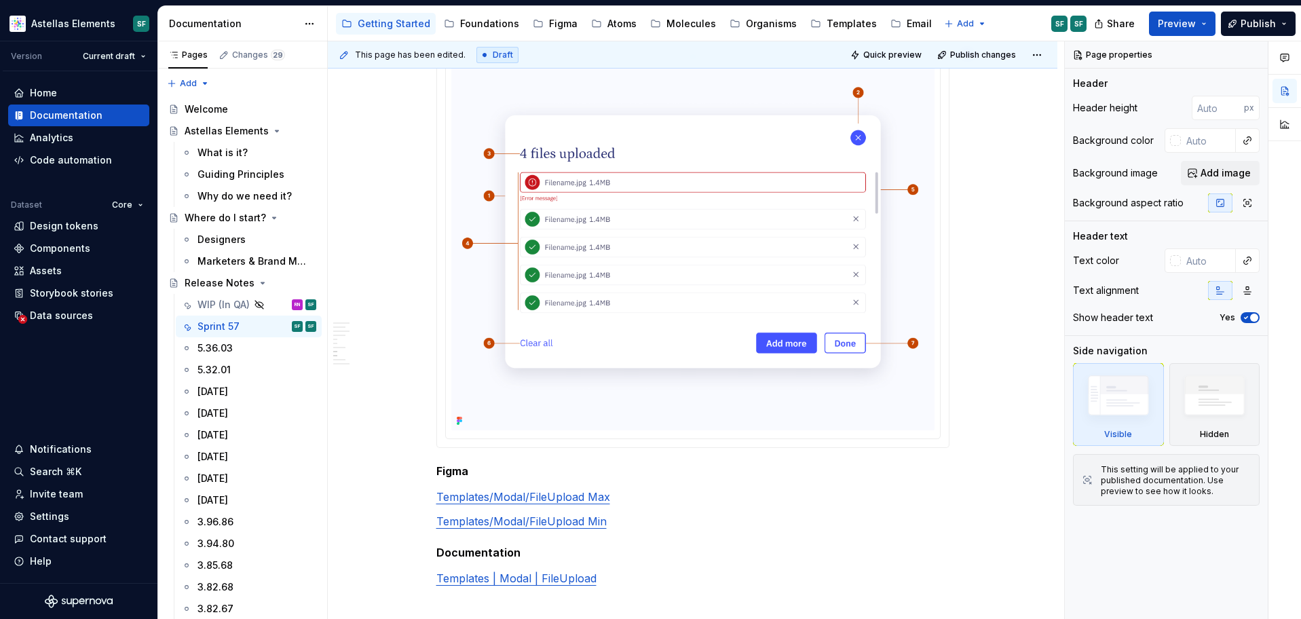
scroll to position [1505, 0]
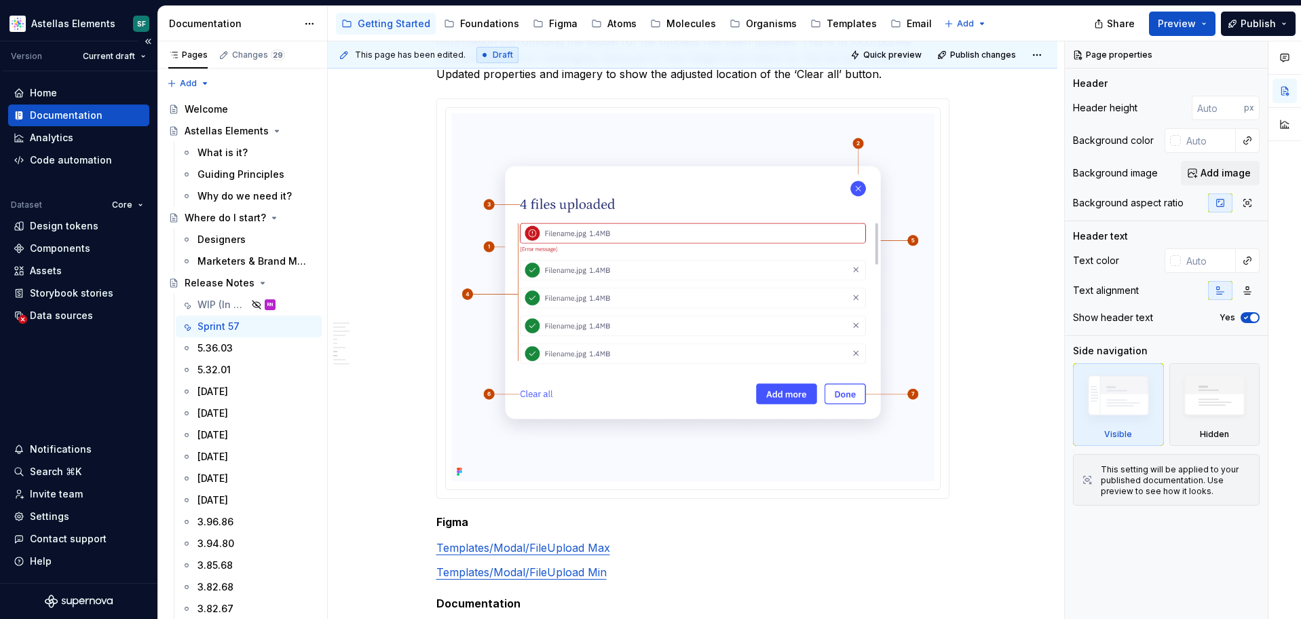
type textarea "*"
